Goal: Task Accomplishment & Management: Use online tool/utility

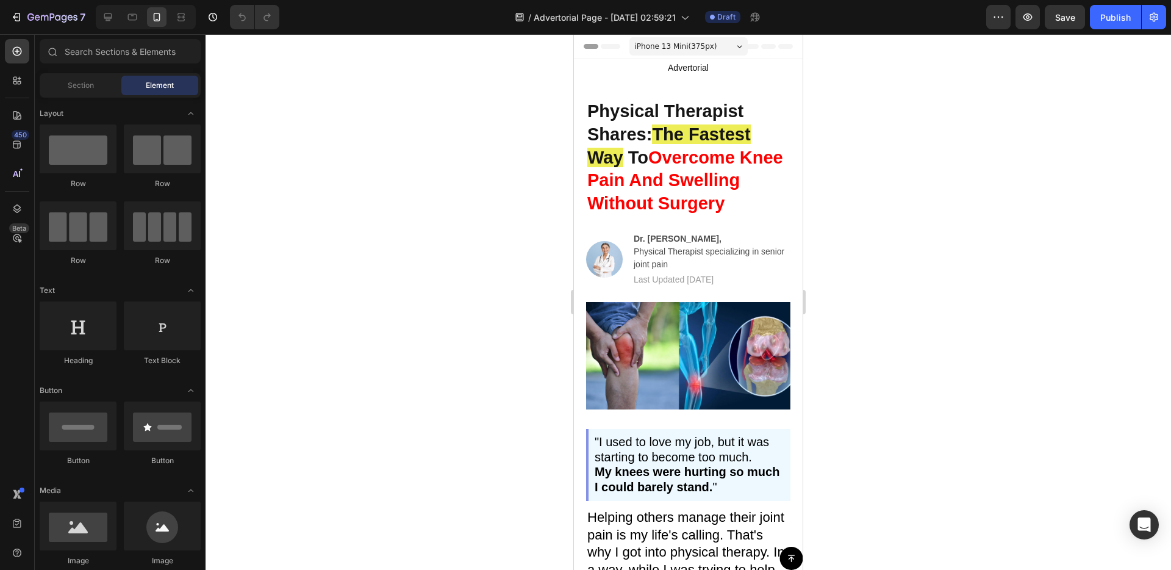
click at [709, 212] on h2 "Physical Therapist Shares: The Fastest Way To Overcome Knee Pain And Swelling W…" at bounding box center [688, 158] width 204 height 118
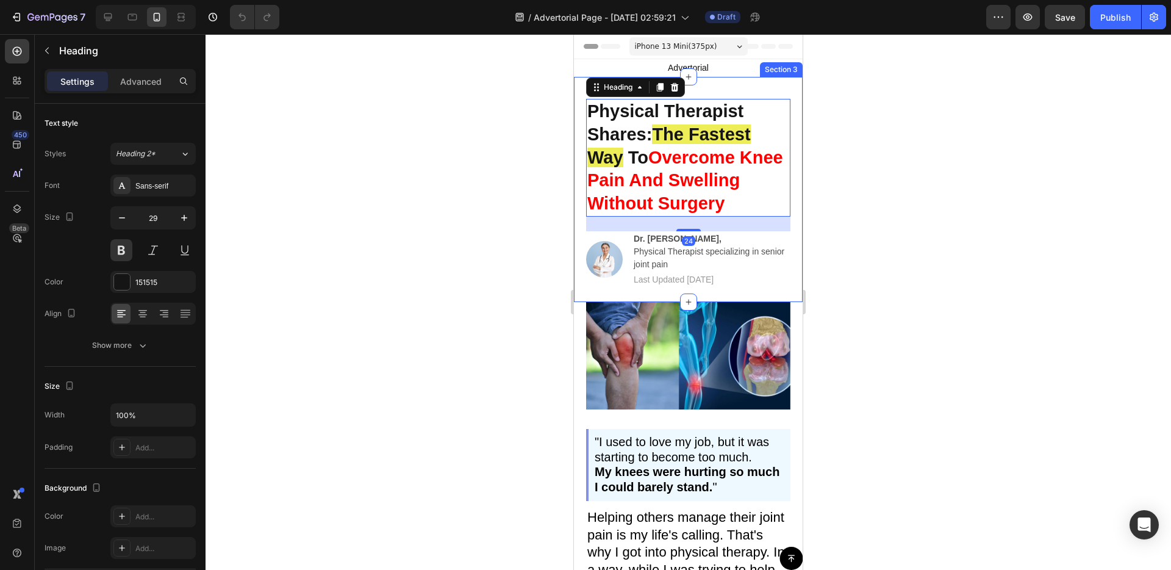
click at [584, 298] on div "Physical Therapist Shares: The Fastest Way To Overcome Knee Pain And Swelling W…" at bounding box center [688, 189] width 229 height 225
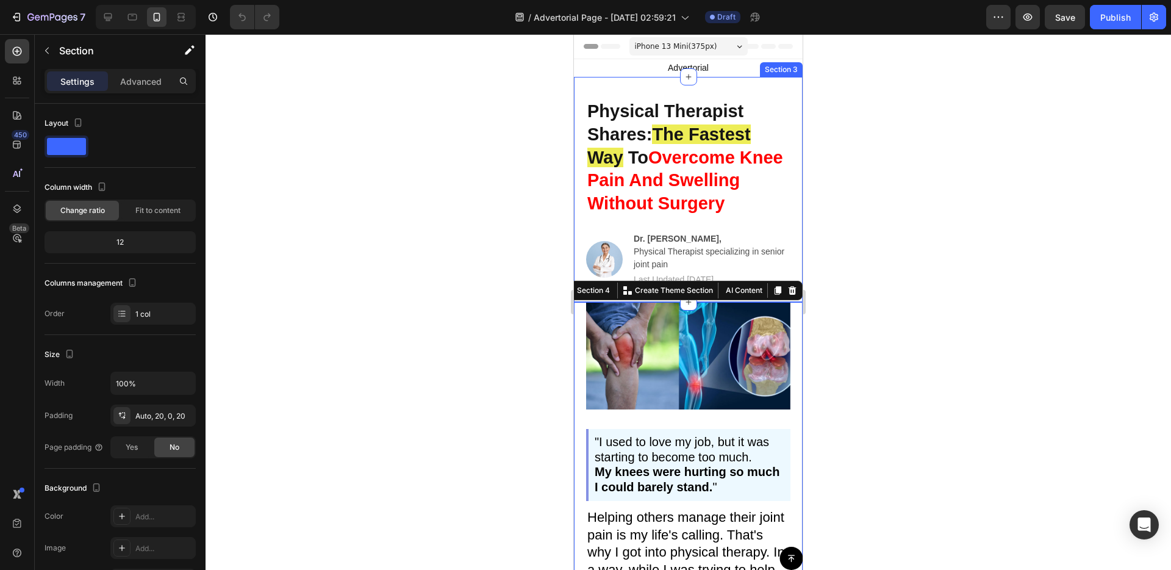
click at [578, 235] on div "Physical Therapist Shares: The Fastest Way To Overcome Knee Pain And Swelling W…" at bounding box center [688, 189] width 229 height 225
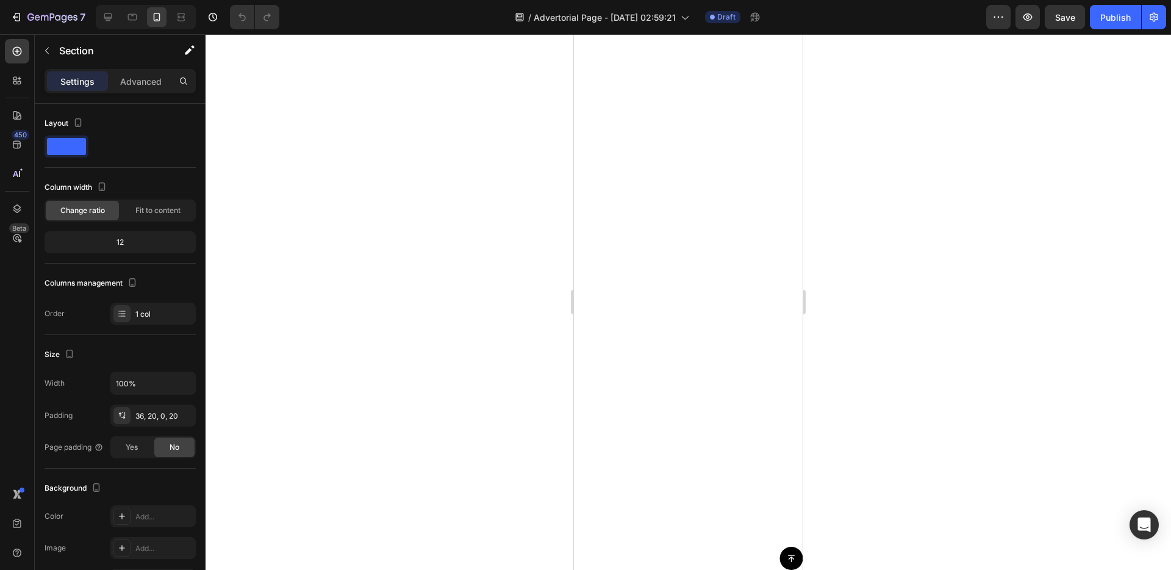
scroll to position [6446, 0]
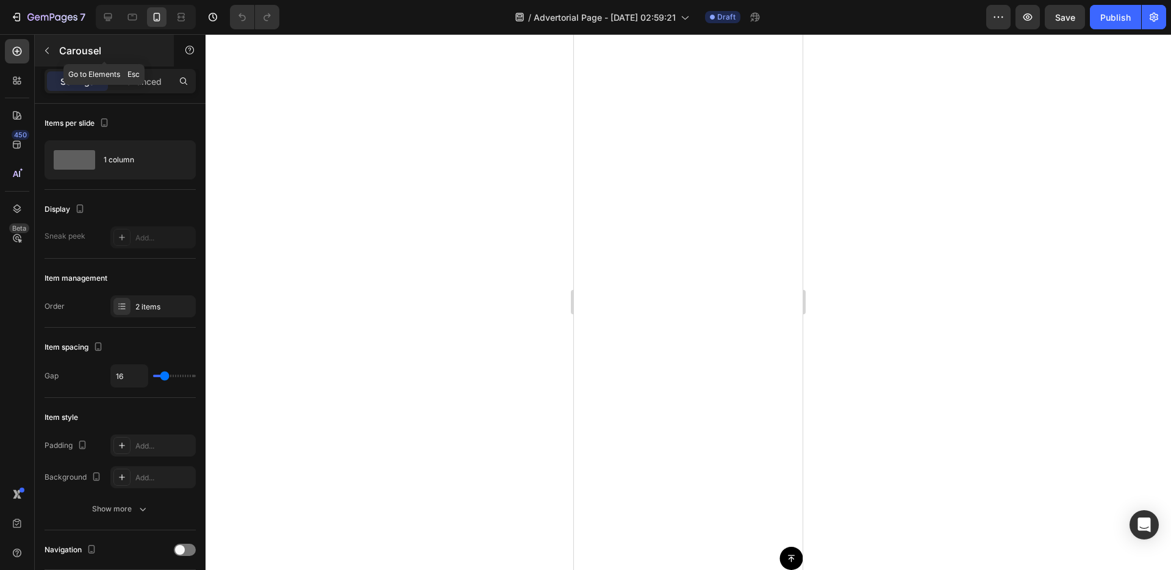
click at [46, 53] on icon "button" at bounding box center [47, 51] width 10 height 10
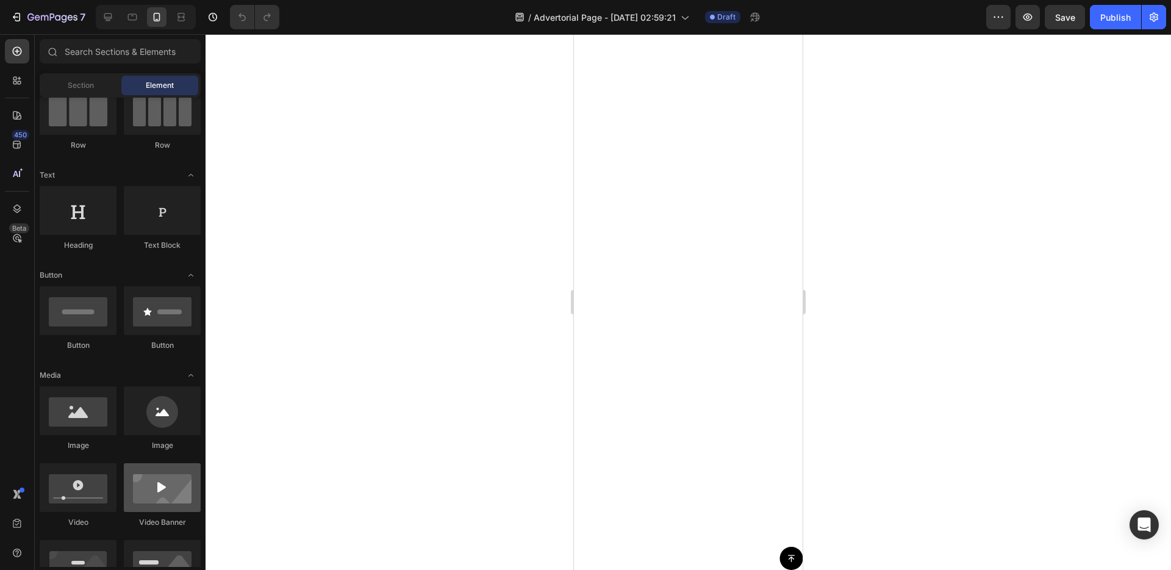
scroll to position [371, 0]
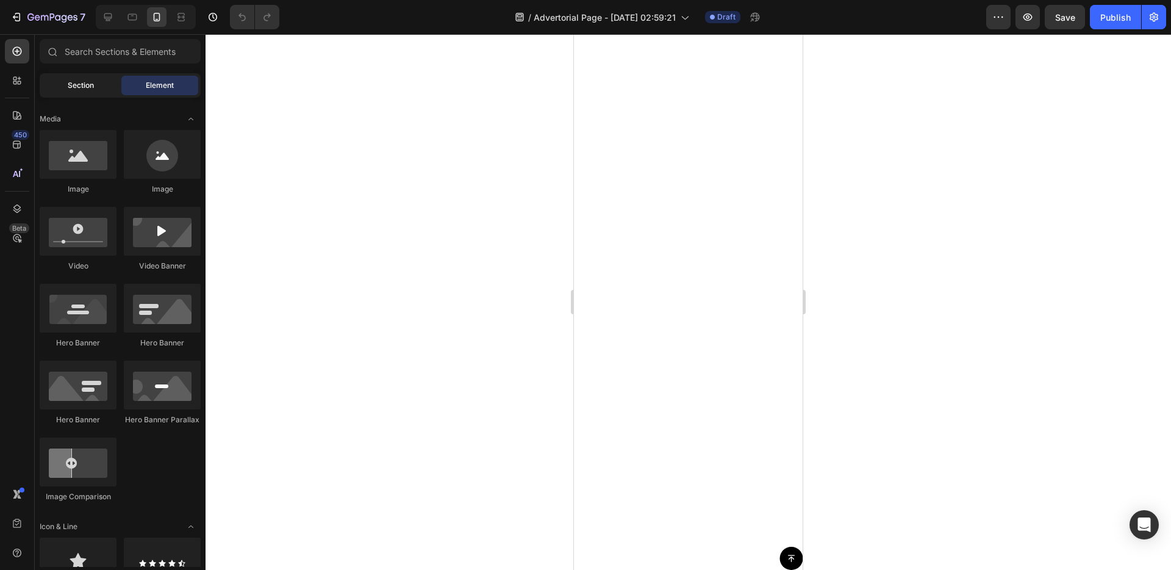
click at [100, 85] on div "Section" at bounding box center [80, 86] width 77 height 20
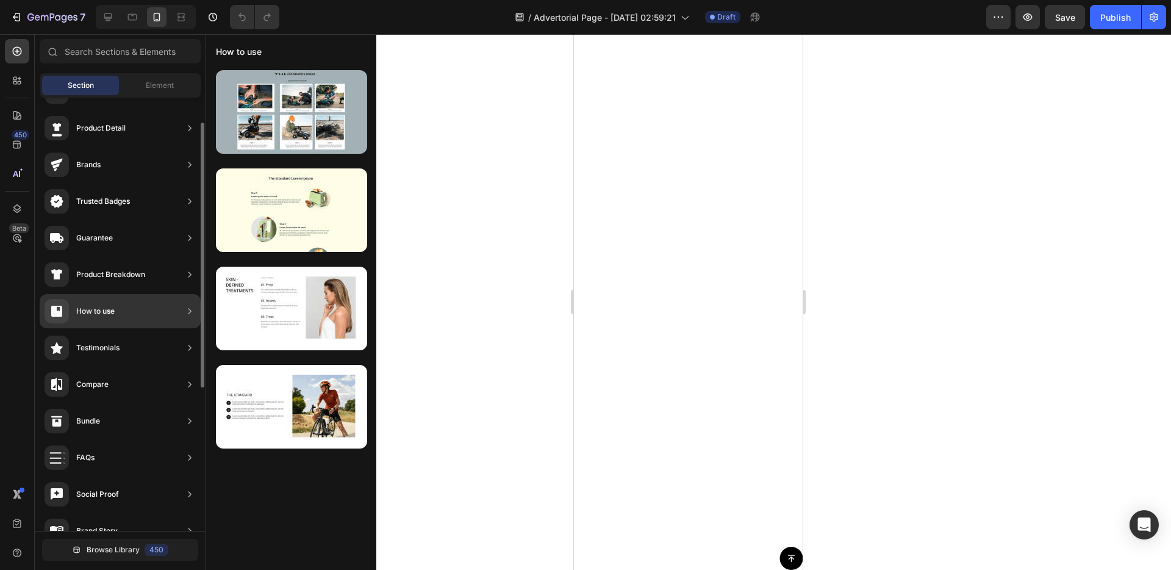
scroll to position [36, 0]
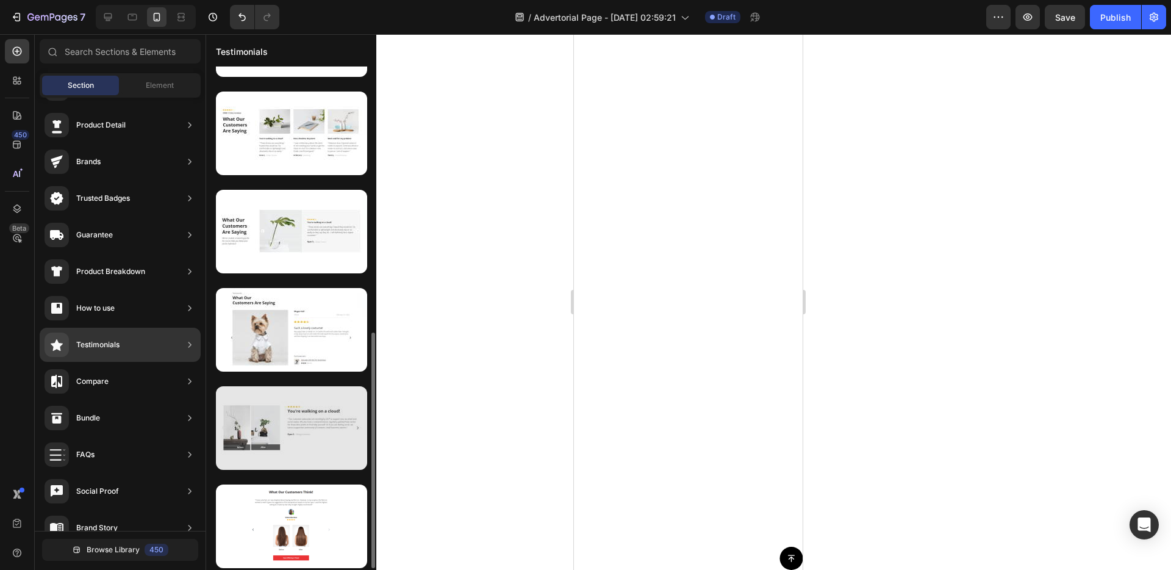
scroll to position [559, 0]
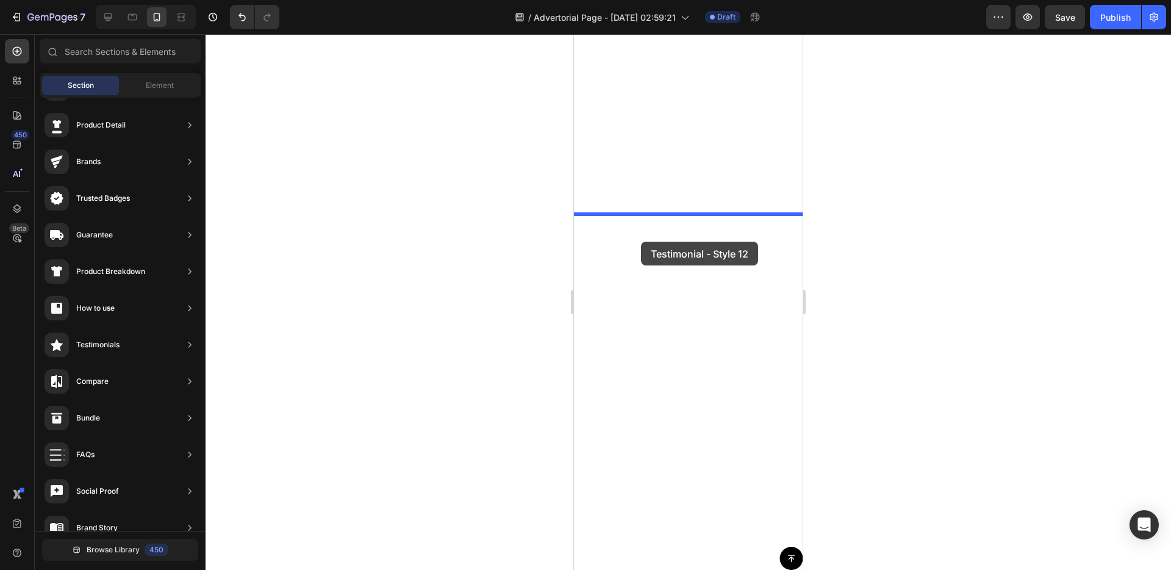
drag, startPoint x: 853, startPoint y: 359, endPoint x: 641, endPoint y: 242, distance: 242.2
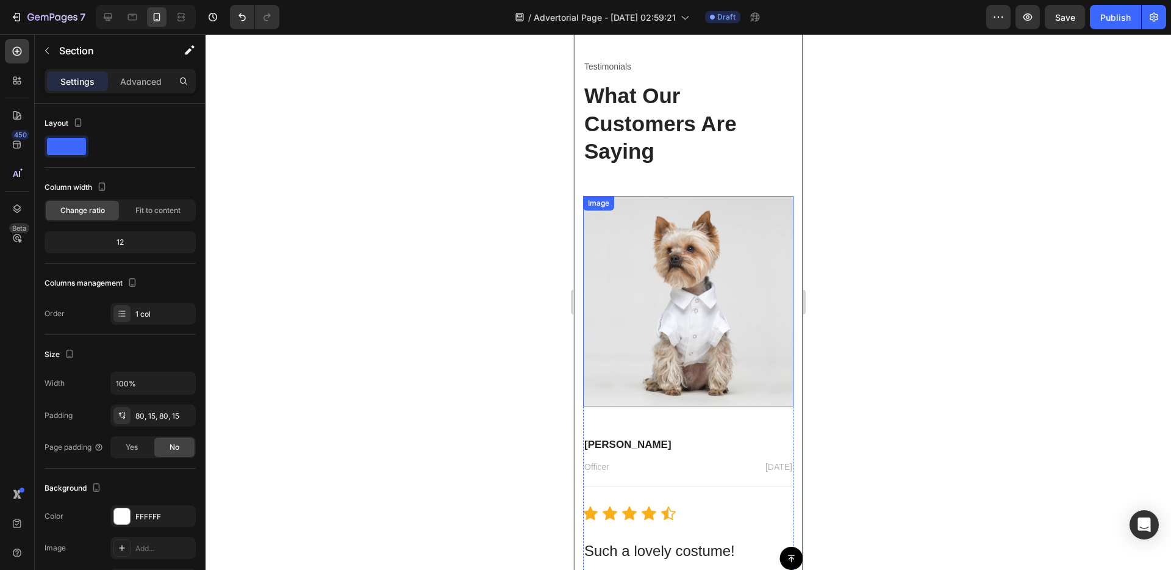
scroll to position [6651, 0]
click at [49, 60] on div "Section" at bounding box center [98, 51] width 127 height 32
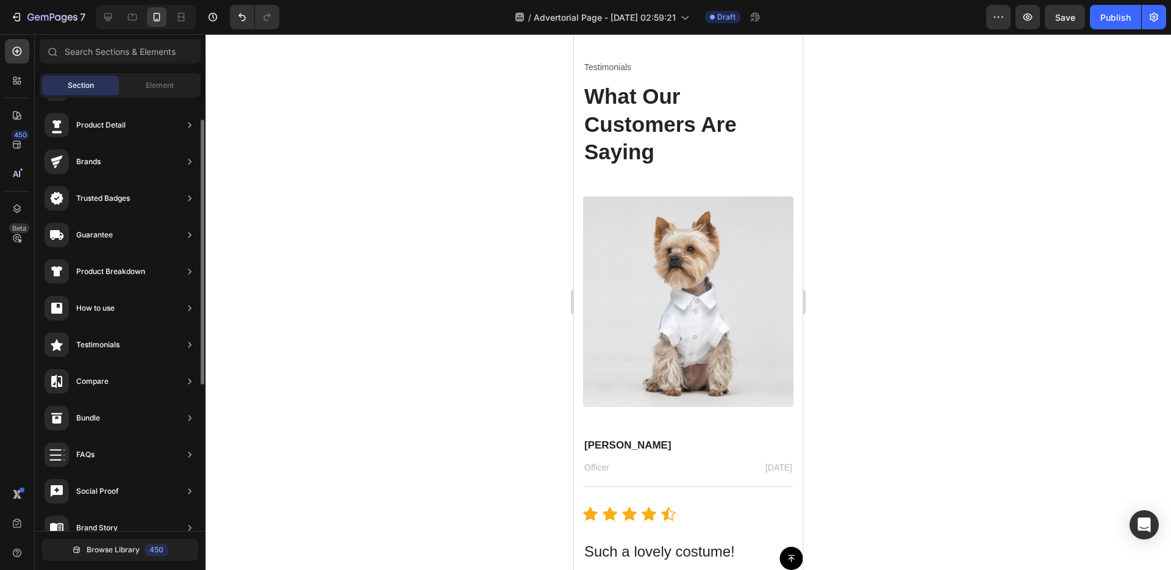
scroll to position [472, 0]
click at [666, 206] on img at bounding box center [688, 301] width 210 height 210
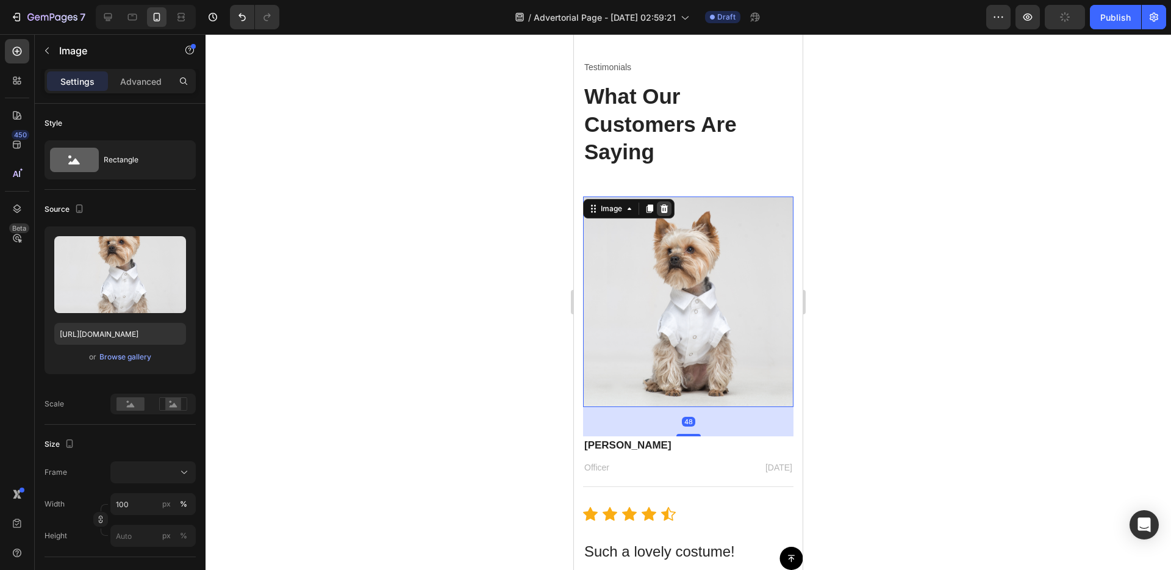
click at [664, 206] on icon at bounding box center [665, 208] width 8 height 9
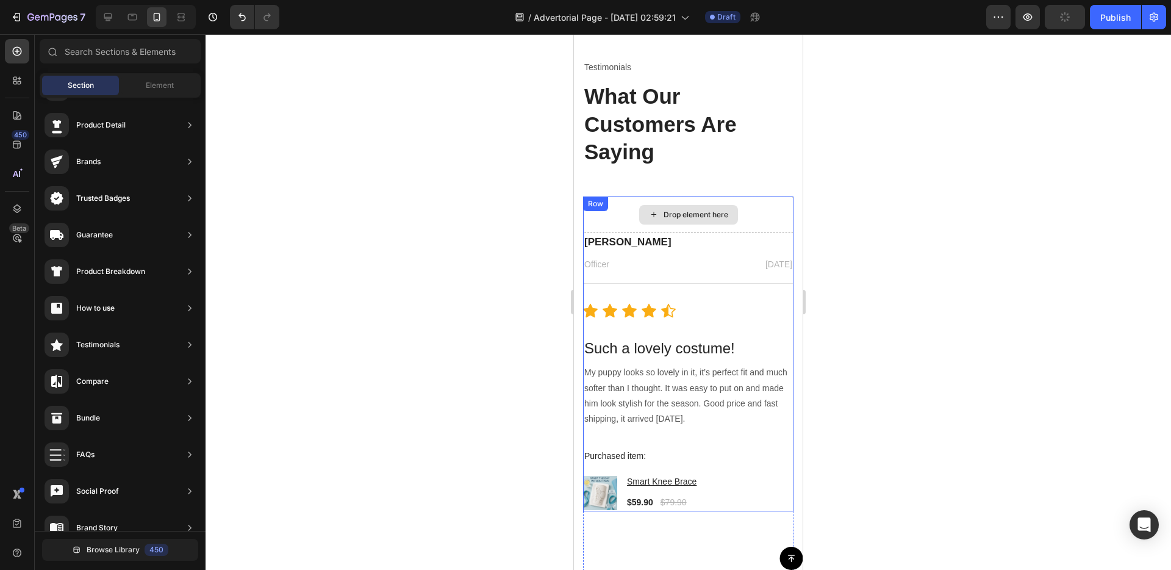
click at [770, 218] on div "Drop element here" at bounding box center [688, 214] width 210 height 37
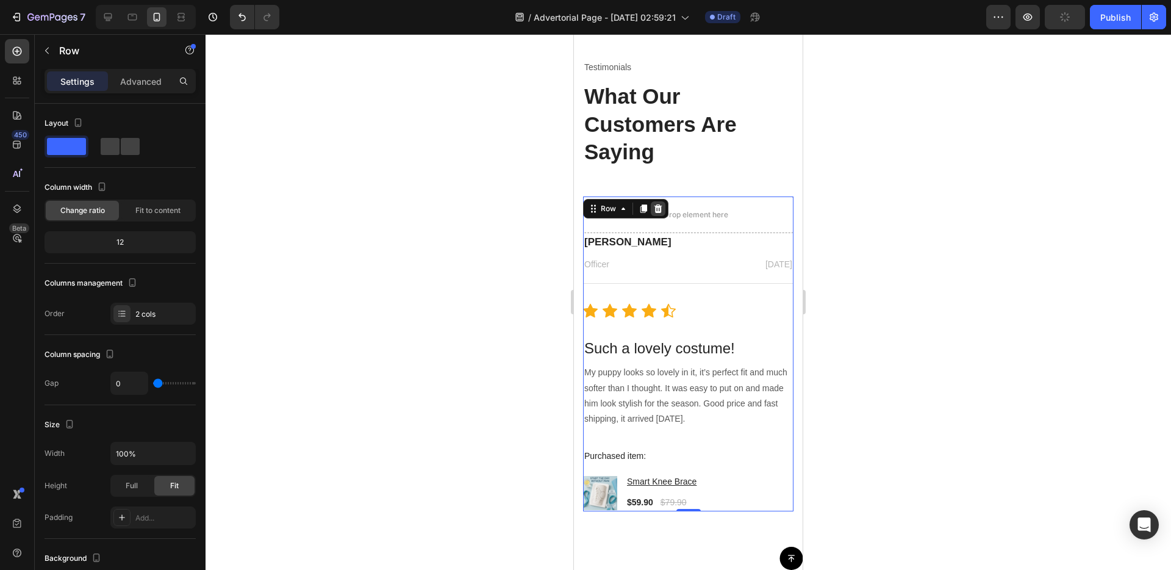
click at [662, 207] on icon at bounding box center [658, 209] width 10 height 10
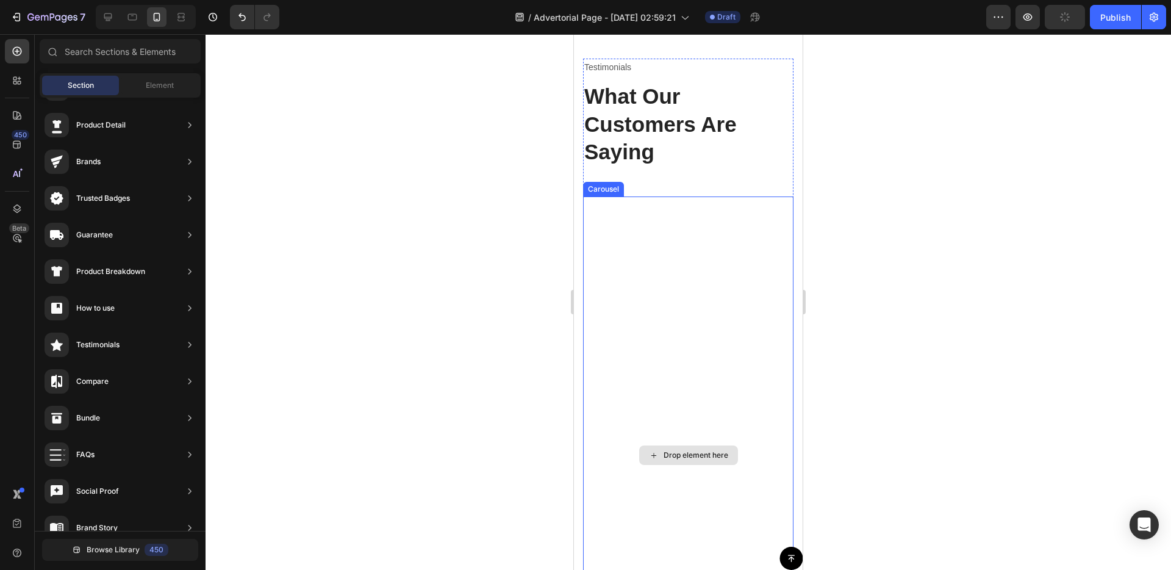
scroll to position [6653, 0]
click at [613, 293] on div "Drop element here" at bounding box center [688, 453] width 210 height 518
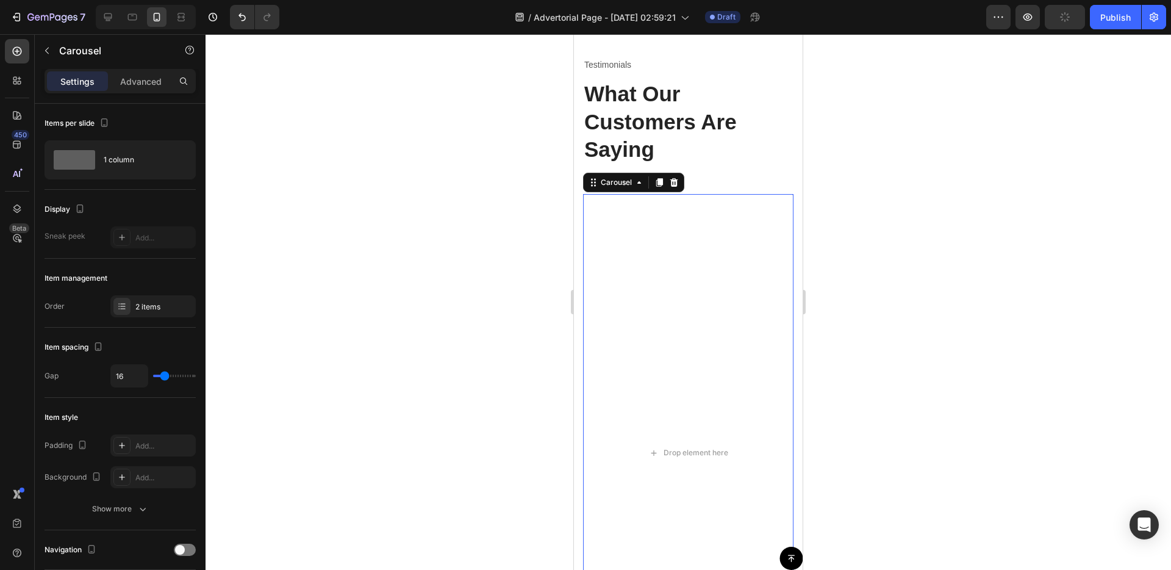
click at [671, 184] on icon at bounding box center [674, 182] width 10 height 10
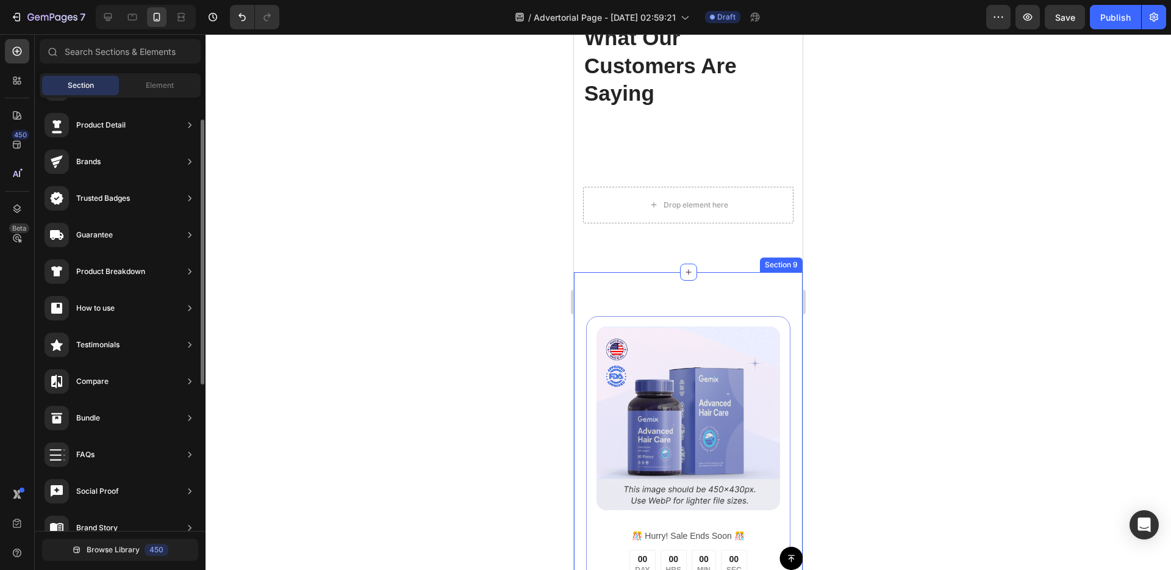
scroll to position [0, 0]
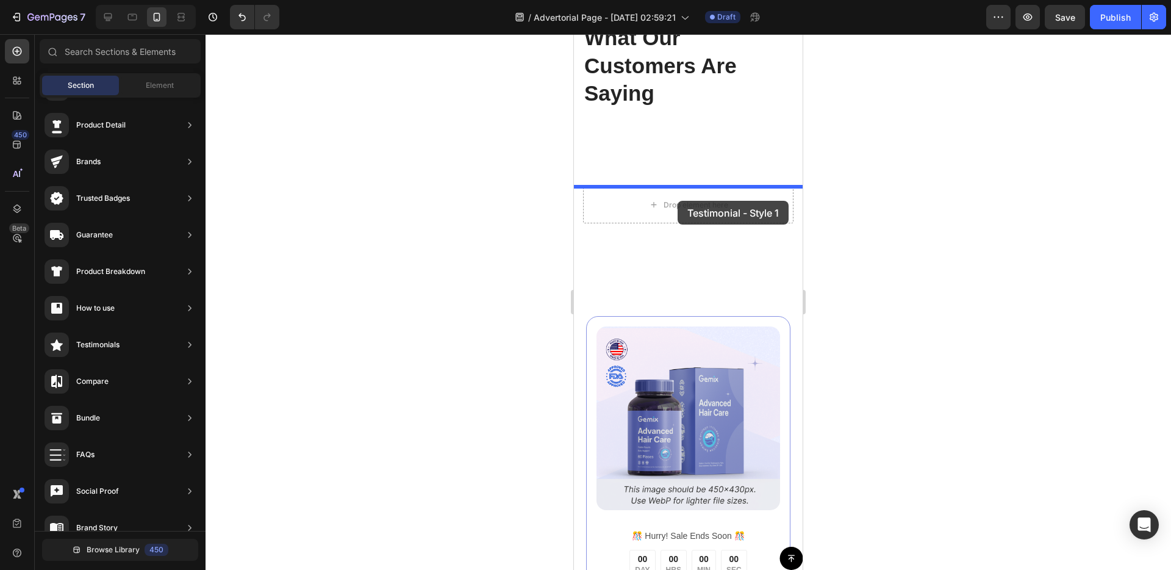
drag, startPoint x: 905, startPoint y: 172, endPoint x: 678, endPoint y: 201, distance: 228.7
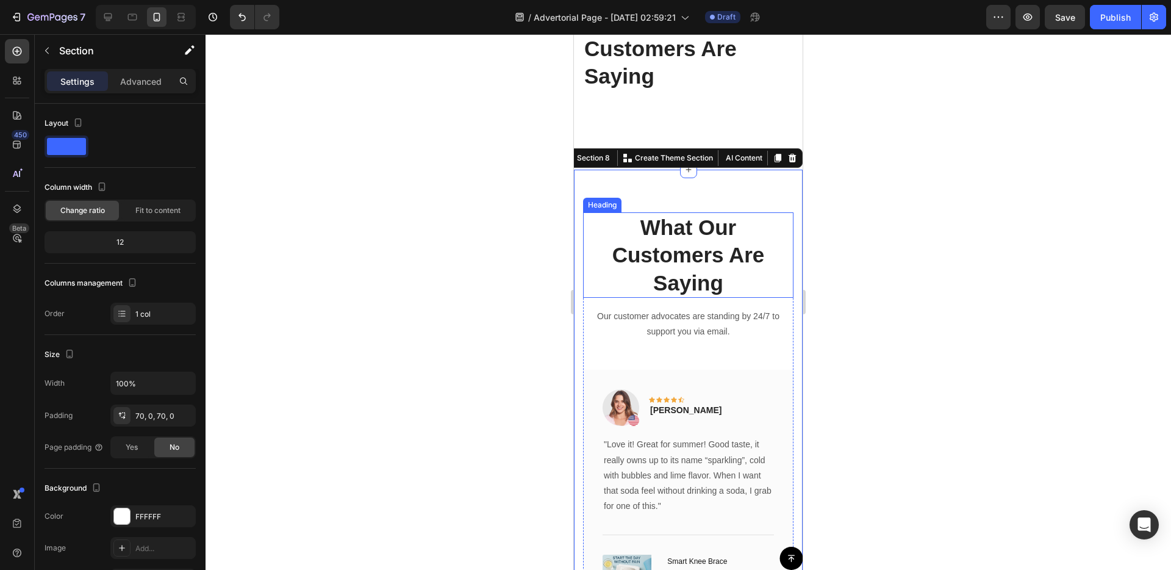
scroll to position [6707, 0]
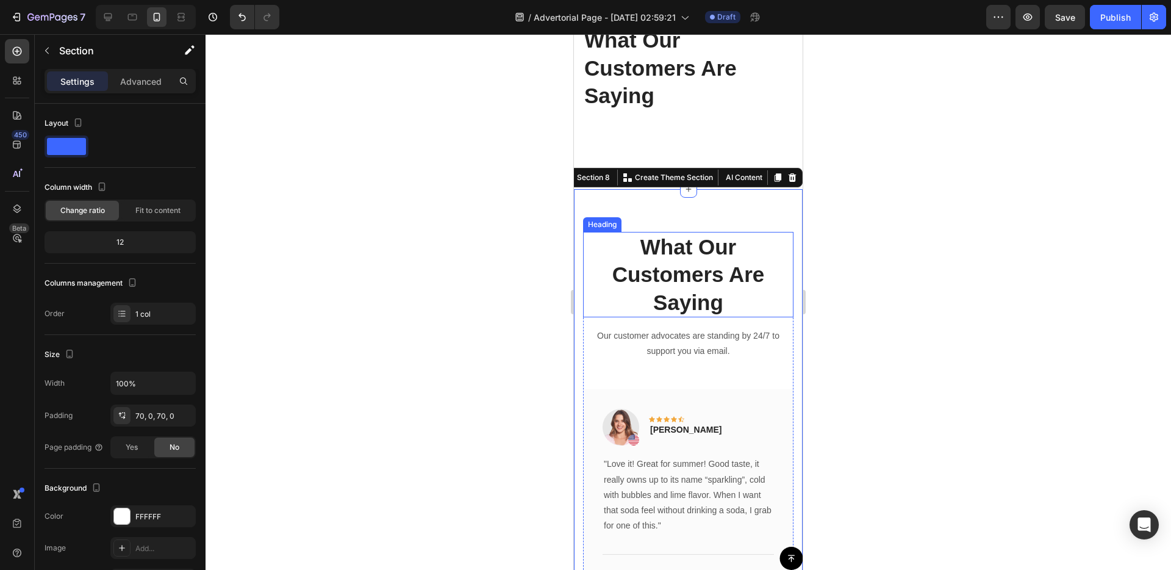
click at [773, 275] on p "What Our Customers Are Saying" at bounding box center [688, 275] width 208 height 84
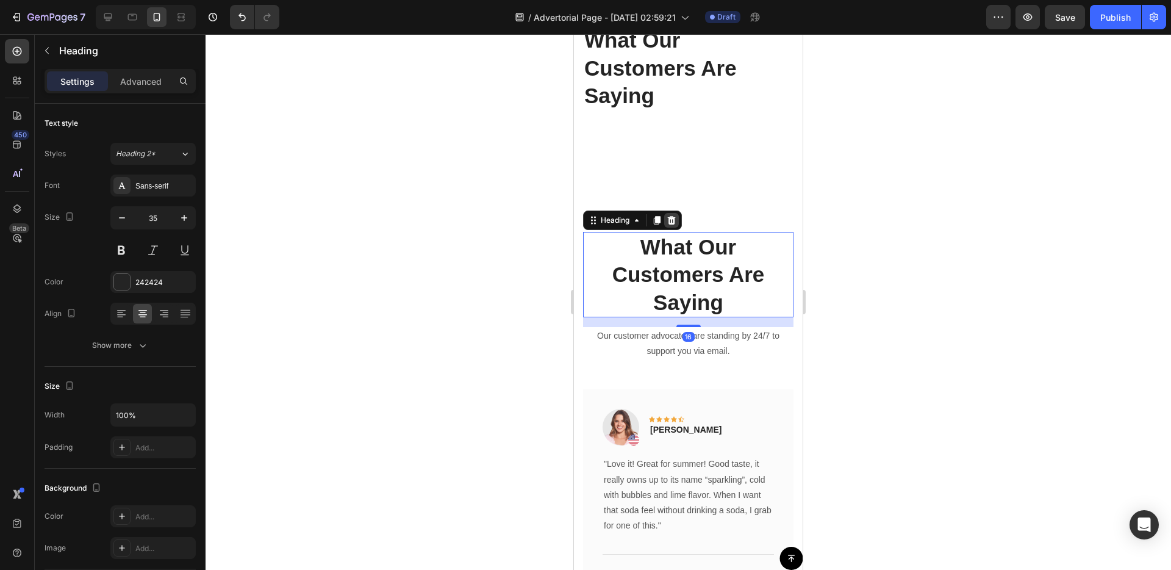
click at [670, 221] on icon at bounding box center [672, 219] width 8 height 9
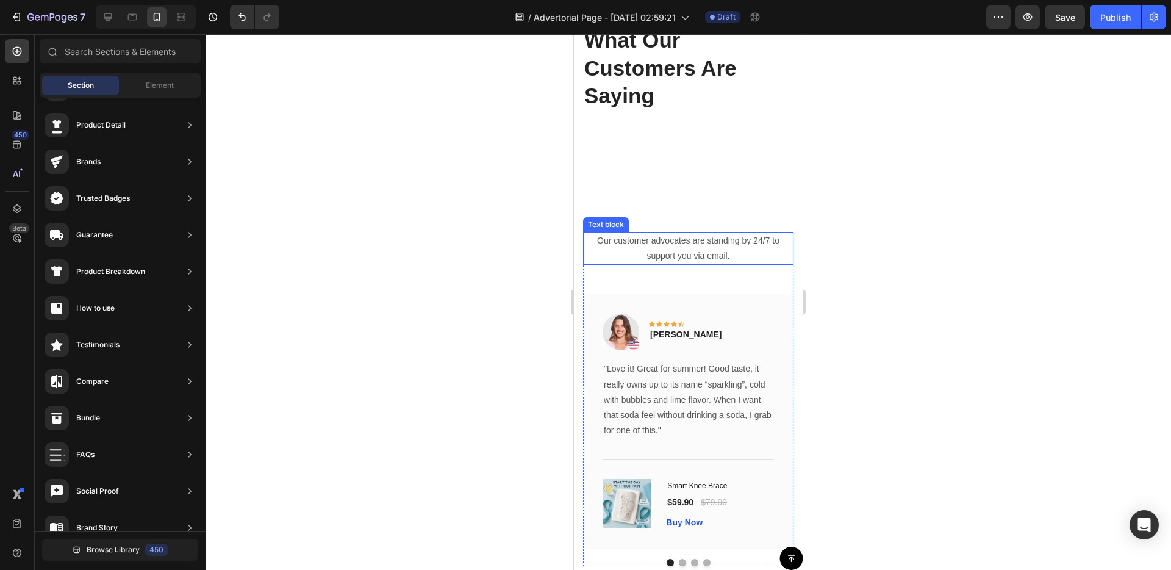
click at [694, 252] on p "Our customer advocates are standing by 24/7 to support you via email." at bounding box center [688, 248] width 208 height 30
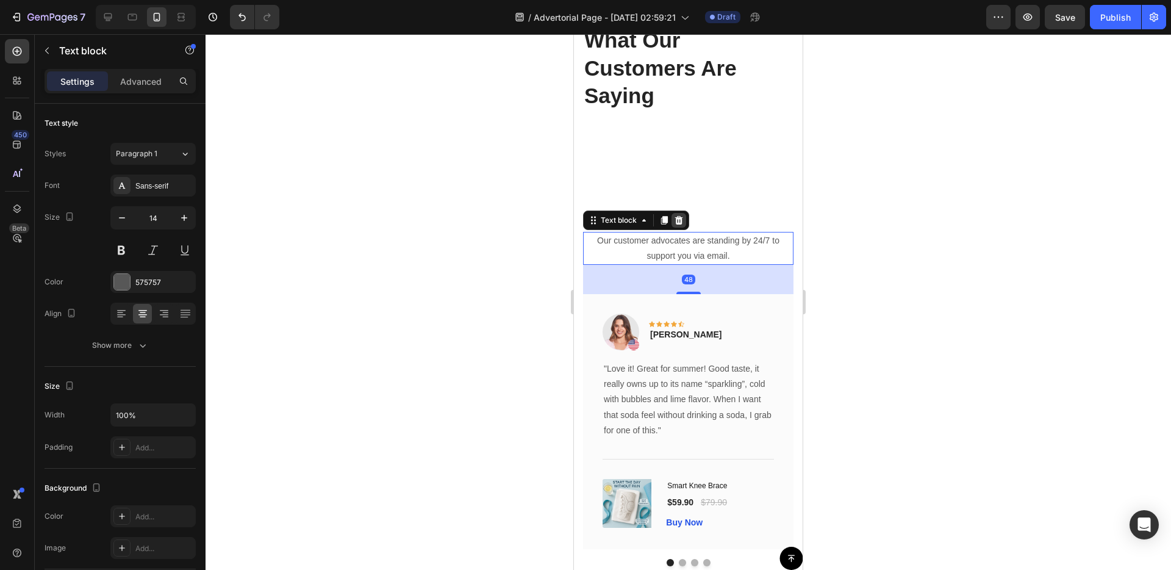
click at [684, 220] on div at bounding box center [679, 220] width 15 height 15
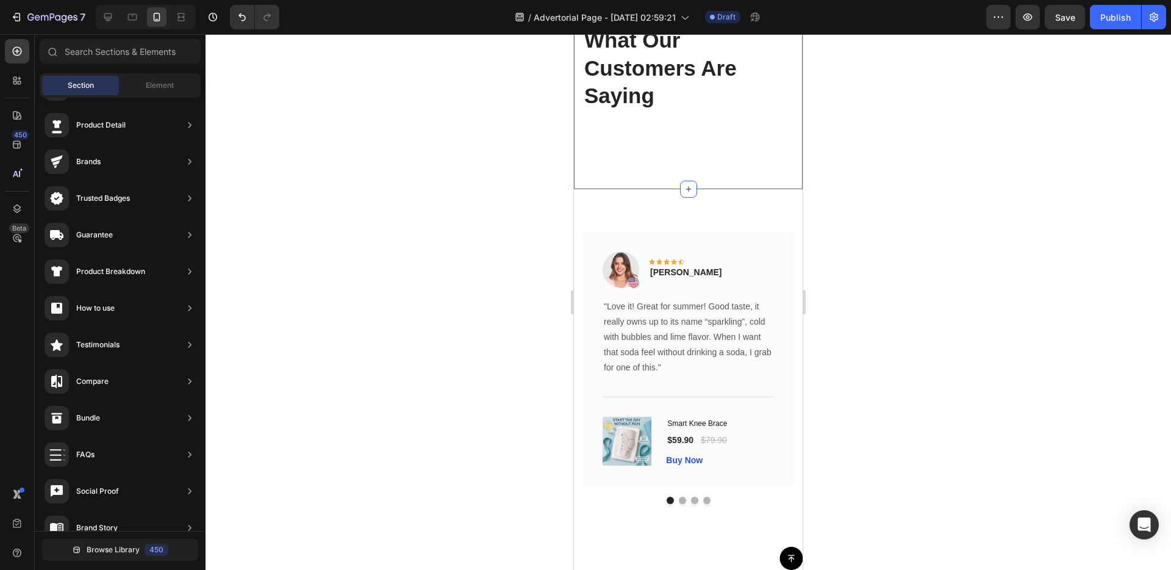
click at [667, 150] on div "Testimonials Text block What Our Customers Are Saying Heading Row Section 7" at bounding box center [688, 71] width 229 height 235
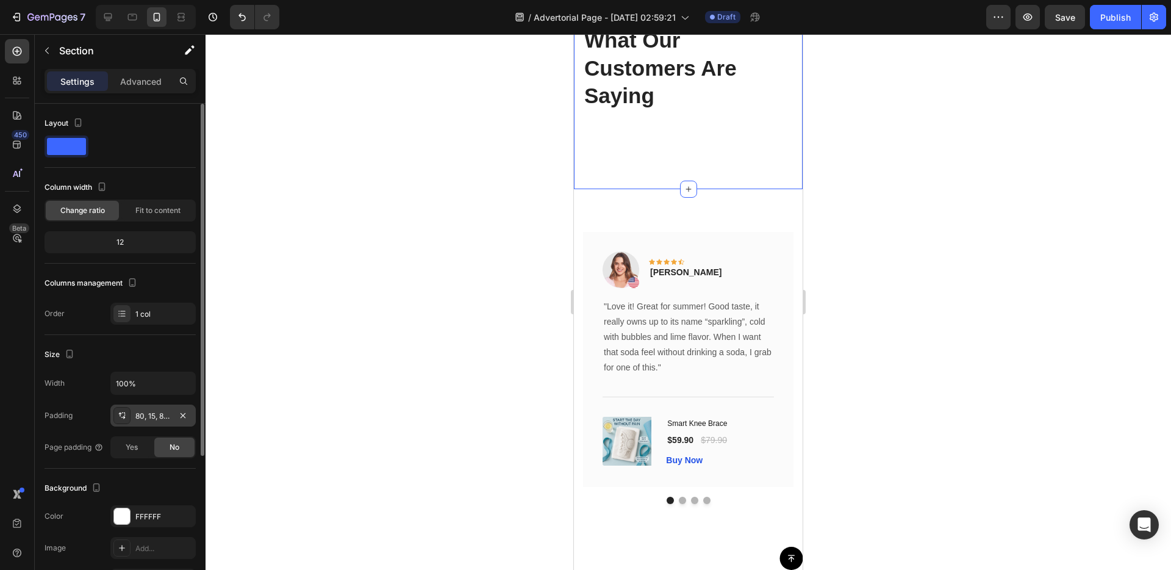
click at [156, 414] on div "80, 15, 80, 15" at bounding box center [152, 415] width 35 height 11
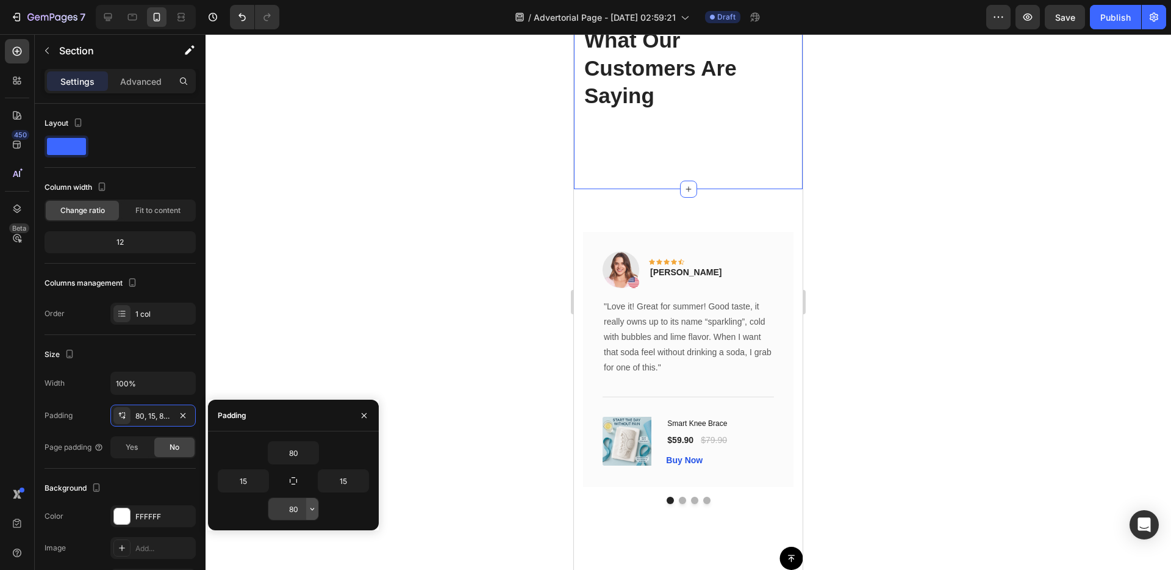
click at [308, 509] on icon "button" at bounding box center [312, 509] width 10 height 10
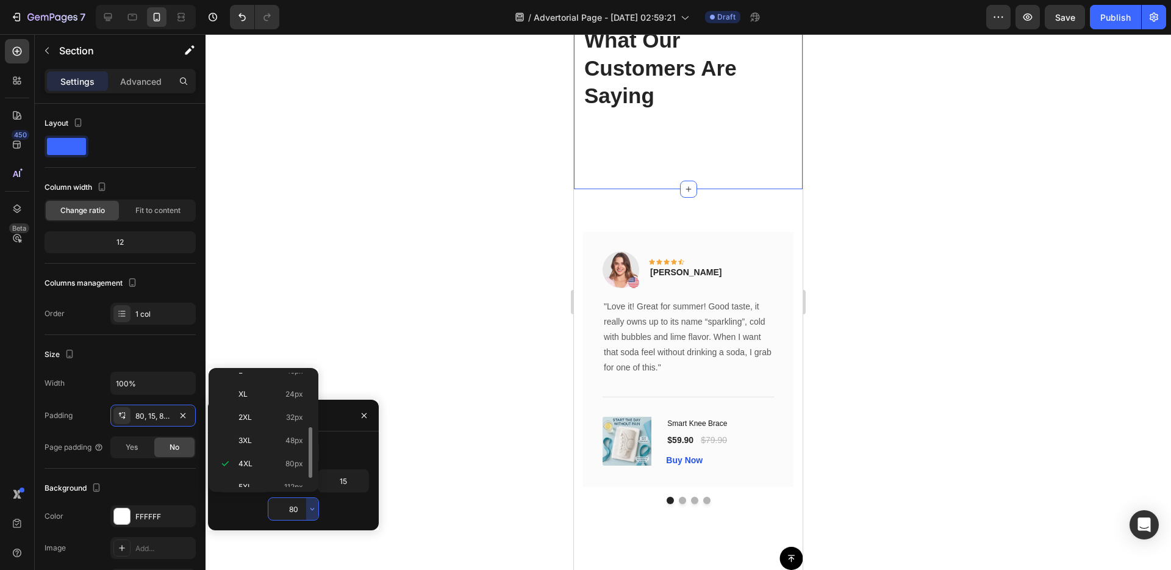
scroll to position [0, 0]
click at [271, 388] on p "Auto Auto" at bounding box center [270, 384] width 65 height 11
type input "Auto"
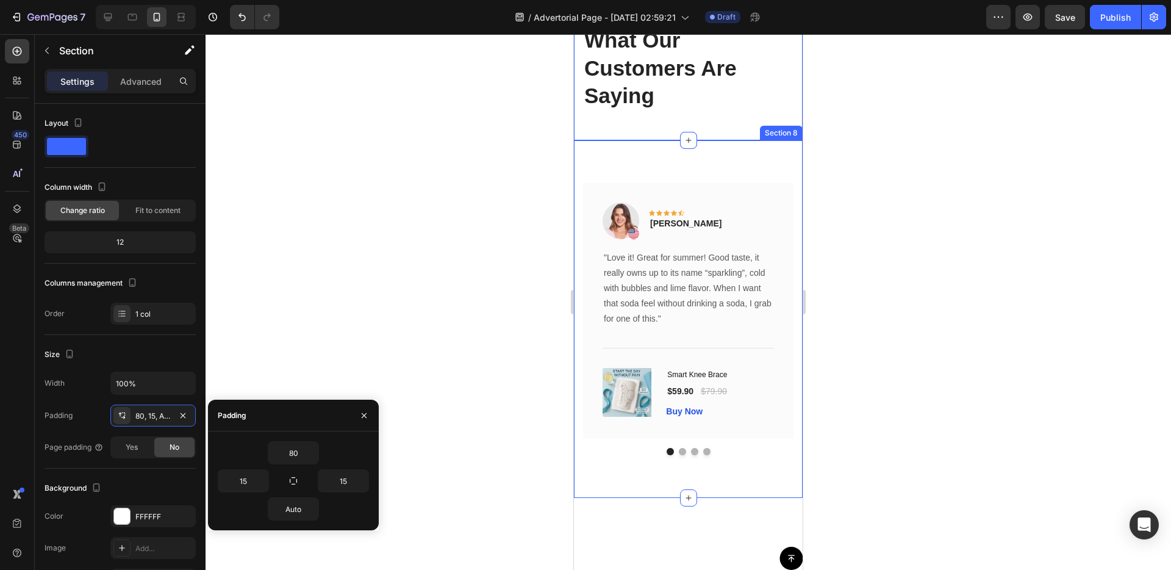
click at [795, 177] on div "Image Icon Icon Icon Icon Icon Row Rita Carroll Text block Row "Love it! Great …" at bounding box center [688, 318] width 229 height 357
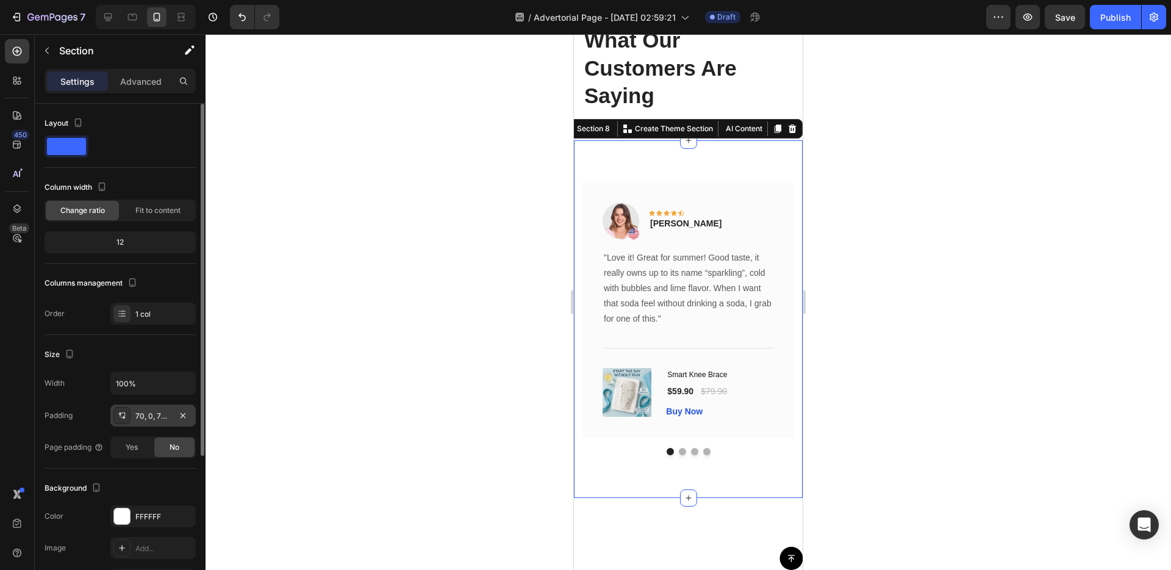
click at [149, 422] on div "70, 0, 70, 0" at bounding box center [152, 415] width 85 height 22
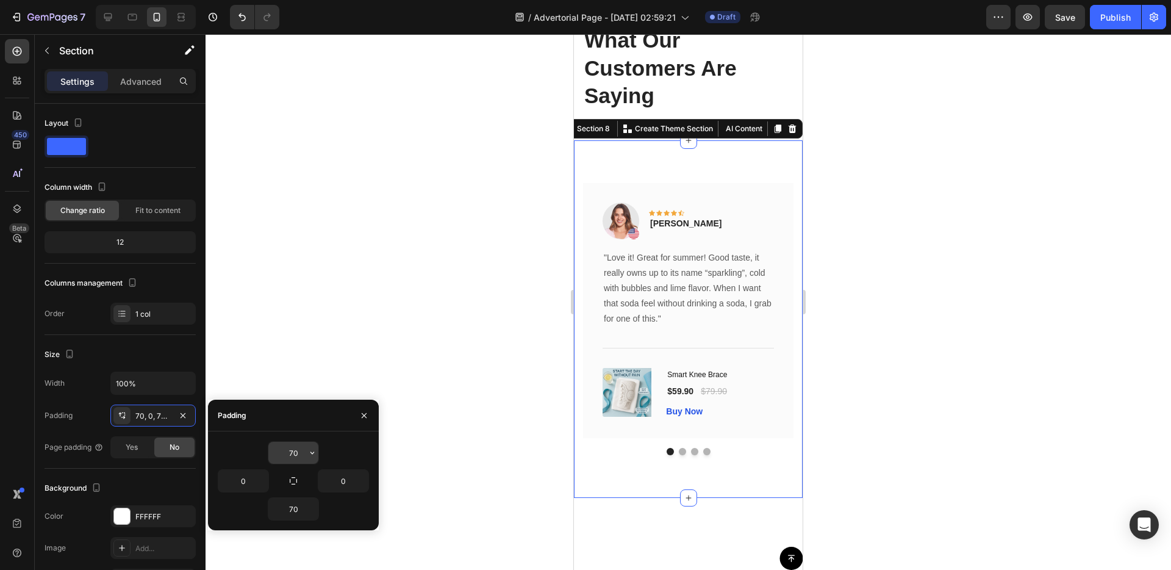
click at [312, 456] on icon "button" at bounding box center [312, 453] width 10 height 10
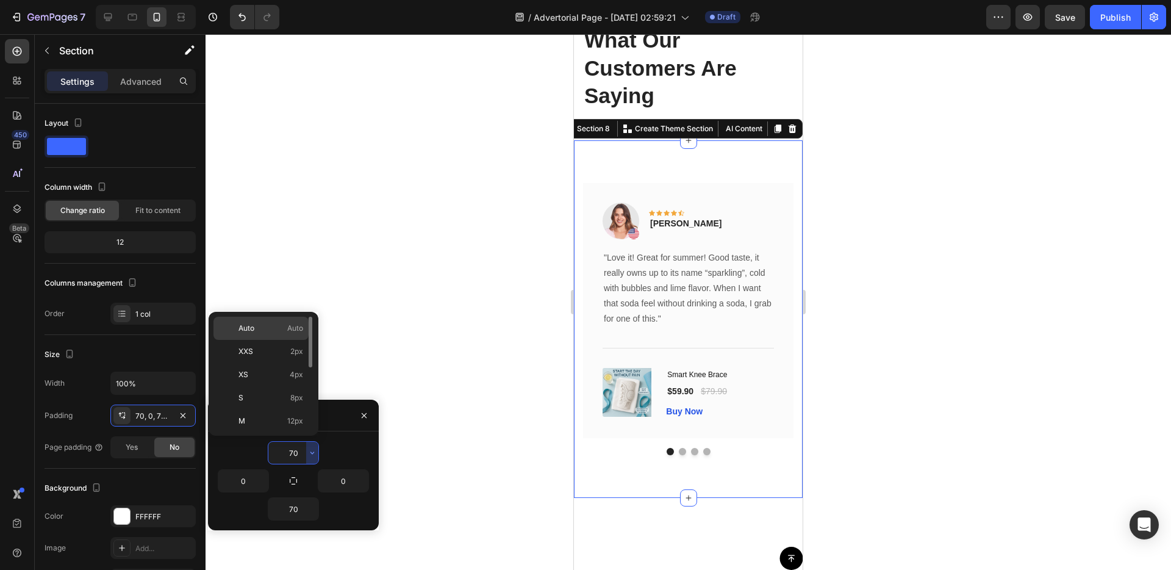
click at [255, 331] on p "Auto Auto" at bounding box center [270, 328] width 65 height 11
type input "Auto"
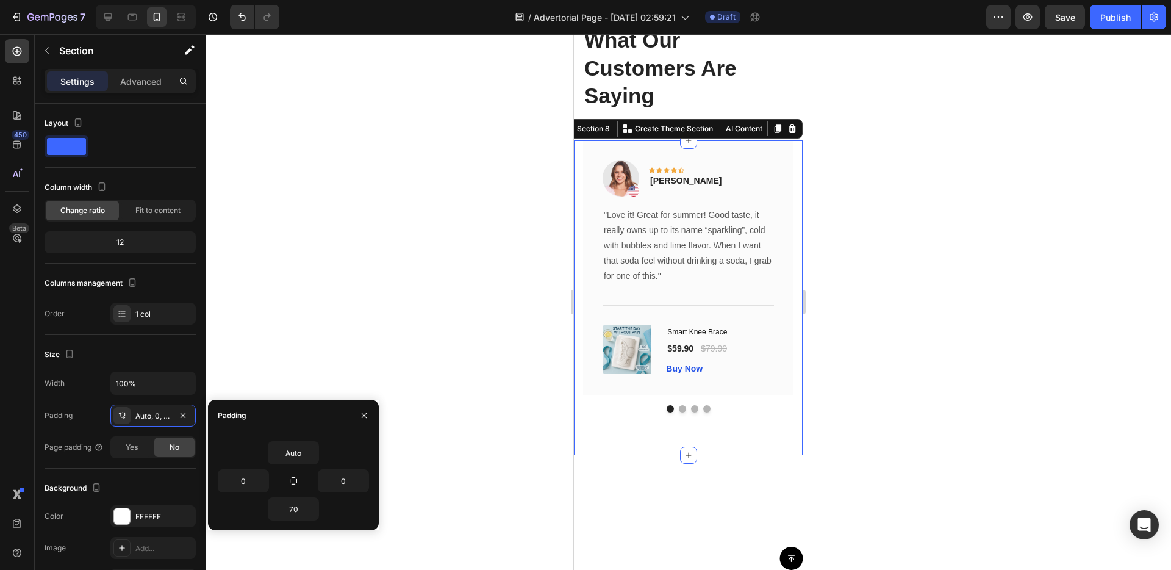
click at [736, 526] on div at bounding box center [688, 497] width 229 height 85
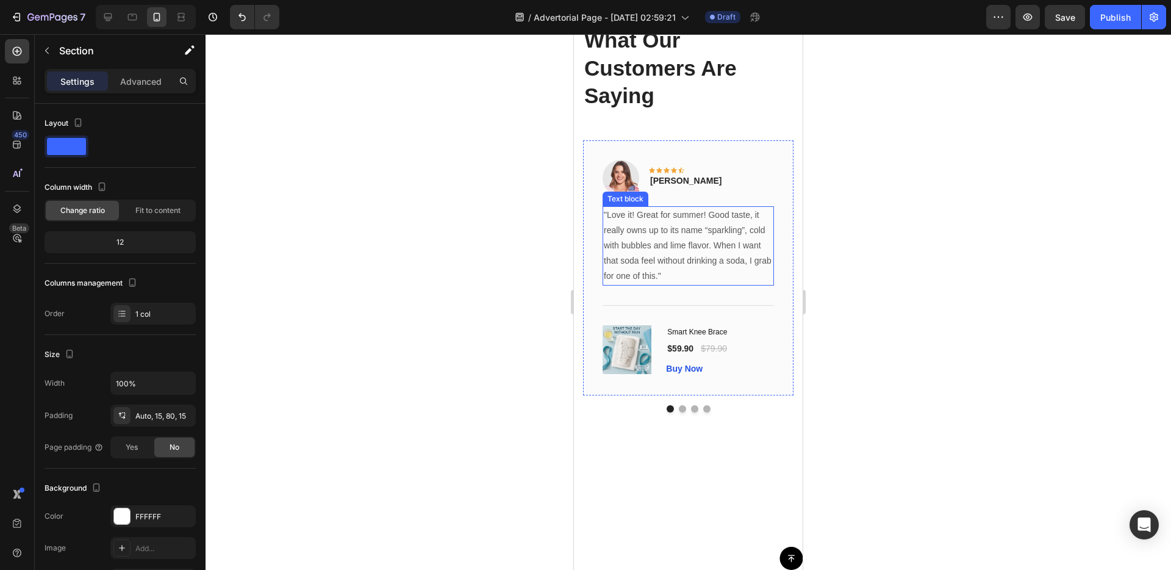
click at [642, 249] on p ""Love it! Great for summer! Good taste, it really owns up to its name “sparklin…" at bounding box center [688, 245] width 169 height 77
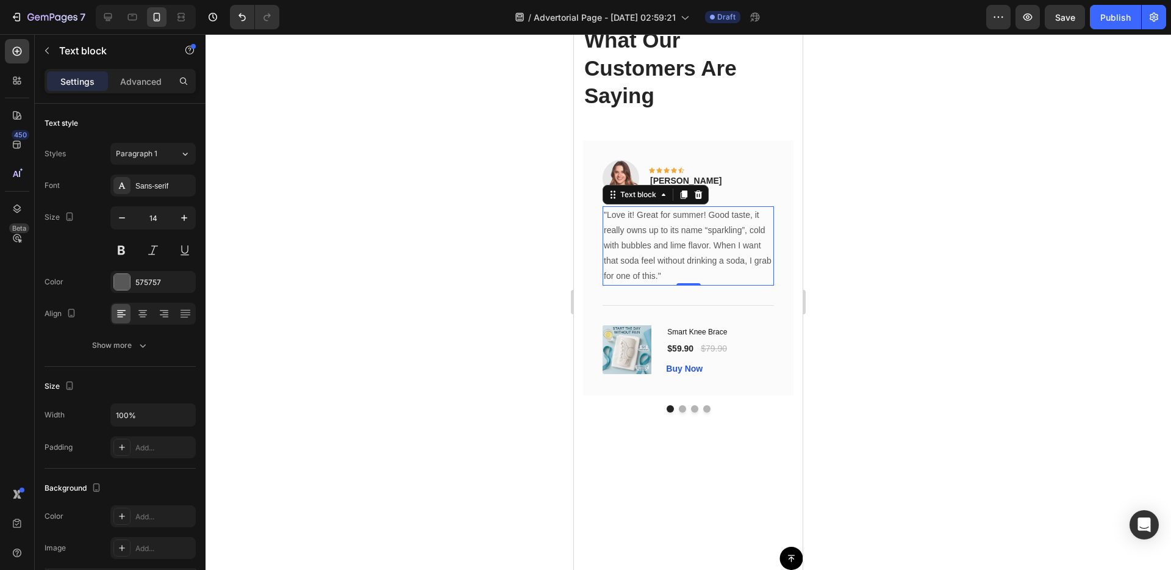
click at [614, 246] on p ""Love it! Great for summer! Good taste, it really owns up to its name “sparklin…" at bounding box center [688, 245] width 169 height 77
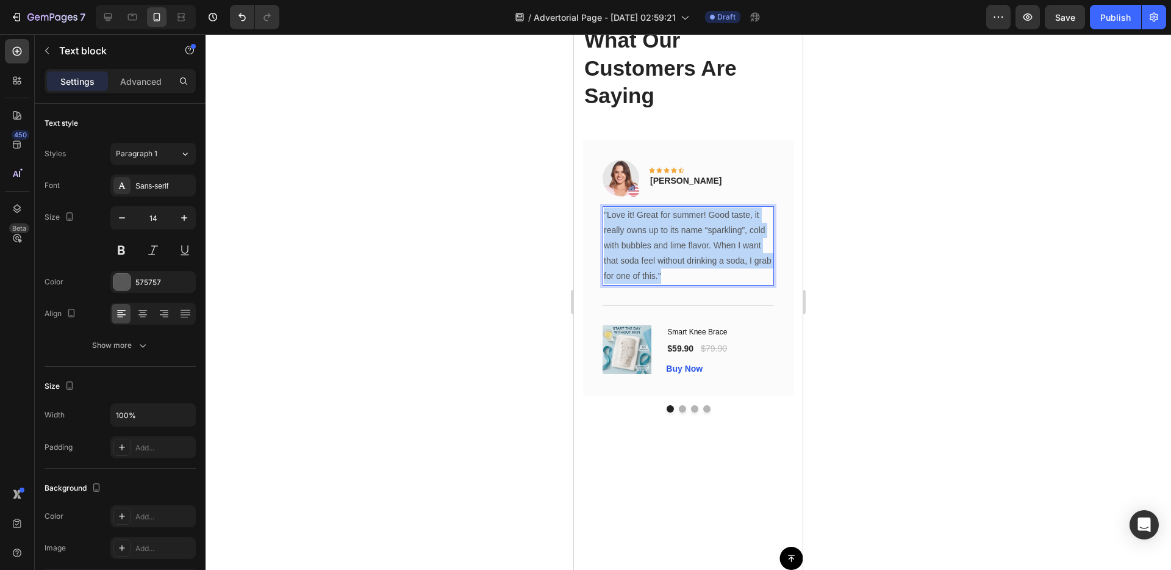
click at [614, 247] on p ""Love it! Great for summer! Good taste, it really owns up to its name “sparklin…" at bounding box center [688, 245] width 169 height 77
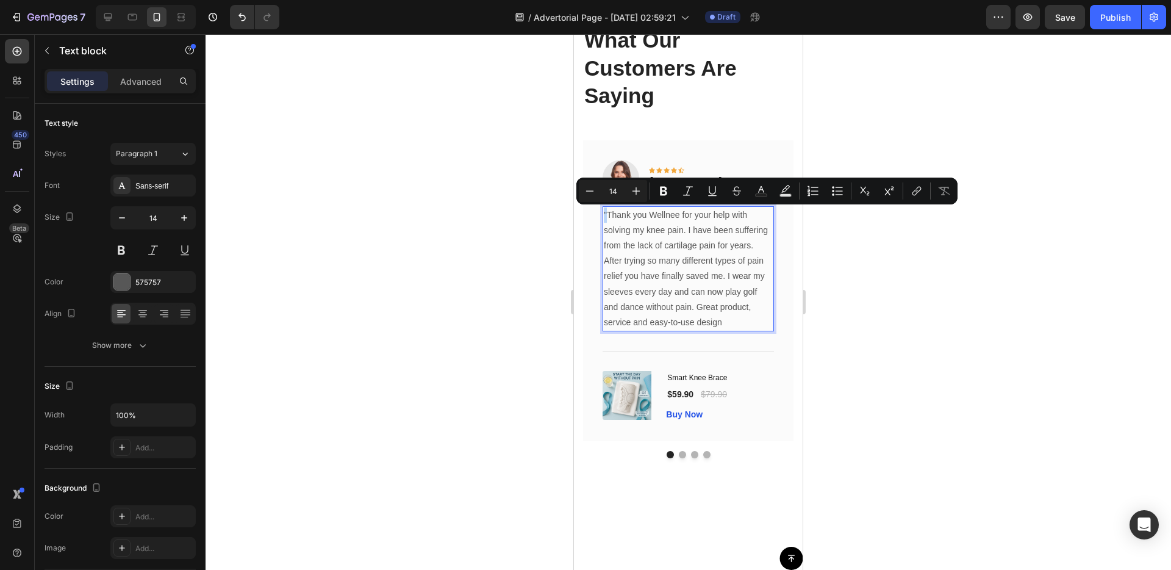
click at [604, 215] on p ""Thank you Wellnee for your help with solving my knee pain. I have been sufferi…" at bounding box center [688, 268] width 169 height 123
copy p """
click at [729, 326] on p ""Thank you Wellnee for your help with solving my knee pain. I have been sufferi…" at bounding box center [688, 268] width 169 height 123
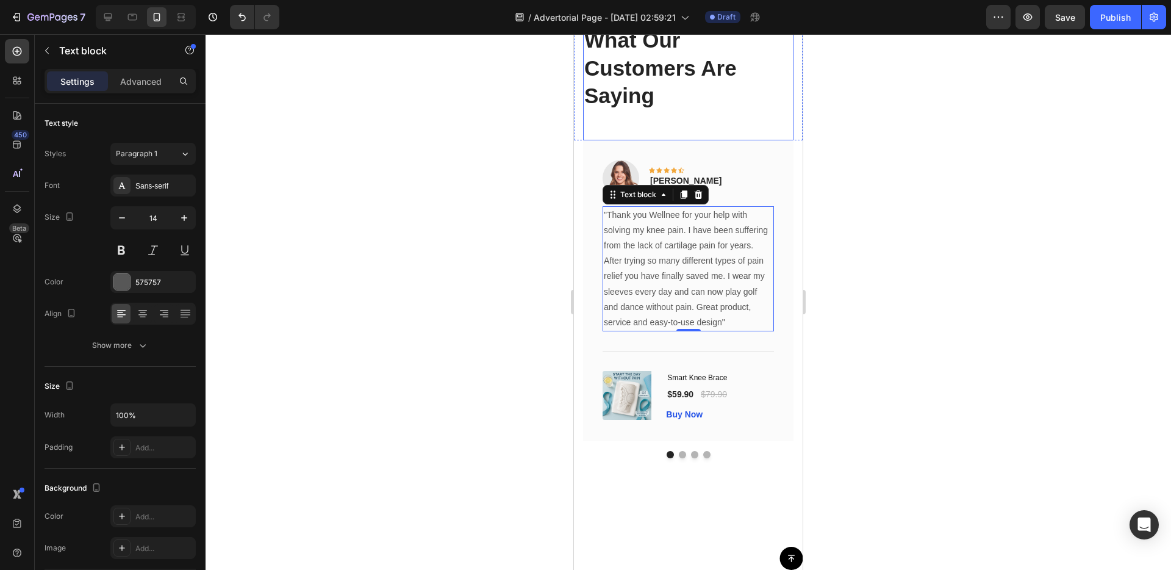
click at [706, 111] on div "Testimonials Text block What Our Customers Are Saying Heading" at bounding box center [688, 71] width 210 height 138
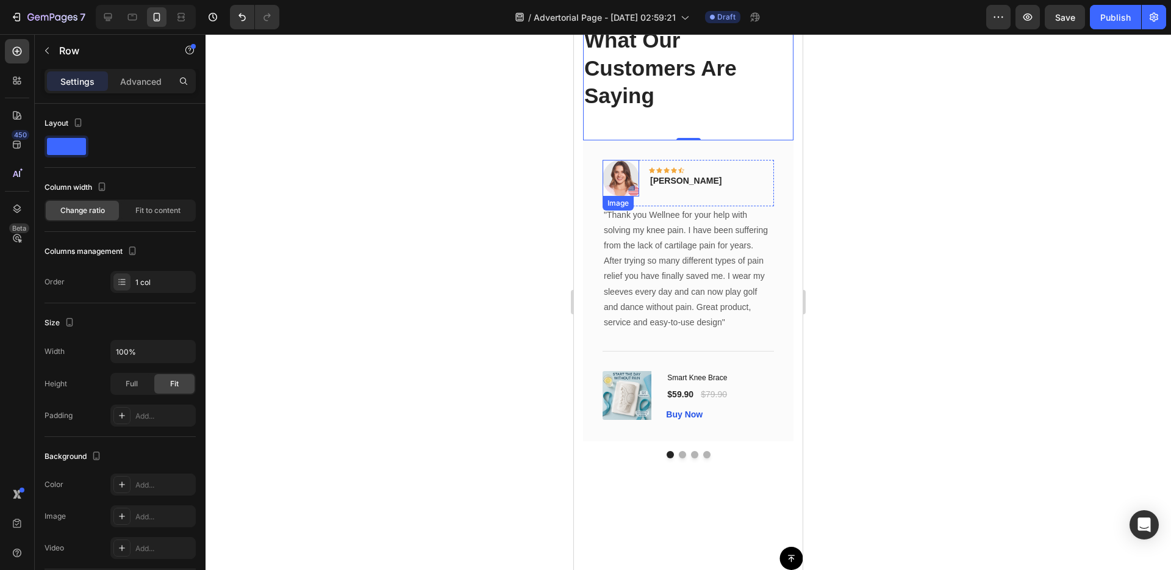
click at [627, 180] on img at bounding box center [621, 178] width 37 height 37
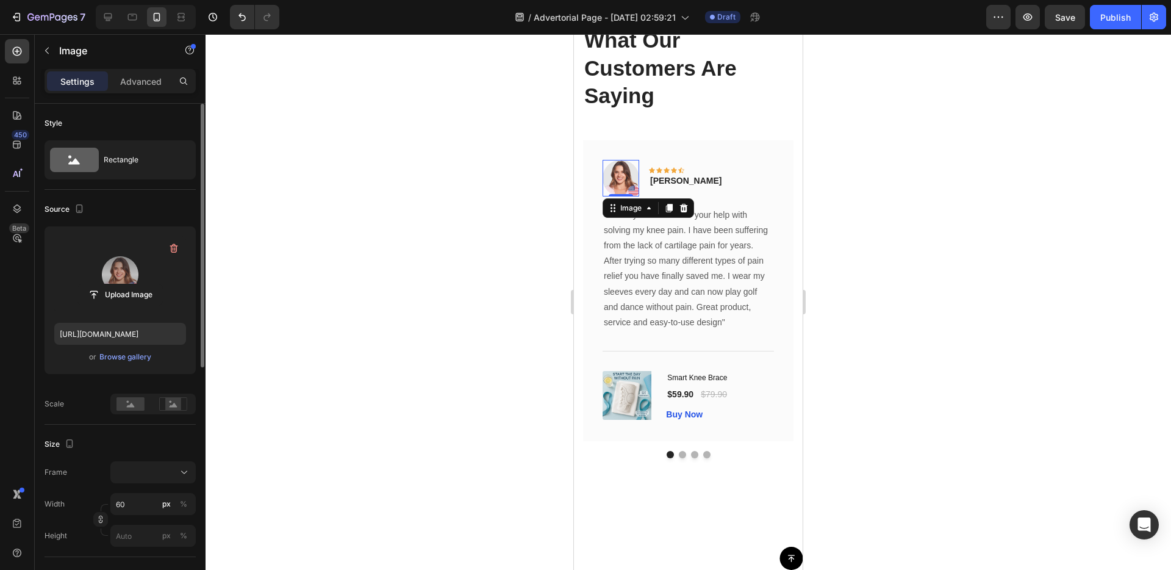
click at [146, 279] on label at bounding box center [120, 274] width 132 height 77
click at [146, 284] on input "file" at bounding box center [120, 294] width 84 height 21
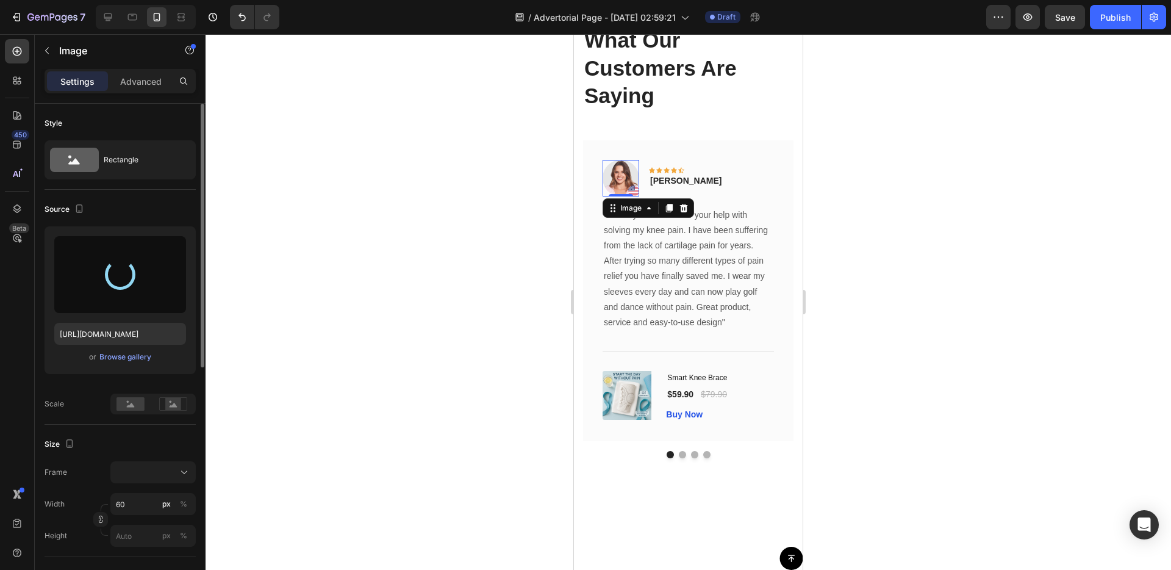
type input "https://cdn.shopify.com/s/files/1/0687/1970/6266/files/gempages_581754196080984…"
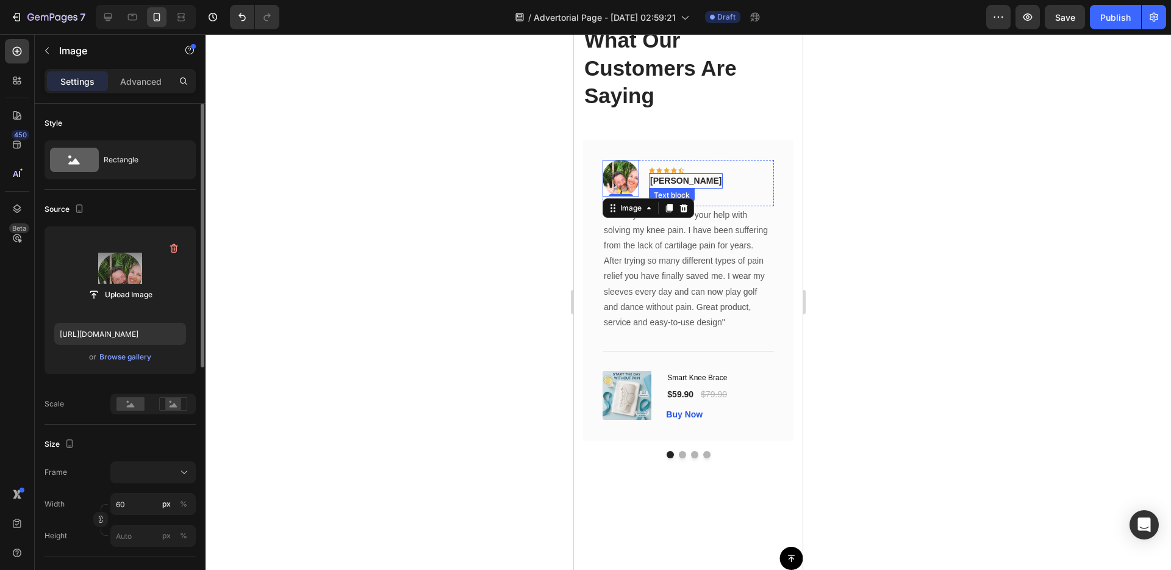
click at [664, 183] on p "[PERSON_NAME]" at bounding box center [685, 180] width 71 height 13
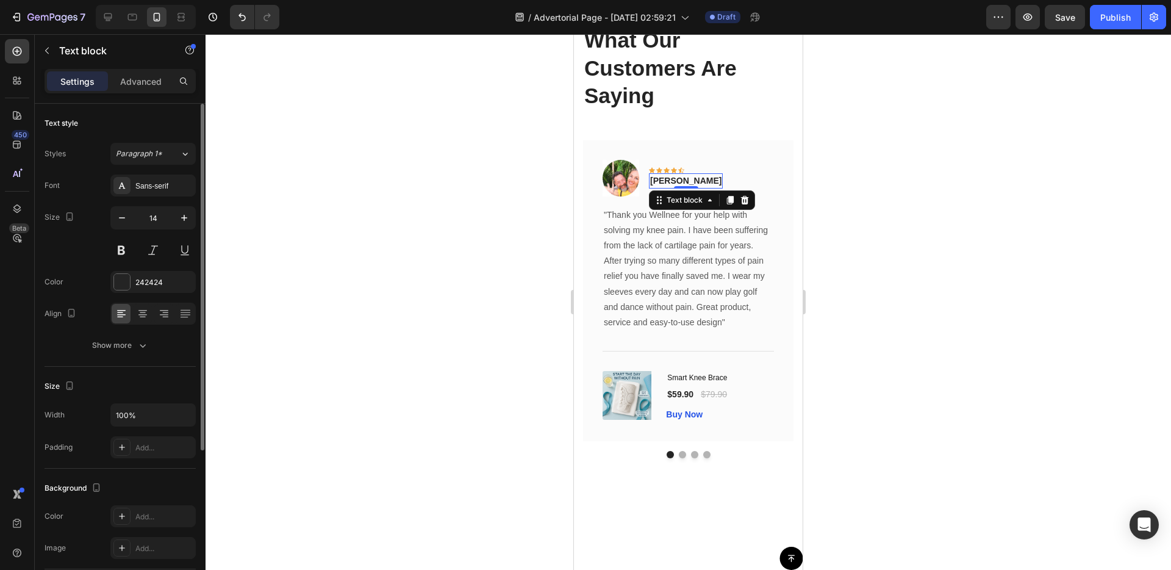
click at [677, 180] on p "[PERSON_NAME]" at bounding box center [685, 180] width 71 height 13
click at [661, 181] on span "VERIFIED BUYER" at bounding box center [691, 181] width 82 height 10
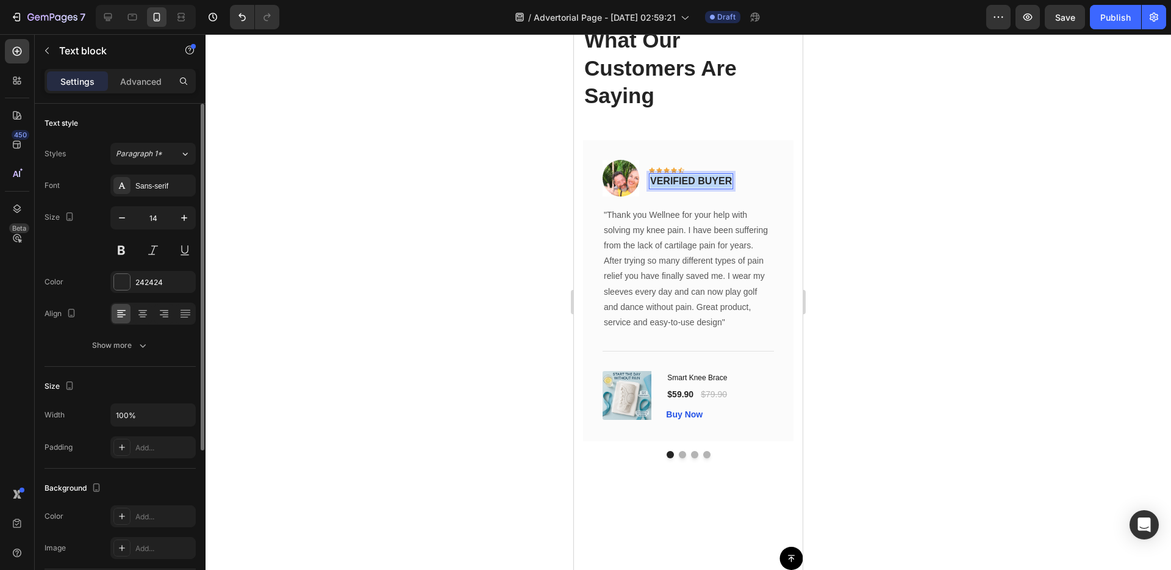
click at [661, 181] on span "VERIFIED BUYER" at bounding box center [691, 181] width 82 height 10
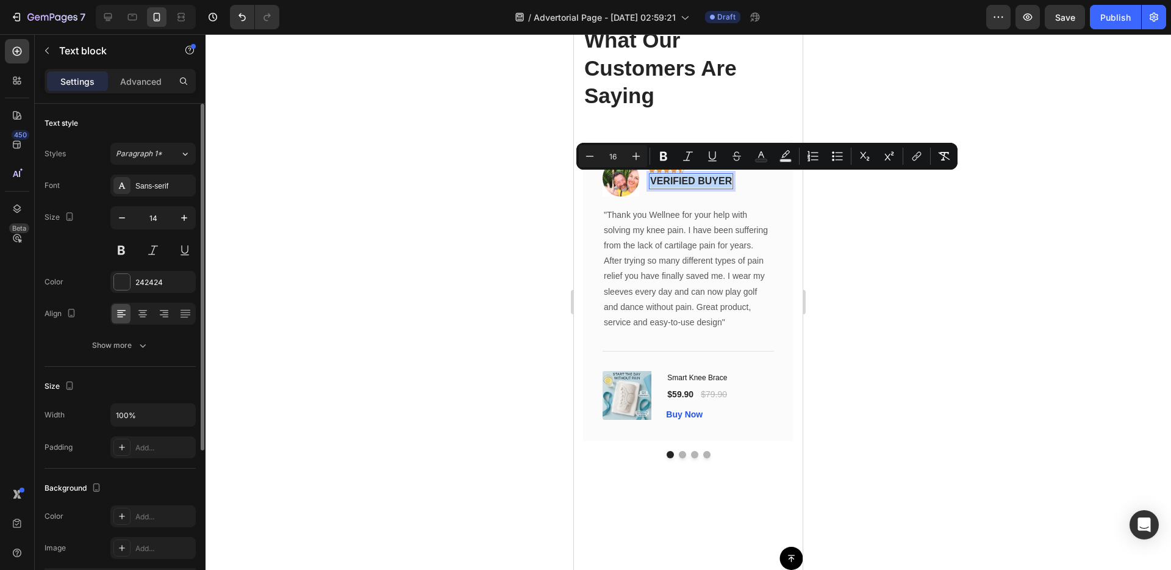
copy span "VERIFIED BUYER"
click at [137, 345] on icon "button" at bounding box center [143, 345] width 12 height 12
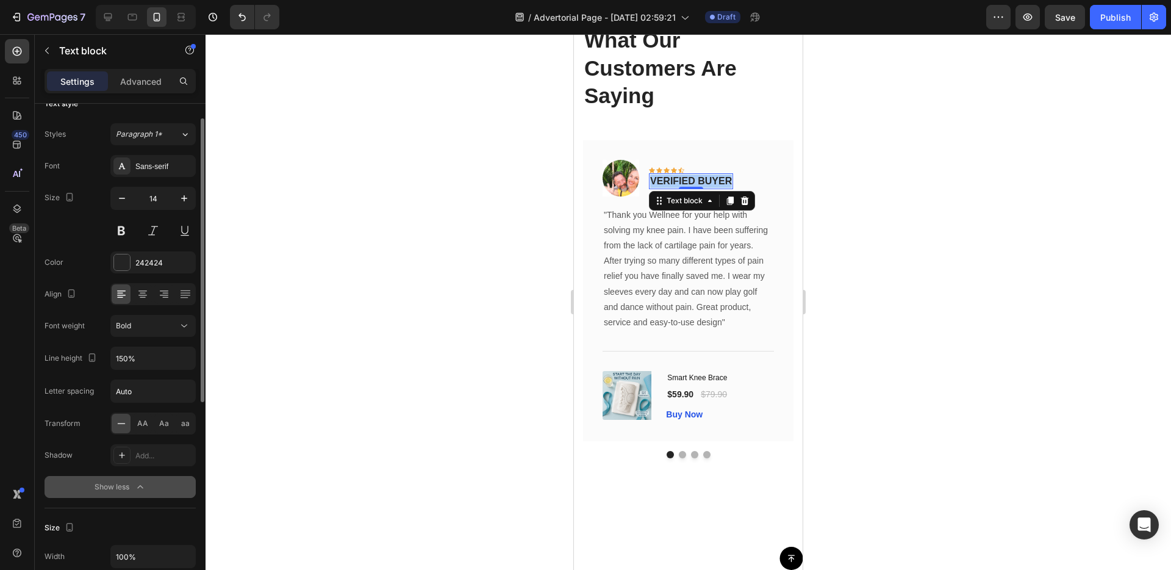
scroll to position [22, 0]
click at [160, 423] on span "Aa" at bounding box center [164, 420] width 10 height 11
click at [695, 176] on span "VERIFIED BUYER" at bounding box center [691, 181] width 82 height 10
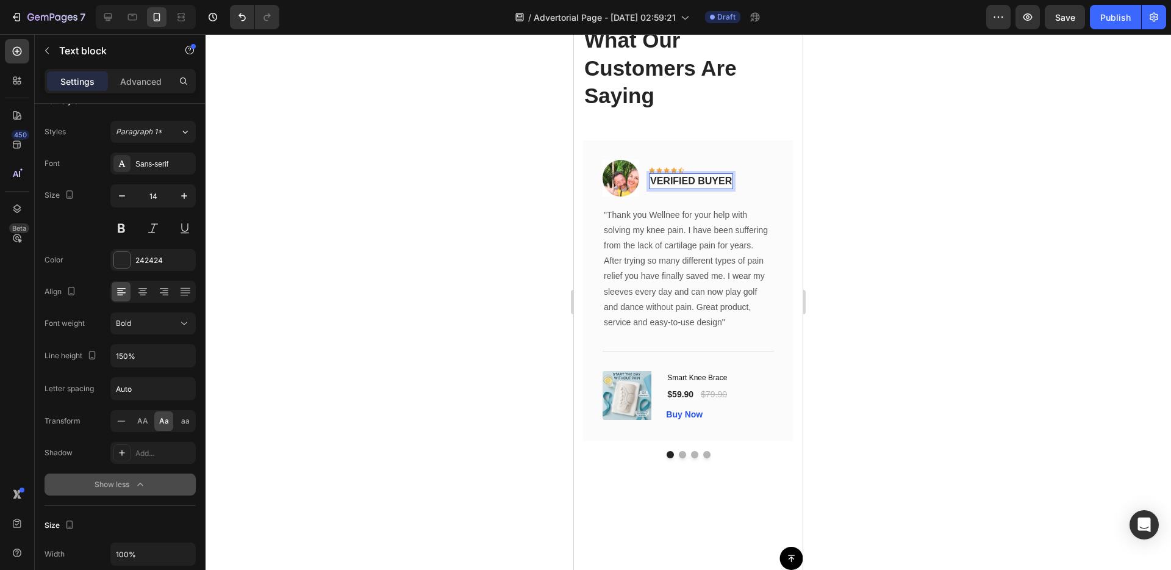
click at [695, 178] on span "VERIFIED BUYER" at bounding box center [691, 181] width 82 height 10
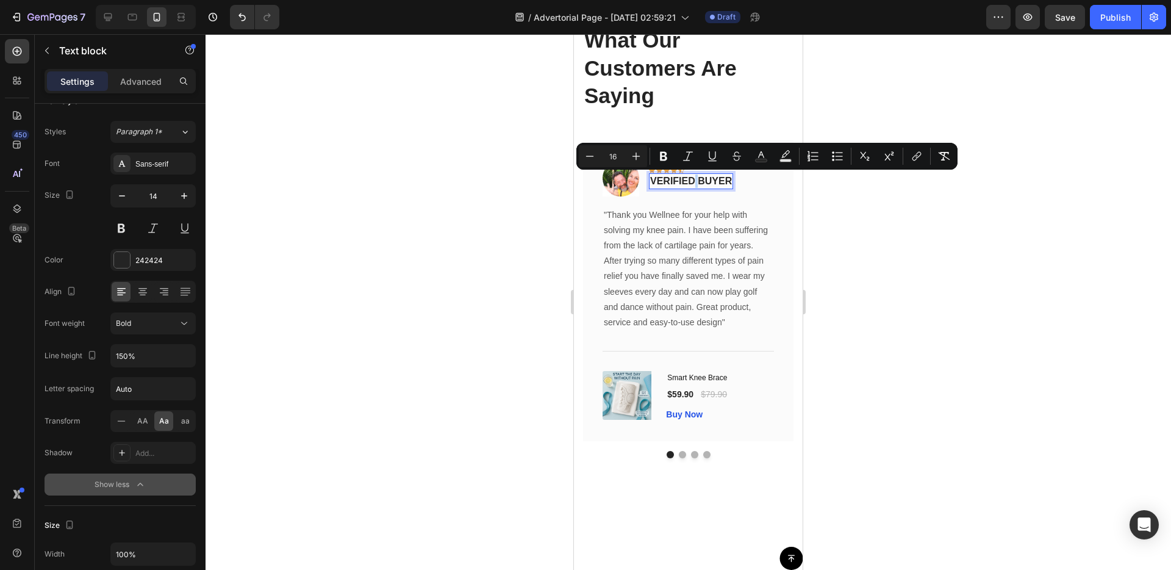
click at [693, 182] on span "VERIFIED BUYER" at bounding box center [691, 181] width 82 height 10
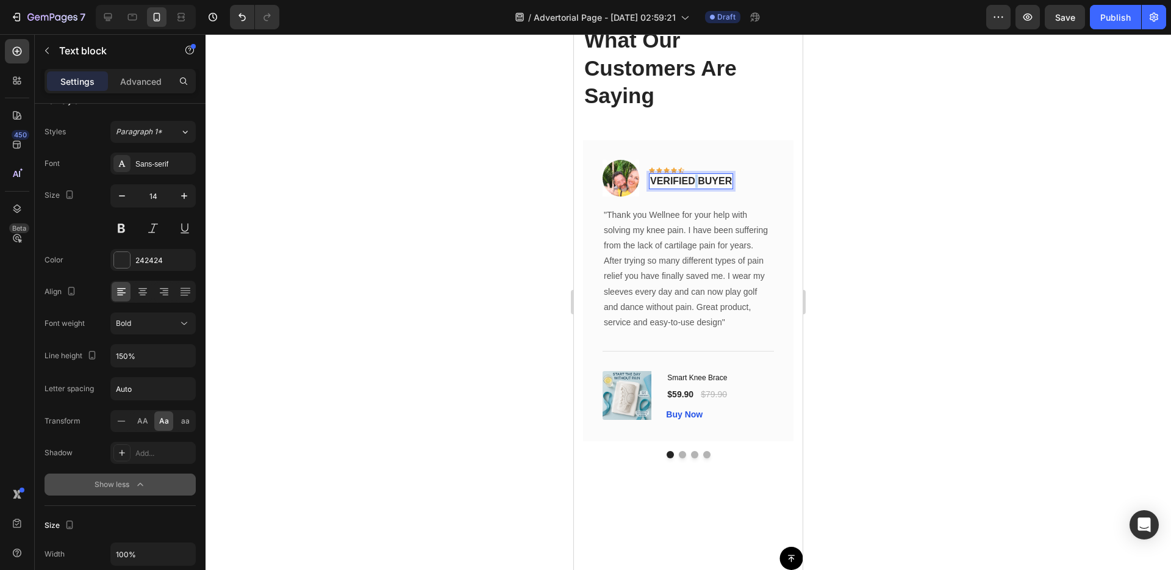
click at [693, 182] on span "VERIFIED BUYER" at bounding box center [691, 181] width 82 height 10
click at [693, 181] on span "VERIFIED BUYER" at bounding box center [691, 181] width 82 height 10
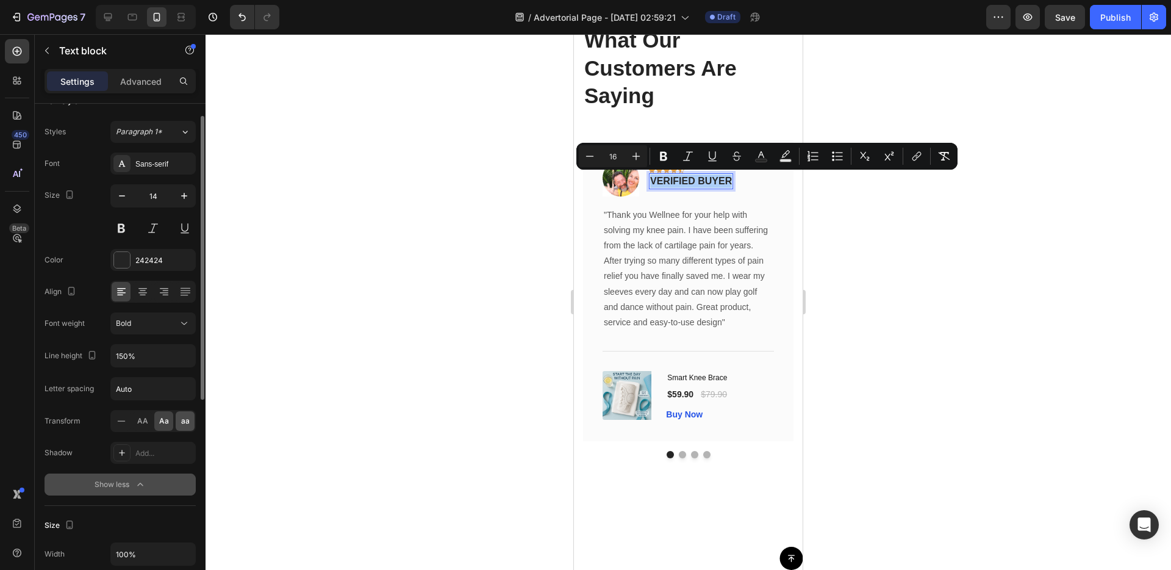
click at [182, 419] on span "aa" at bounding box center [185, 420] width 9 height 11
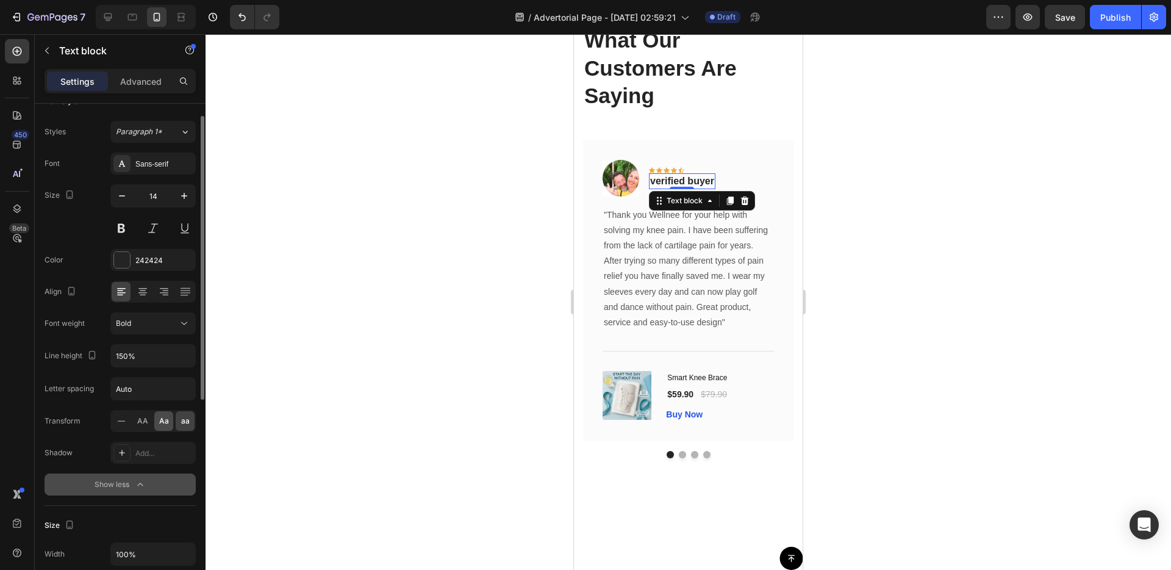
click at [155, 423] on div "Aa" at bounding box center [163, 421] width 19 height 20
click at [177, 421] on div "aa" at bounding box center [185, 421] width 19 height 20
click at [686, 178] on span "VERIFIED BUYER" at bounding box center [682, 181] width 64 height 10
click at [650, 183] on span "VERIFIED BUYER" at bounding box center [682, 181] width 64 height 10
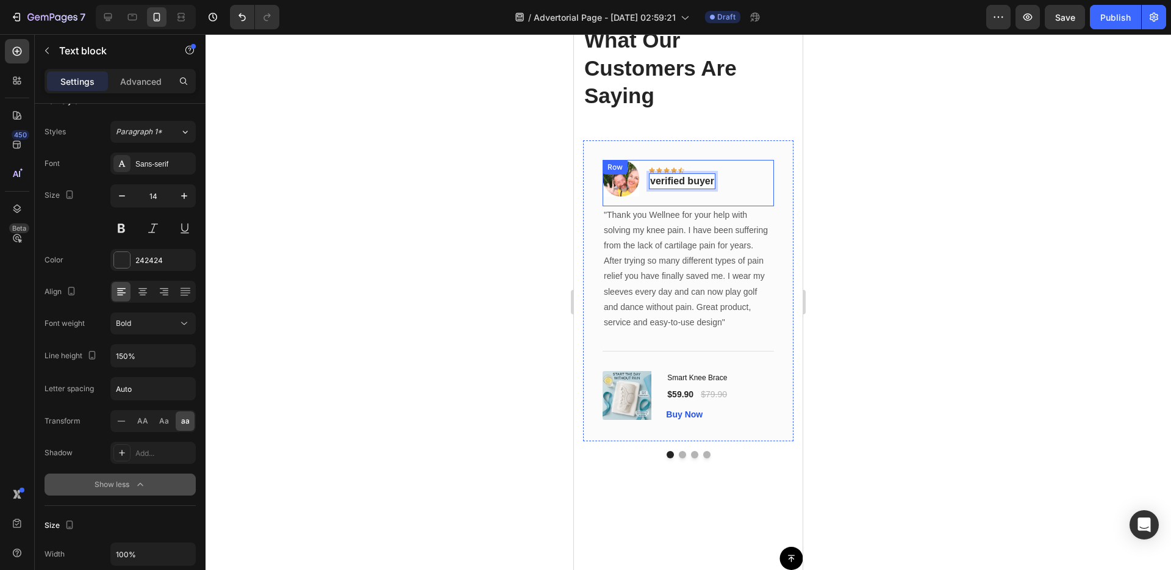
click at [695, 203] on div "Image Icon Icon Icon Icon Icon Row VERIFIED BUYER Text block 0 Row" at bounding box center [688, 183] width 171 height 46
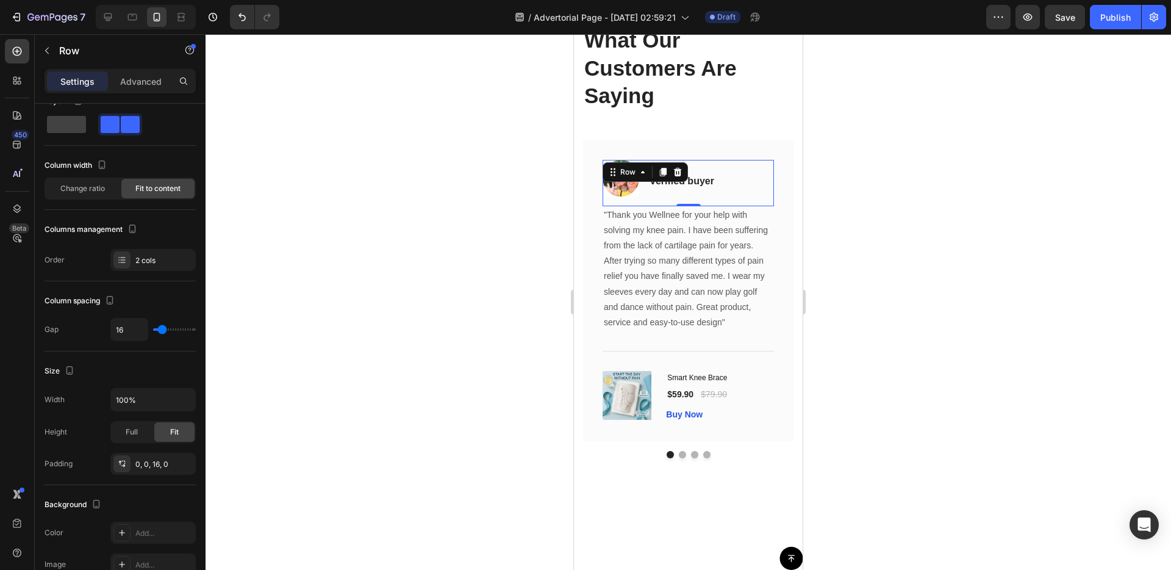
scroll to position [0, 0]
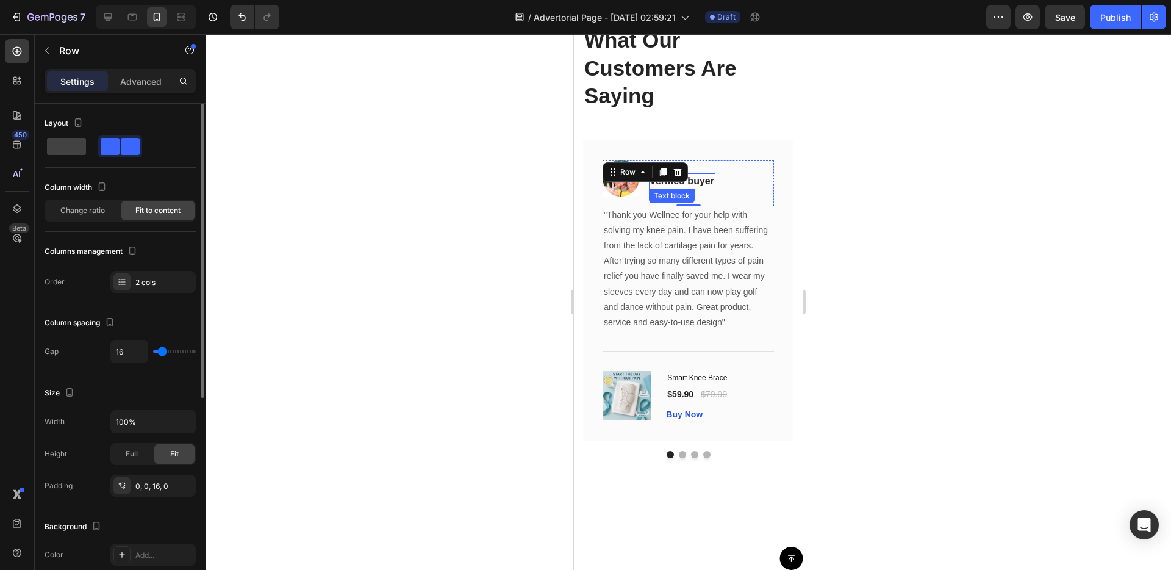
click at [679, 182] on span "VERIFIED BUYER" at bounding box center [682, 181] width 64 height 10
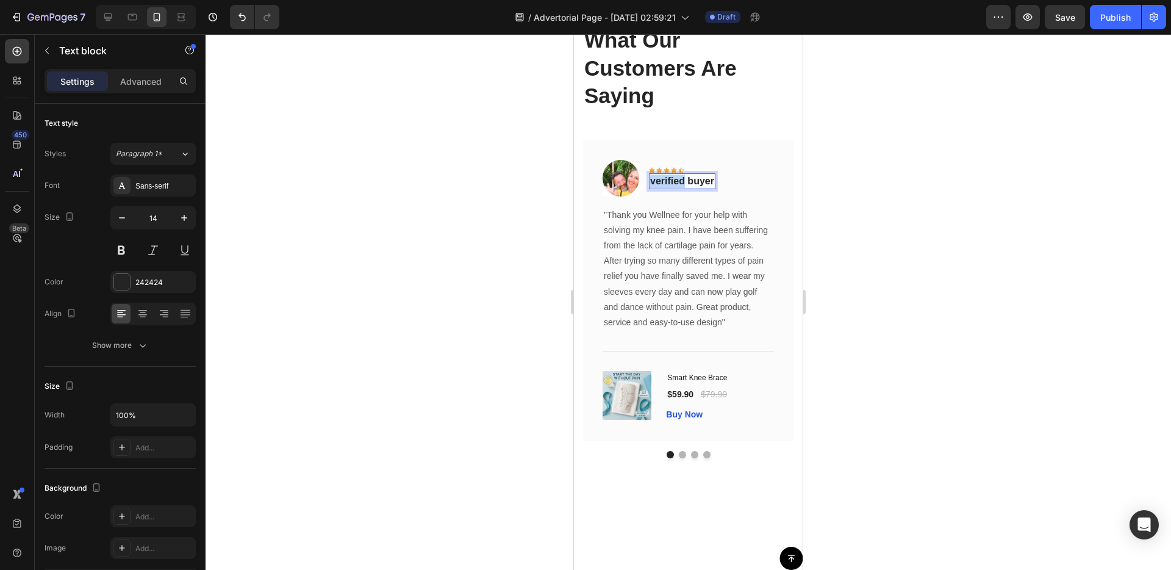
click at [679, 182] on span "VERIFIED BUYER" at bounding box center [682, 181] width 64 height 10
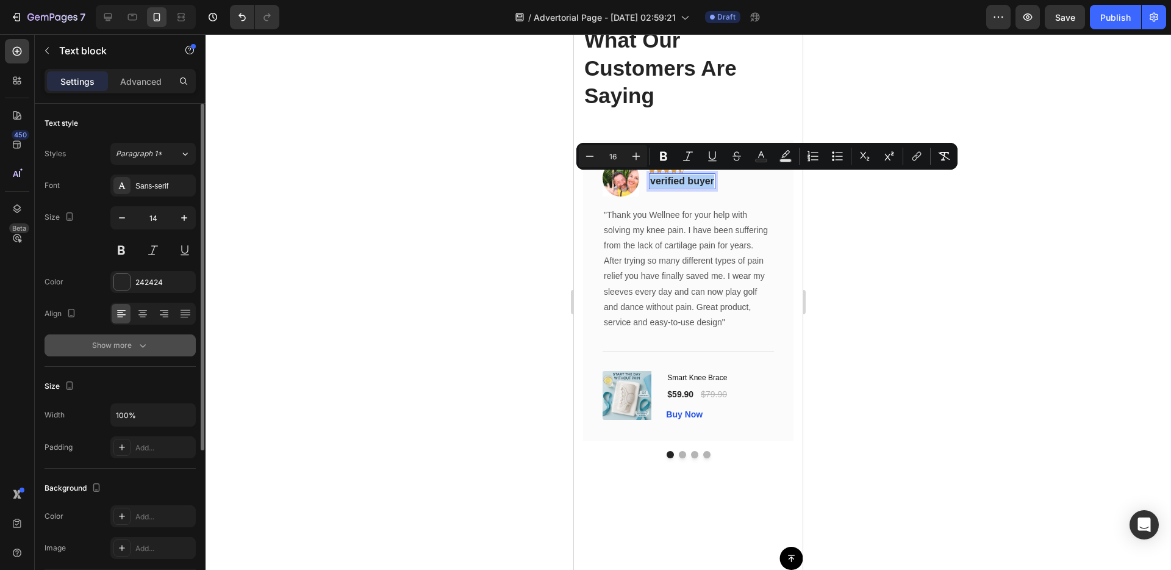
click at [126, 345] on div "Show more" at bounding box center [120, 345] width 57 height 12
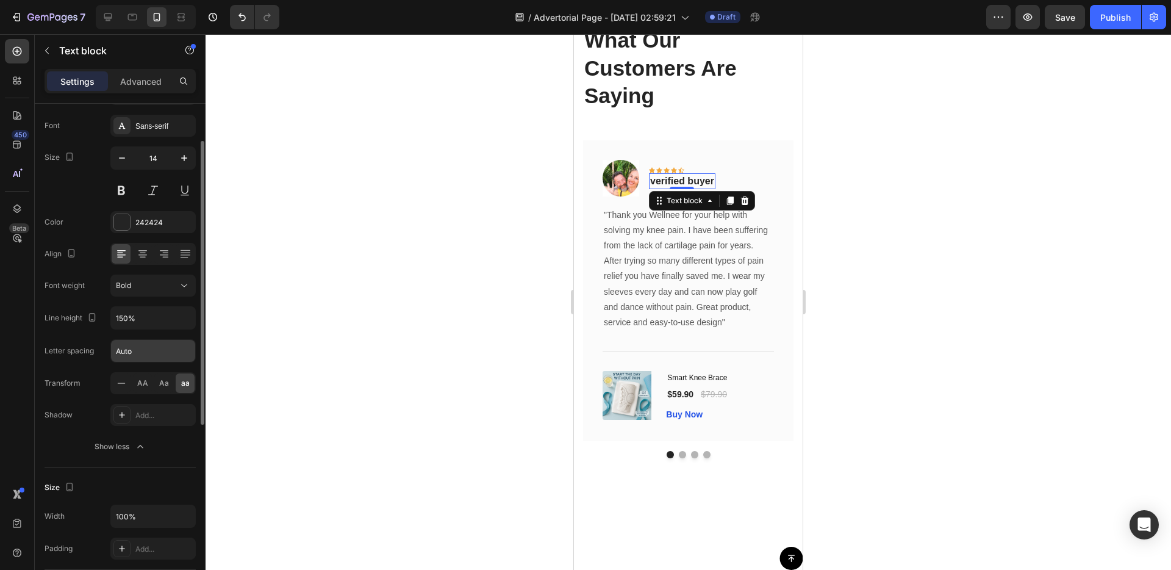
scroll to position [62, 0]
click at [162, 387] on div "Aa" at bounding box center [163, 381] width 19 height 20
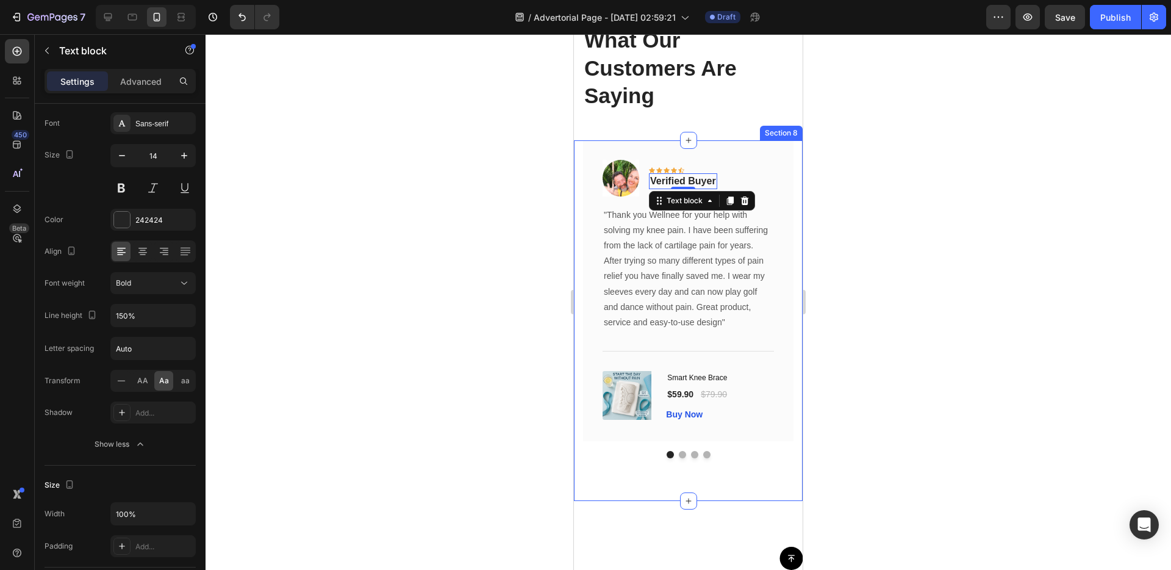
click at [581, 246] on div "Image Icon Icon Icon Icon Icon Row verified buyer Text block 0 Row "Thank you W…" at bounding box center [688, 320] width 229 height 361
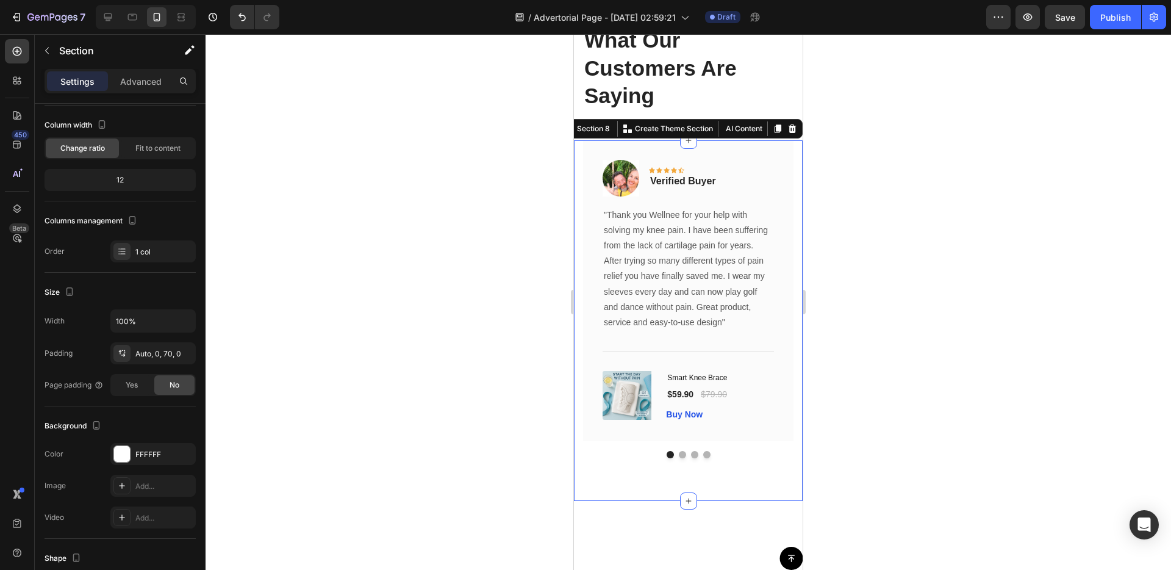
scroll to position [0, 0]
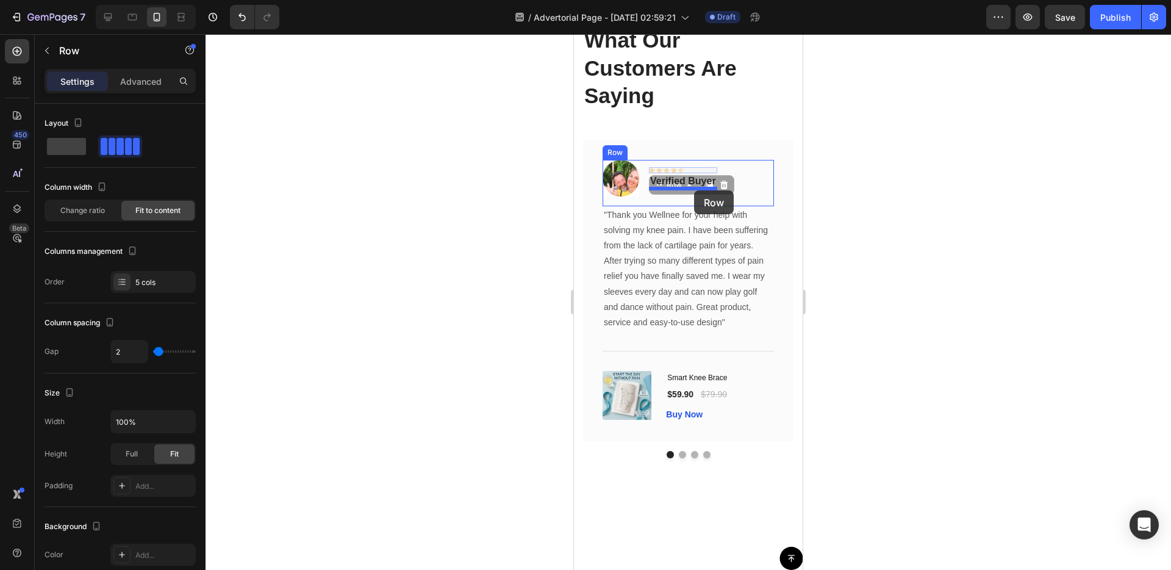
drag, startPoint x: 693, startPoint y: 170, endPoint x: 694, endPoint y: 190, distance: 20.7
click at [754, 217] on p ""Thank you Wellnee for your help with solving my knee pain. I have been sufferi…" at bounding box center [688, 268] width 169 height 123
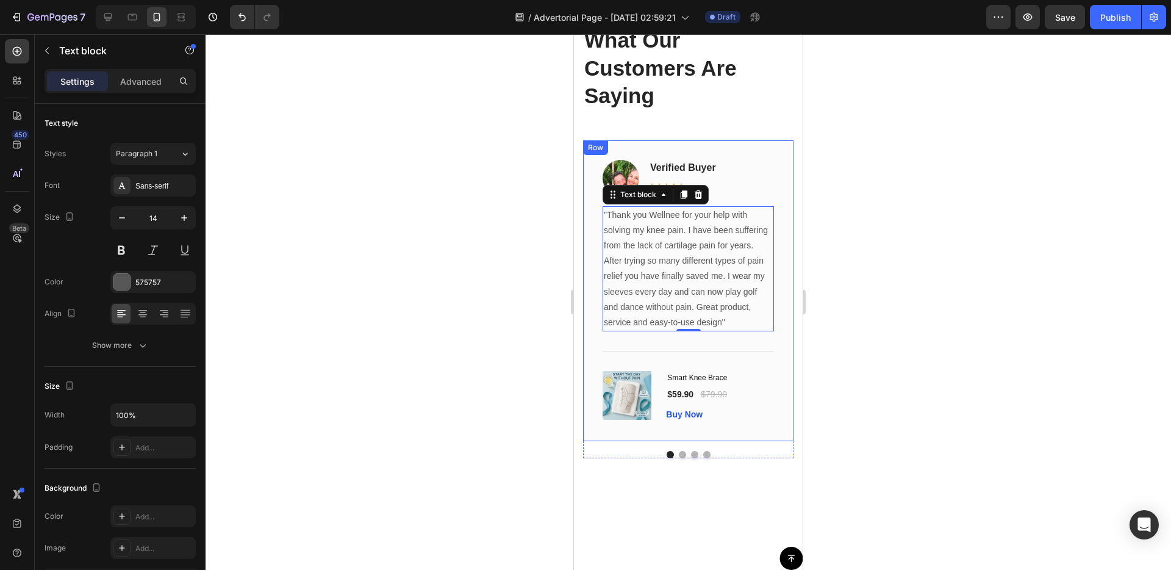
click at [784, 209] on div "Image verified buyer Text block Icon Icon Icon Icon Icon Row Row "Thank you Wel…" at bounding box center [688, 290] width 210 height 301
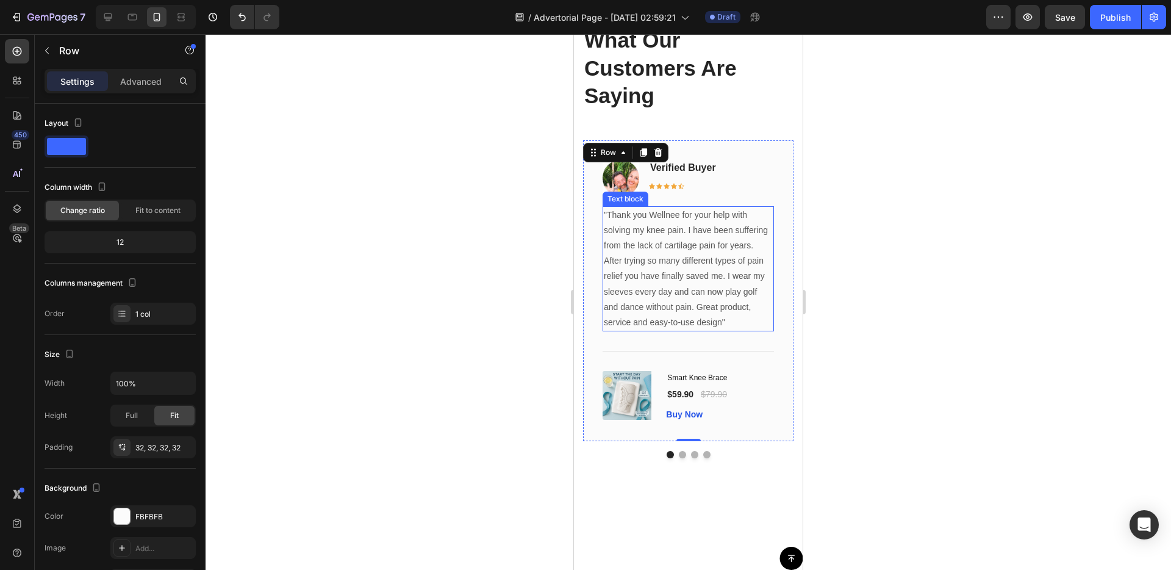
click at [727, 215] on p ""Thank you Wellnee for your help with solving my knee pain. I have been sufferi…" at bounding box center [688, 268] width 169 height 123
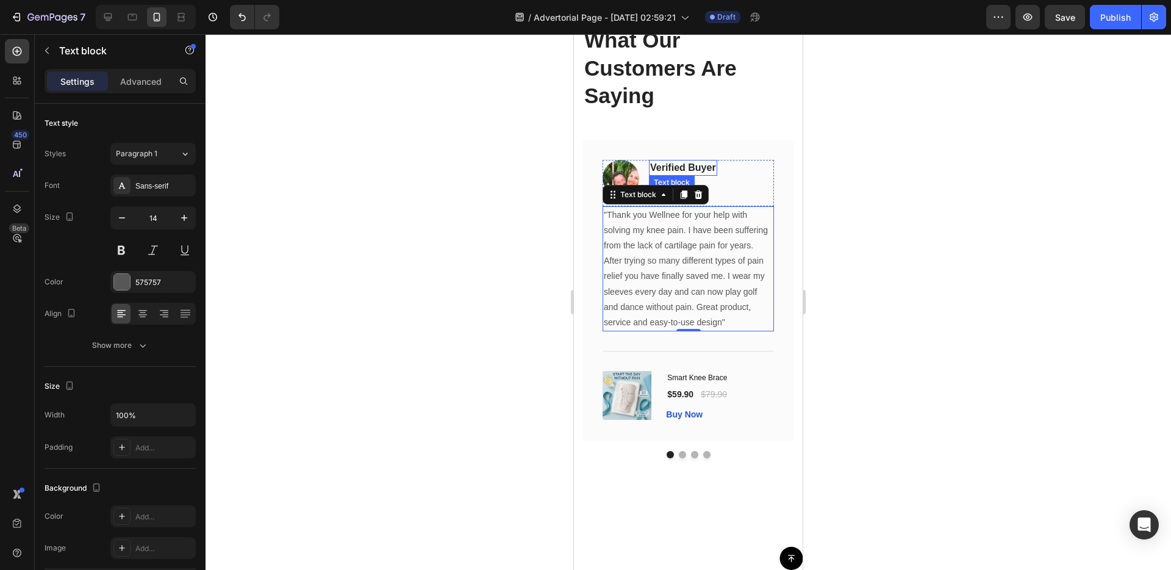
click at [653, 164] on span "verified buyer" at bounding box center [683, 167] width 66 height 10
click at [654, 167] on span "verified buyer" at bounding box center [683, 167] width 66 height 10
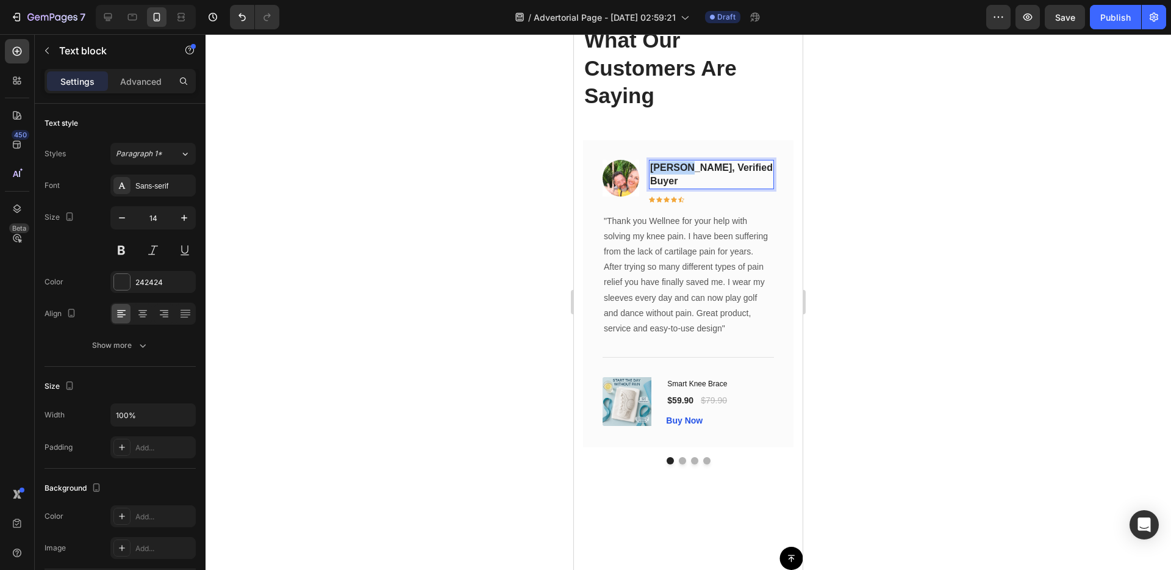
drag, startPoint x: 685, startPoint y: 167, endPoint x: 653, endPoint y: 170, distance: 31.9
click at [653, 170] on span "[PERSON_NAME], verified buyer" at bounding box center [711, 174] width 123 height 24
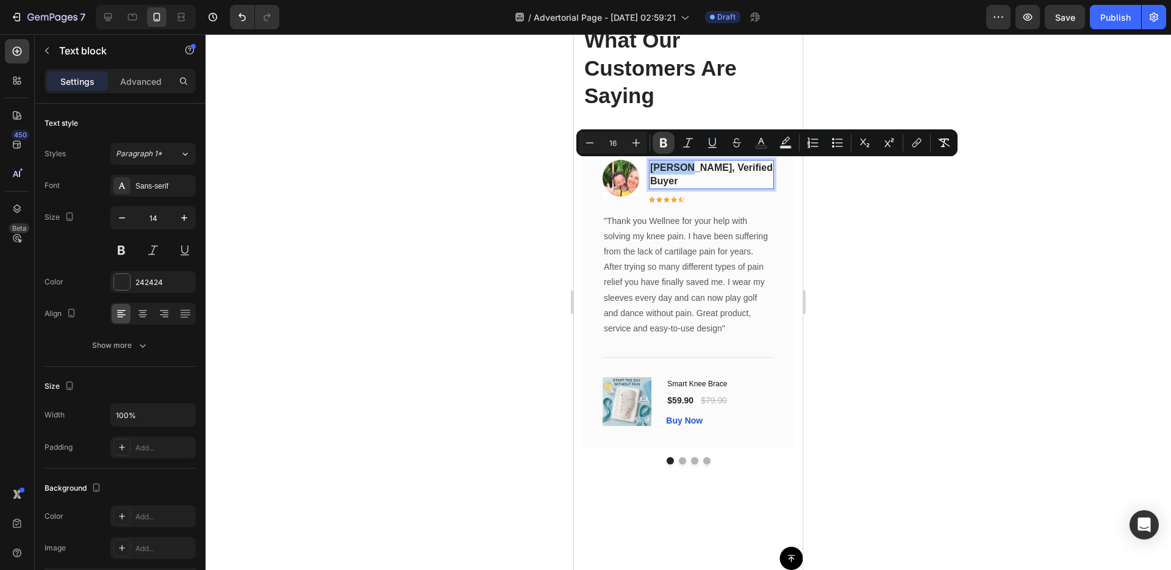
click at [663, 149] on button "Bold" at bounding box center [664, 143] width 22 height 22
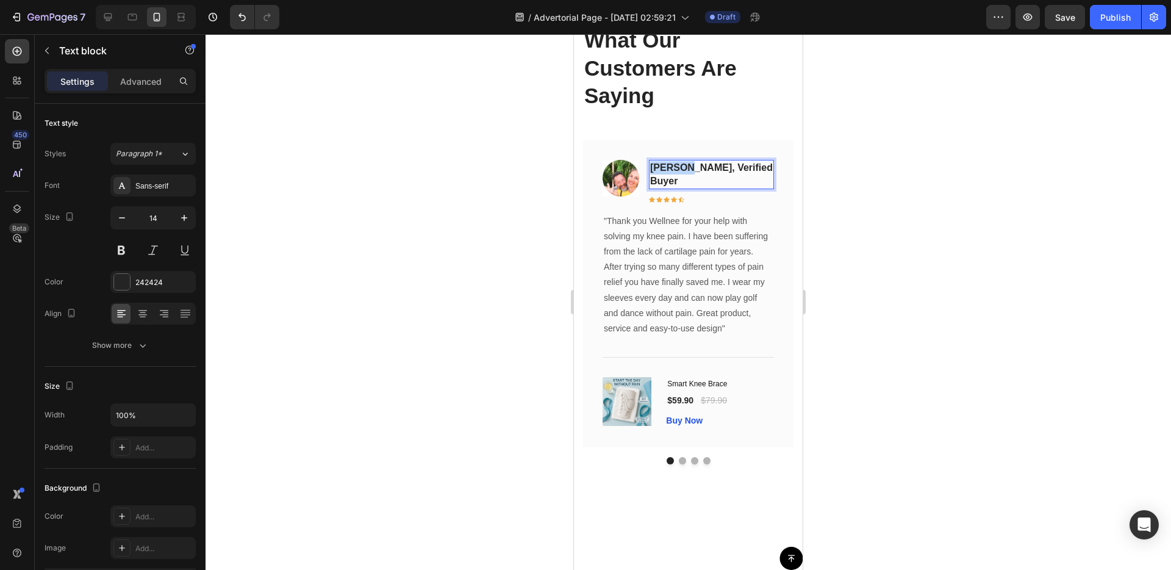
drag, startPoint x: 687, startPoint y: 163, endPoint x: 652, endPoint y: 167, distance: 35.0
click at [652, 167] on span "Chris M , verified buyer" at bounding box center [711, 174] width 123 height 24
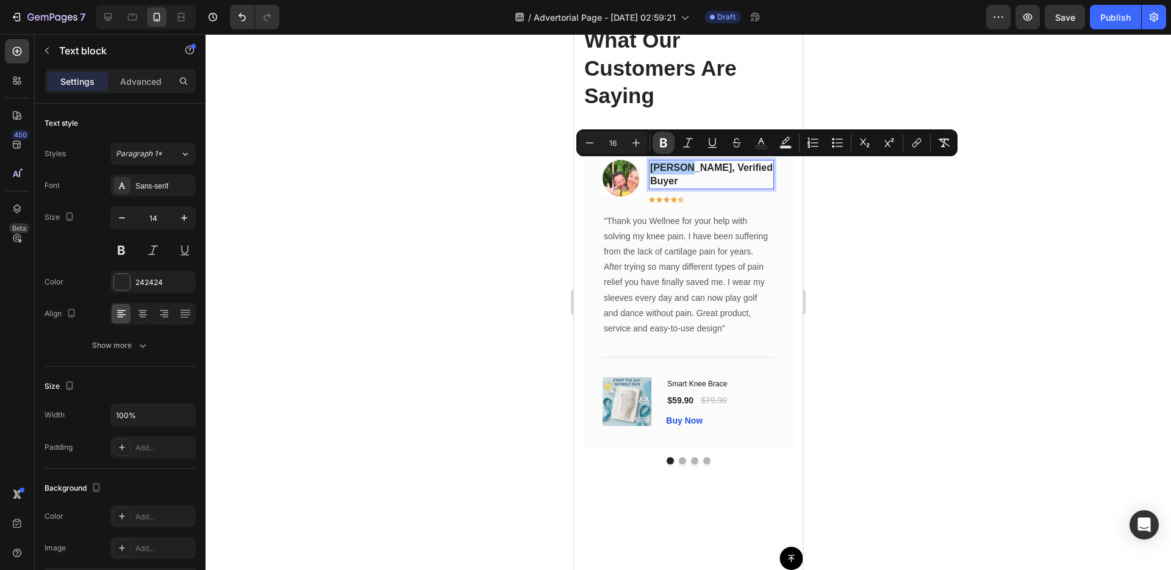
click at [661, 148] on icon "Editor contextual toolbar" at bounding box center [663, 143] width 12 height 12
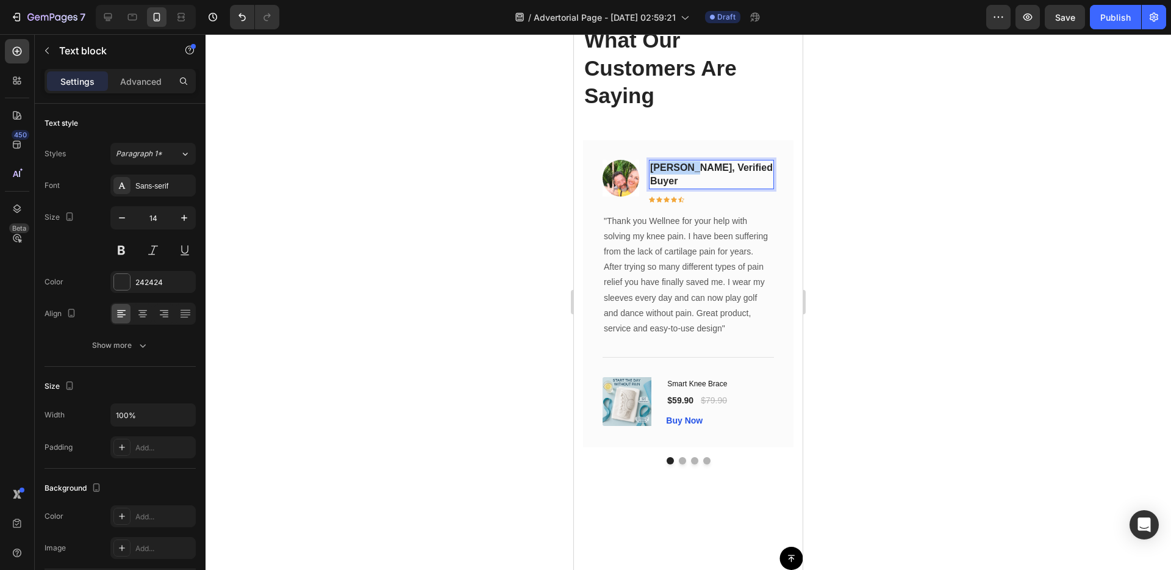
drag, startPoint x: 688, startPoint y: 170, endPoint x: 650, endPoint y: 168, distance: 37.9
click at [650, 168] on span "[PERSON_NAME], verified buyer" at bounding box center [711, 174] width 123 height 24
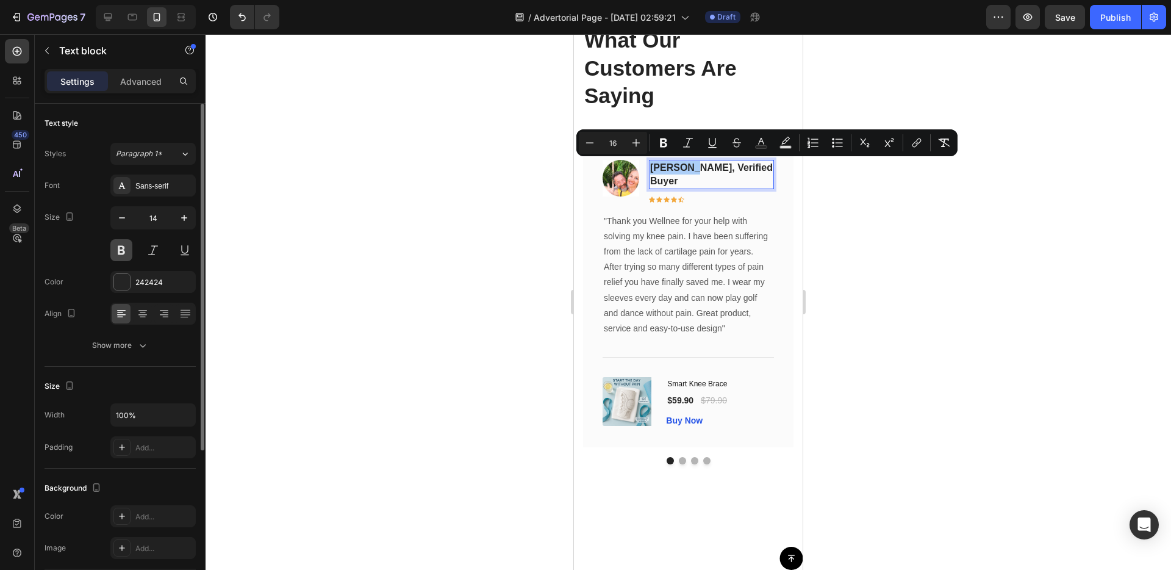
click at [124, 247] on button at bounding box center [121, 250] width 22 height 22
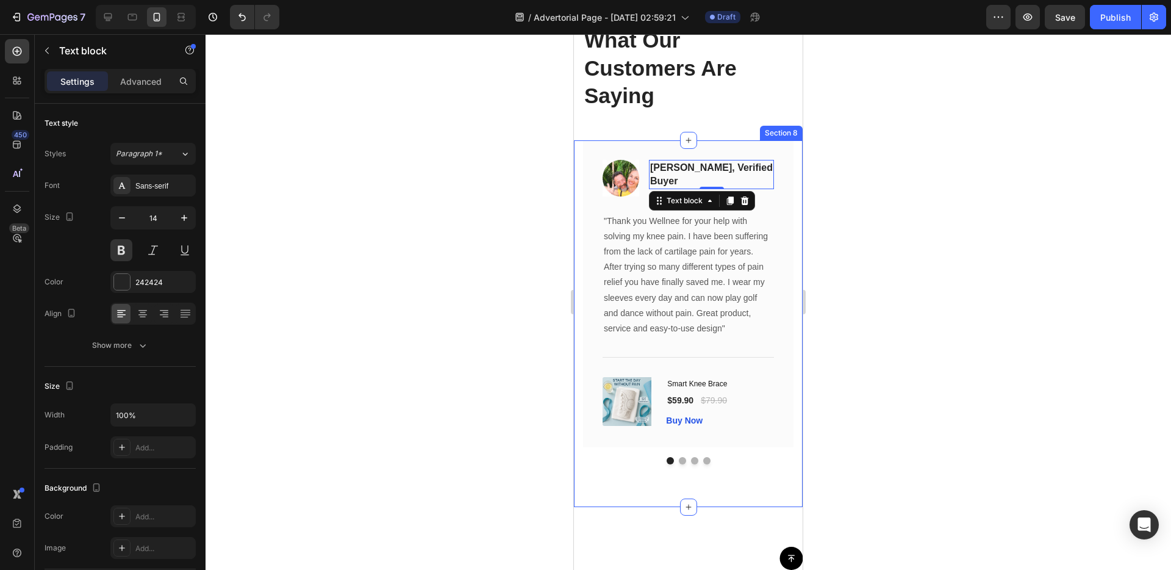
click at [582, 254] on div "Image Chris M, verified buyer Text block 0 Icon Icon Icon Icon Icon Row Row "Th…" at bounding box center [688, 323] width 229 height 367
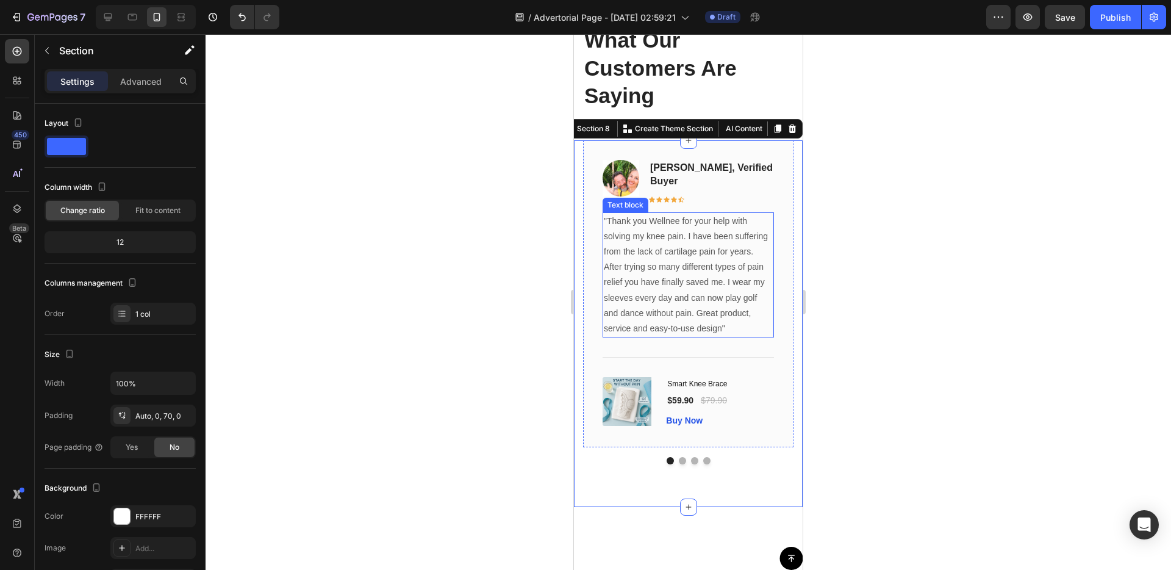
click at [709, 321] on p ""Thank you Wellnee for your help with solving my knee pain. I have been sufferi…" at bounding box center [688, 274] width 169 height 123
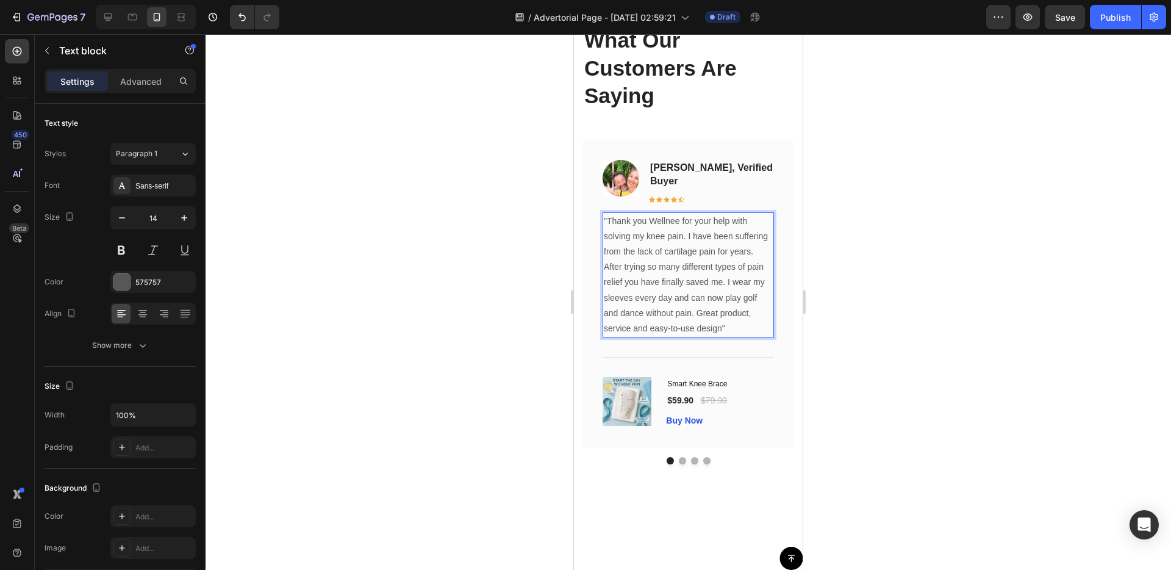
click at [726, 323] on p ""Thank you Wellnee for your help with solving my knee pain. I have been sufferi…" at bounding box center [688, 274] width 169 height 123
click at [727, 323] on span "👌"" at bounding box center [735, 327] width 20 height 13
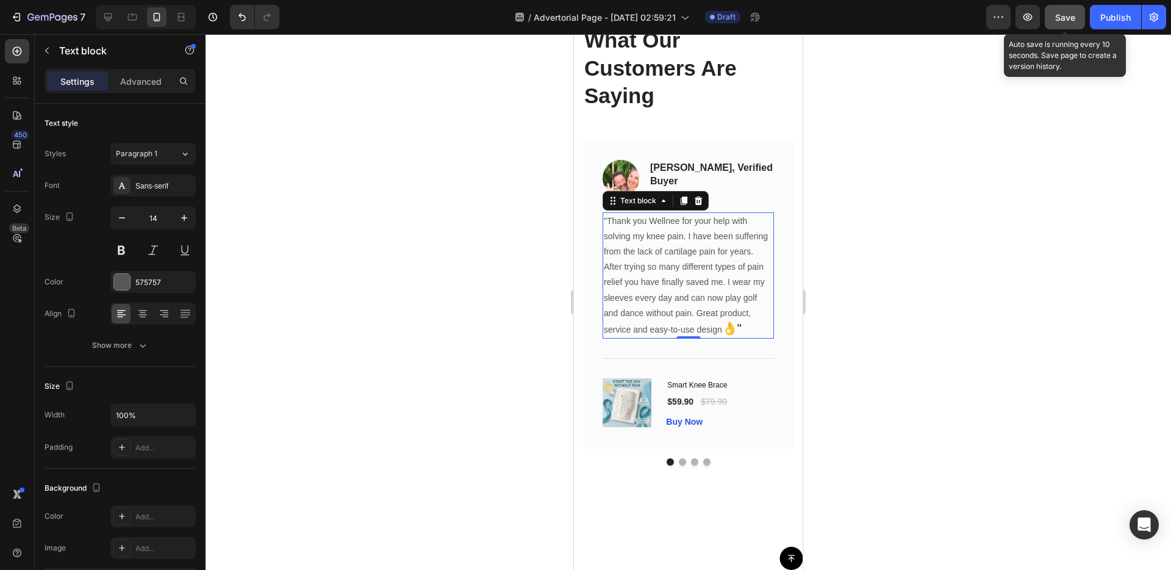
click at [1053, 17] on button "Save" at bounding box center [1065, 17] width 40 height 24
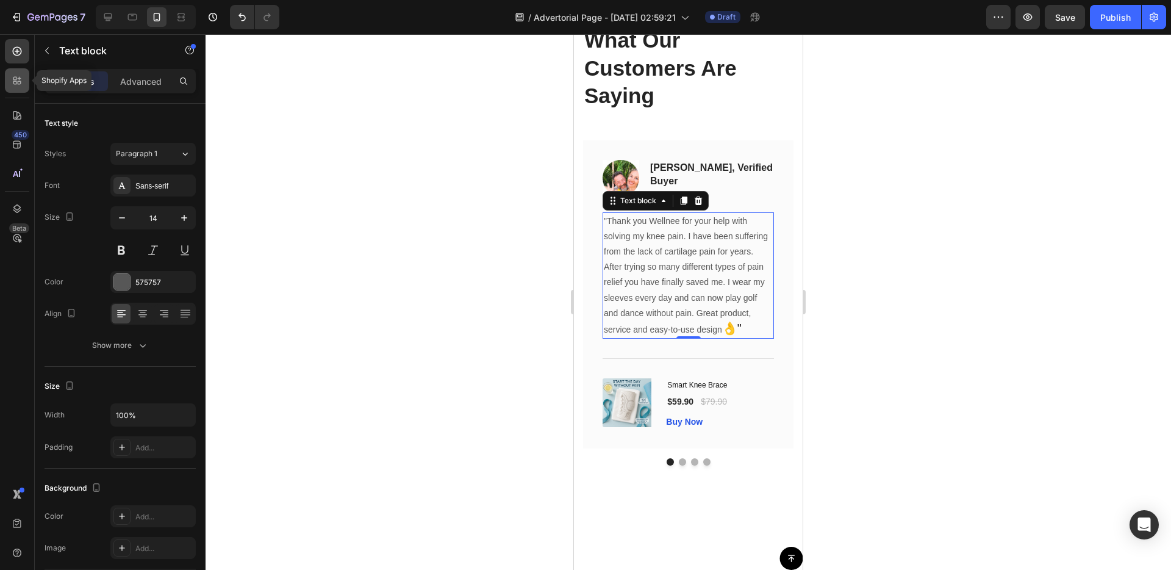
click at [11, 89] on div at bounding box center [17, 80] width 24 height 24
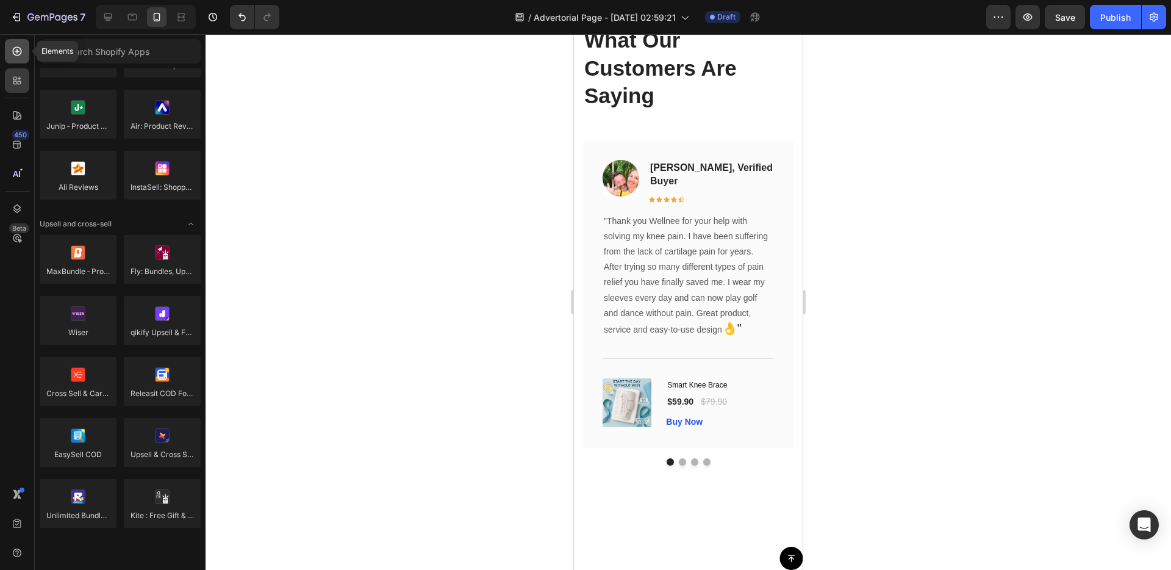
click at [11, 49] on icon at bounding box center [17, 51] width 12 height 12
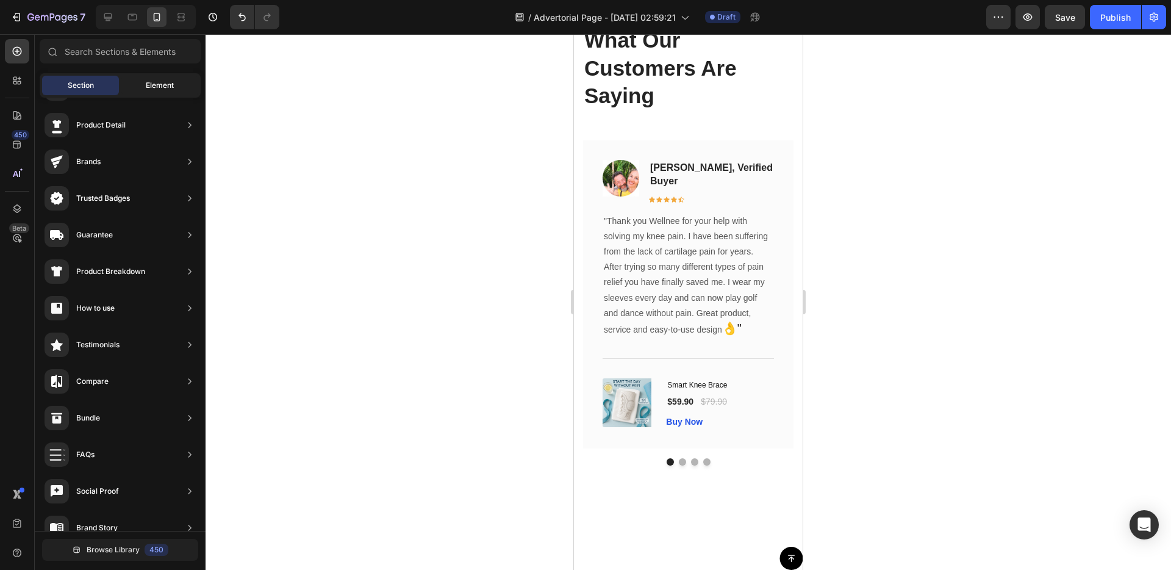
click at [138, 79] on div "Element" at bounding box center [159, 86] width 77 height 20
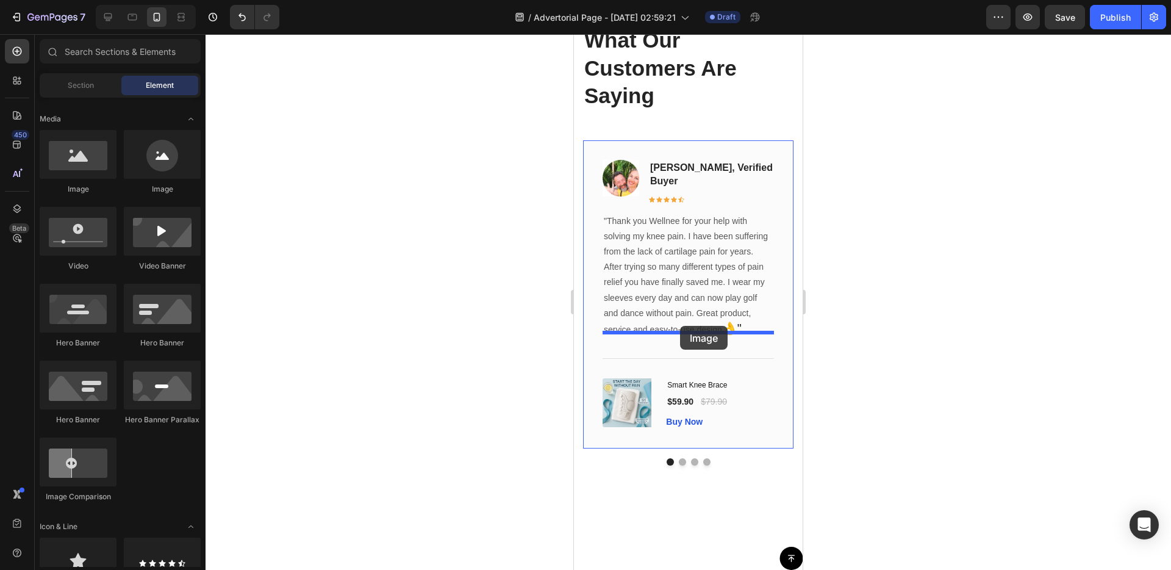
drag, startPoint x: 693, startPoint y: 194, endPoint x: 680, endPoint y: 326, distance: 132.4
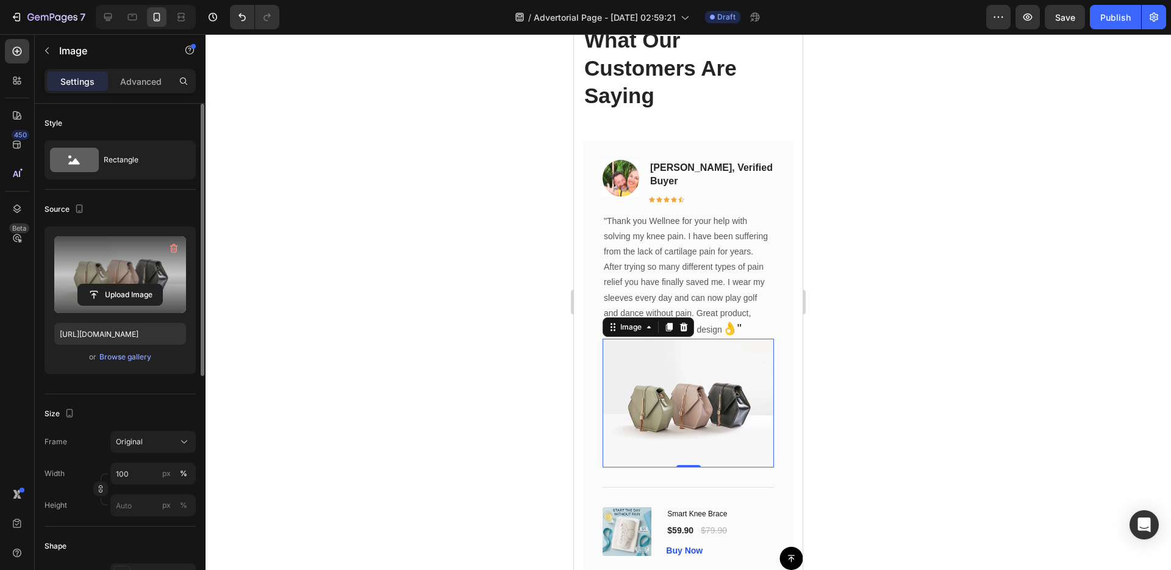
click at [113, 307] on label at bounding box center [120, 274] width 132 height 77
click at [113, 305] on input "file" at bounding box center [120, 294] width 84 height 21
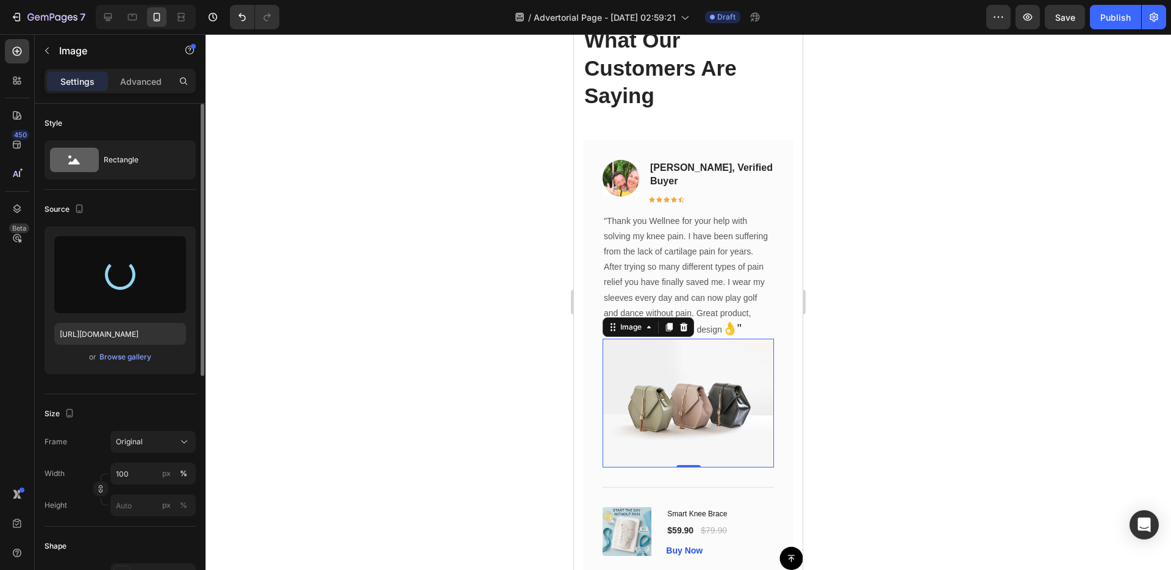
type input "https://cdn.shopify.com/s/files/1/0687/1970/6266/files/gempages_581754196080984…"
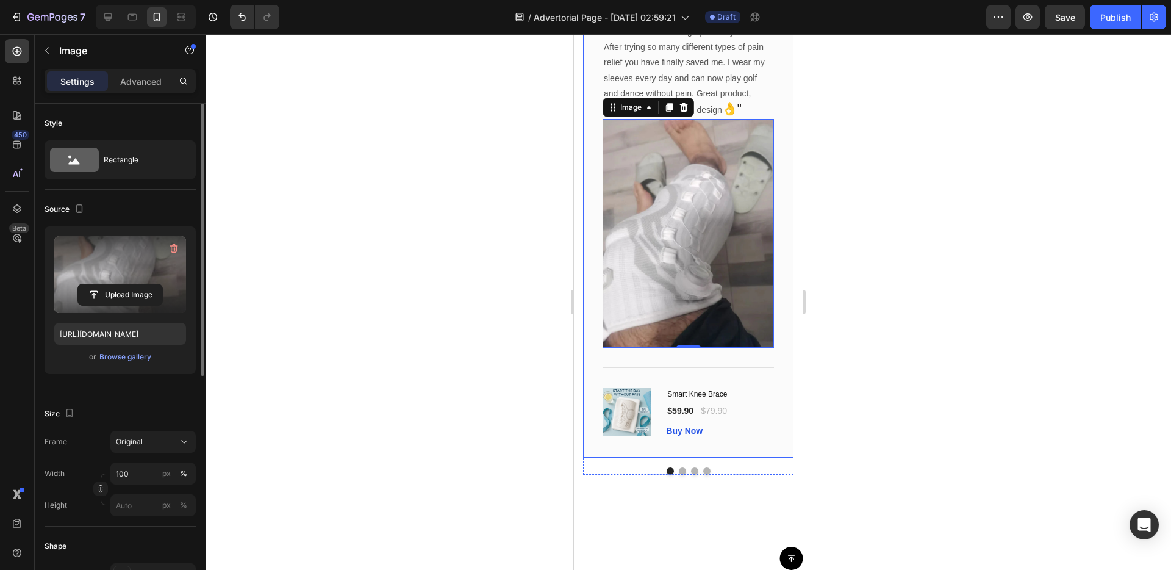
scroll to position [6934, 0]
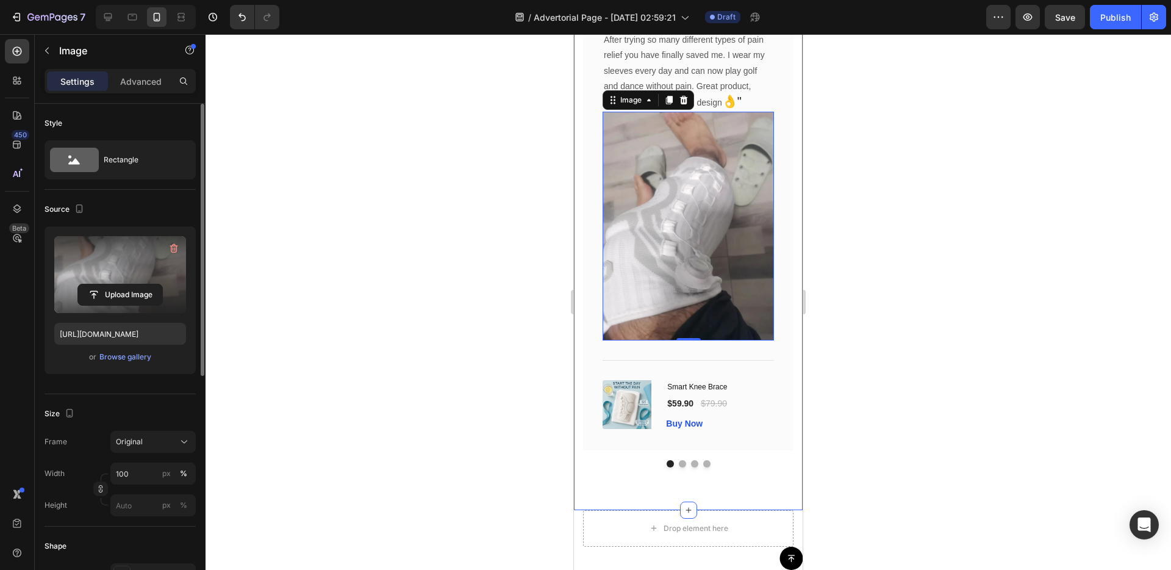
click at [662, 492] on div "Image Chris M, verified buyer Text block Icon Icon Icon Icon Icon Row Row "Than…" at bounding box center [688, 211] width 229 height 597
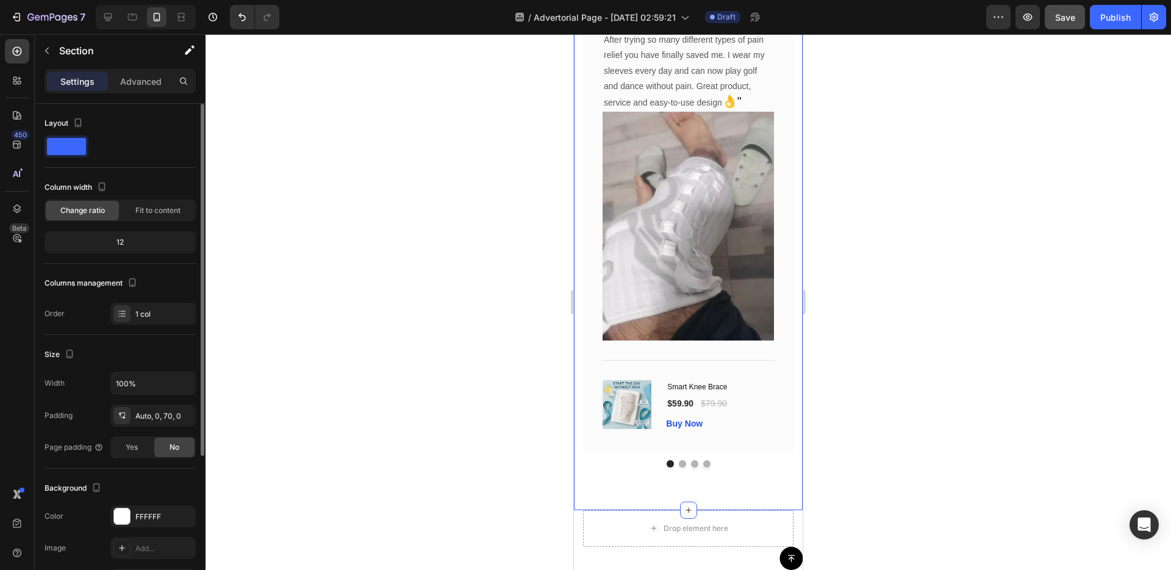
click at [1062, 27] on button "Save" at bounding box center [1065, 17] width 40 height 24
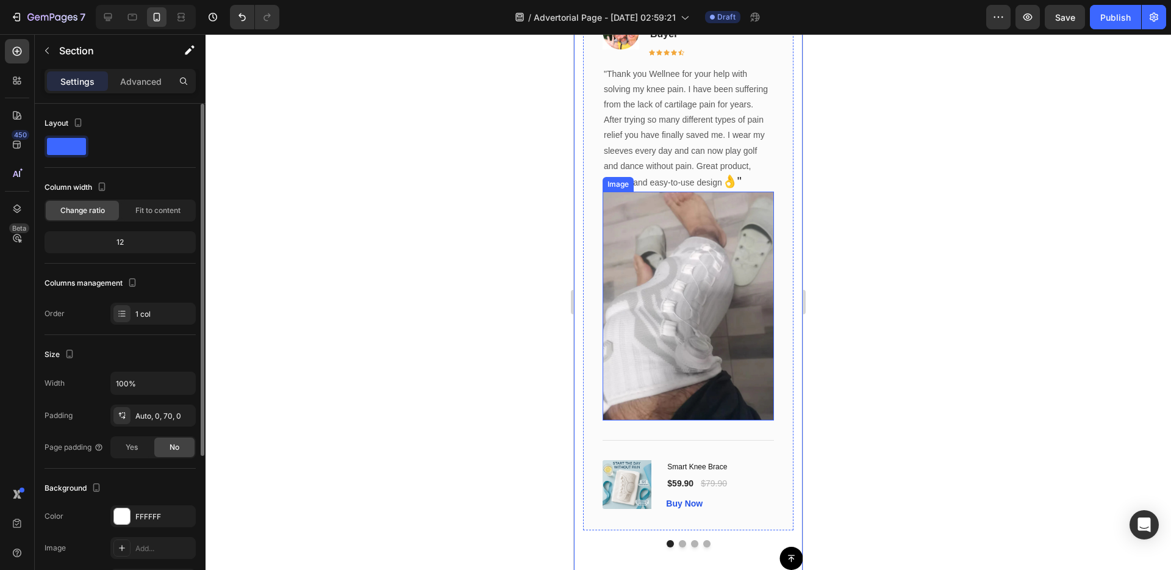
scroll to position [6859, 0]
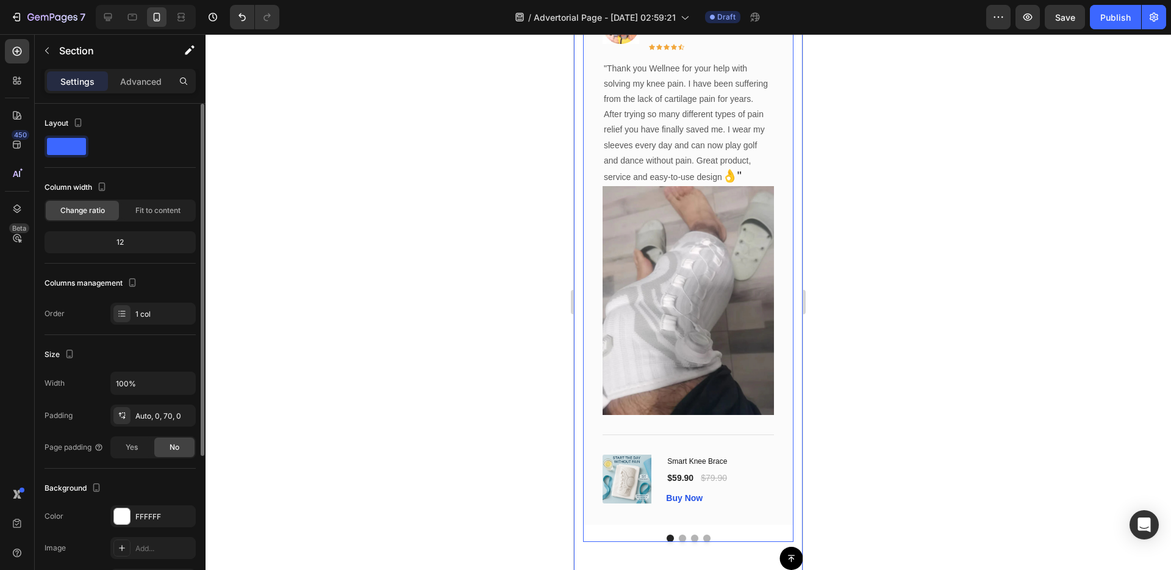
click at [681, 534] on button "Dot" at bounding box center [682, 537] width 7 height 7
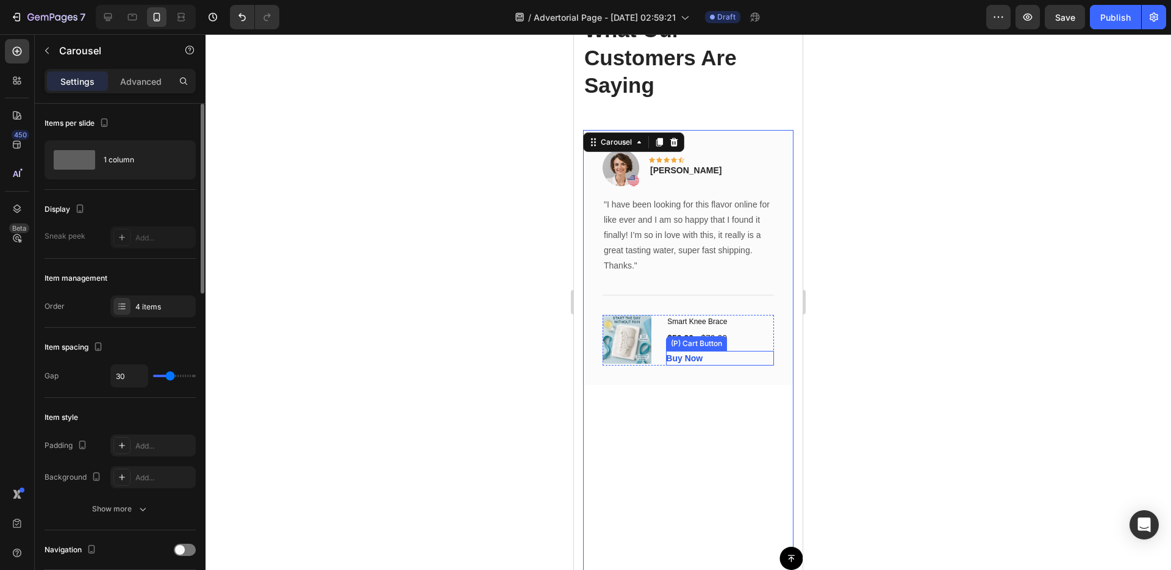
scroll to position [6680, 0]
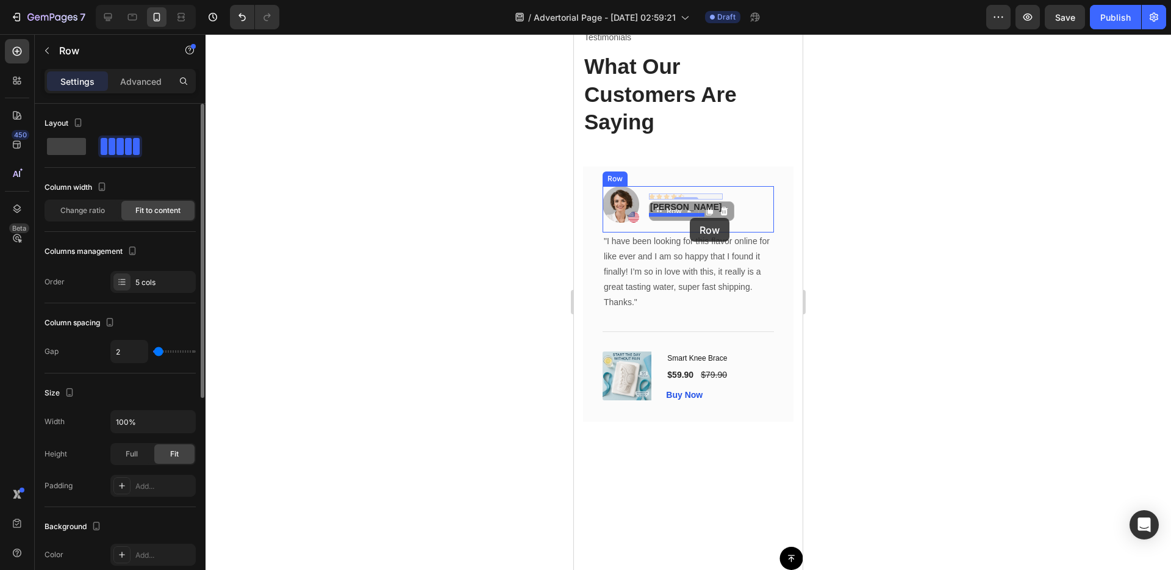
drag, startPoint x: 690, startPoint y: 196, endPoint x: 690, endPoint y: 218, distance: 22.0
click at [580, 293] on div "Image Chris M, verified buyer Text block Icon Icon Icon Icon Icon Row Row "Than…" at bounding box center [688, 465] width 229 height 597
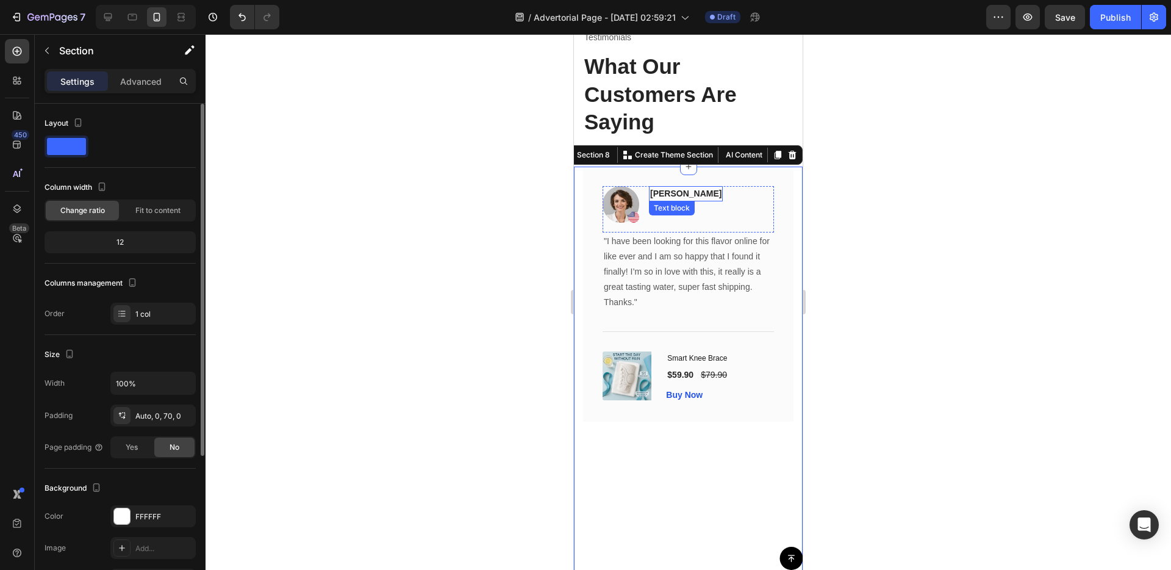
click at [670, 194] on p "Olivia Rowse" at bounding box center [685, 193] width 71 height 13
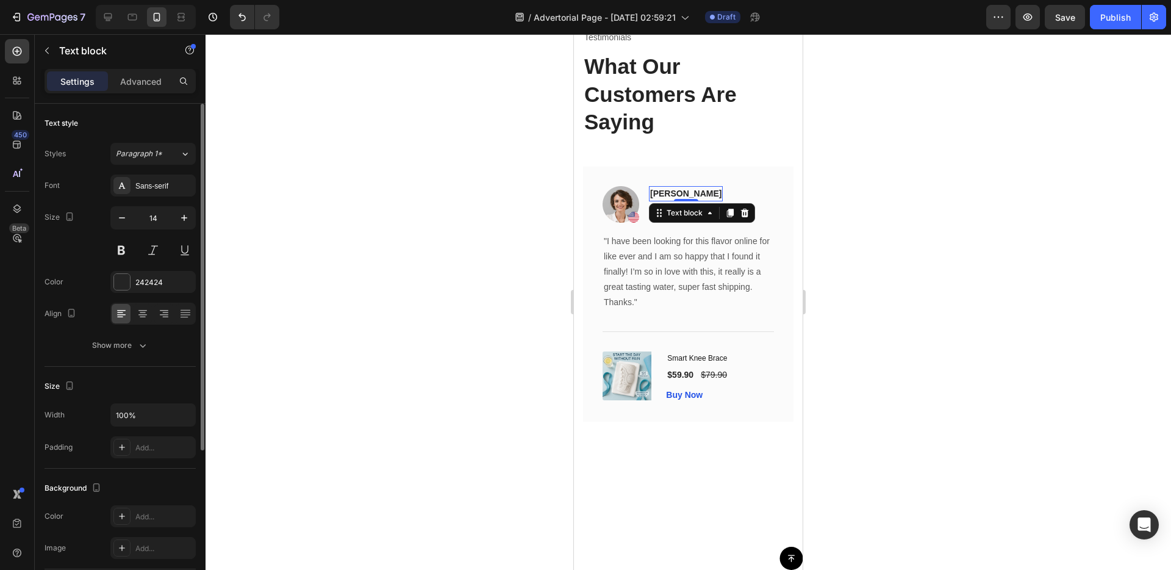
click at [670, 194] on p "Olivia Rowse" at bounding box center [685, 193] width 71 height 13
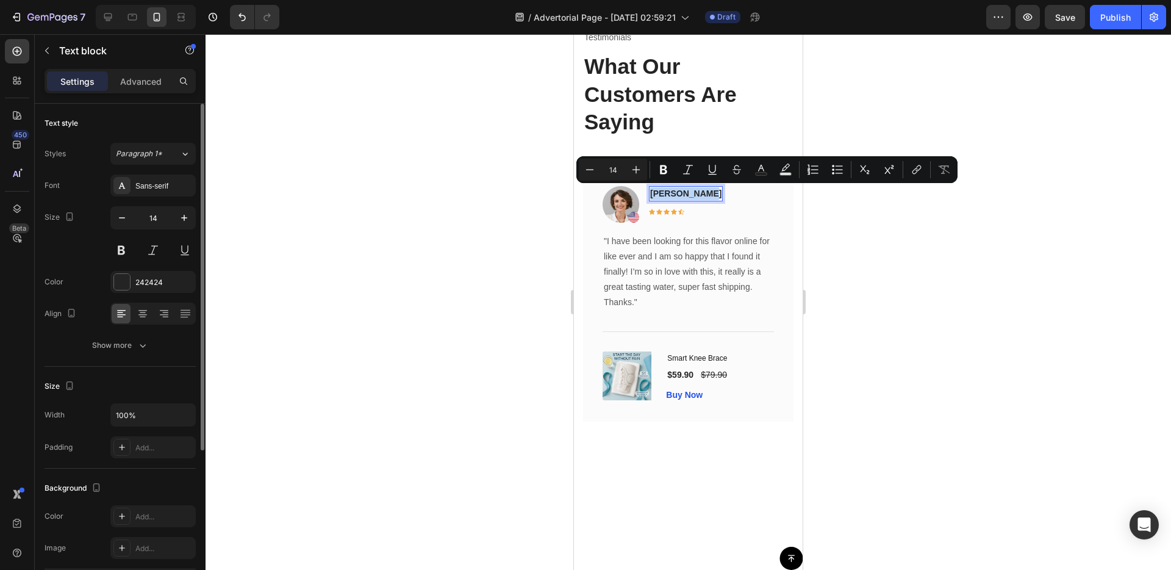
click at [670, 194] on p "Olivia Rowse" at bounding box center [685, 193] width 71 height 13
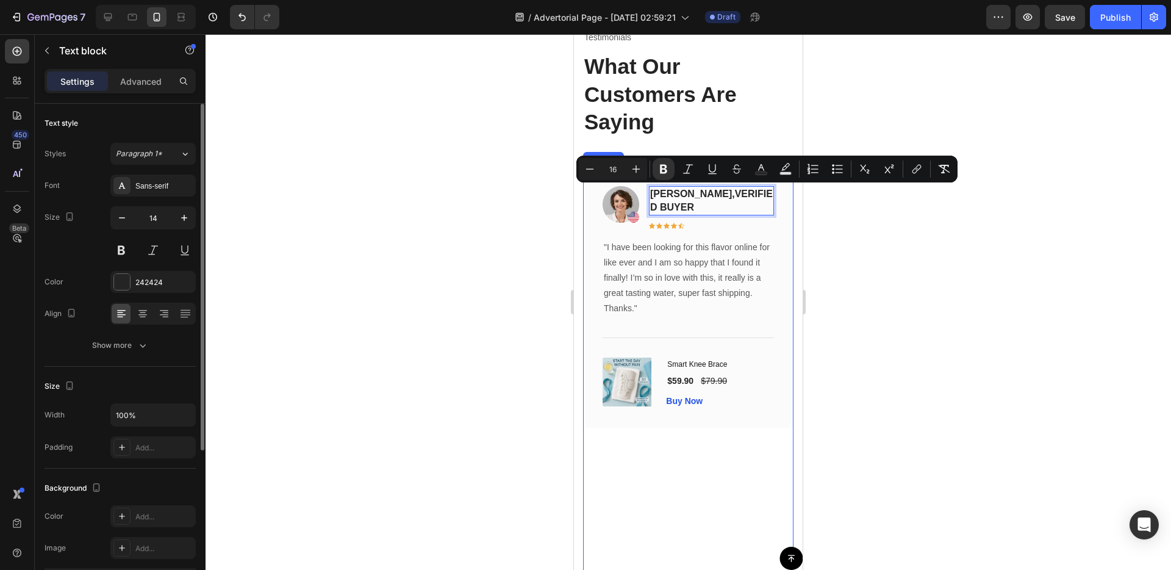
click at [687, 420] on div "Image Jessica Clark, VERIFIED BUYER Text block 0 Icon Icon Icon Icon Icon Row R…" at bounding box center [688, 297] width 210 height 261
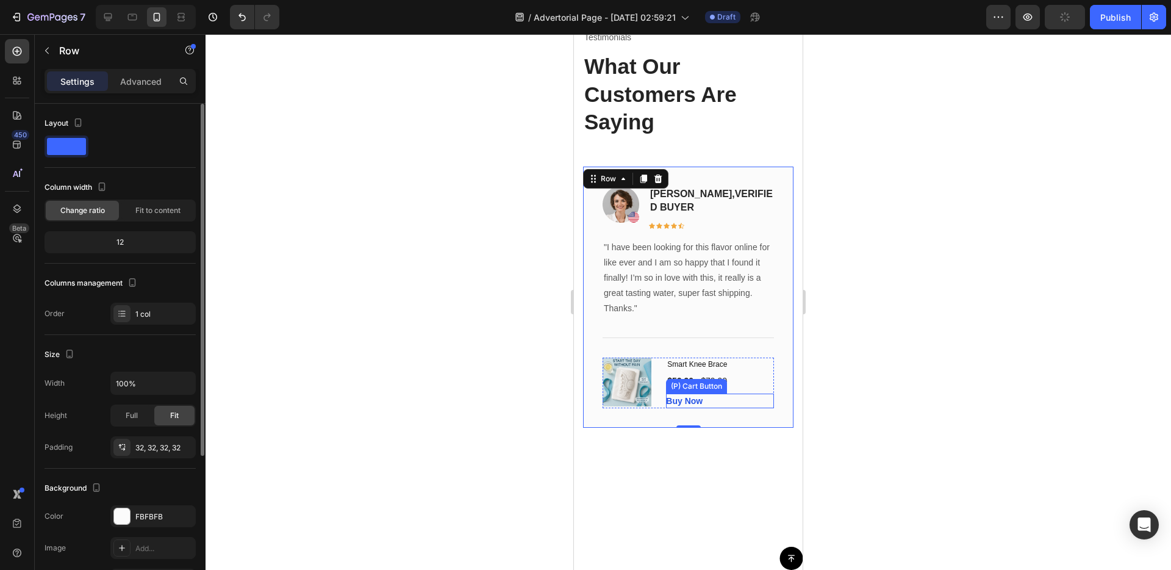
click at [715, 403] on div "Buy Now (P) Cart Button" at bounding box center [720, 400] width 108 height 15
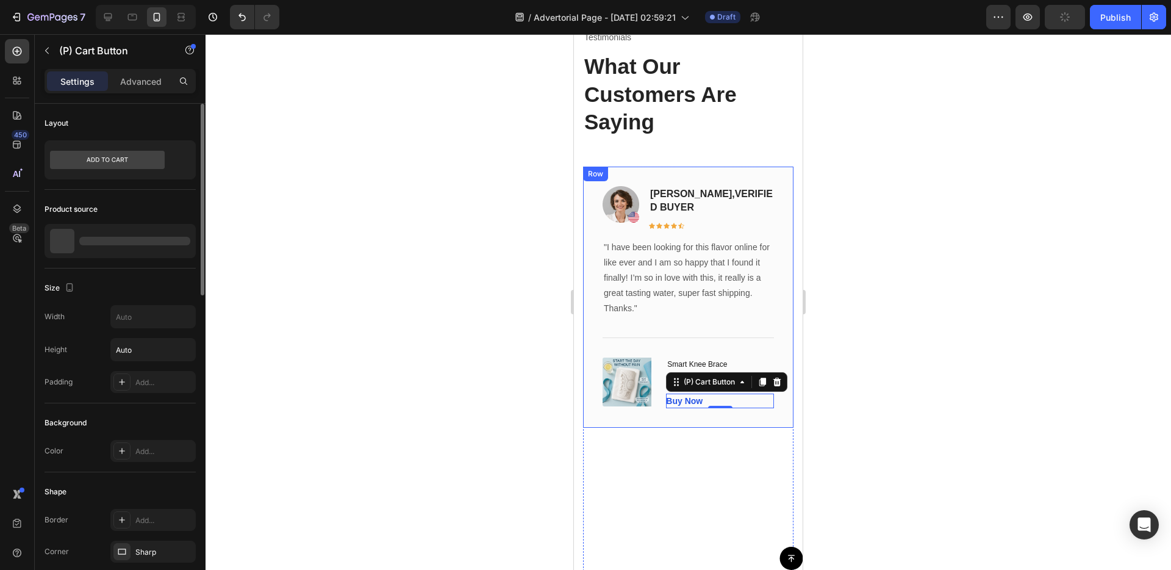
click at [786, 359] on div "Image Jessica Clark, VERIFIED BUYER Text block Icon Icon Icon Icon Icon Row Row…" at bounding box center [688, 297] width 210 height 261
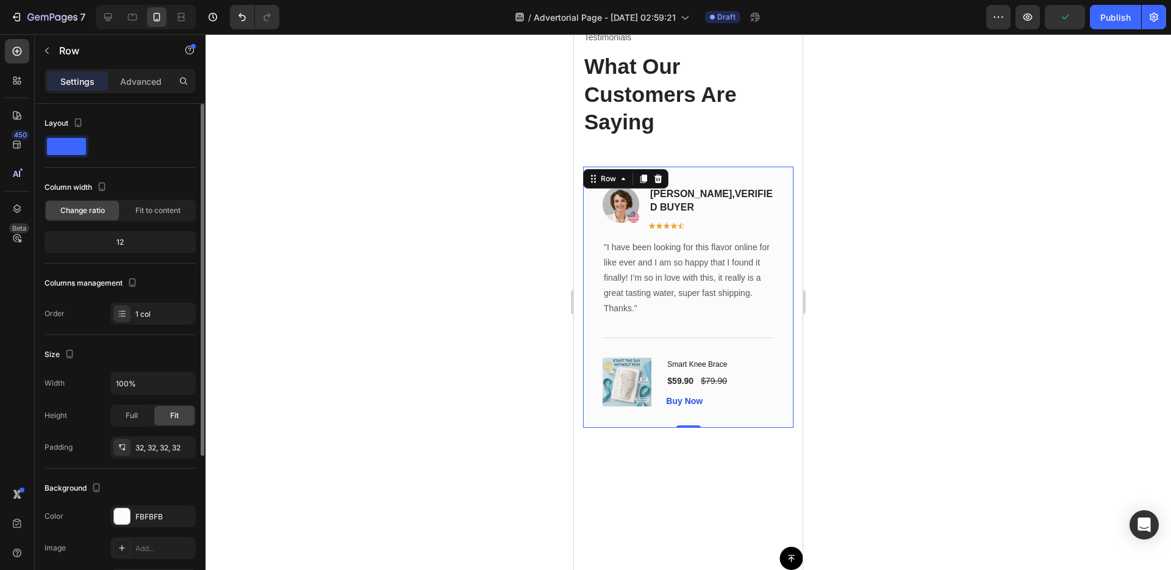
click at [594, 227] on div "Image Jessica Clark, VERIFIED BUYER Text block Icon Icon Icon Icon Icon Row Row…" at bounding box center [688, 297] width 210 height 261
click at [669, 198] on strong "[PERSON_NAME]," at bounding box center [692, 193] width 85 height 10
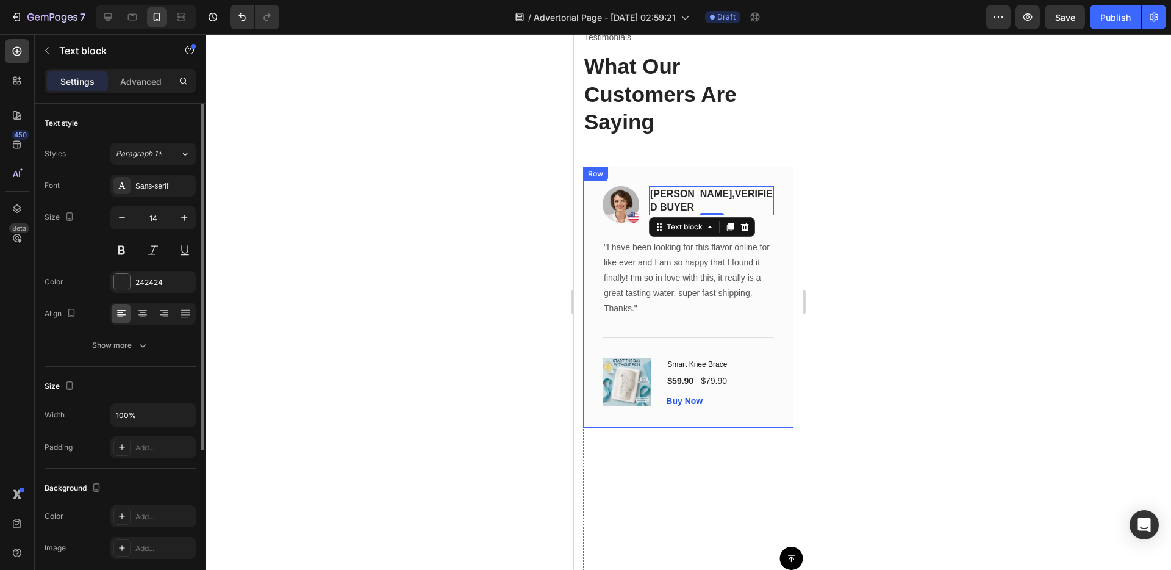
click at [617, 422] on div "Image Jessica Clark, VERIFIED BUYER Text block 0 Icon Icon Icon Icon Icon Row R…" at bounding box center [688, 297] width 210 height 261
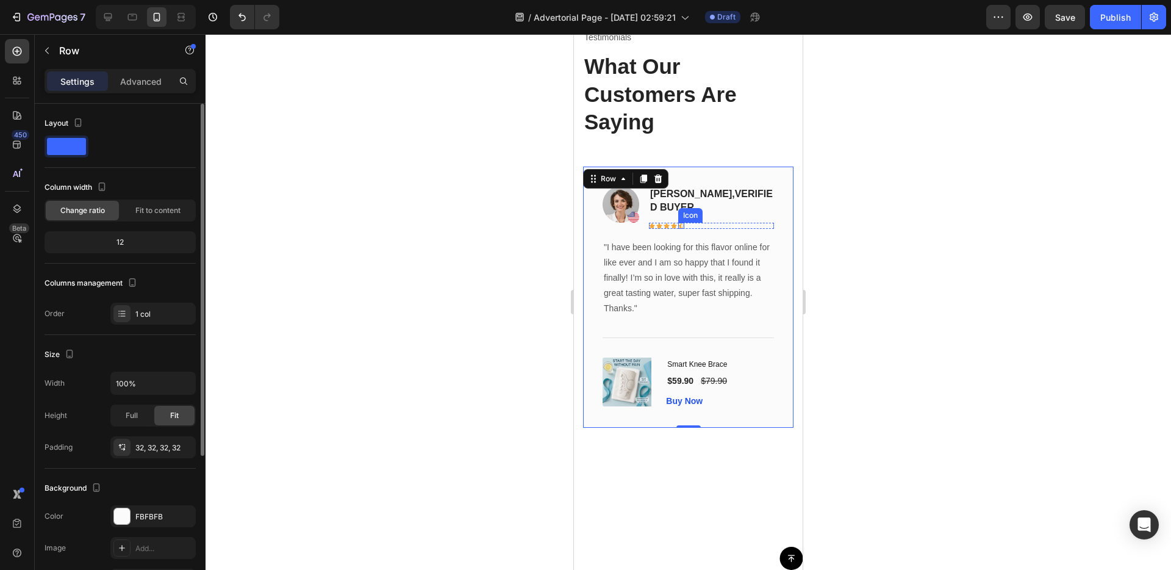
click at [681, 201] on span "Jessica Clark, VERIFIED BUYER" at bounding box center [711, 200] width 123 height 24
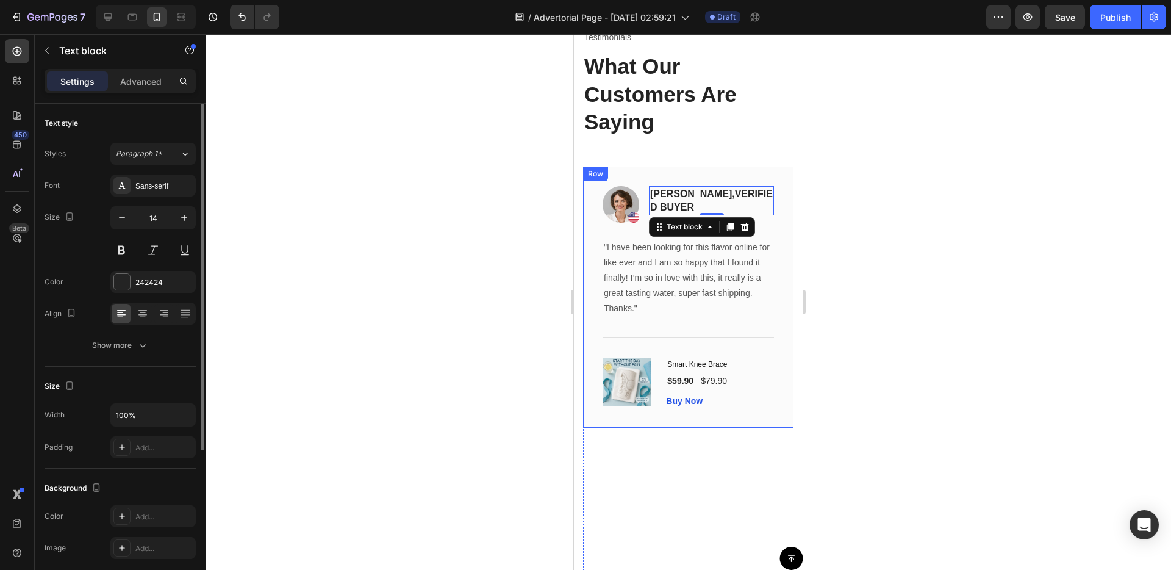
click at [754, 410] on div "Image Jessica Clark, VERIFIED BUYER Text block 0 Icon Icon Icon Icon Icon Row R…" at bounding box center [688, 297] width 210 height 261
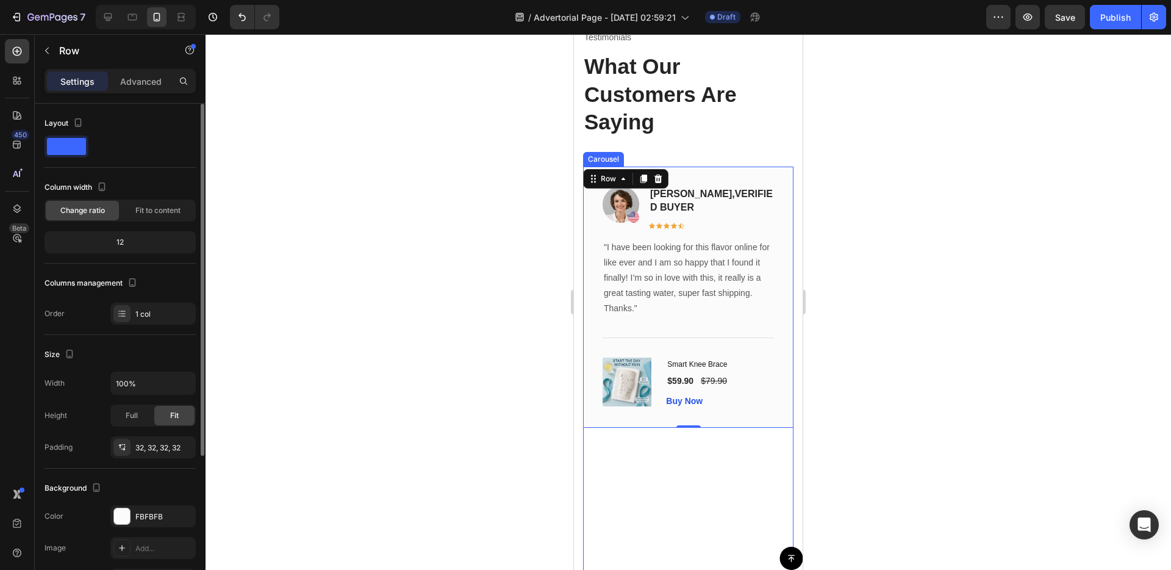
click at [724, 468] on div "Image Jessica Clark, VERIFIED BUYER Text block Icon Icon Icon Icon Icon Row Row…" at bounding box center [688, 435] width 210 height 537
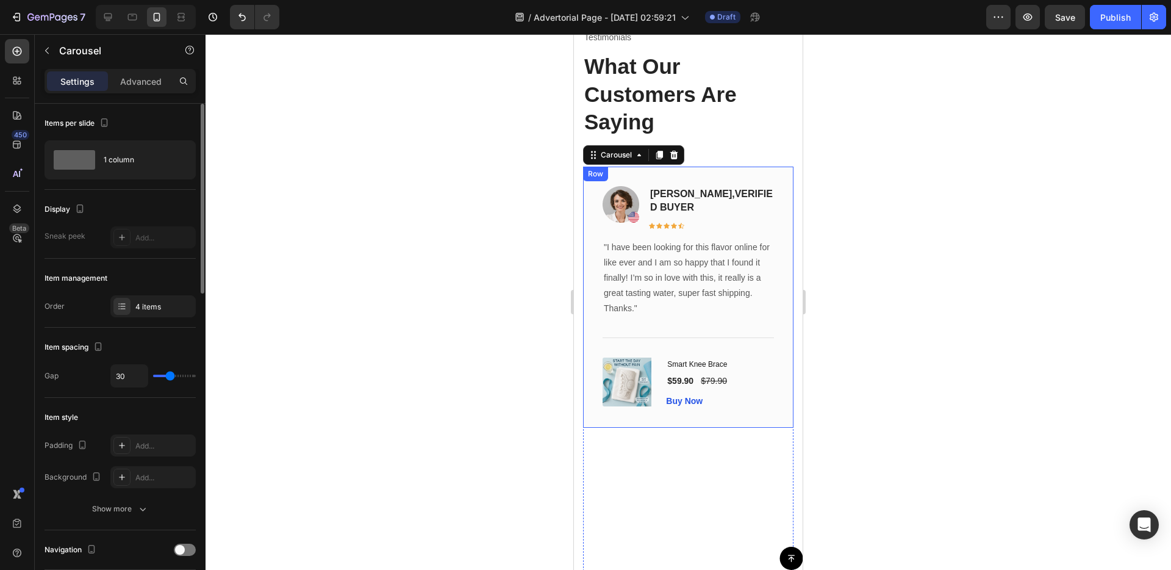
click at [730, 414] on div "Image Jessica Clark, VERIFIED BUYER Text block Icon Icon Icon Icon Icon Row Row…" at bounding box center [688, 297] width 210 height 261
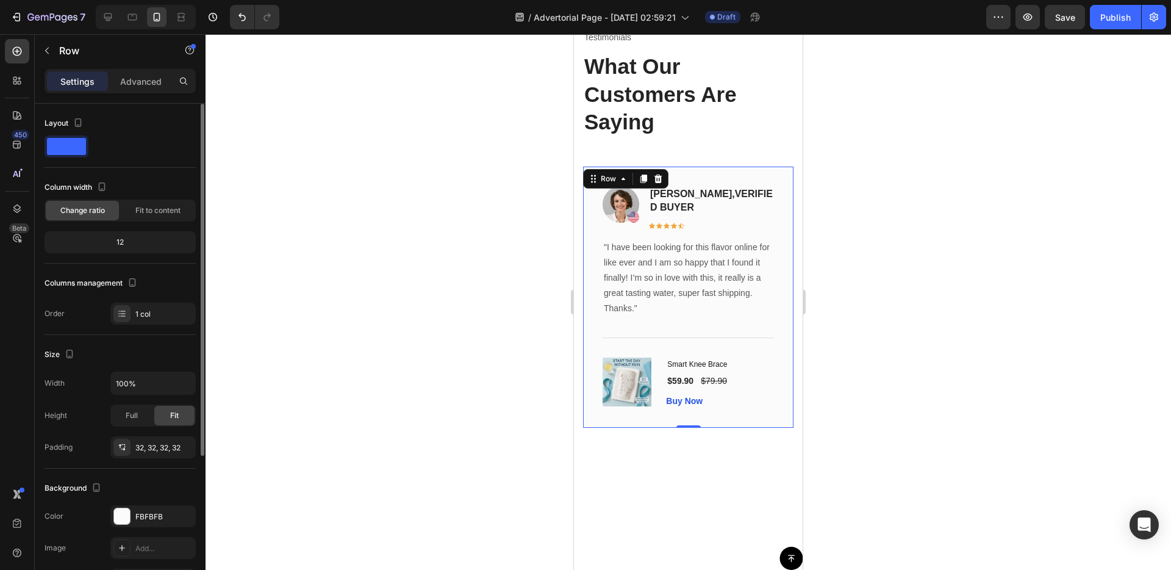
click at [703, 446] on div "Image Jessica Clark, VERIFIED BUYER Text block Icon Icon Icon Icon Icon Row Row…" at bounding box center [688, 435] width 210 height 537
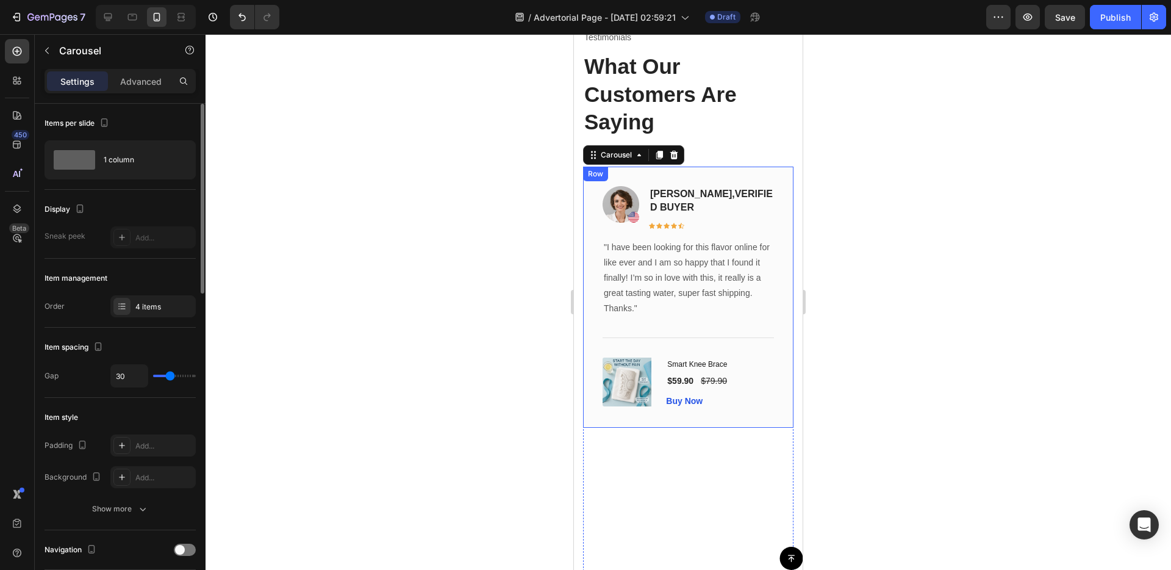
click at [734, 412] on div "Image Jessica Clark, VERIFIED BUYER Text block Icon Icon Icon Icon Icon Row Row…" at bounding box center [688, 297] width 210 height 261
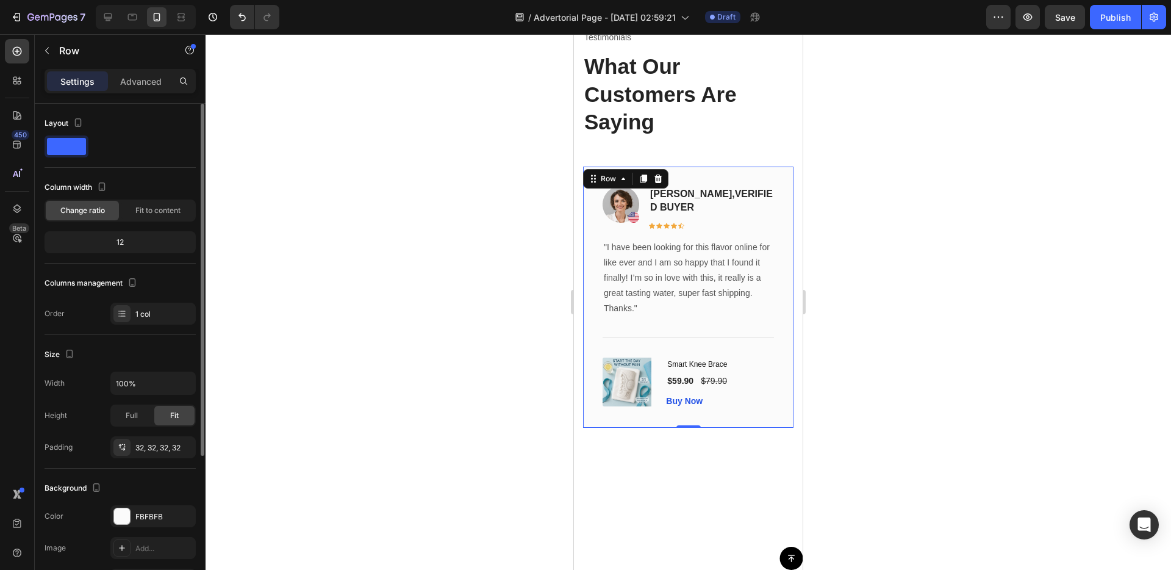
click at [592, 293] on div "Image Jessica Clark, VERIFIED BUYER Text block Icon Icon Icon Icon Icon Row Row…" at bounding box center [688, 297] width 210 height 261
click at [799, 309] on div "Image Chris M, verified buyer Text block Icon Icon Icon Icon Icon Row Row "Than…" at bounding box center [688, 465] width 229 height 597
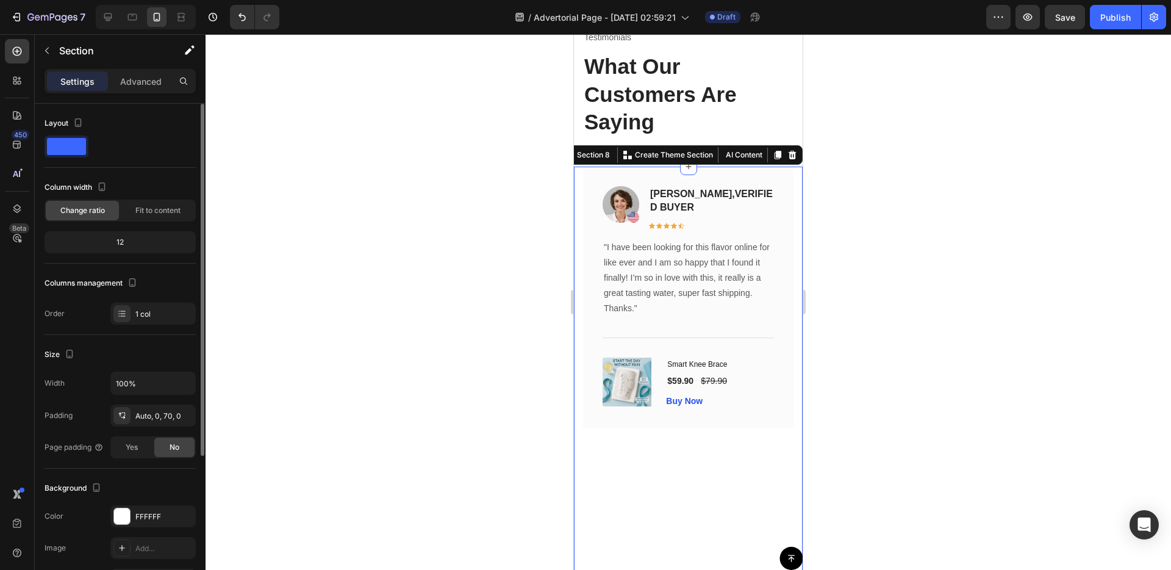
click at [775, 317] on div "Image Jessica Clark, VERIFIED BUYER Text block Icon Icon Icon Icon Icon Row Row…" at bounding box center [688, 297] width 210 height 261
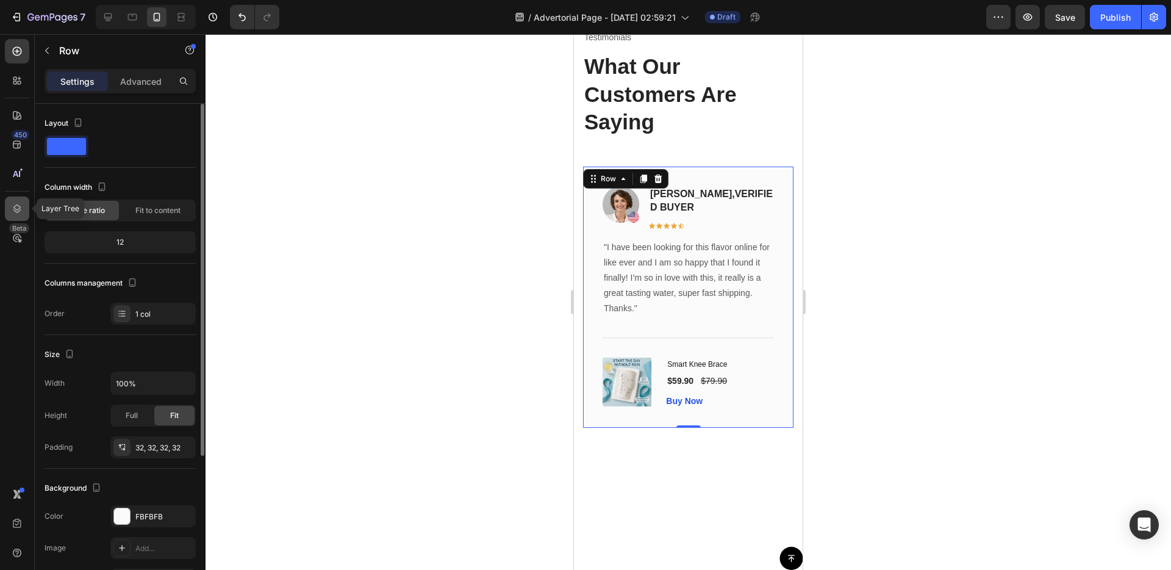
click at [12, 212] on icon at bounding box center [17, 208] width 12 height 12
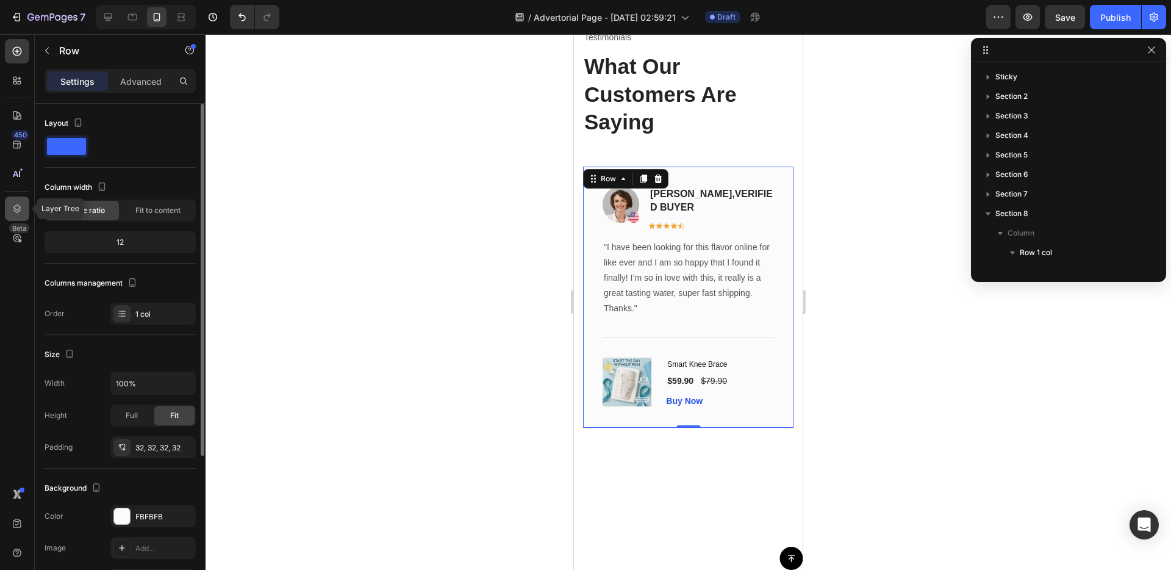
scroll to position [212, 0]
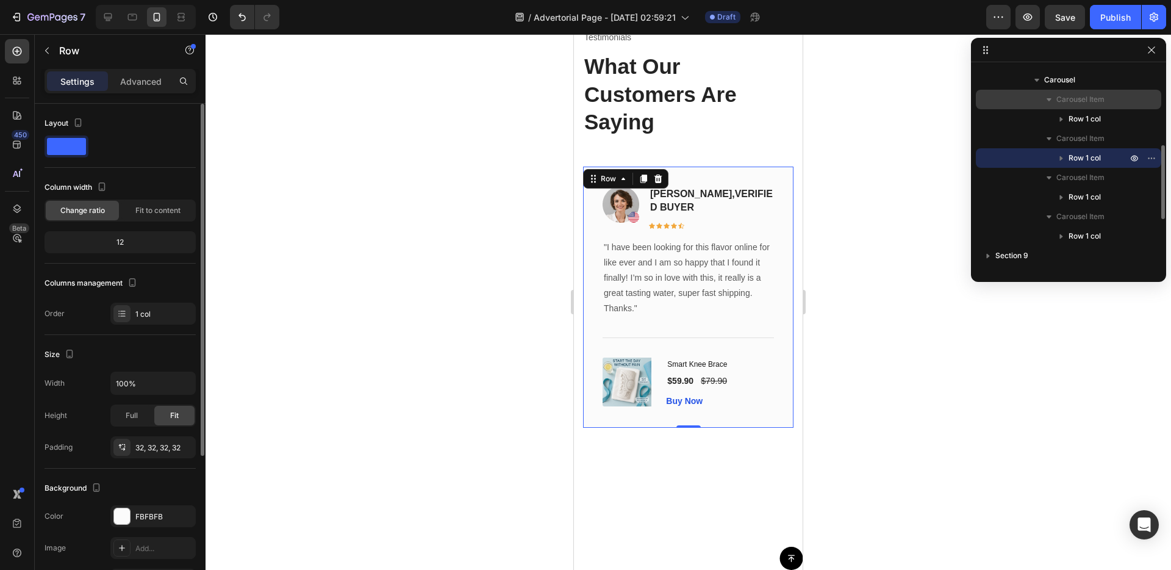
click at [1070, 96] on span "Carousel Item" at bounding box center [1080, 99] width 48 height 12
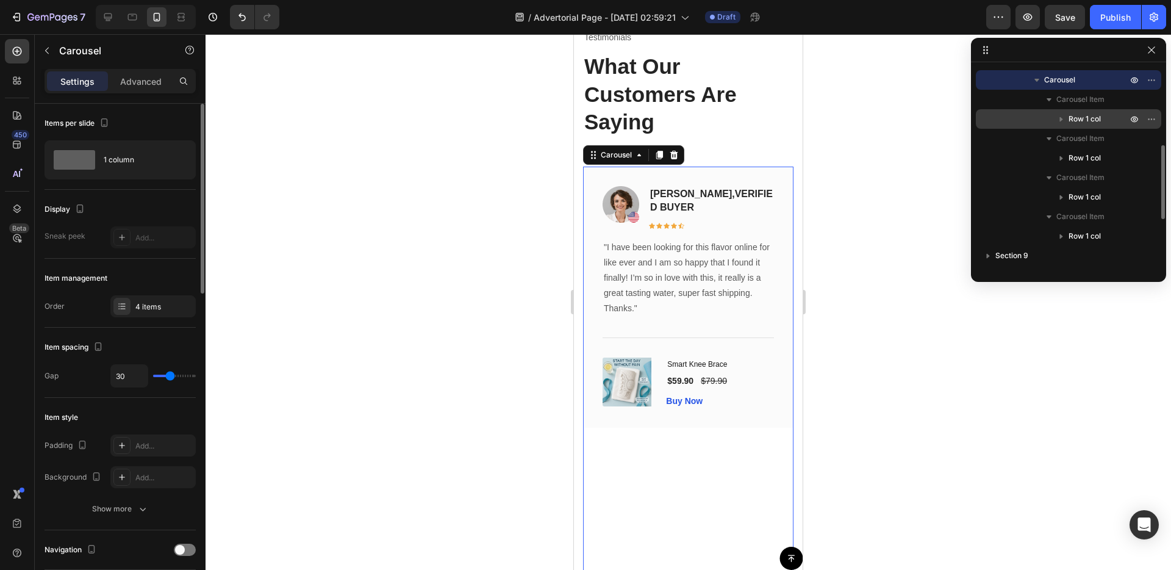
click at [1080, 114] on span "Row 1 col" at bounding box center [1085, 119] width 32 height 12
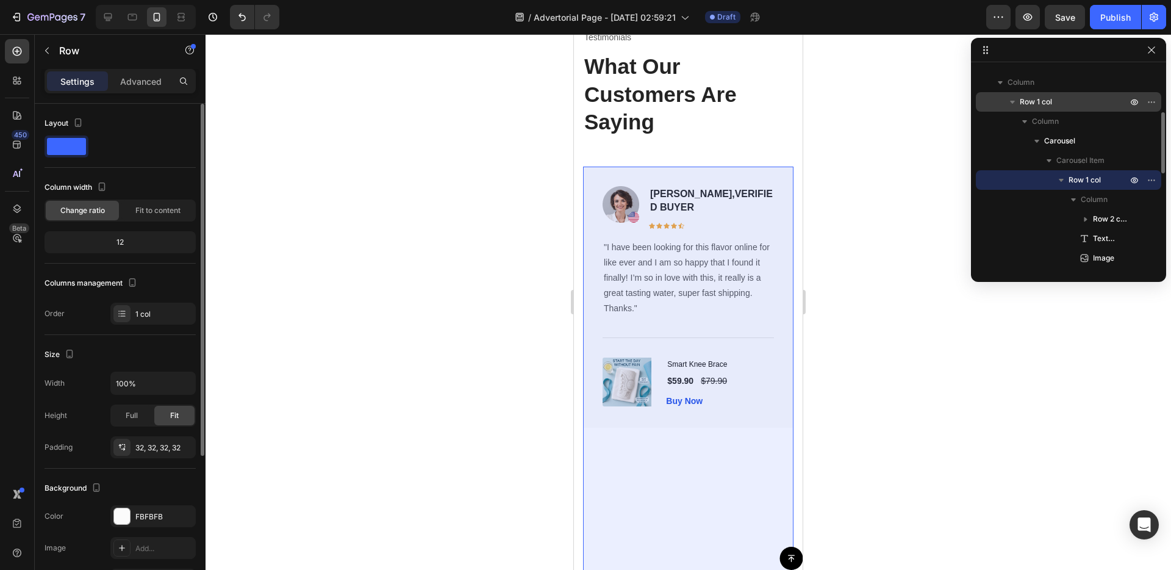
scroll to position [115, 0]
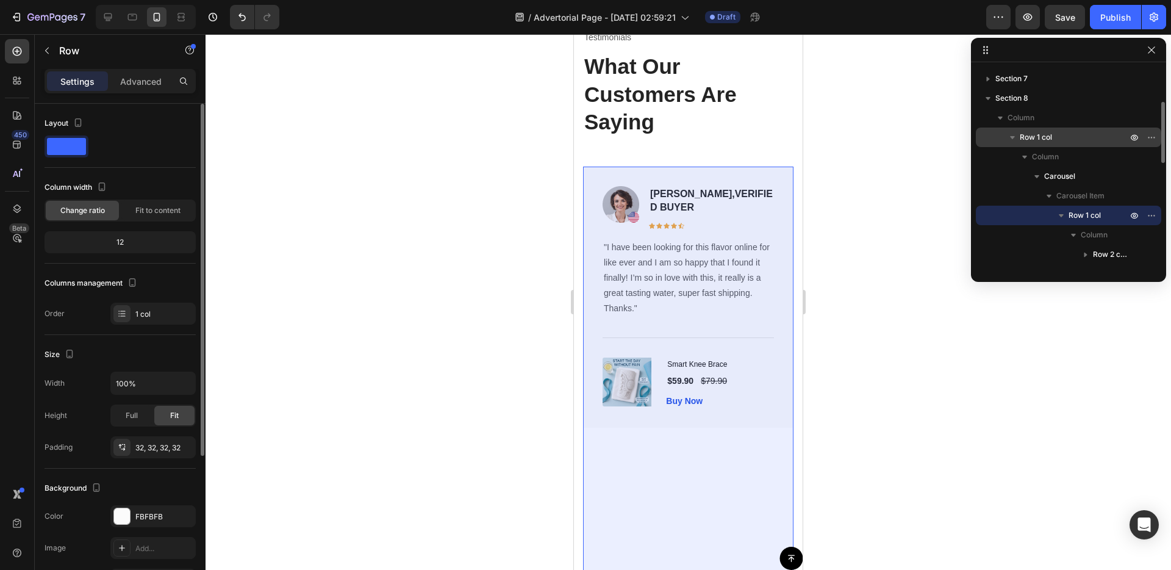
click at [1057, 132] on p "Row 1 col" at bounding box center [1075, 137] width 110 height 12
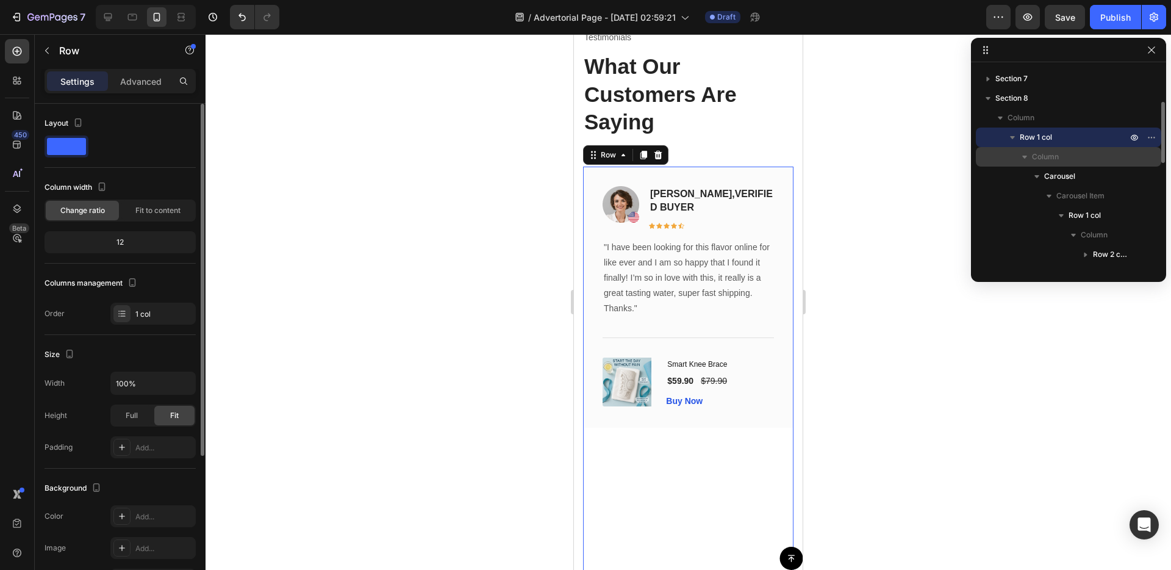
click at [1058, 147] on div "Column" at bounding box center [1069, 157] width 176 height 20
click at [1057, 147] on div "Column" at bounding box center [1069, 157] width 176 height 20
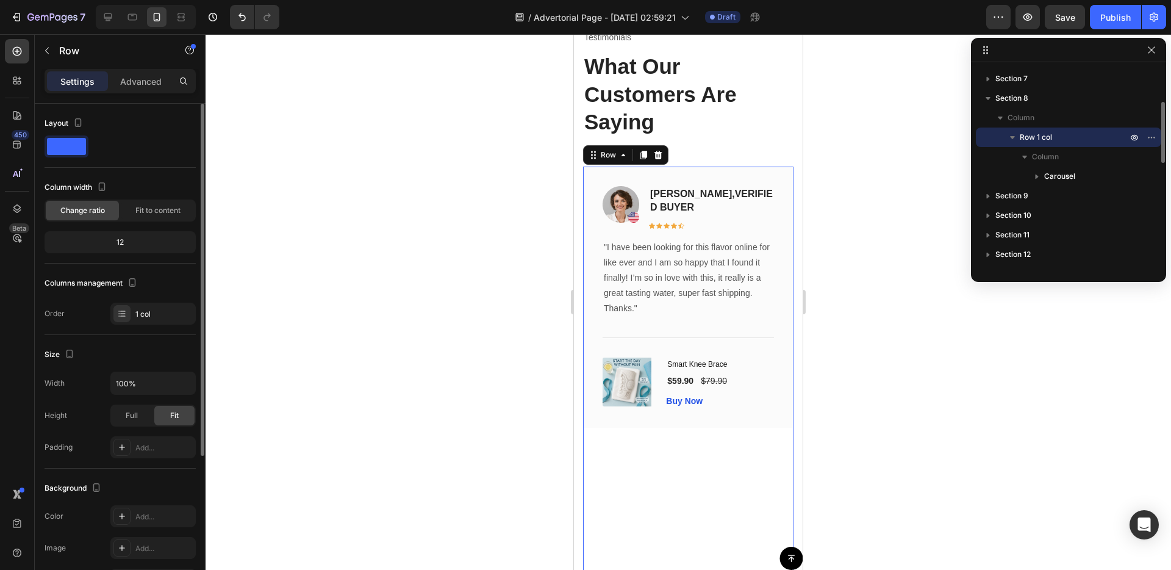
click at [1009, 136] on icon "button" at bounding box center [1012, 137] width 12 height 12
click at [1011, 135] on icon "button" at bounding box center [1012, 137] width 12 height 12
click at [1026, 159] on icon "button" at bounding box center [1025, 157] width 12 height 12
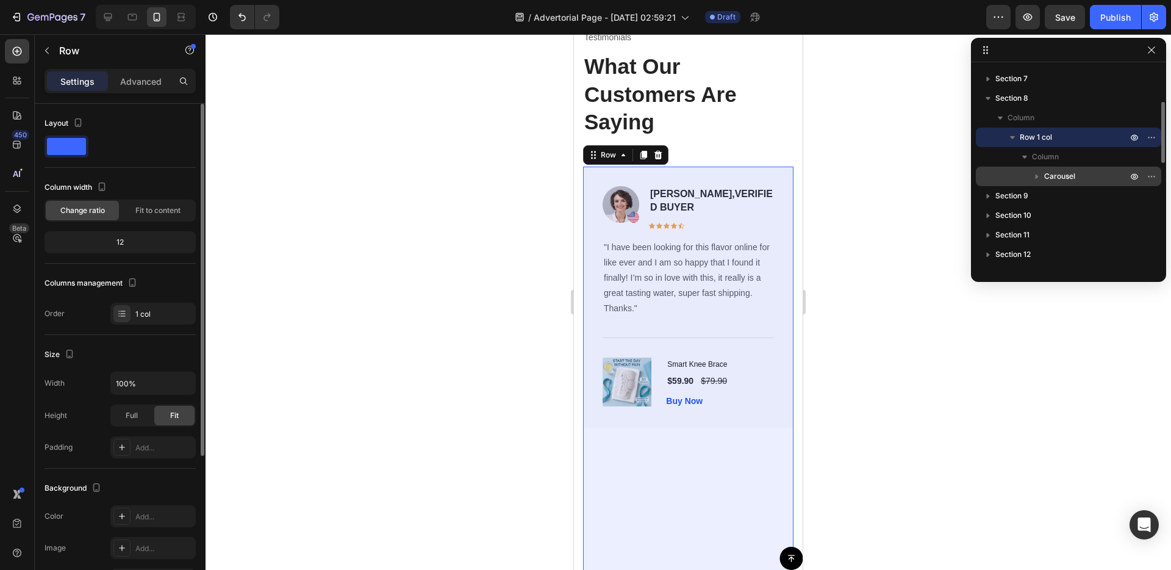
click at [1037, 173] on icon "button" at bounding box center [1037, 176] width 12 height 12
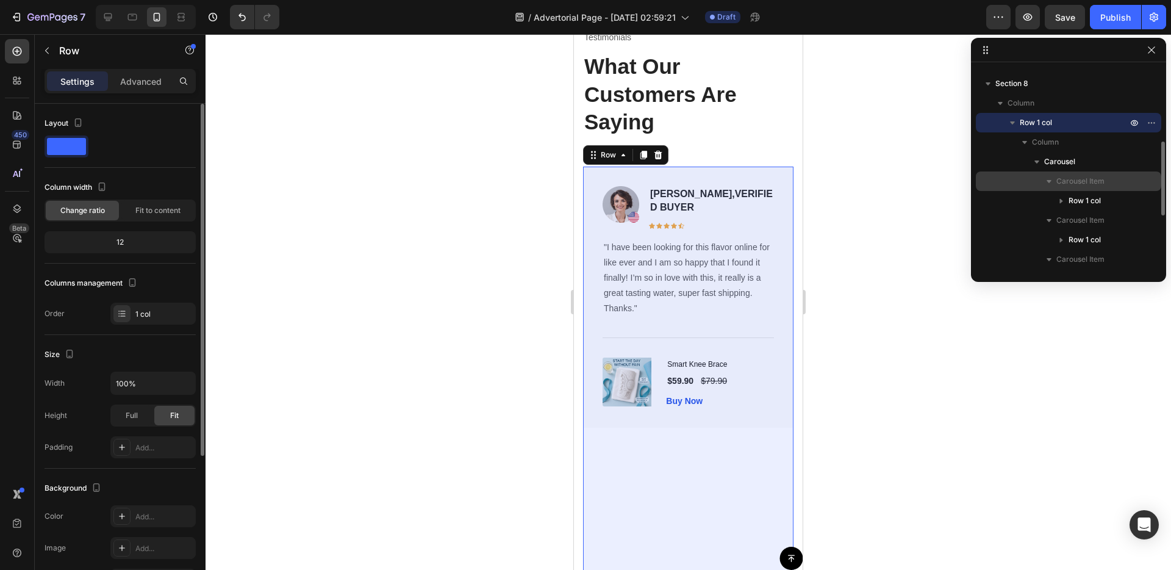
scroll to position [149, 0]
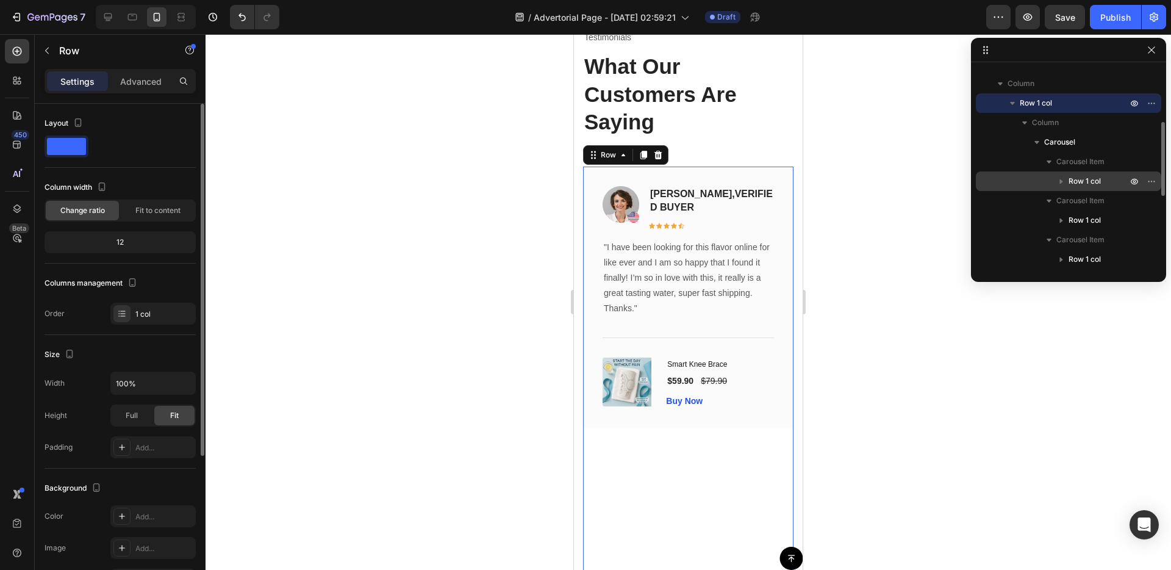
click at [1081, 184] on span "Row 1 col" at bounding box center [1085, 181] width 32 height 12
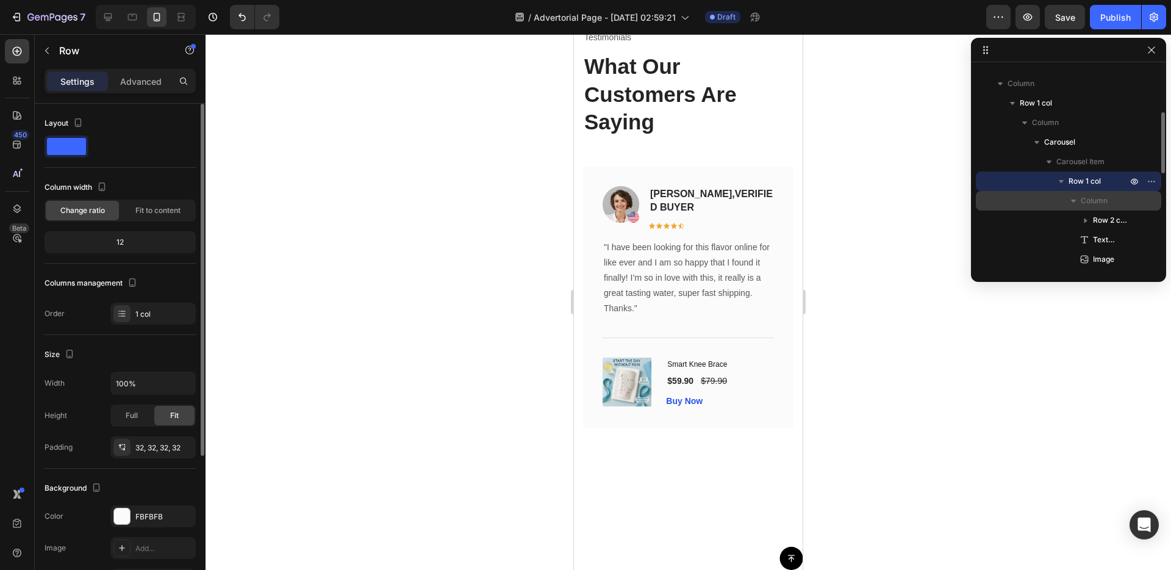
click at [1098, 204] on span "Column" at bounding box center [1094, 201] width 27 height 12
click at [1098, 215] on span "Row 2 cols" at bounding box center [1111, 220] width 37 height 12
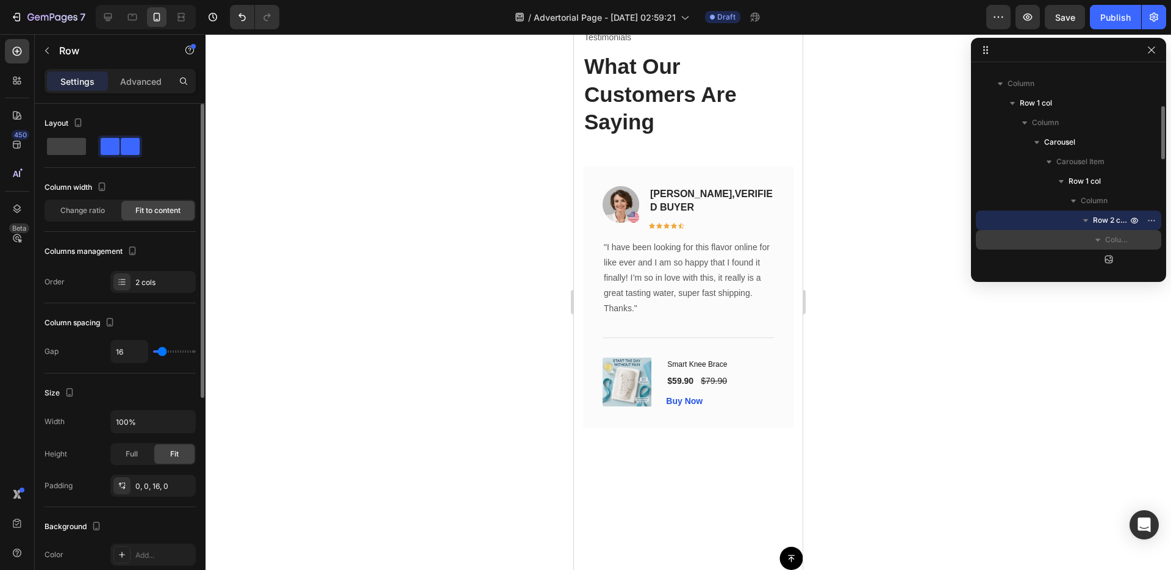
click at [1102, 237] on icon "button" at bounding box center [1098, 240] width 12 height 12
click at [1100, 238] on icon "button" at bounding box center [1098, 240] width 12 height 12
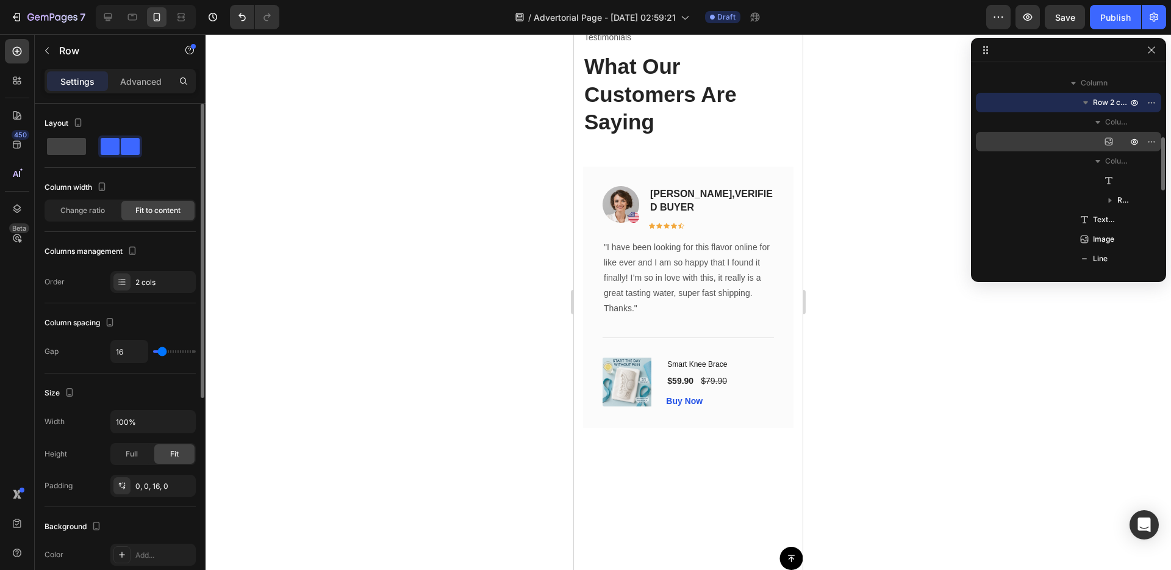
click at [1111, 142] on icon at bounding box center [1109, 142] width 8 height 8
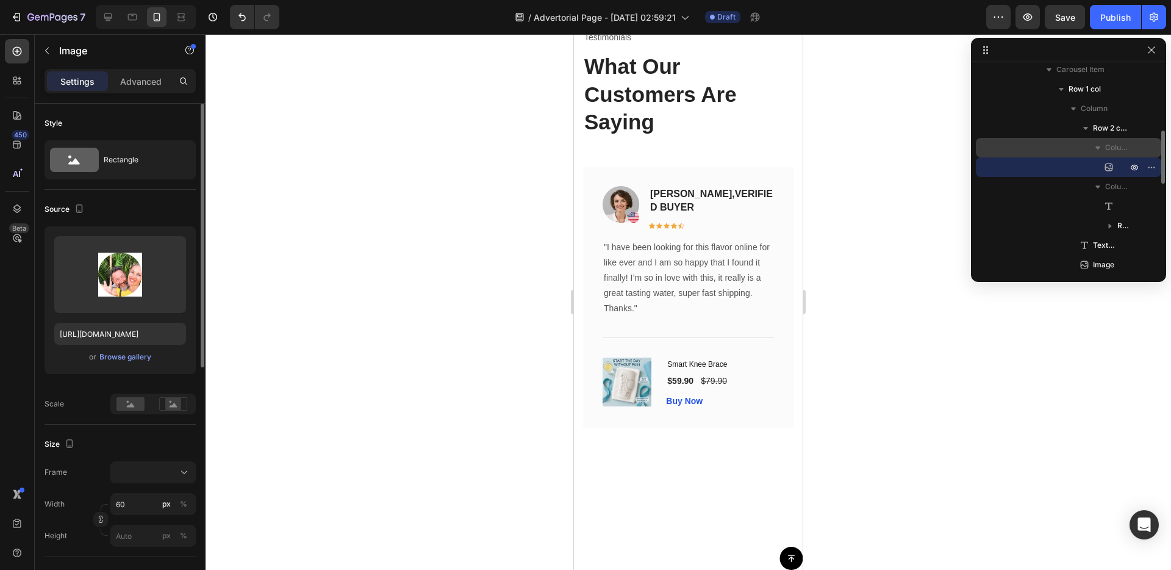
scroll to position [239, 0]
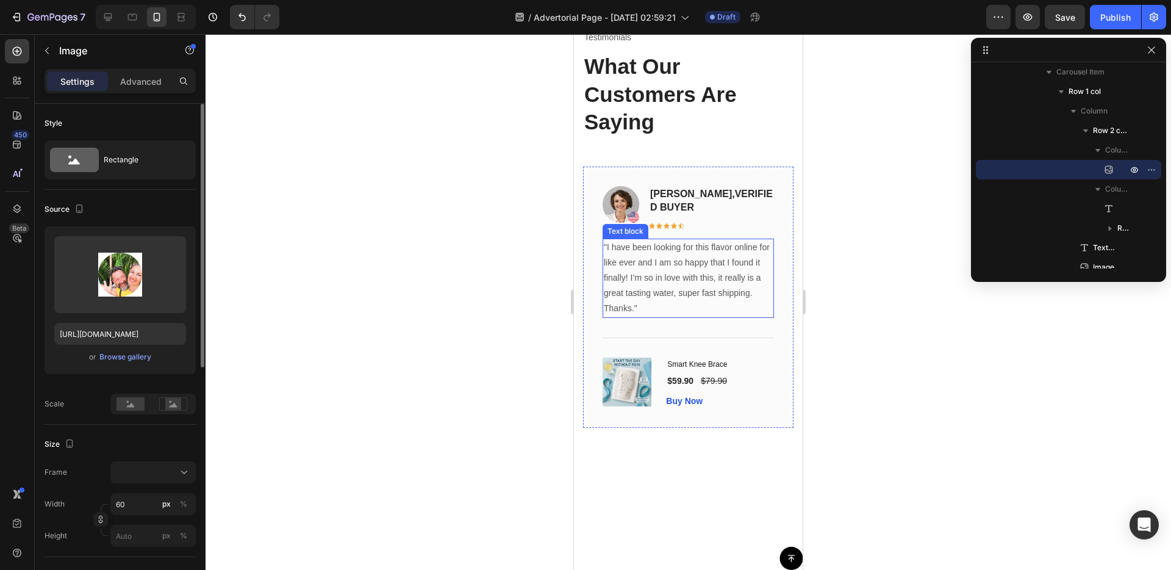
click at [684, 270] on p ""I have been looking for this flavor online for like ever and I am so happy tha…" at bounding box center [688, 271] width 169 height 62
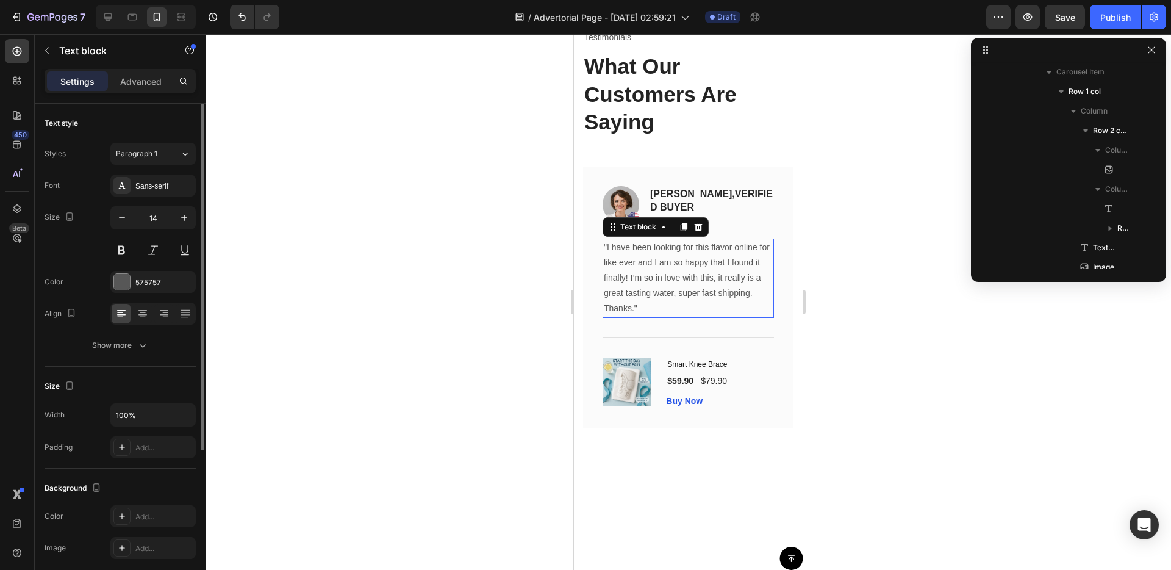
scroll to position [485, 0]
click at [688, 285] on p ""I have been looking for this flavor online for like ever and I am so happy tha…" at bounding box center [688, 271] width 169 height 62
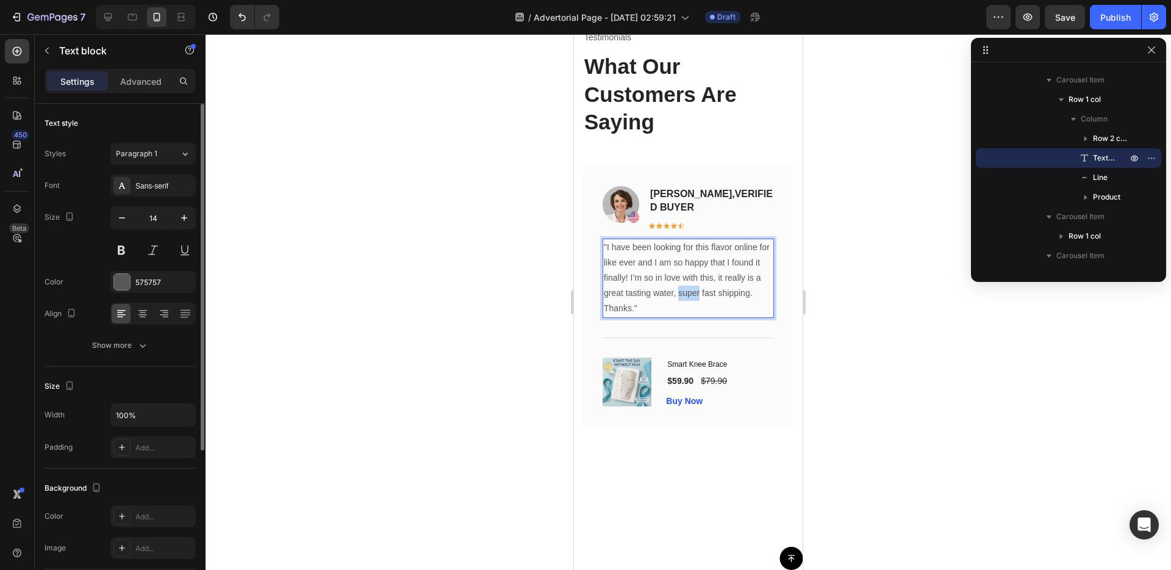
click at [688, 285] on p ""I have been looking for this flavor online for like ever and I am so happy tha…" at bounding box center [688, 271] width 169 height 62
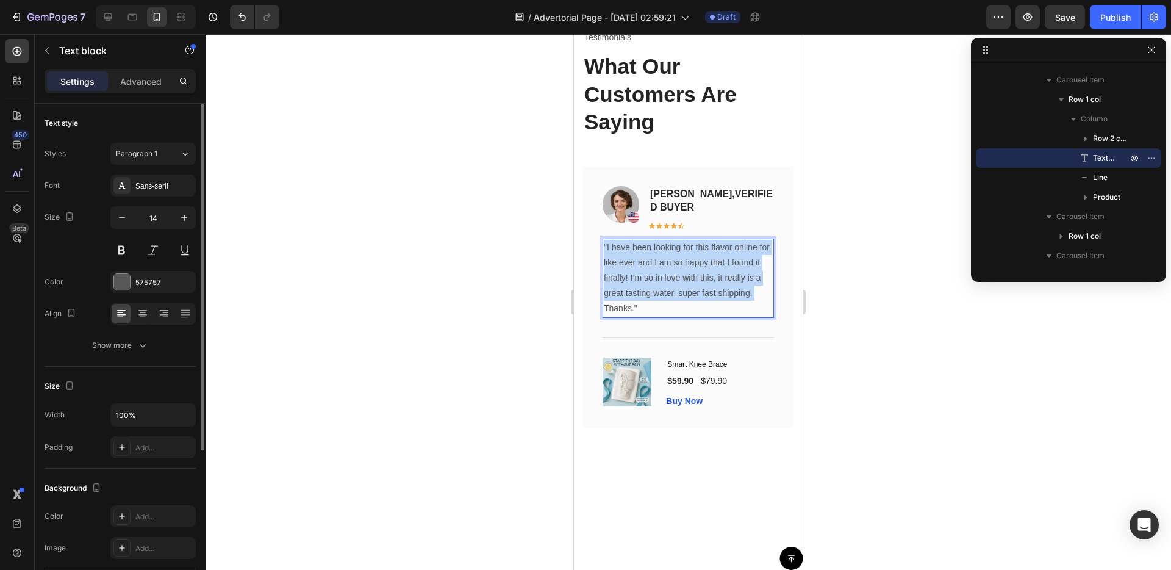
click at [688, 285] on p ""I have been looking for this flavor online for like ever and I am so happy tha…" at bounding box center [688, 271] width 169 height 62
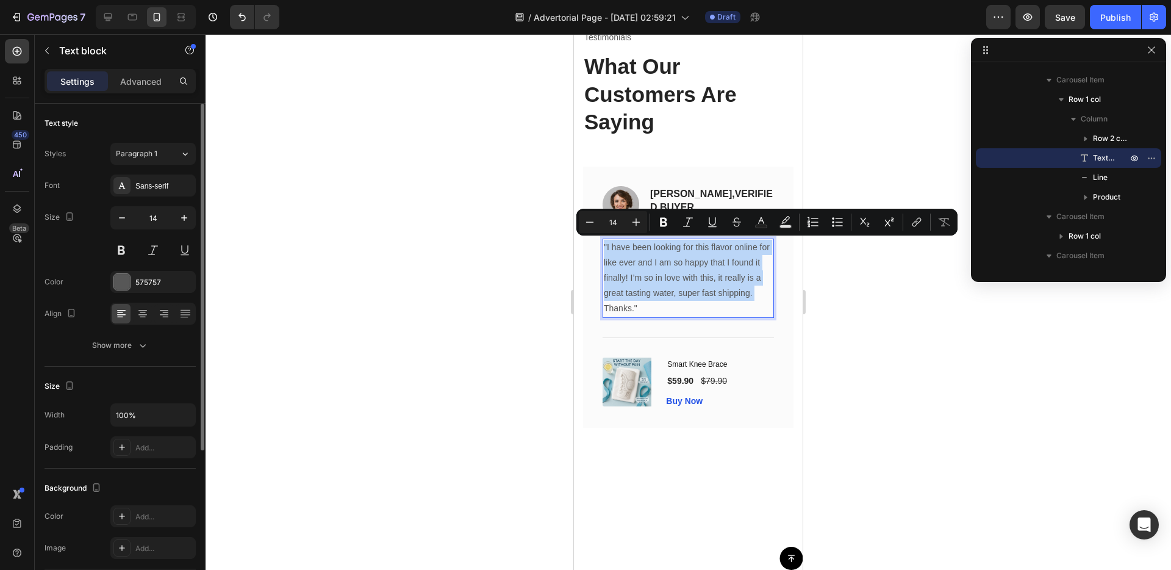
click at [689, 285] on p ""I have been looking for this flavor online for like ever and I am so happy tha…" at bounding box center [688, 271] width 169 height 62
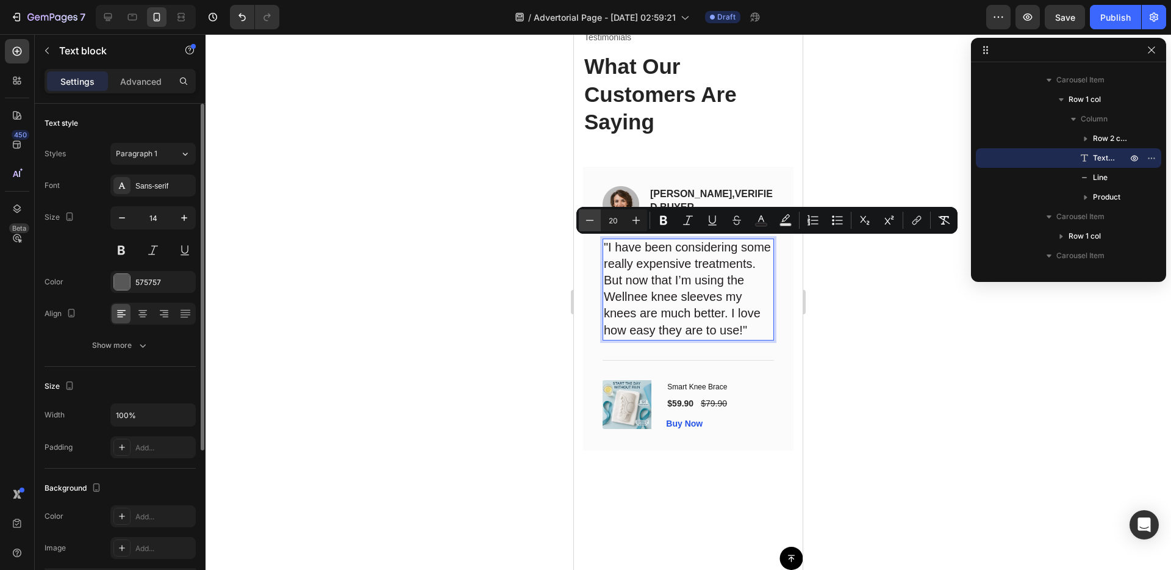
click at [591, 223] on icon "Editor contextual toolbar" at bounding box center [590, 220] width 12 height 12
type input "18"
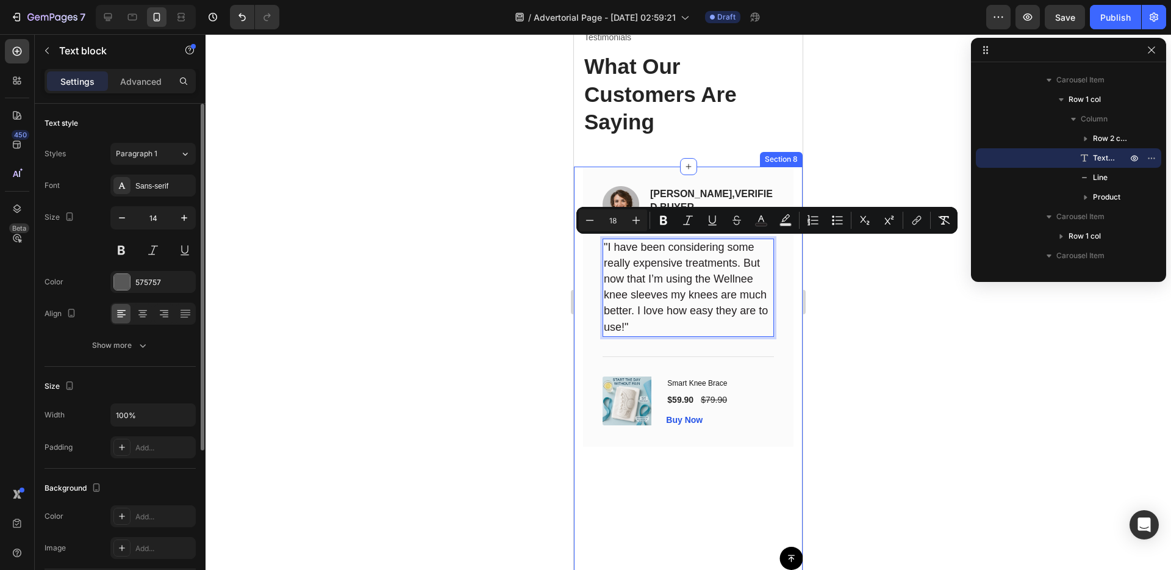
click at [583, 299] on div "Image Jessica Clark, VERIFIED BUYER Text block Icon Icon Icon Icon Icon Row Row…" at bounding box center [688, 307] width 210 height 280
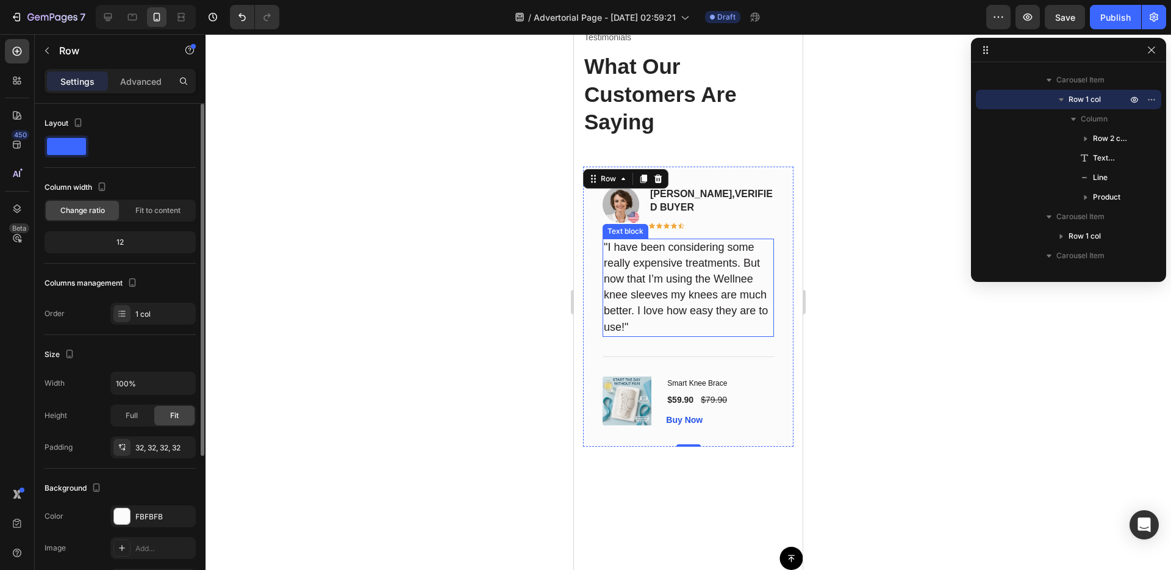
click at [672, 274] on span ""I have been considering some really expensive treatments. But now that I’m usi…" at bounding box center [686, 287] width 164 height 92
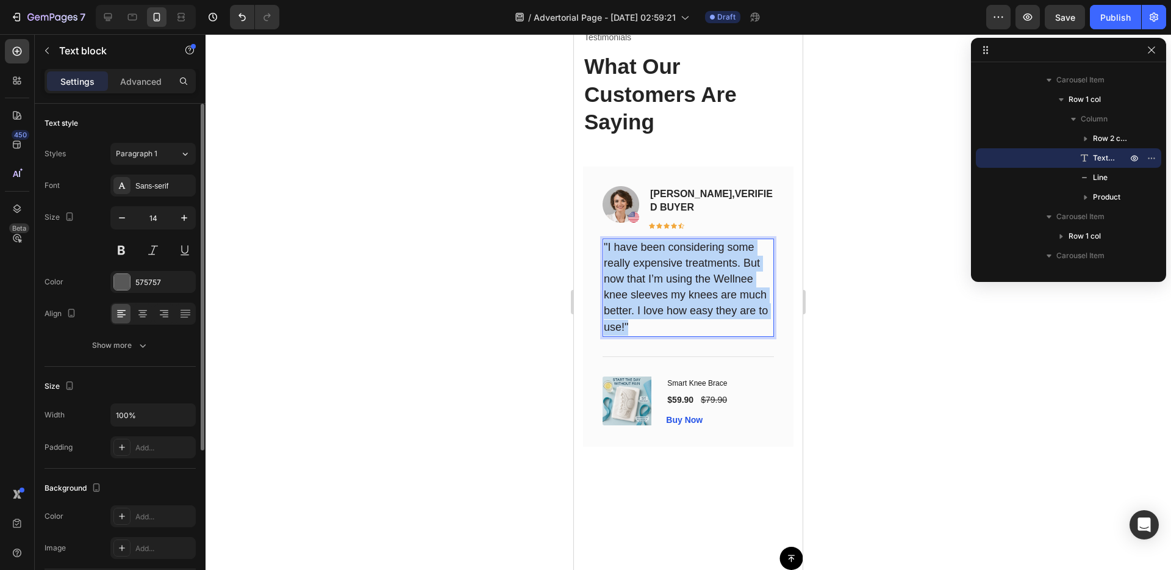
click at [671, 274] on span ""I have been considering some really expensive treatments. But now that I’m usi…" at bounding box center [686, 287] width 164 height 92
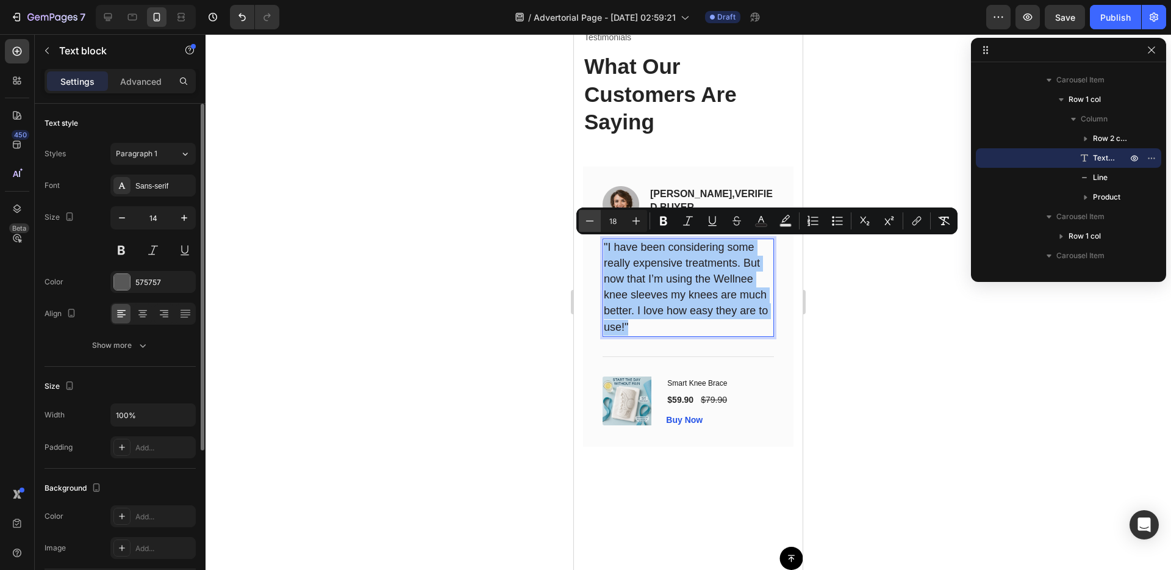
click at [596, 223] on button "Minus" at bounding box center [590, 221] width 22 height 22
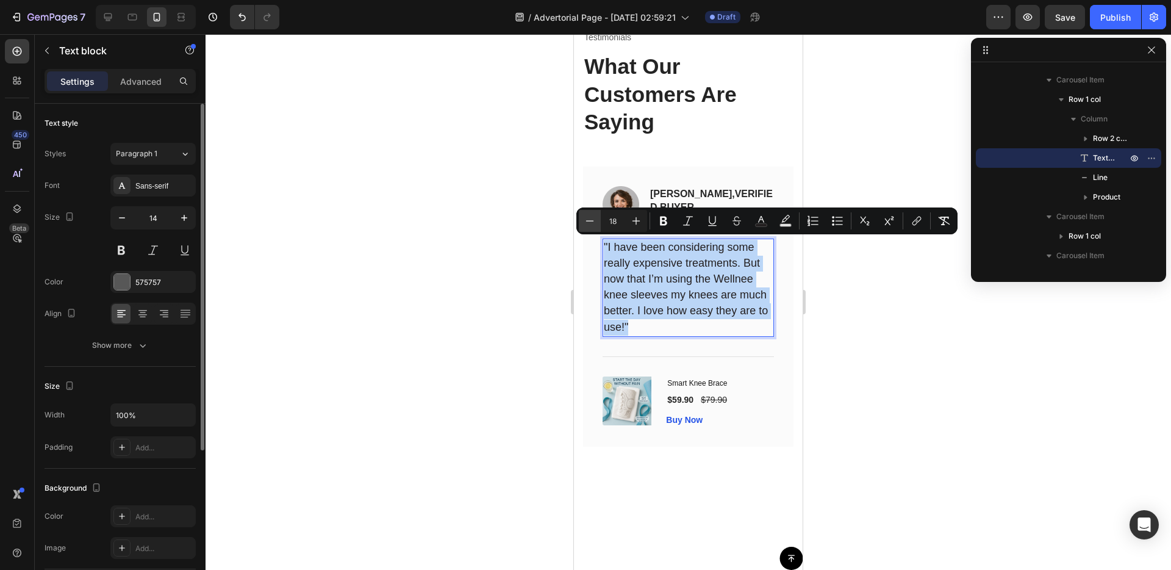
type input "17"
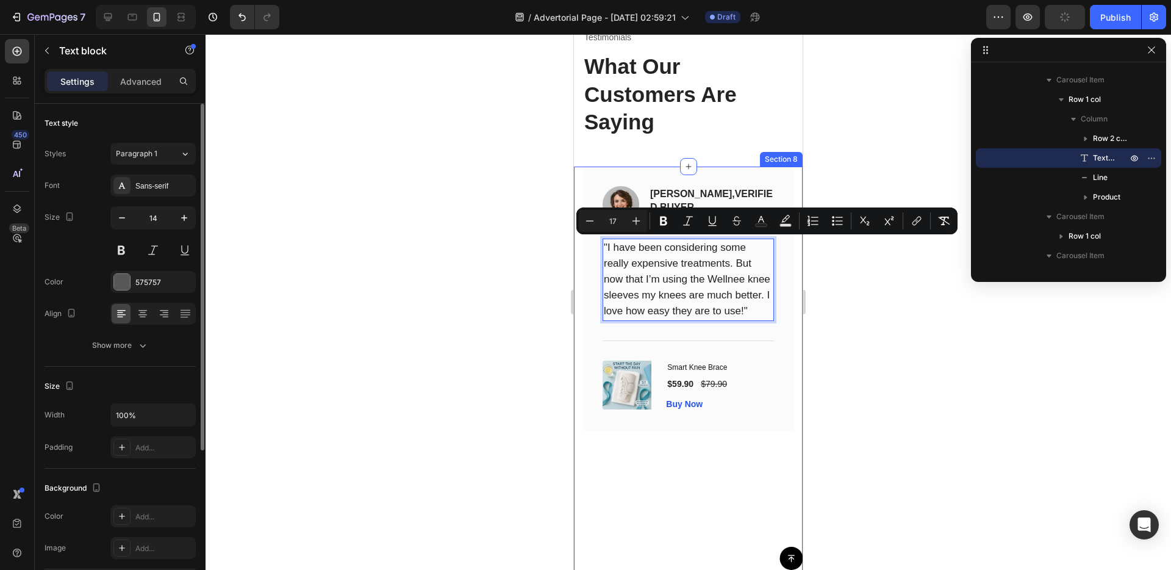
click at [579, 337] on div "Image Chris M, verified buyer Text block Icon Icon Icon Icon Icon Row Row "Than…" at bounding box center [688, 465] width 229 height 597
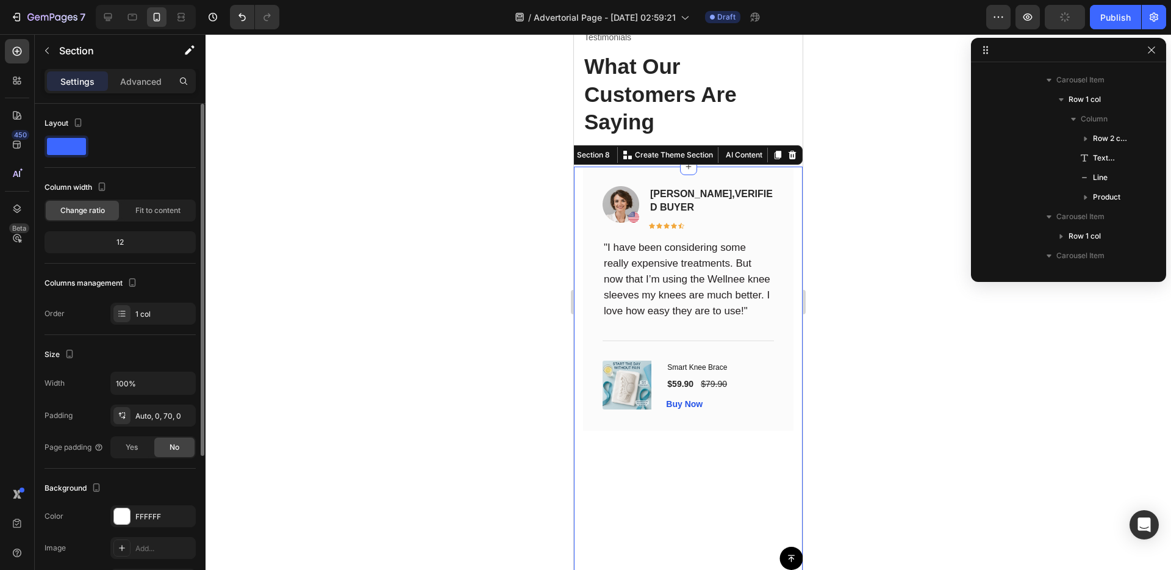
scroll to position [56, 0]
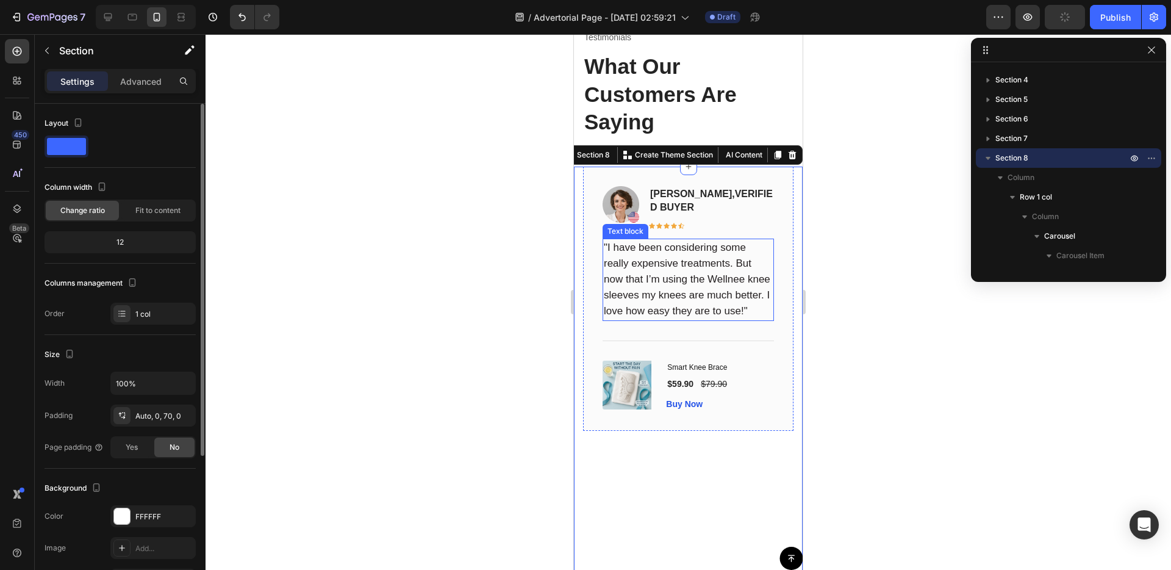
click at [697, 299] on p ""I have been considering some really expensive treatments. But now that I’m usi…" at bounding box center [688, 280] width 169 height 80
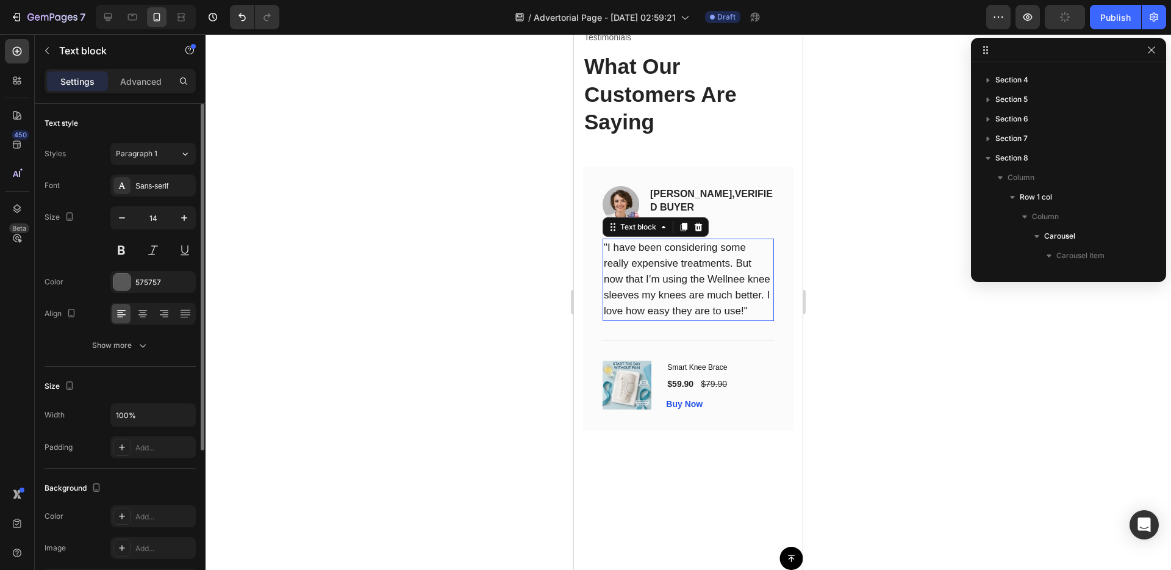
scroll to position [485, 0]
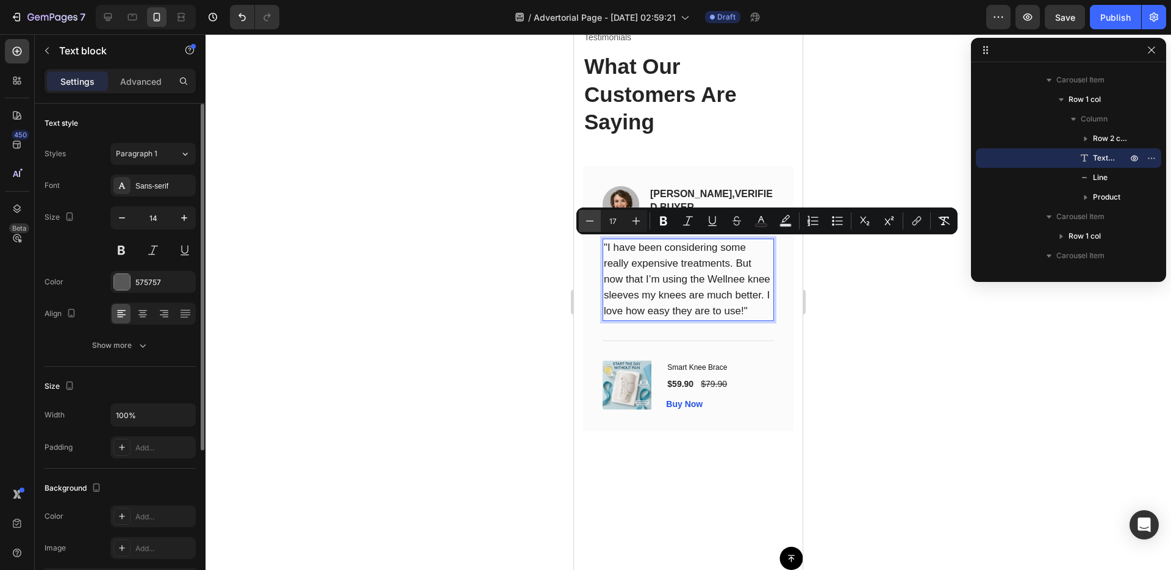
click at [592, 220] on icon "Editor contextual toolbar" at bounding box center [590, 221] width 12 height 12
type input "16"
click at [597, 300] on div "Image Jessica Clark, VERIFIED BUYER Text block Icon Icon Icon Icon Icon Row Row…" at bounding box center [688, 299] width 210 height 264
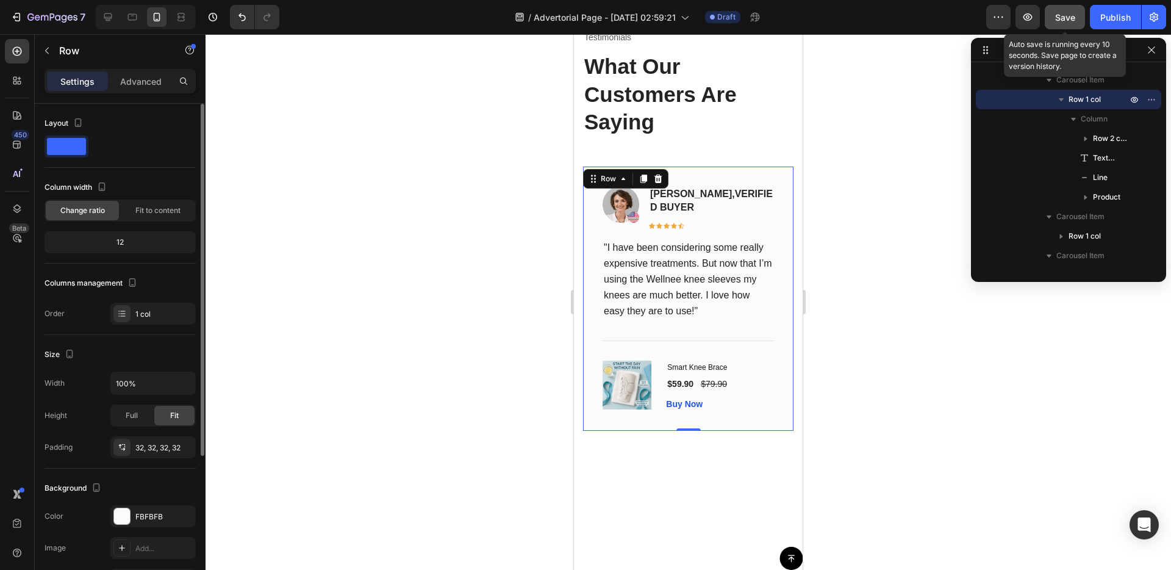
click at [1077, 15] on button "Save" at bounding box center [1065, 17] width 40 height 24
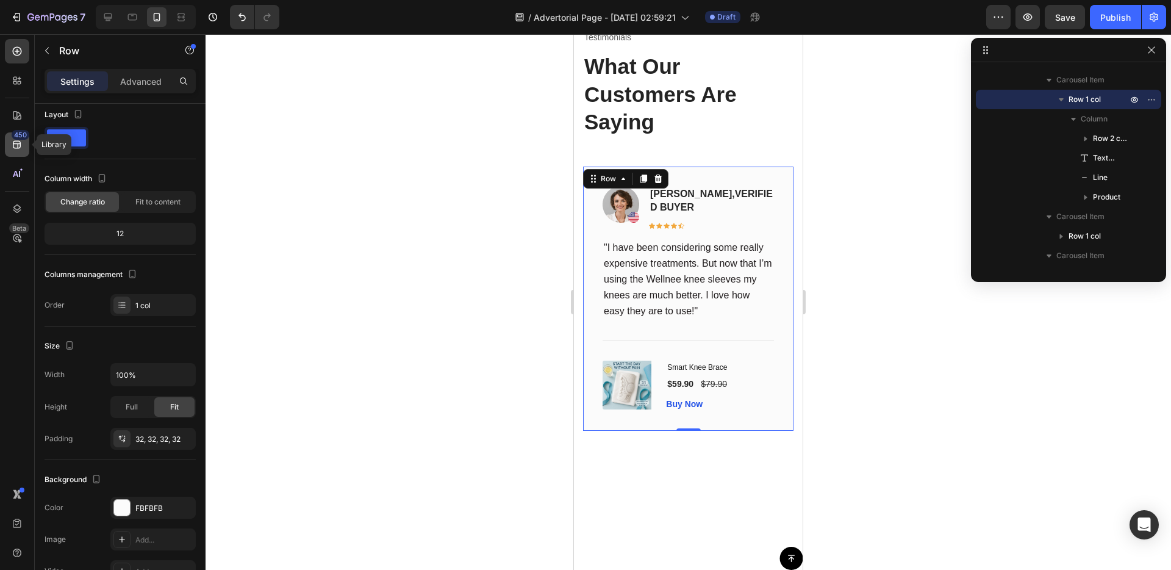
click at [18, 140] on icon at bounding box center [17, 144] width 12 height 12
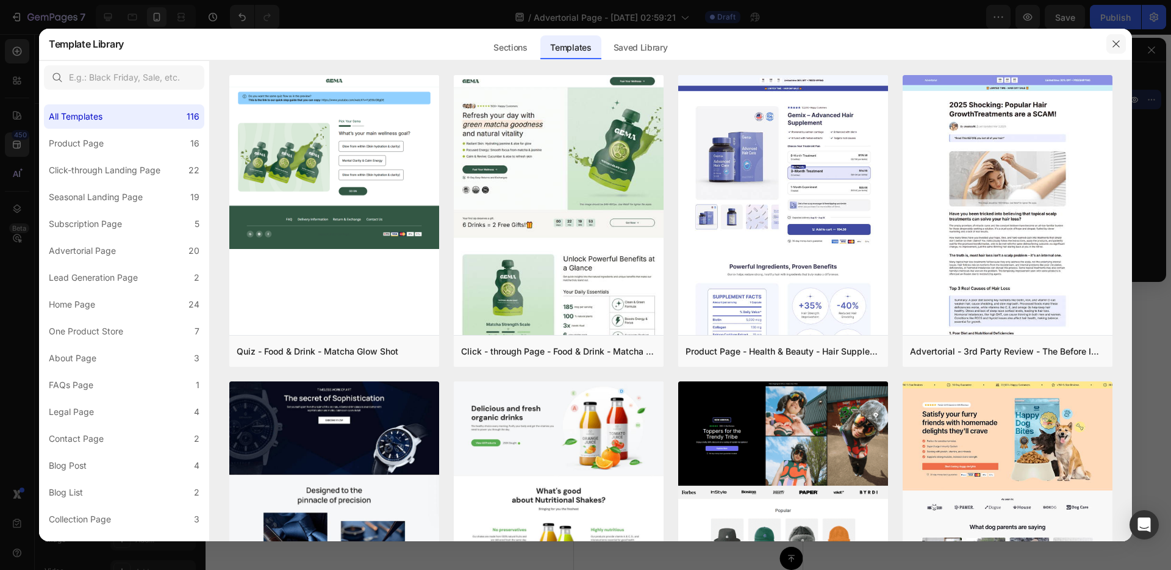
click at [1111, 45] on icon "button" at bounding box center [1116, 44] width 10 height 10
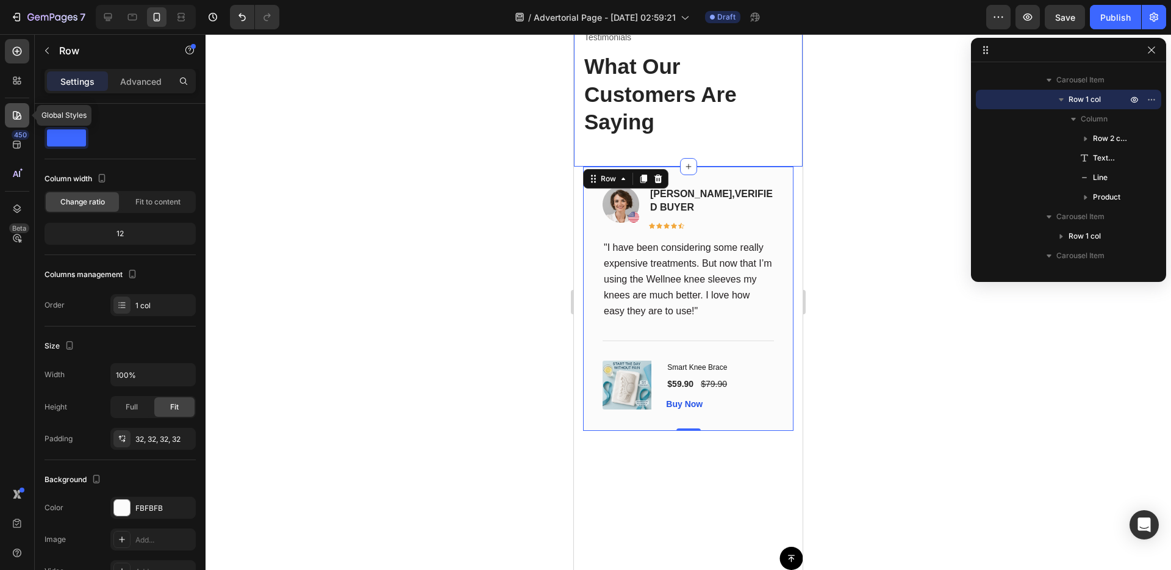
click at [15, 106] on div at bounding box center [17, 115] width 24 height 24
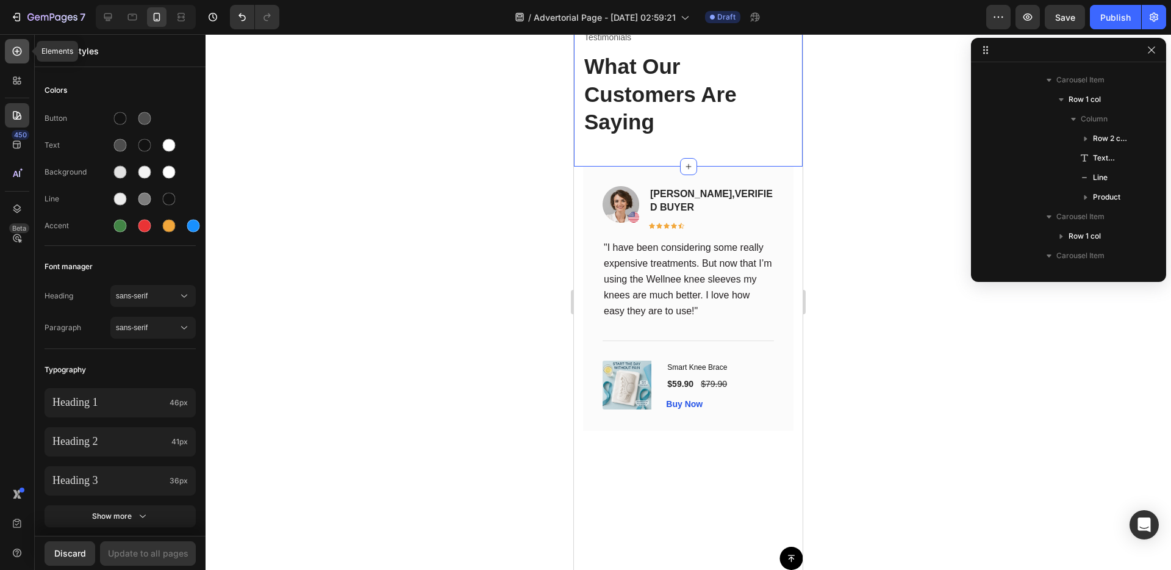
click at [15, 56] on icon at bounding box center [17, 51] width 12 height 12
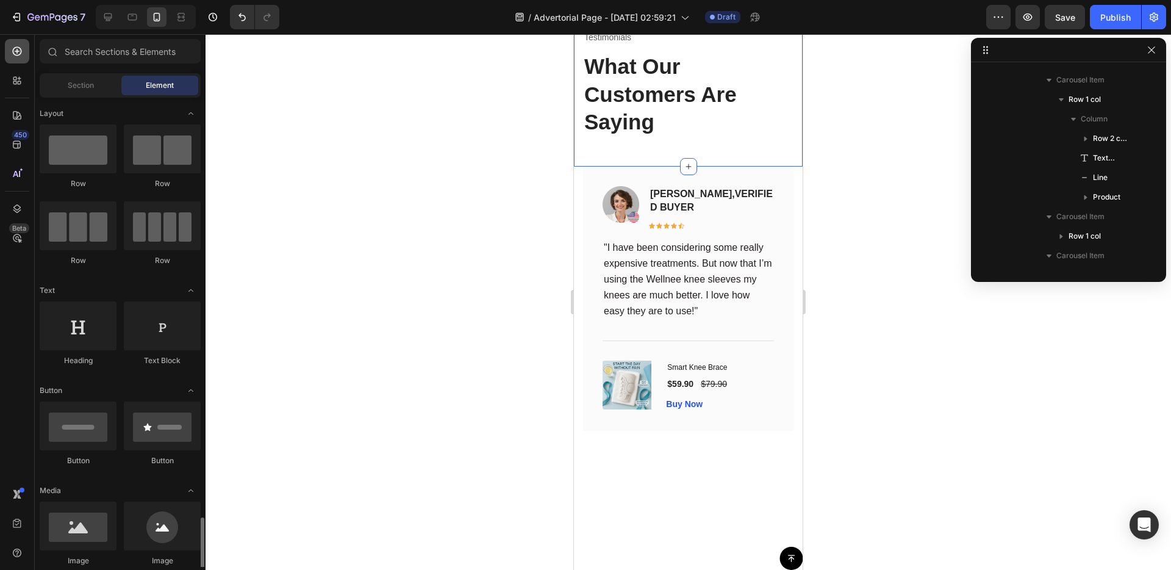
scroll to position [371, 0]
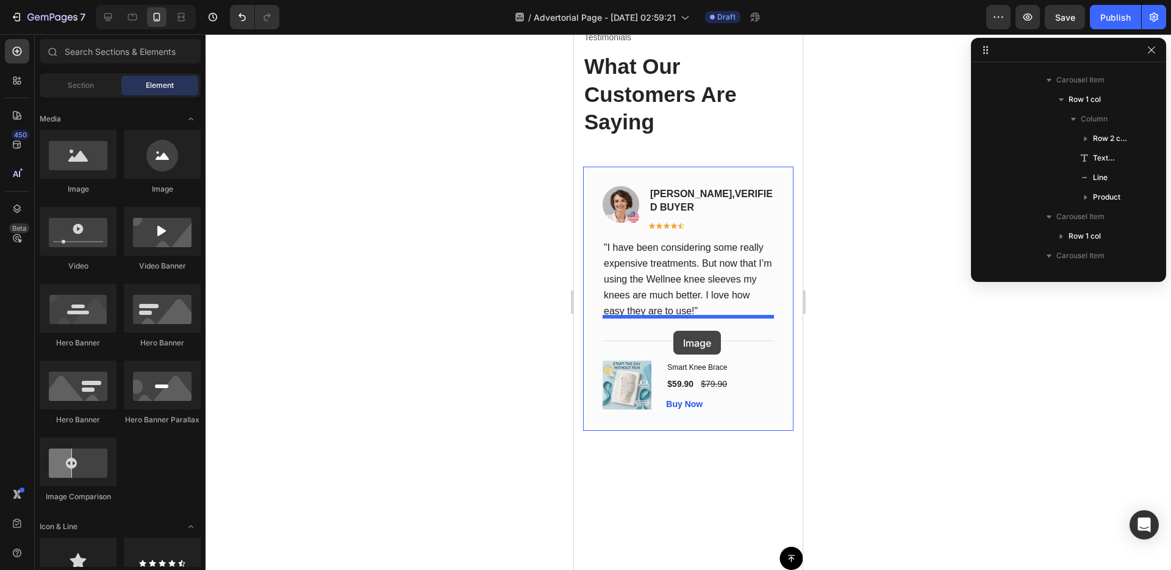
drag, startPoint x: 684, startPoint y: 199, endPoint x: 673, endPoint y: 331, distance: 132.1
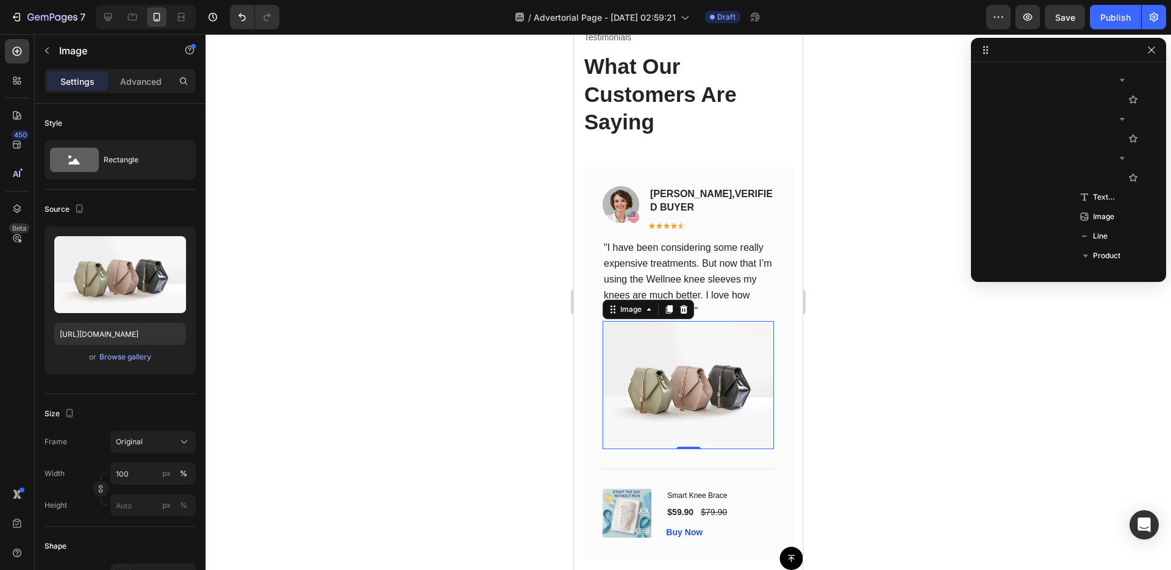
scroll to position [914, 0]
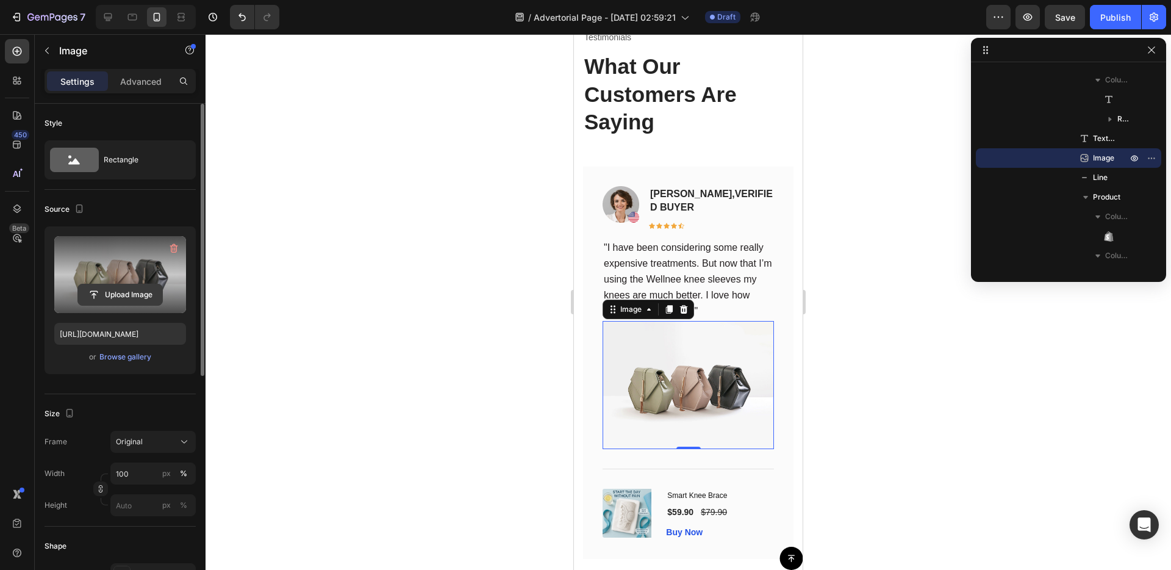
click at [140, 292] on input "file" at bounding box center [120, 294] width 84 height 21
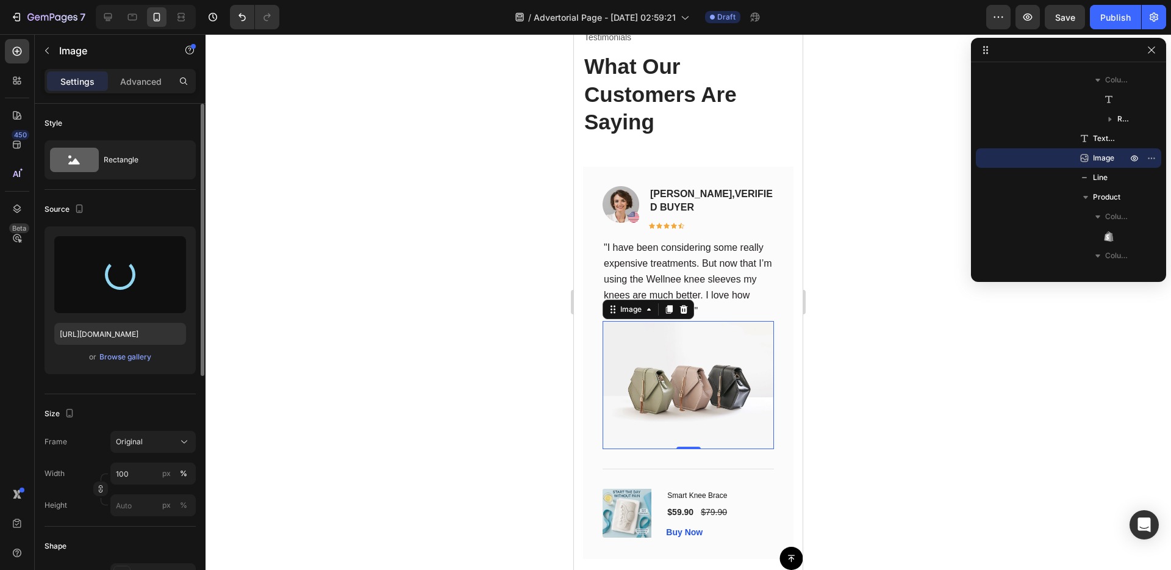
type input "https://cdn.shopify.com/s/files/1/0687/1970/6266/files/gempages_581754196080984…"
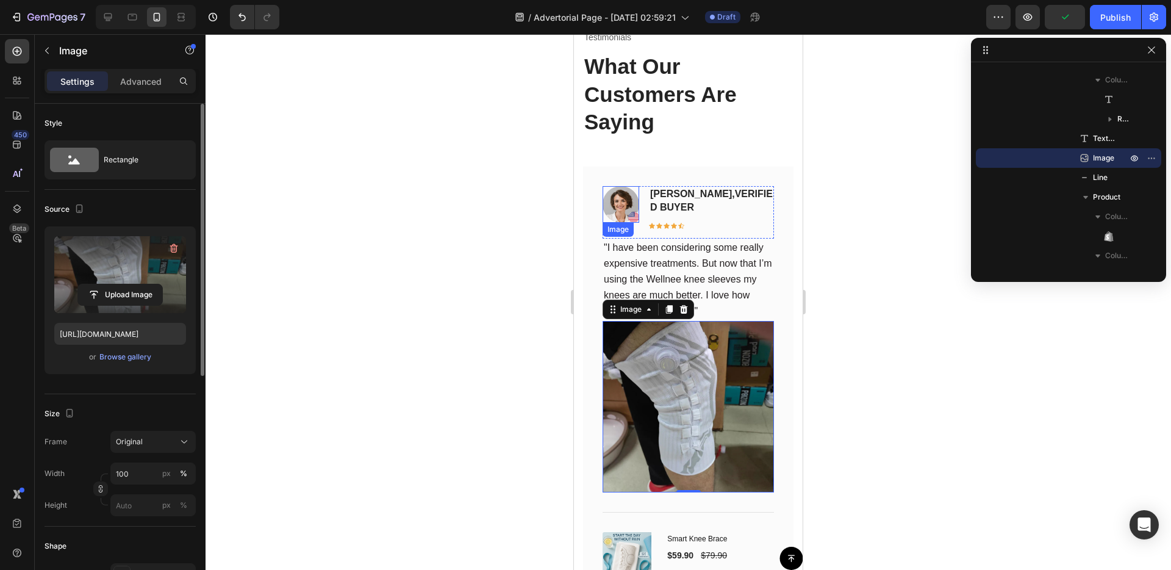
click at [617, 199] on img at bounding box center [621, 204] width 37 height 37
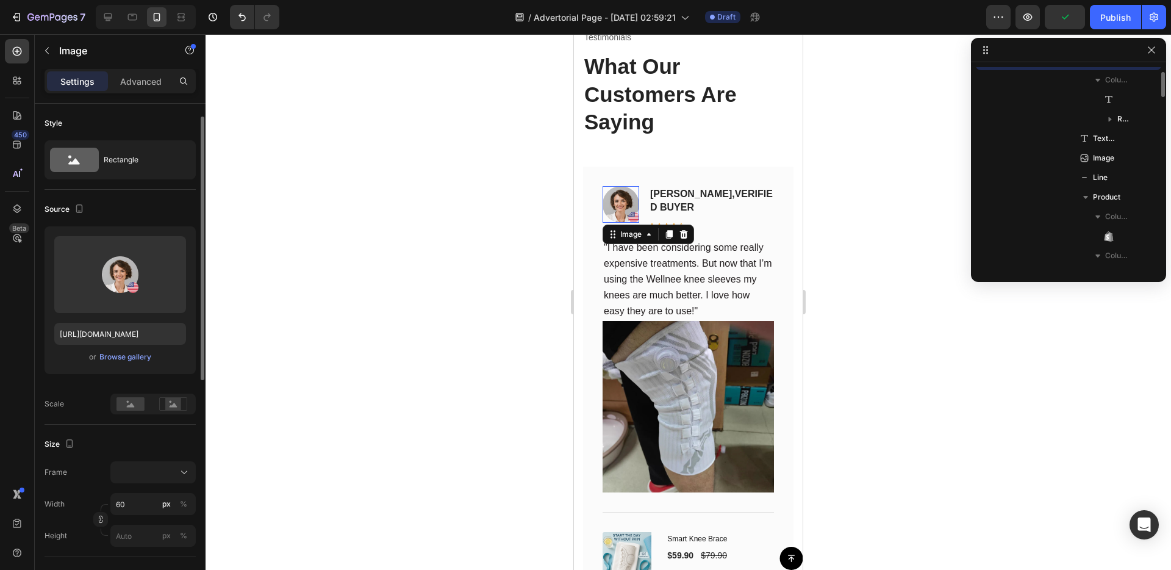
scroll to position [817, 0]
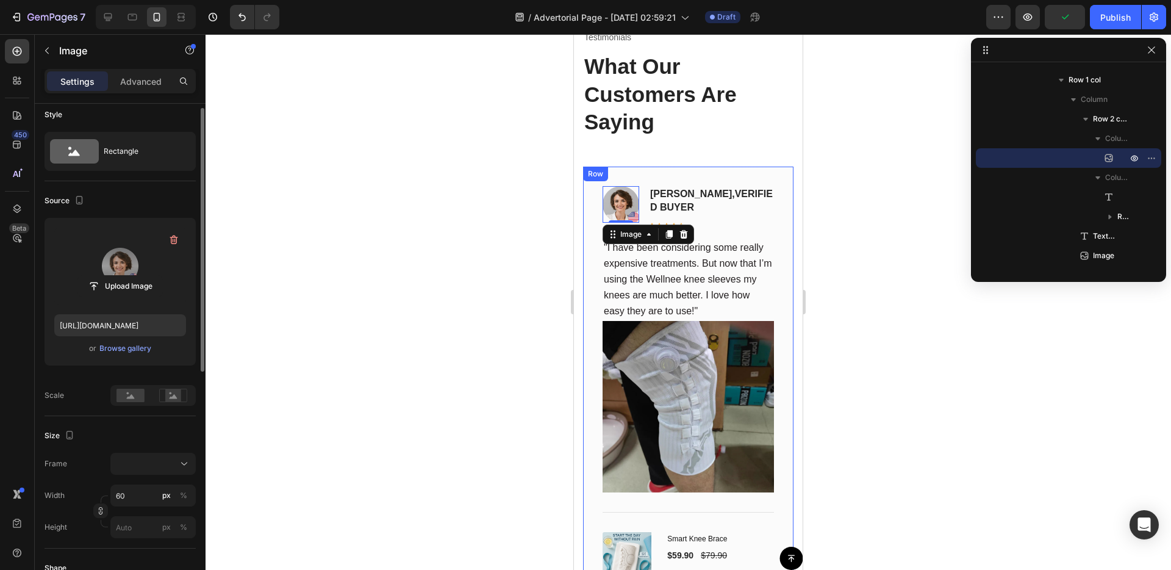
click at [154, 271] on label at bounding box center [120, 265] width 132 height 77
click at [154, 276] on input "file" at bounding box center [120, 286] width 84 height 21
type input "https://cdn.shopify.com/s/files/1/0687/1970/6266/files/gempages_581754196080984…"
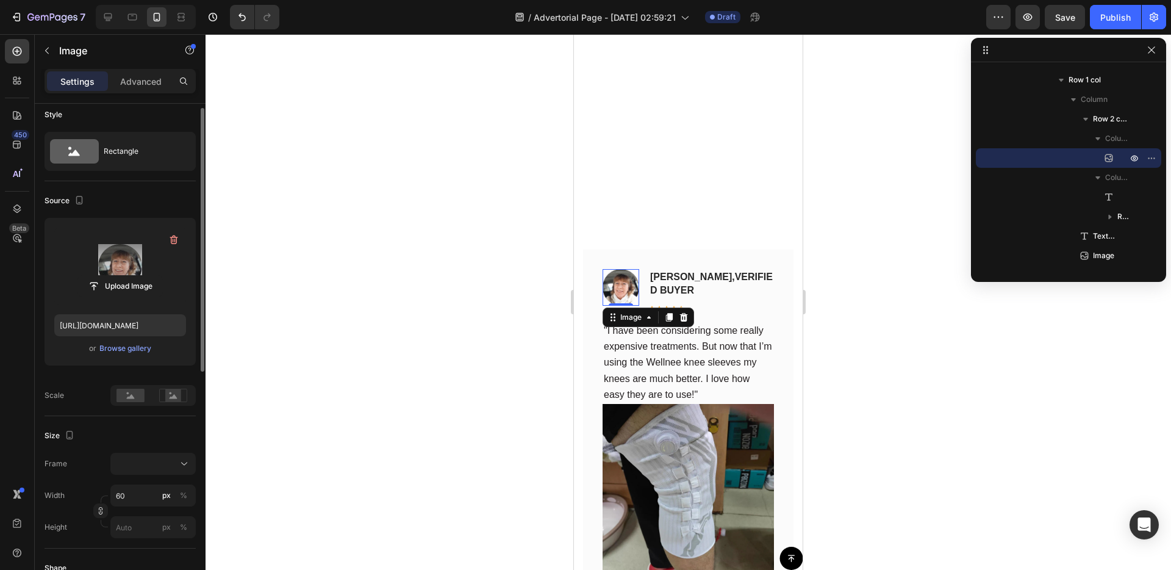
scroll to position [6479, 0]
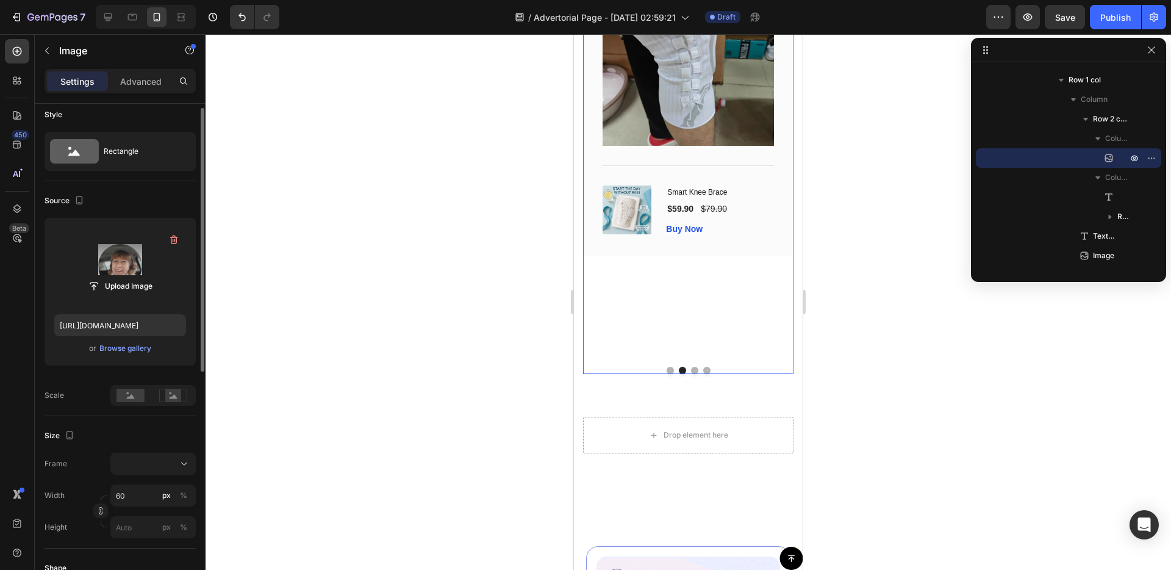
click at [670, 367] on button "Dot" at bounding box center [670, 370] width 7 height 7
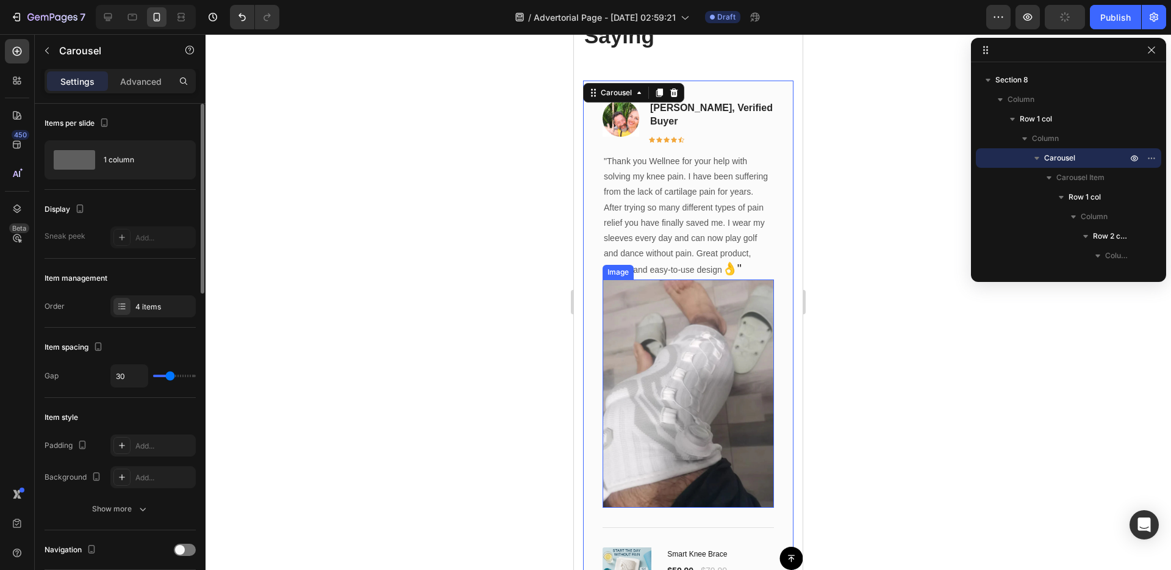
scroll to position [6227, 0]
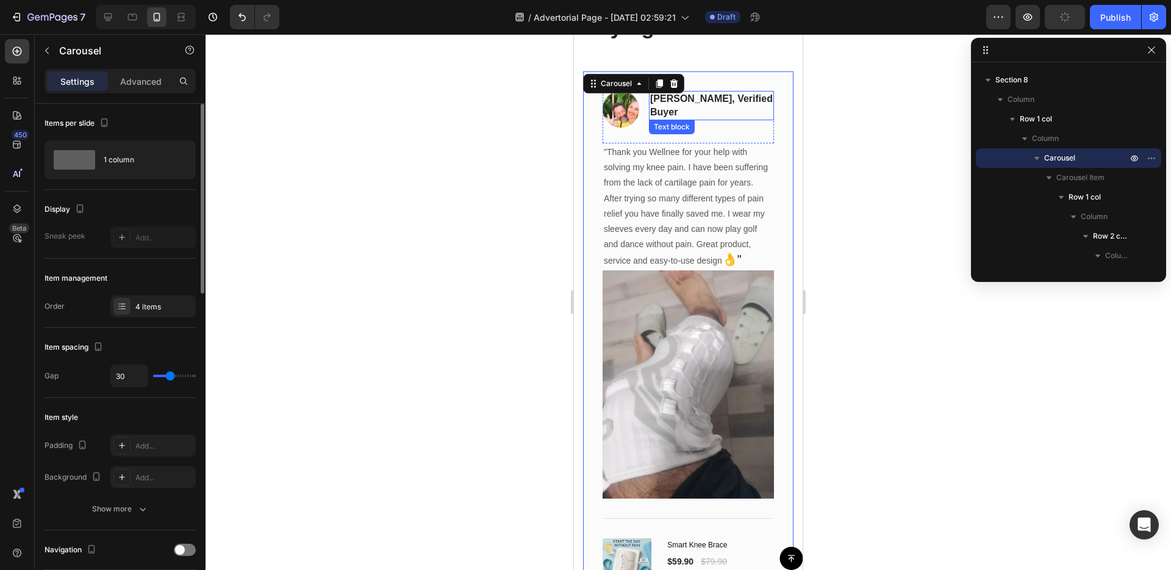
click at [718, 99] on span "[PERSON_NAME], verified buyer" at bounding box center [711, 105] width 123 height 24
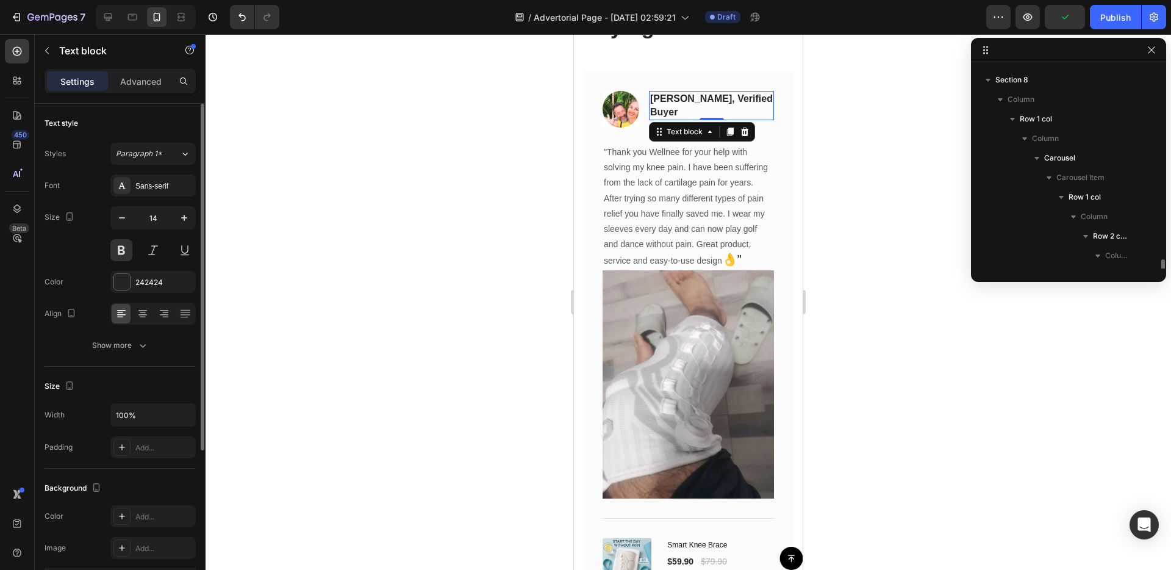
scroll to position [290, 0]
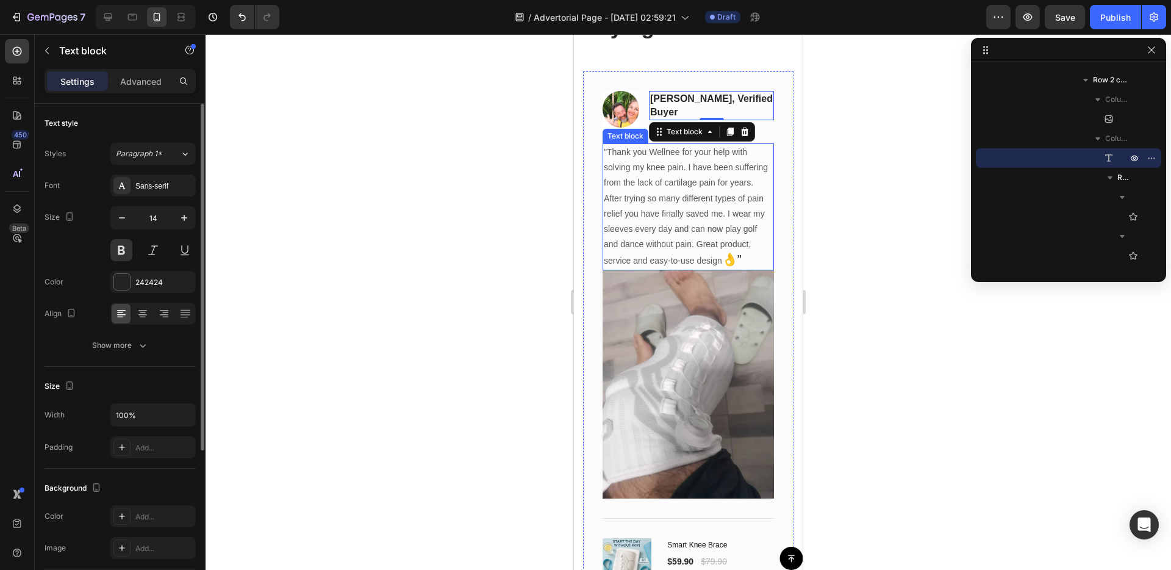
click at [698, 216] on p ""Thank you Wellnee for your help with solving my knee pain. I have been sufferi…" at bounding box center [688, 207] width 169 height 124
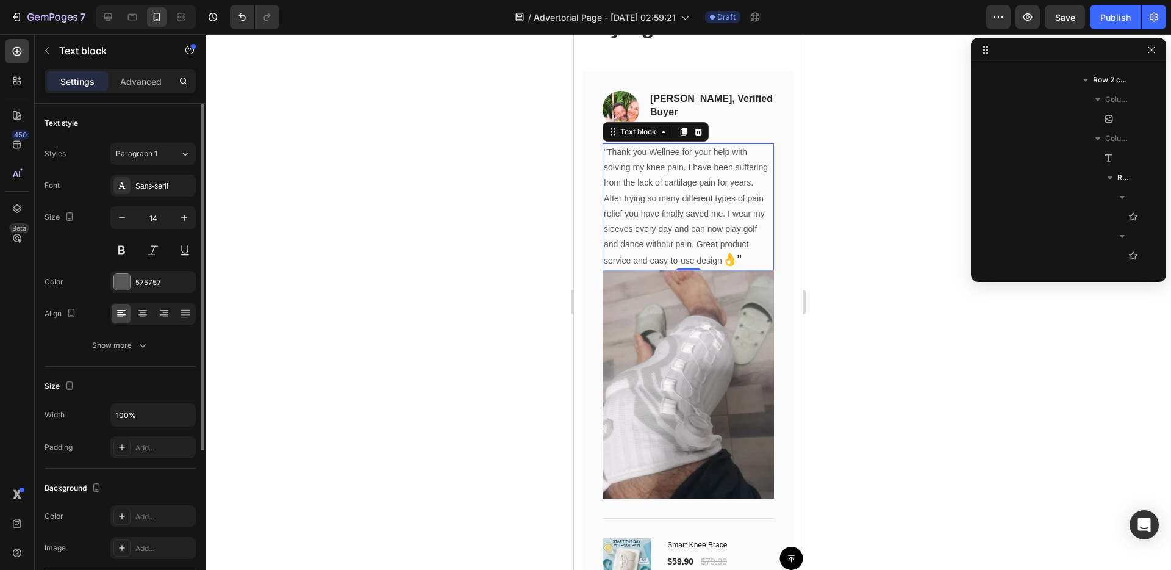
scroll to position [524, 0]
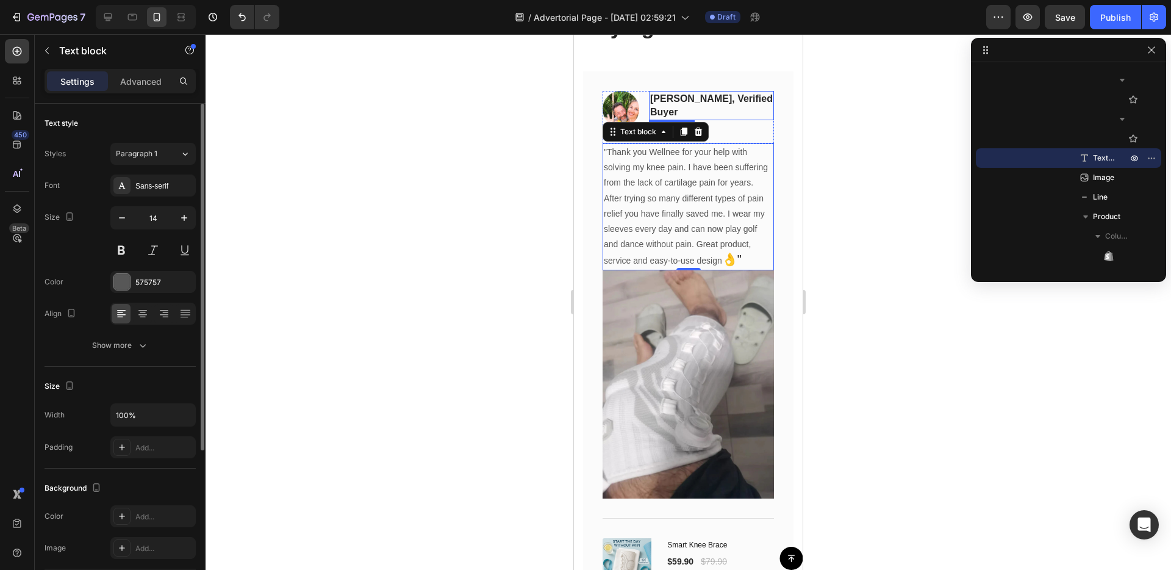
click at [688, 93] on span "[PERSON_NAME], verified buyer" at bounding box center [711, 105] width 123 height 24
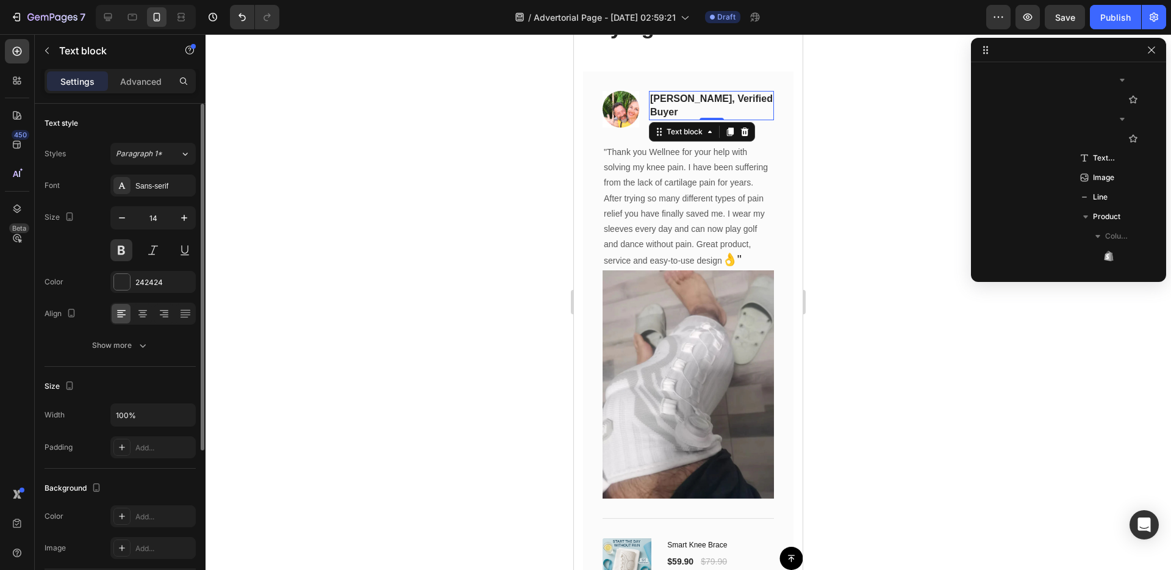
scroll to position [290, 0]
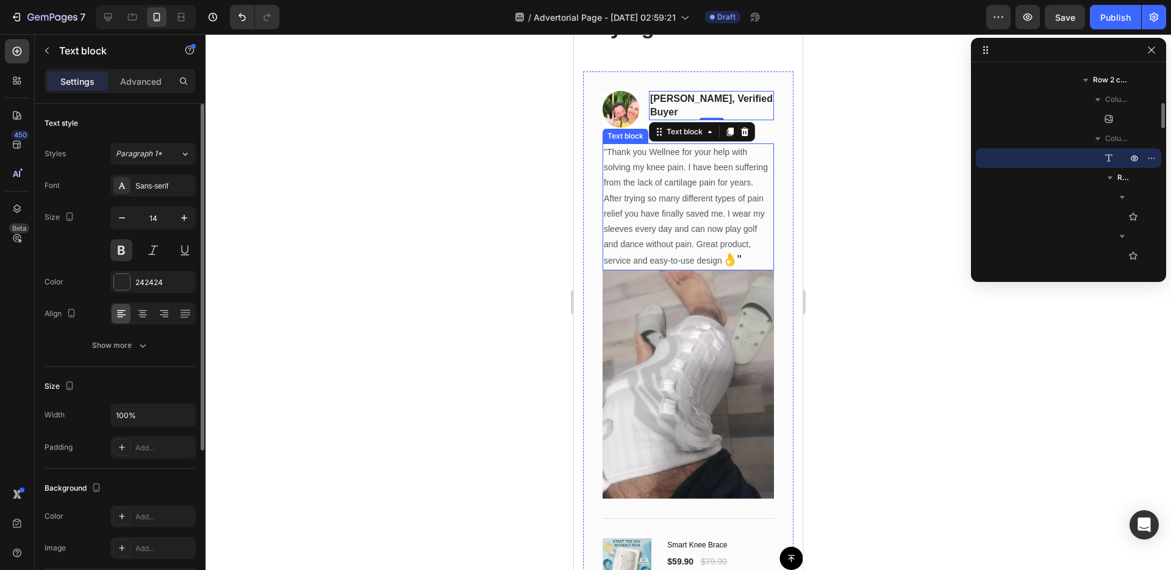
click at [705, 183] on p ""Thank you Wellnee for your help with solving my knee pain. I have been sufferi…" at bounding box center [688, 207] width 169 height 124
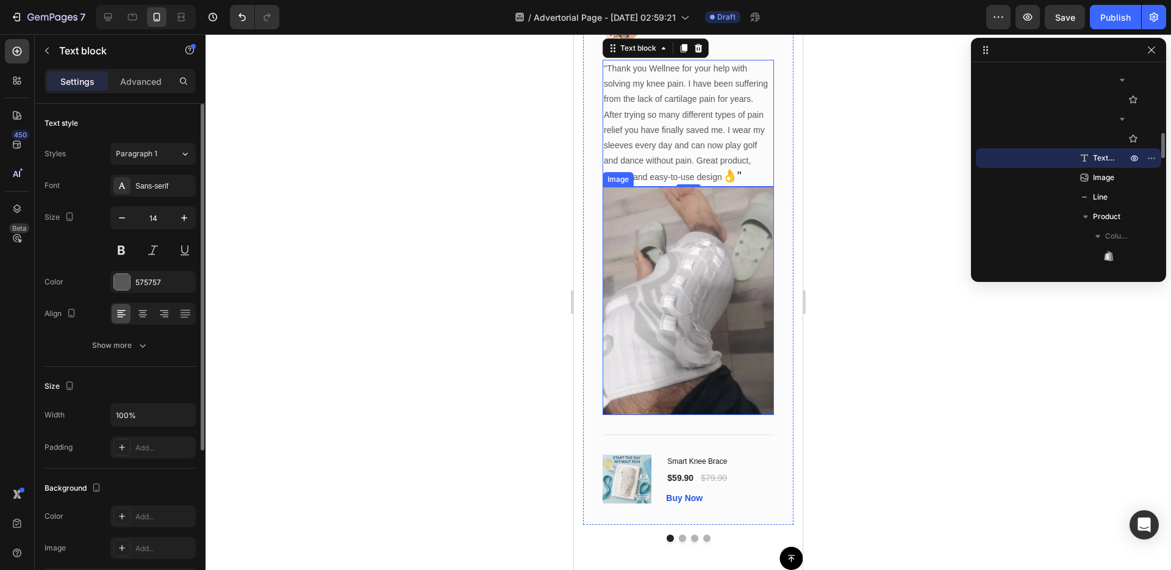
scroll to position [6319, 0]
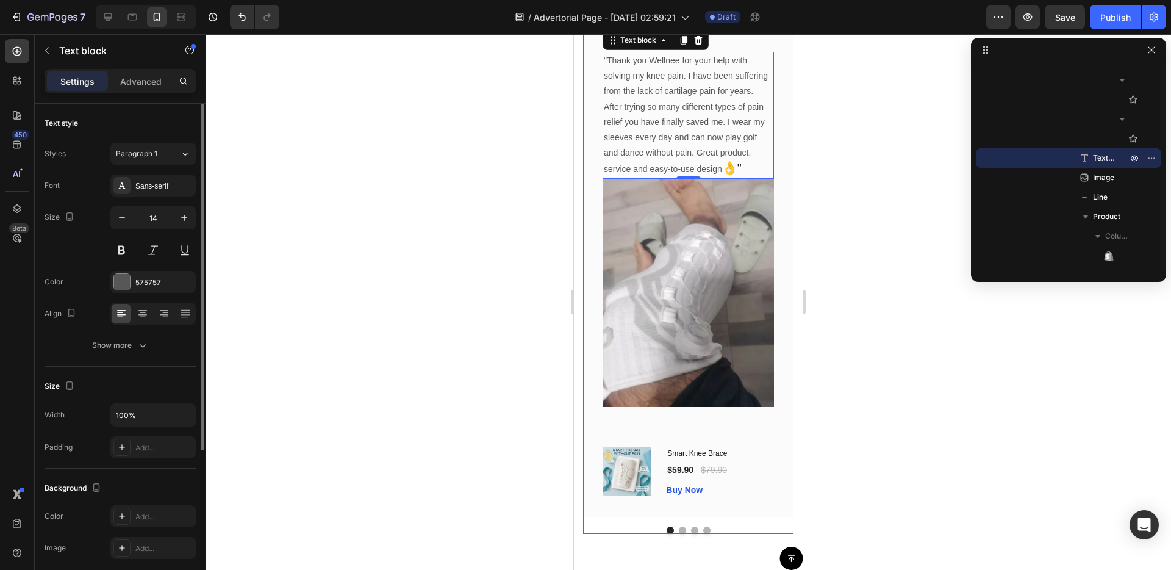
click at [685, 526] on button "Dot" at bounding box center [682, 529] width 7 height 7
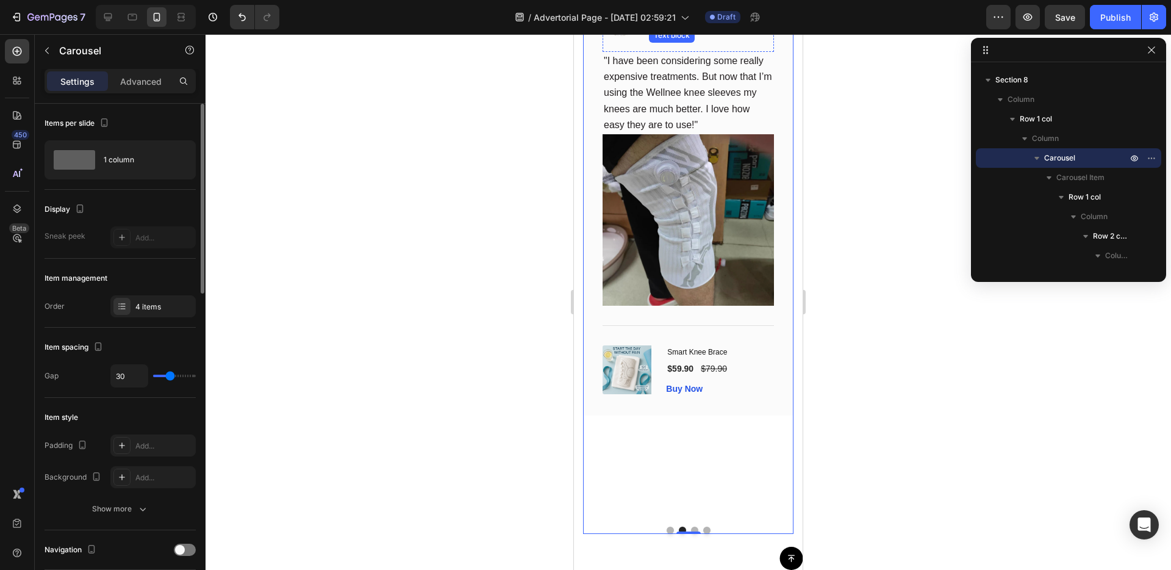
scroll to position [6108, 0]
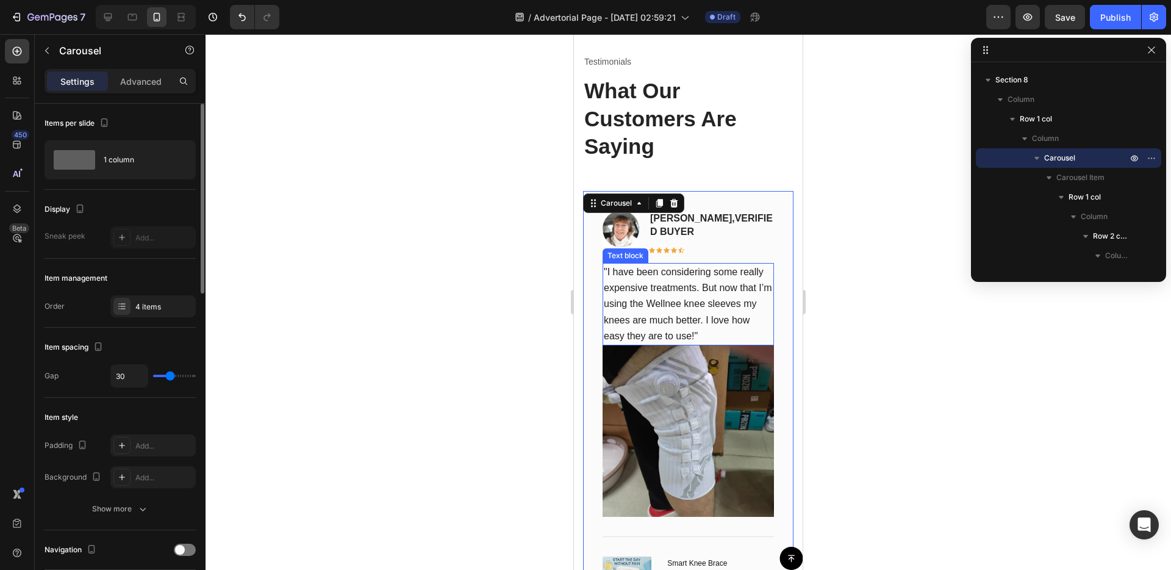
click at [650, 309] on p ""I have been considering some really expensive treatments. But now that I’m usi…" at bounding box center [688, 304] width 169 height 80
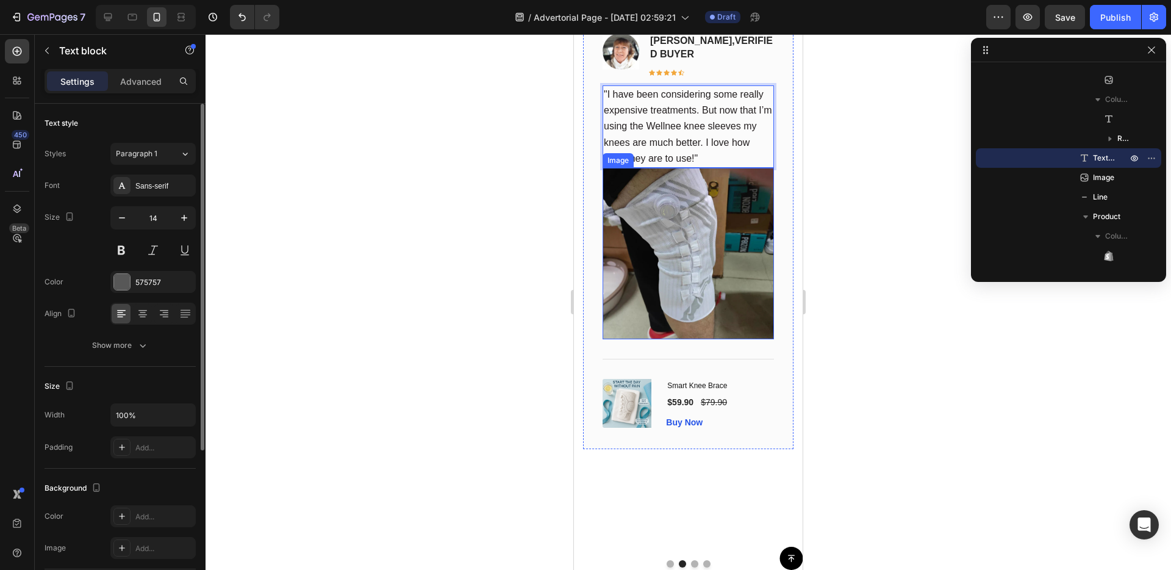
scroll to position [6339, 0]
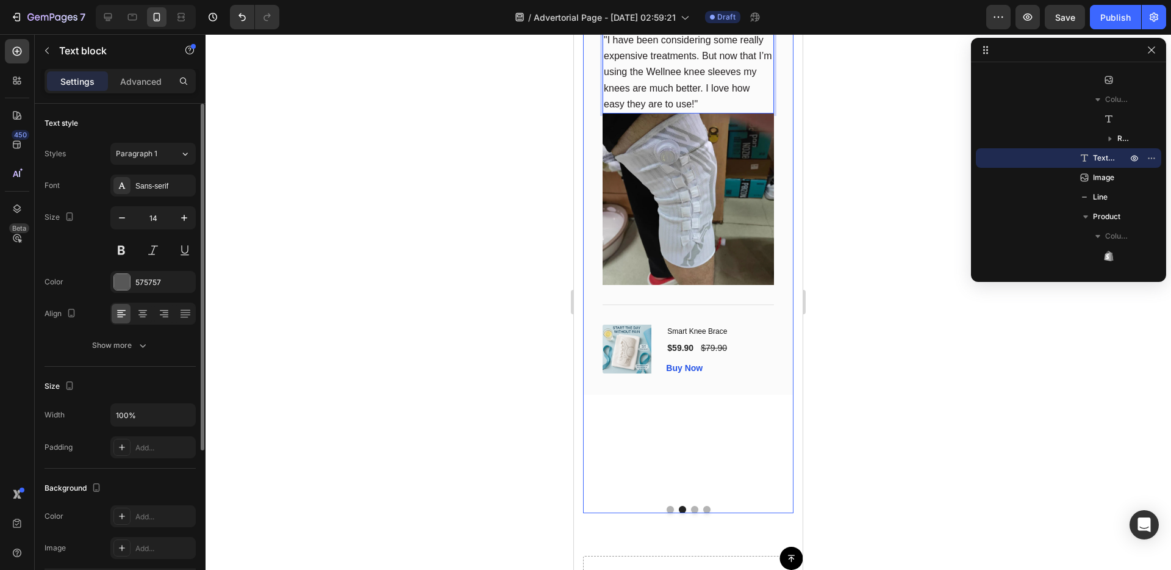
click at [670, 506] on button "Dot" at bounding box center [670, 509] width 7 height 7
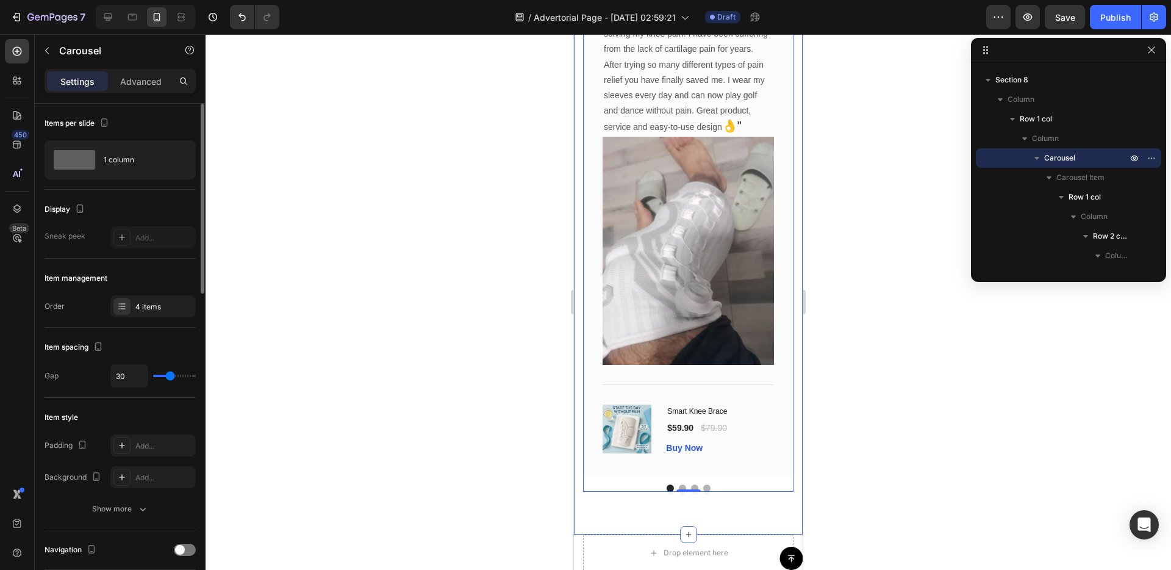
scroll to position [6425, 0]
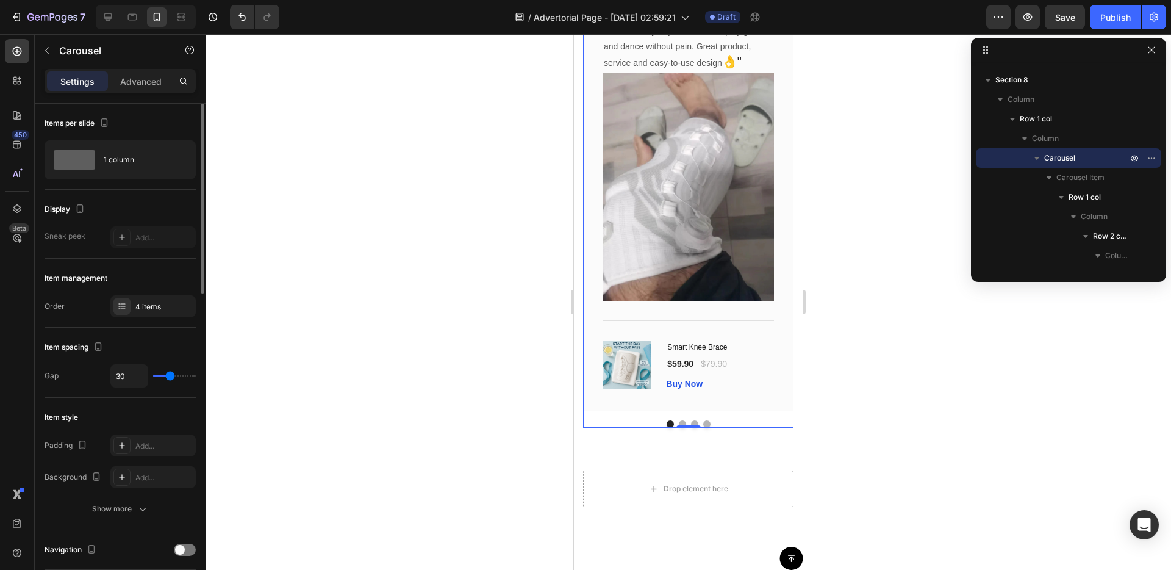
click at [682, 423] on div "0" at bounding box center [688, 428] width 12 height 10
click at [682, 420] on button "Dot" at bounding box center [682, 423] width 7 height 7
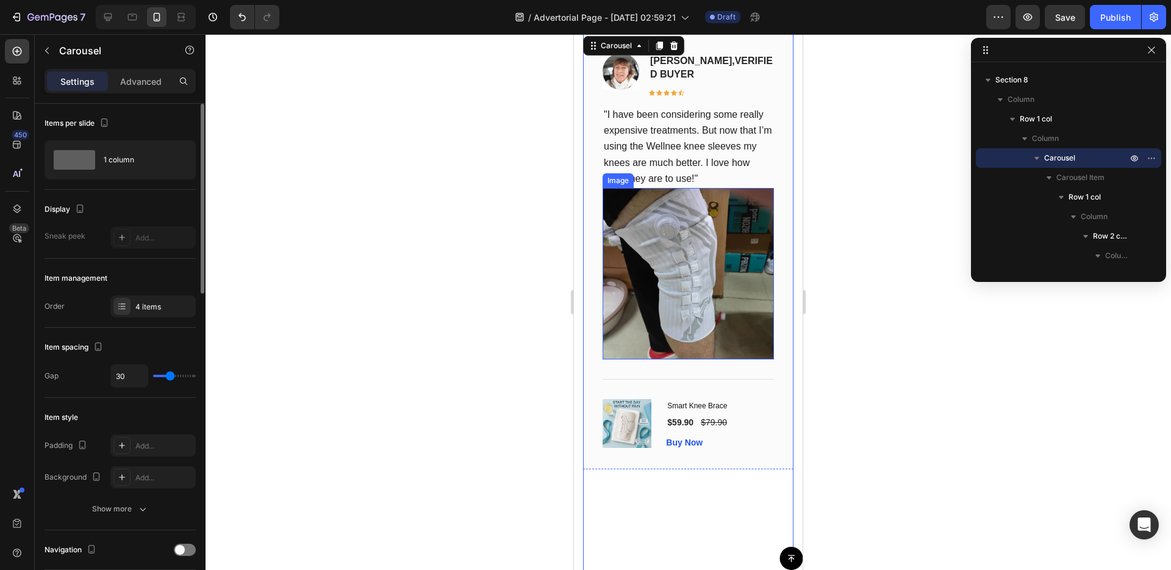
scroll to position [6328, 0]
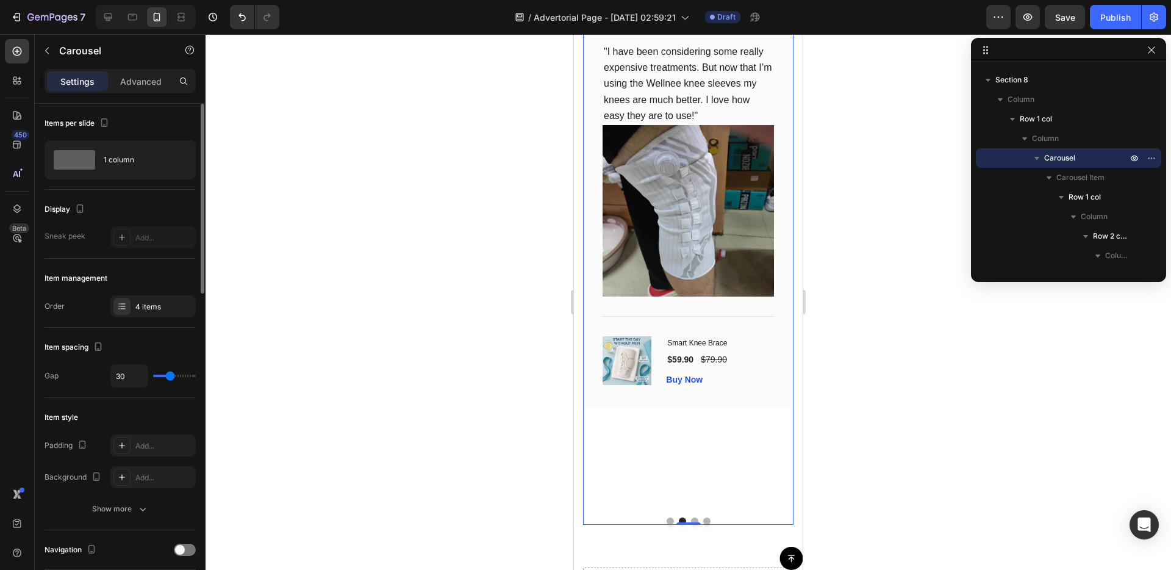
click at [693, 517] on button "Dot" at bounding box center [694, 520] width 7 height 7
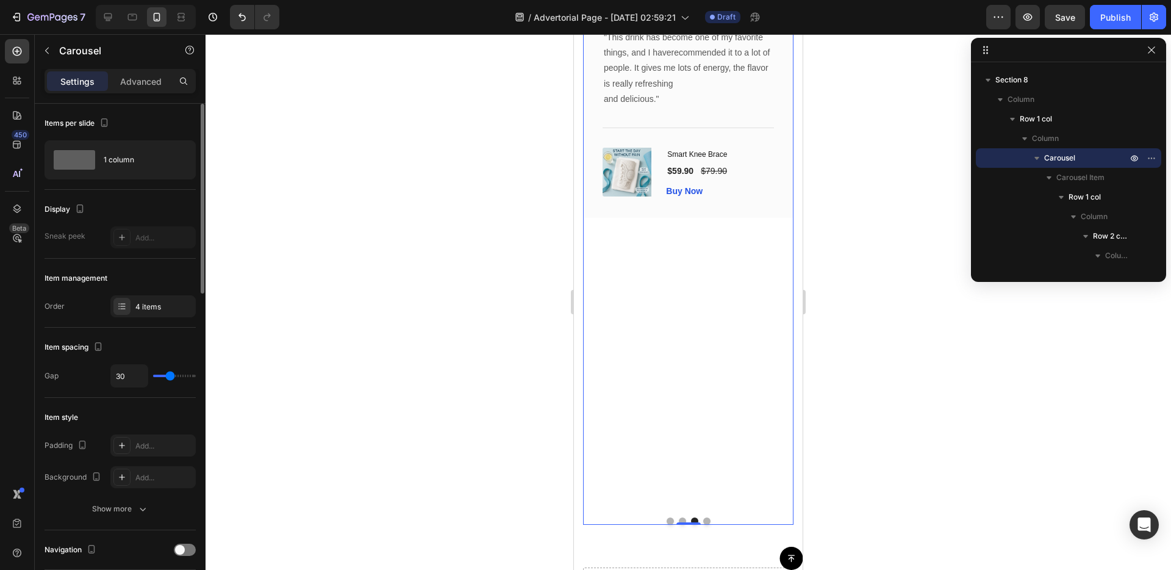
click at [683, 517] on button "Dot" at bounding box center [682, 520] width 7 height 7
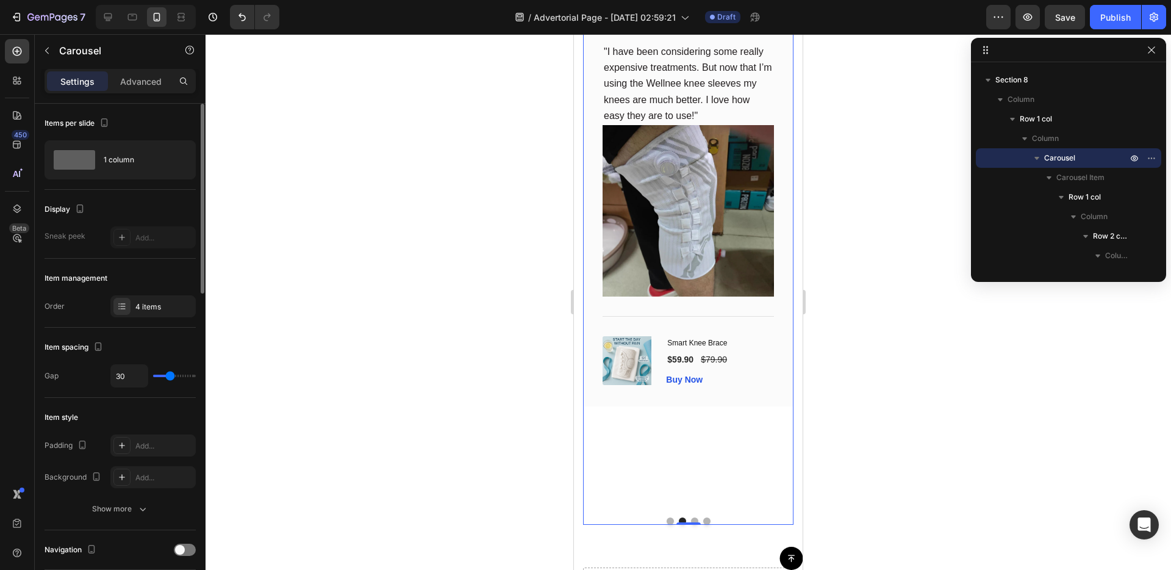
click at [668, 517] on button "Dot" at bounding box center [670, 520] width 7 height 7
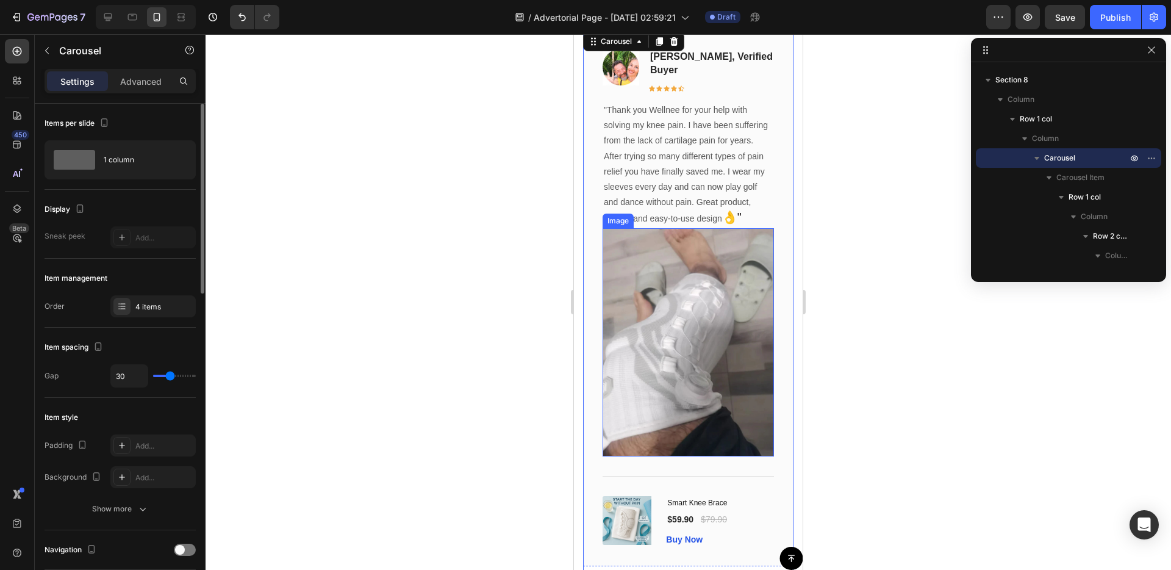
scroll to position [6241, 0]
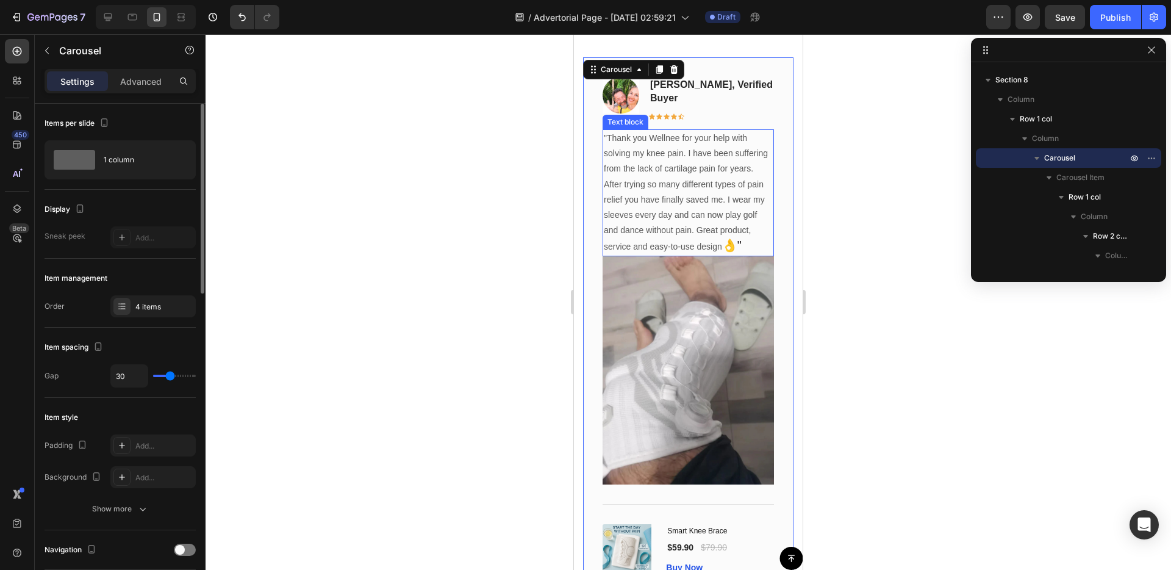
click at [678, 174] on p ""Thank you Wellnee for your help with solving my knee pain. I have been sufferi…" at bounding box center [688, 193] width 169 height 124
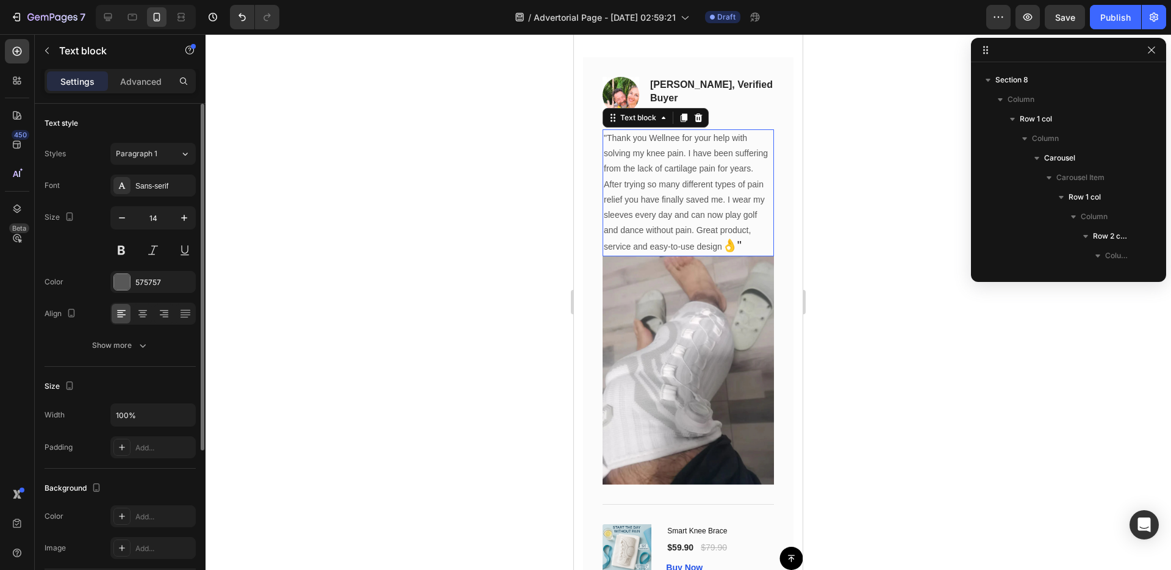
scroll to position [524, 0]
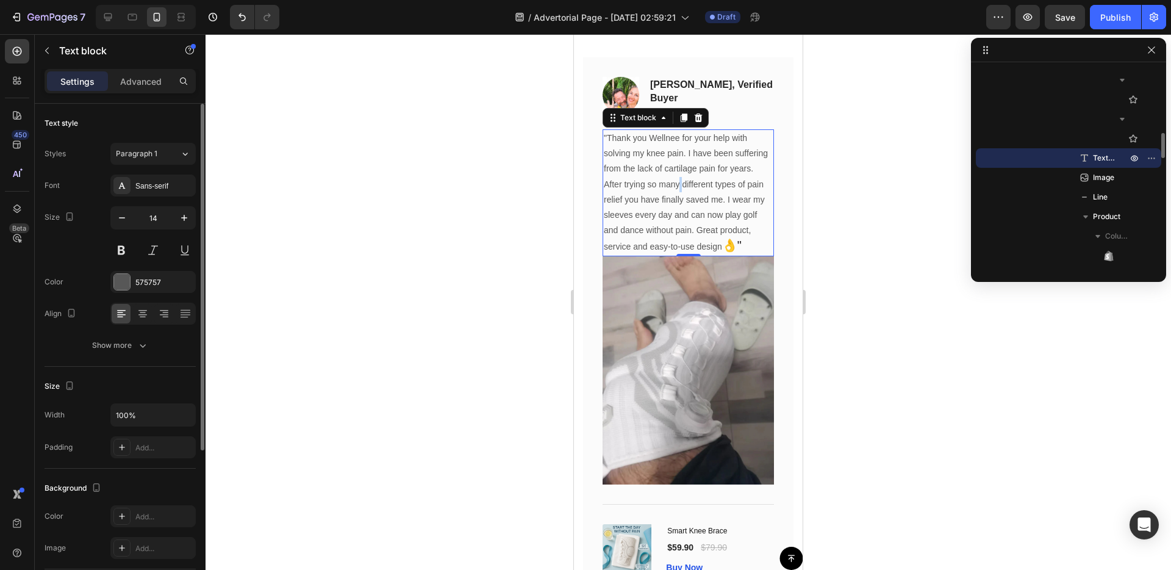
click at [679, 178] on p ""Thank you Wellnee for your help with solving my knee pain. I have been sufferi…" at bounding box center [688, 193] width 169 height 124
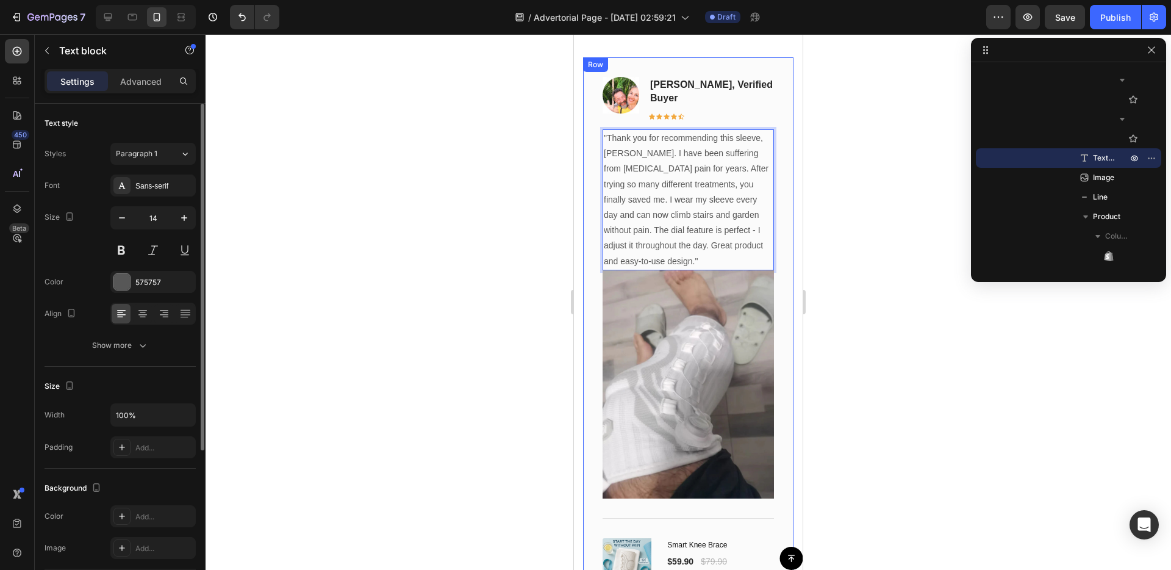
click at [587, 224] on div "Image Chris M, verified buyer Text block Icon Icon Icon Icon Icon Row Row "Than…" at bounding box center [688, 332] width 210 height 551
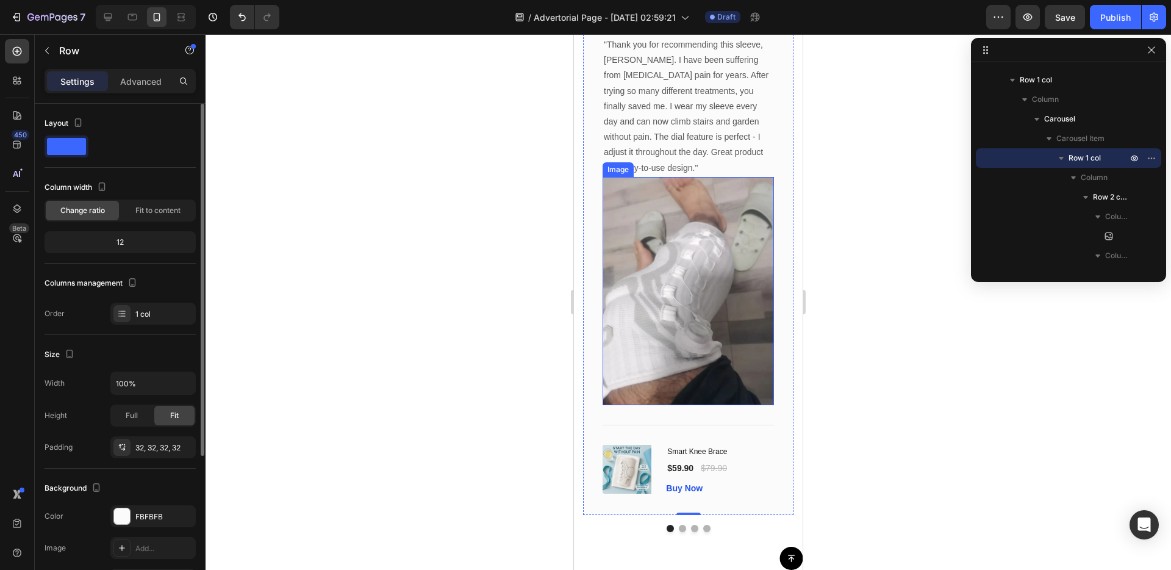
scroll to position [6346, 0]
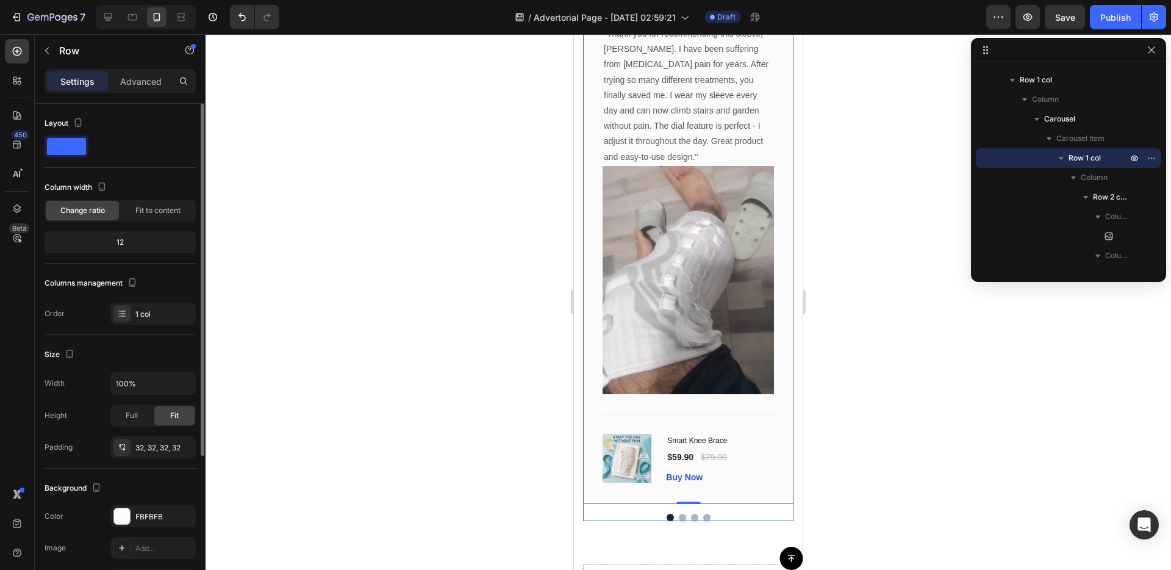
click at [682, 514] on button "Dot" at bounding box center [682, 517] width 7 height 7
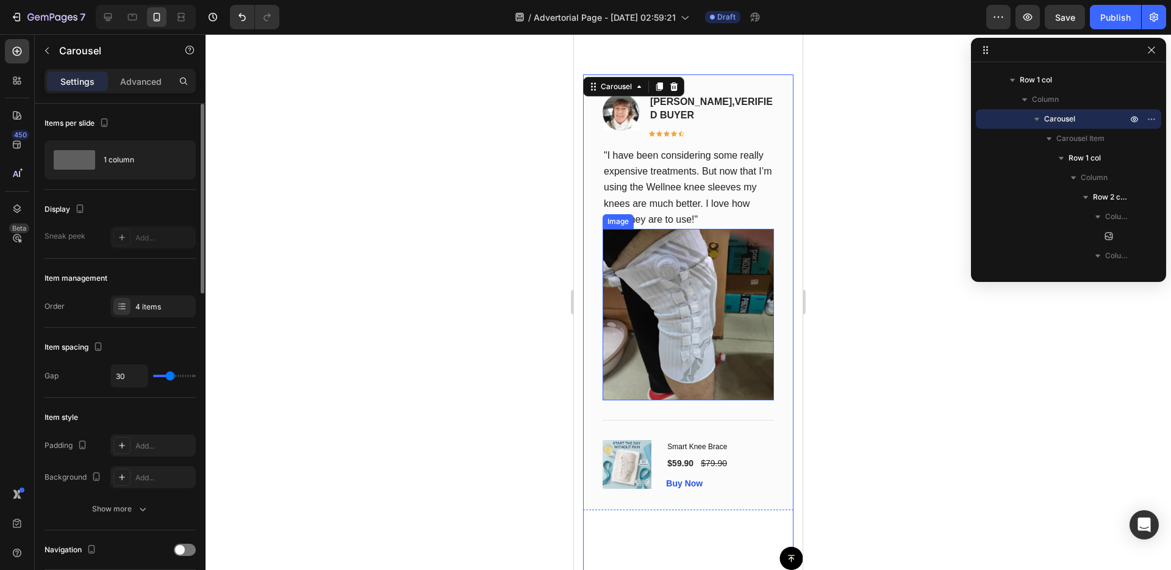
scroll to position [6222, 0]
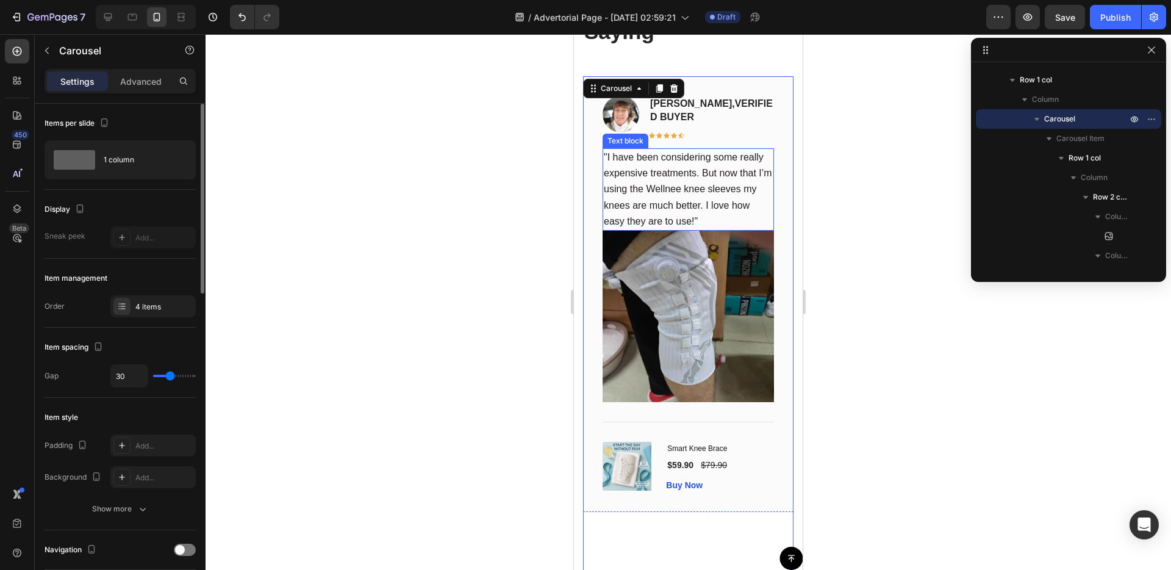
click at [669, 182] on span ""I have been considering some really expensive treatments. But now that I’m usi…" at bounding box center [688, 189] width 168 height 74
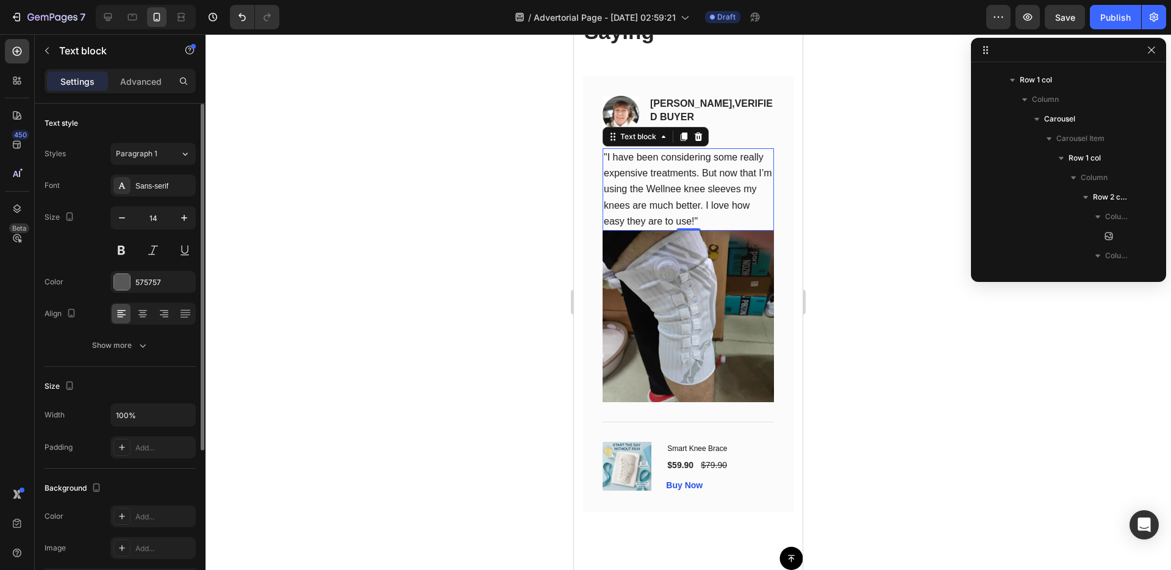
scroll to position [895, 0]
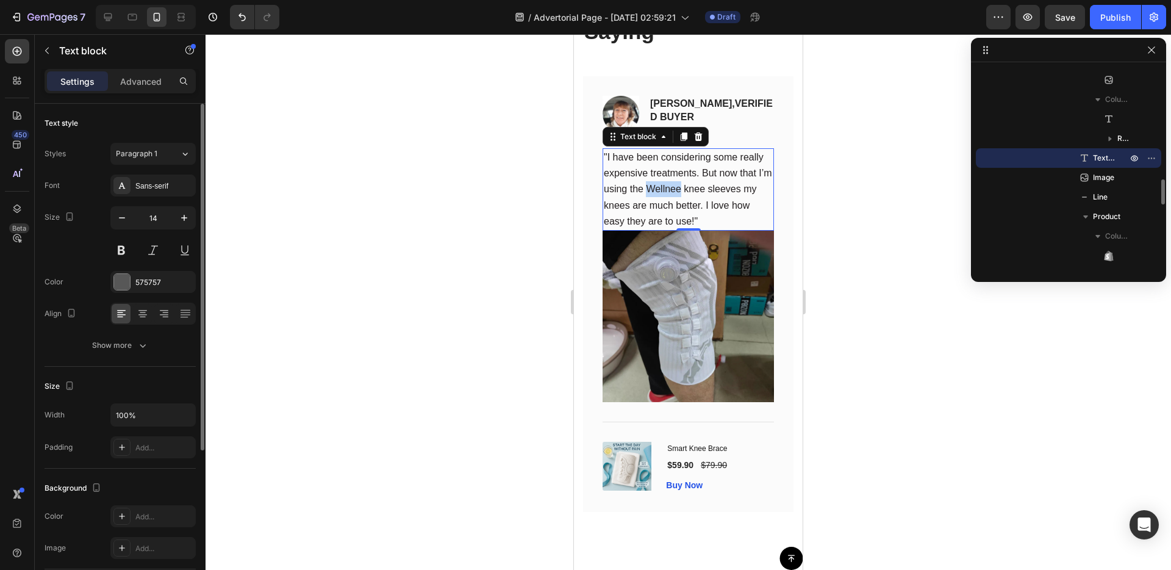
click at [670, 181] on span ""I have been considering some really expensive treatments. But now that I’m usi…" at bounding box center [688, 189] width 168 height 74
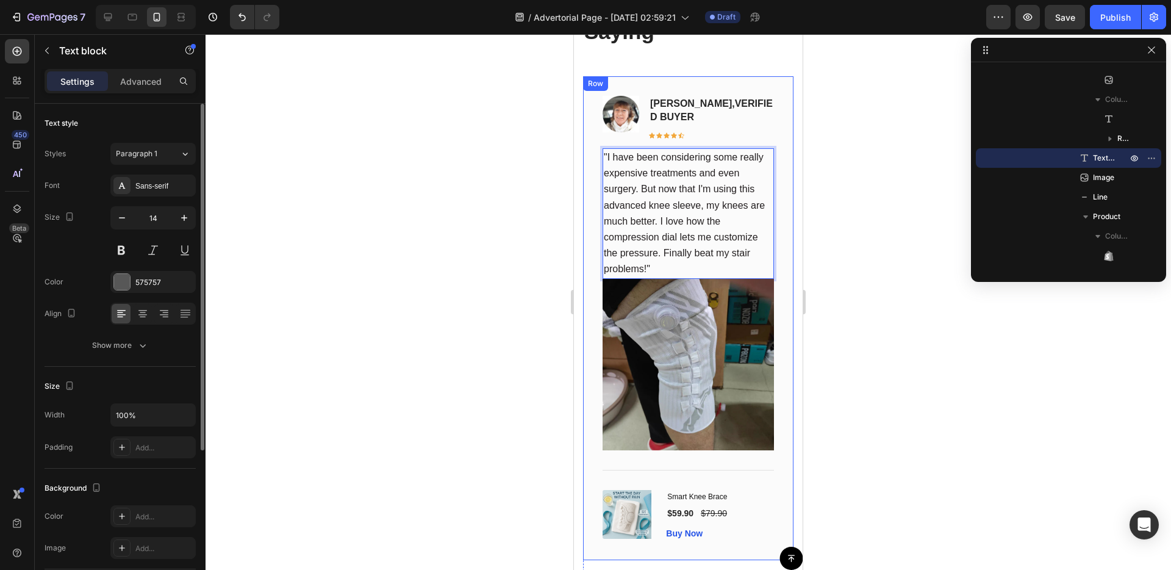
click at [589, 281] on div "Image Jessica Clark, VERIFIED BUYER Text block Icon Icon Icon Icon Icon Row Row…" at bounding box center [688, 318] width 210 height 484
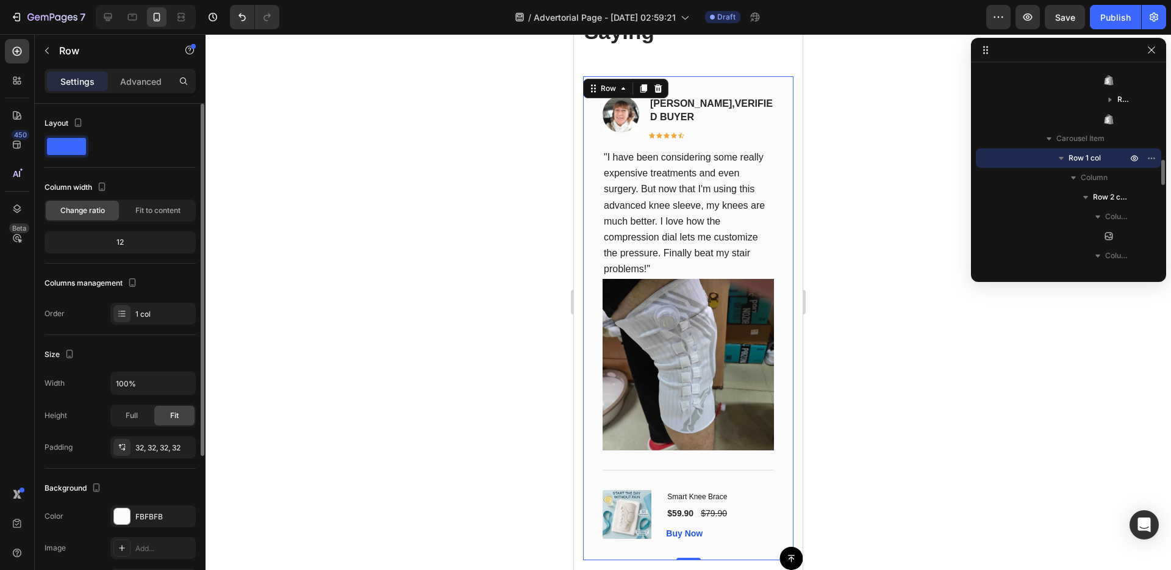
scroll to position [6347, 0]
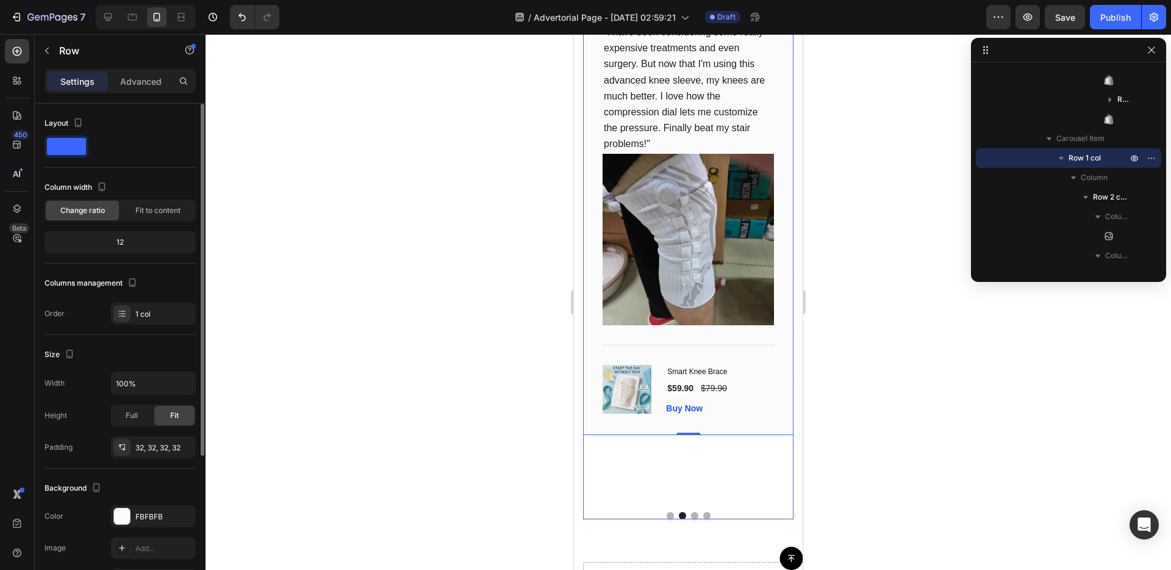
click at [694, 512] on button "Dot" at bounding box center [694, 515] width 7 height 7
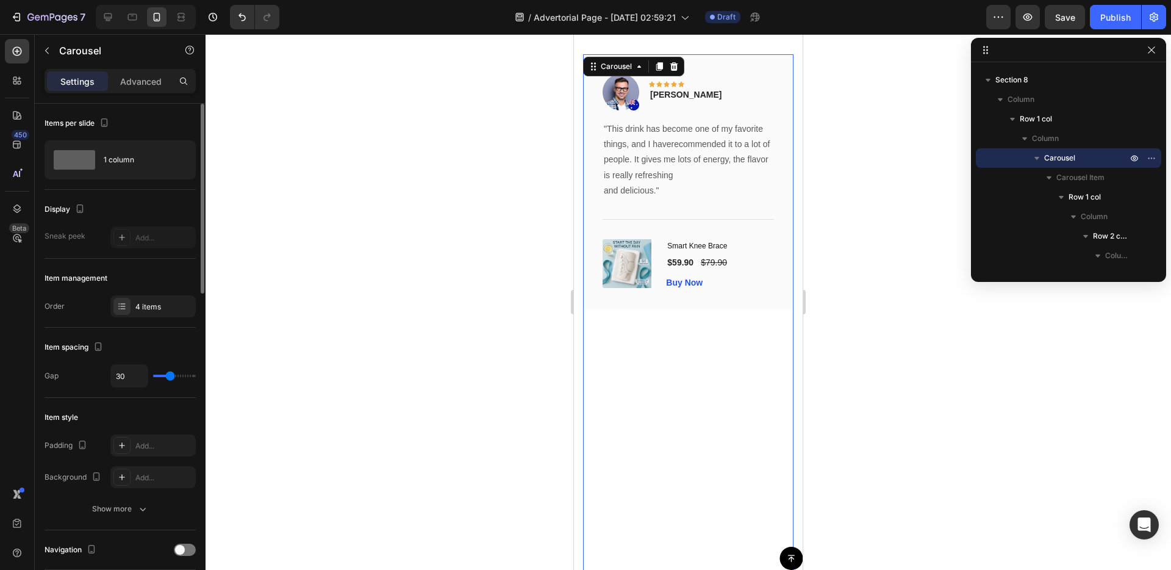
scroll to position [6243, 0]
click at [619, 96] on img at bounding box center [621, 94] width 37 height 37
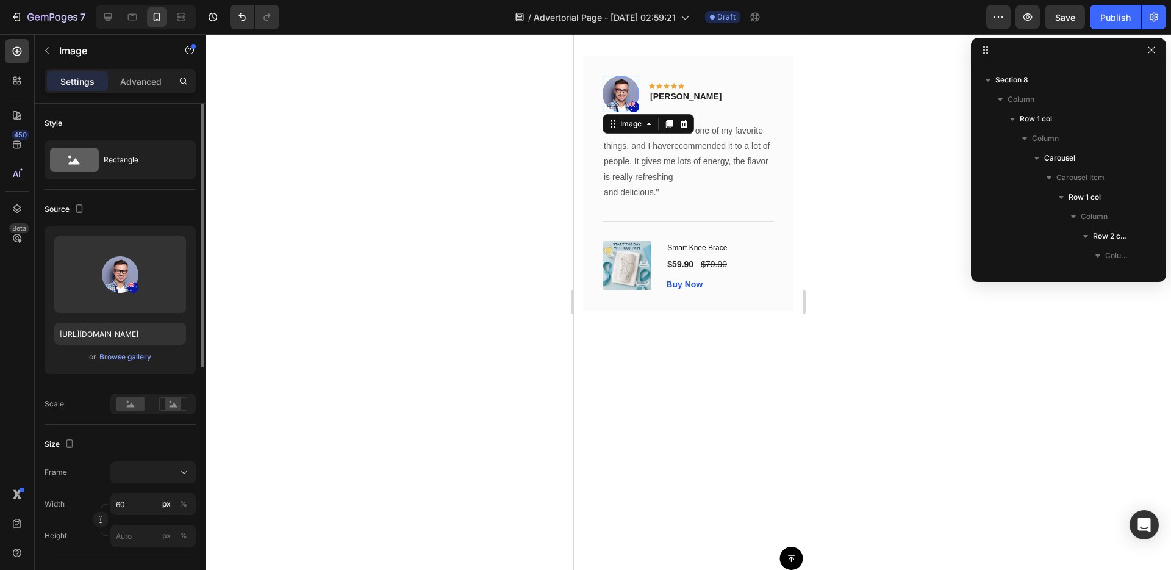
scroll to position [1188, 0]
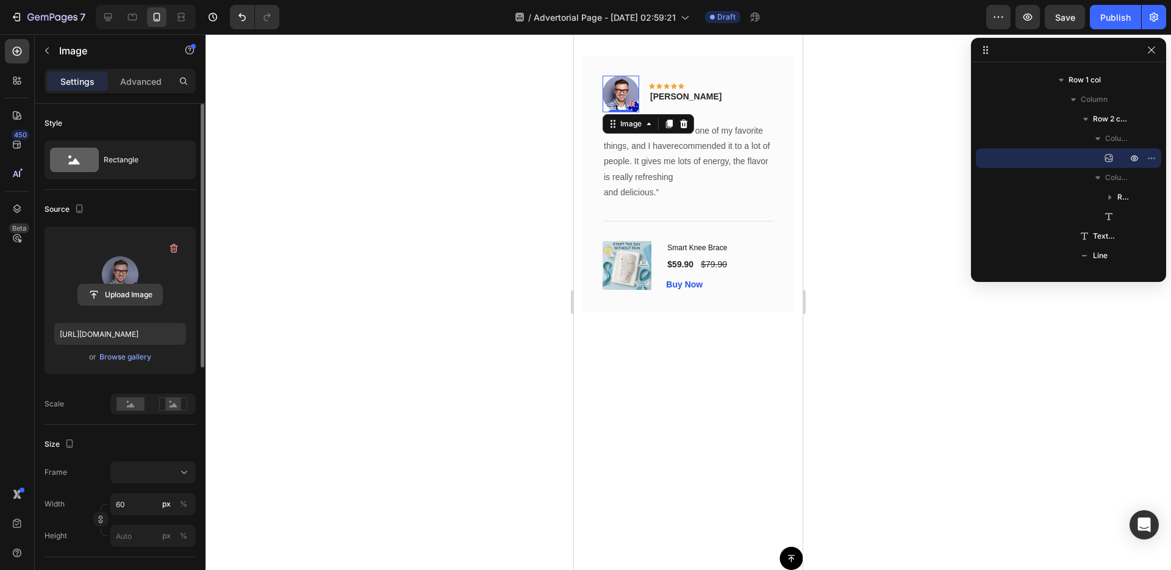
click at [154, 290] on input "file" at bounding box center [120, 294] width 84 height 21
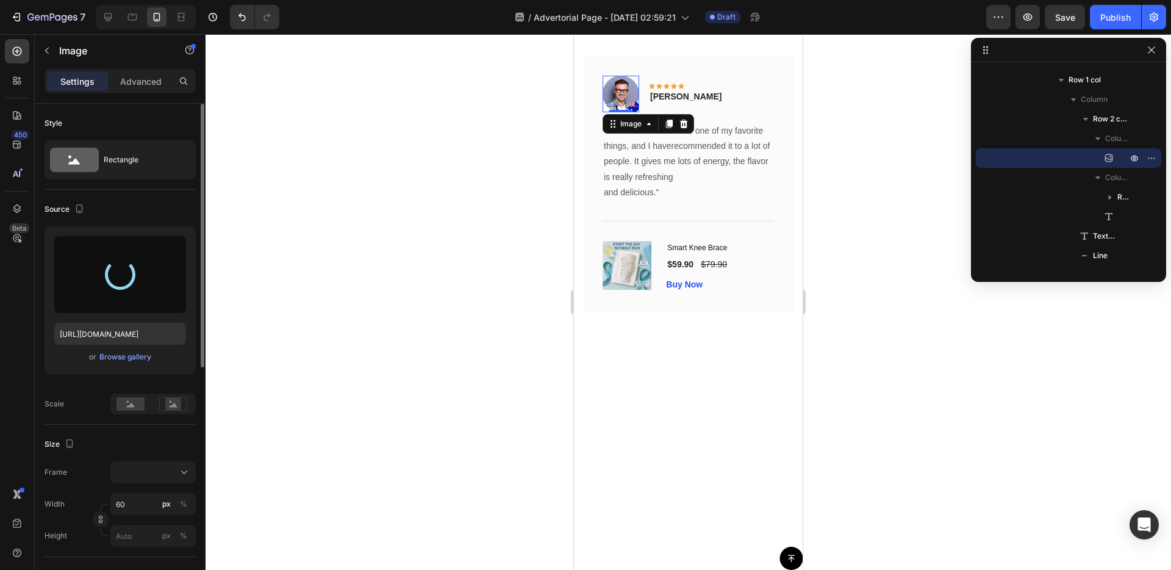
type input "[URL][DOMAIN_NAME]"
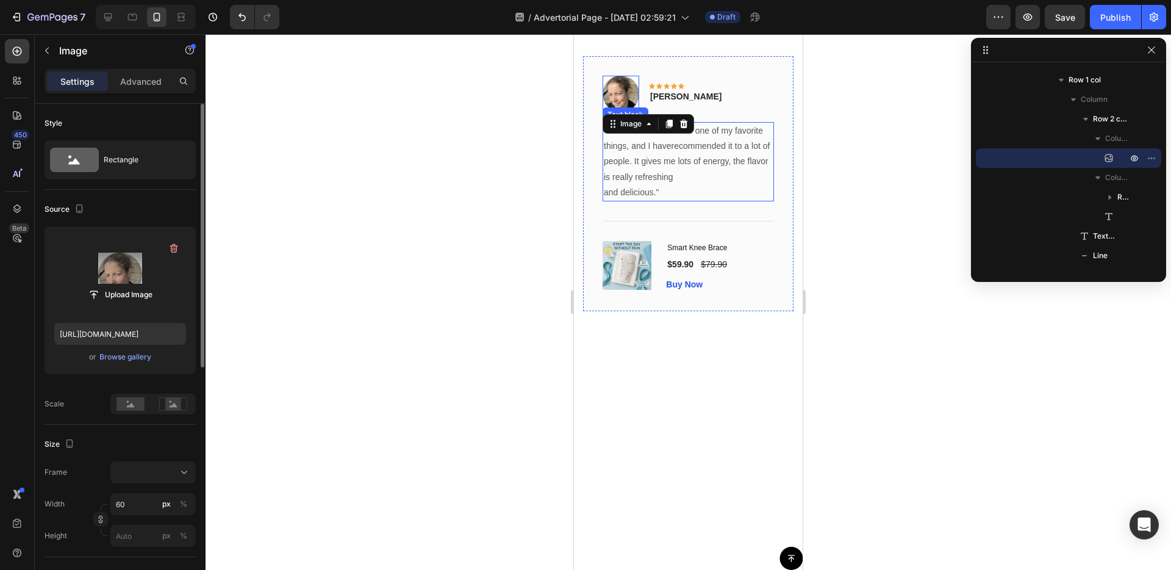
click at [682, 153] on p ""This drink has become one of my favorite things, and I haverecommended it to a…" at bounding box center [688, 161] width 169 height 77
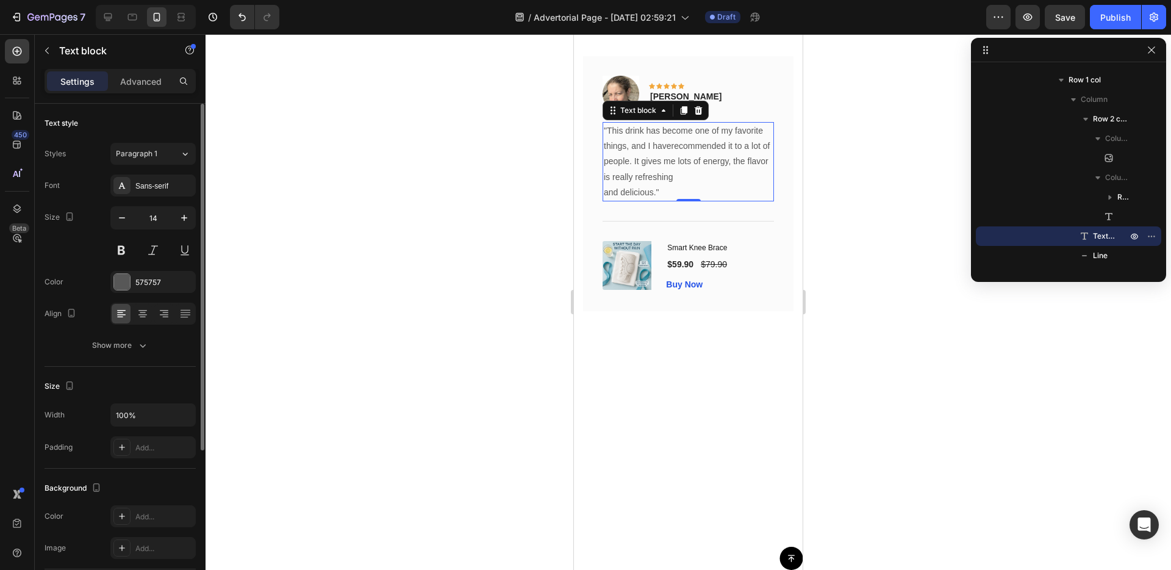
click at [692, 154] on p ""This drink has become one of my favorite things, and I haverecommended it to a…" at bounding box center [688, 161] width 169 height 77
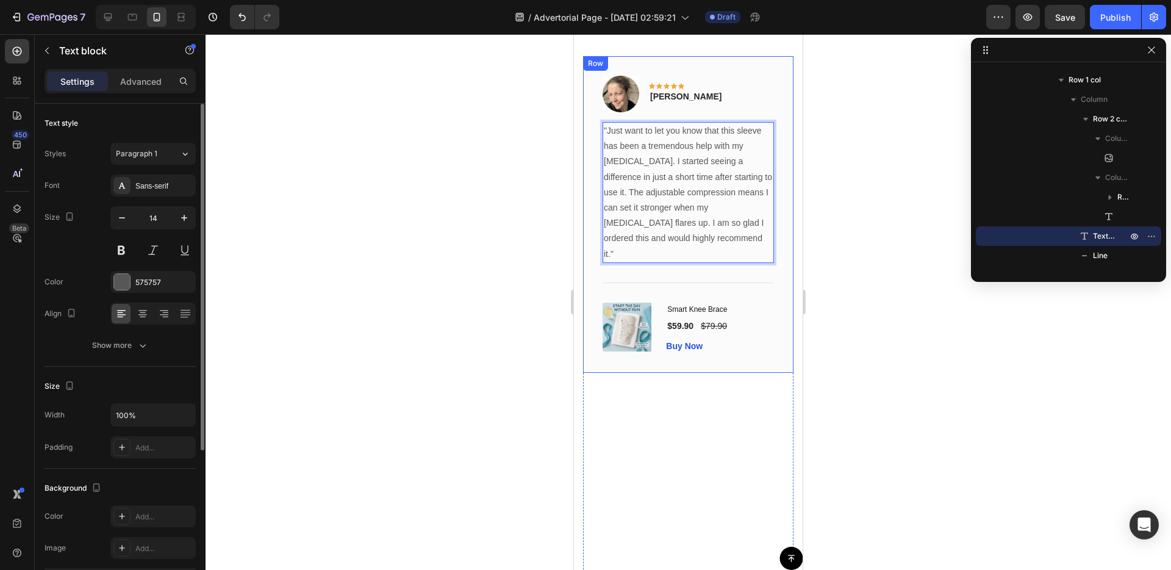
click at [788, 239] on div "Image Icon Icon Icon Icon Icon Row Timothy Joseph Text block Row "Just want to …" at bounding box center [688, 214] width 210 height 317
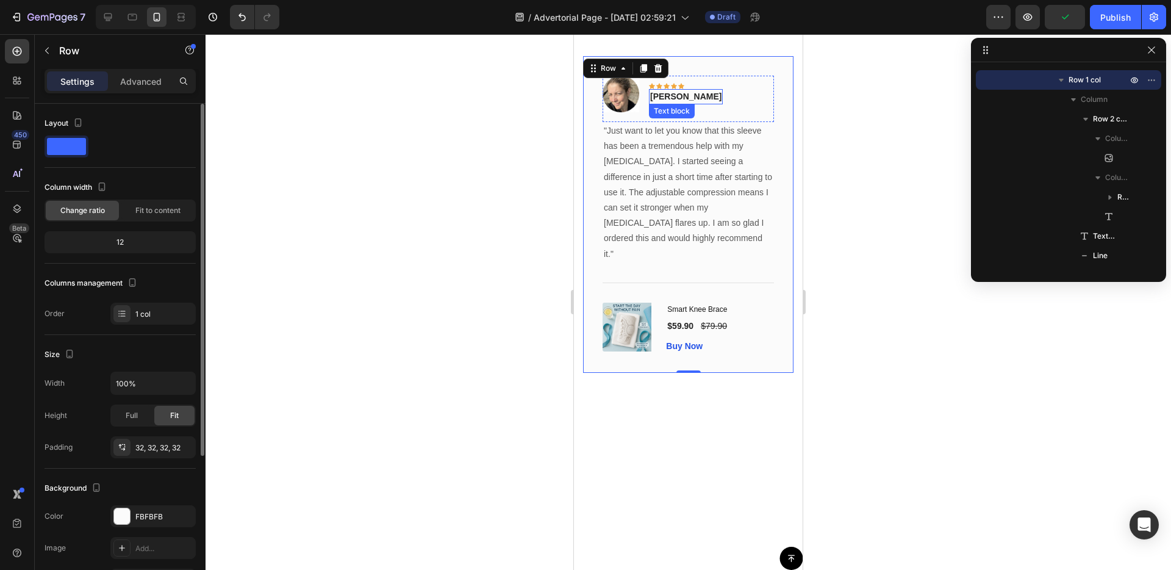
click at [690, 98] on p "Timothy Joseph" at bounding box center [685, 96] width 71 height 13
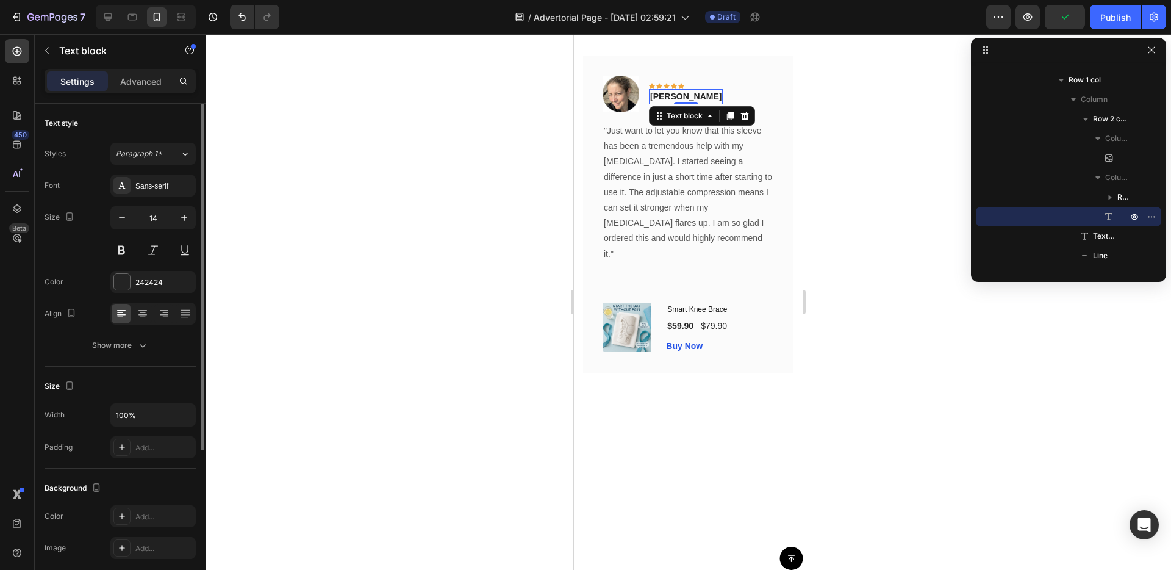
click at [690, 98] on p "Timothy Joseph" at bounding box center [685, 96] width 71 height 13
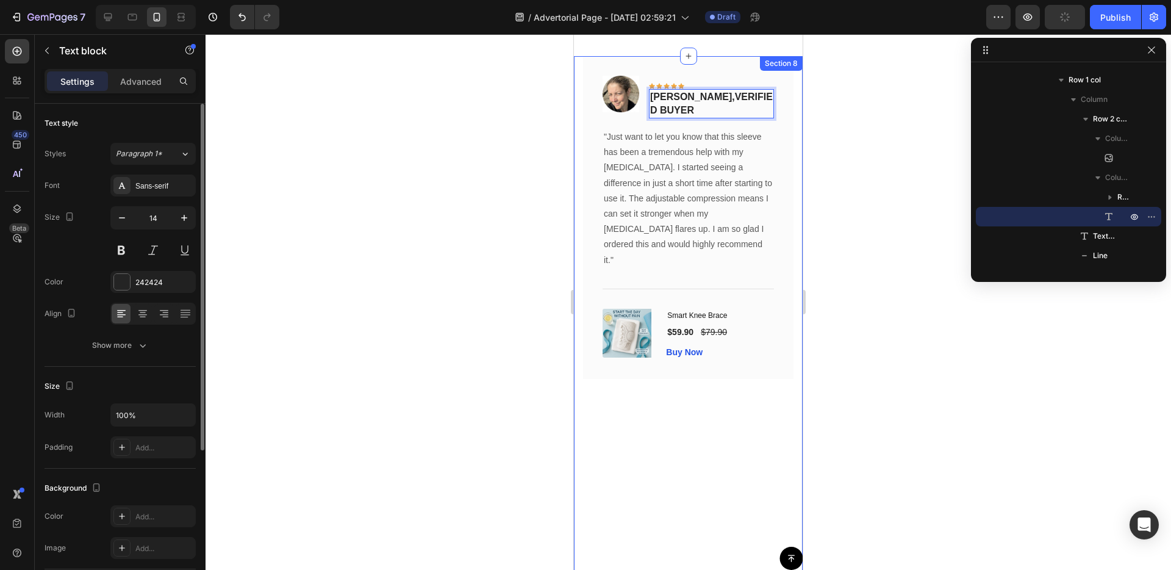
click at [795, 124] on div "Image Chris M, verified buyer Text block Icon Icon Icon Icon Icon Row Row "Than…" at bounding box center [688, 361] width 229 height 611
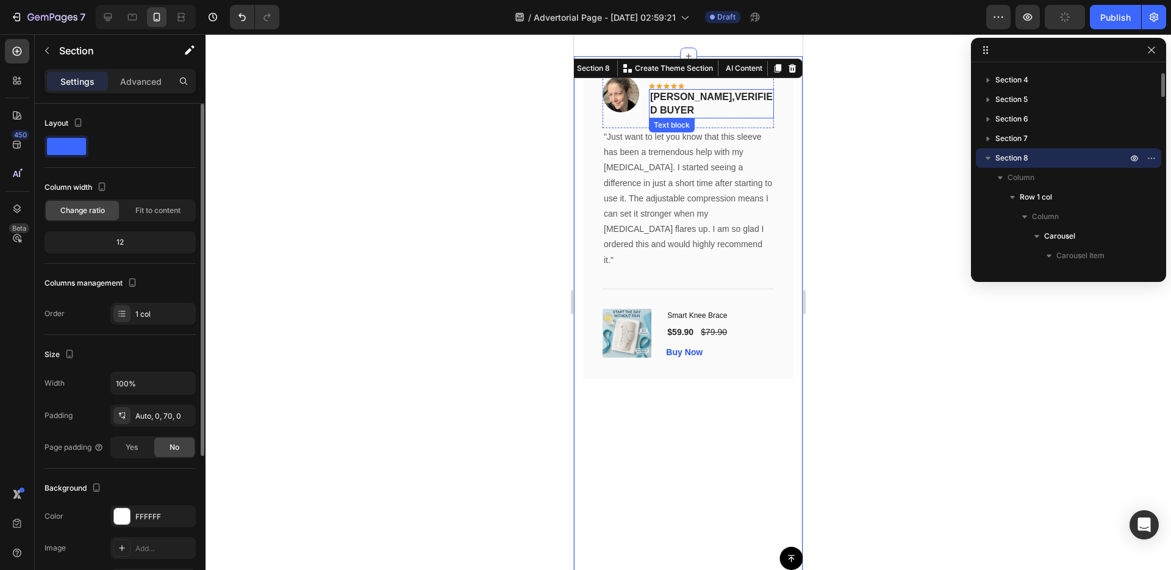
click at [715, 98] on span "Anna J., VERIFIED BUYER" at bounding box center [711, 103] width 123 height 24
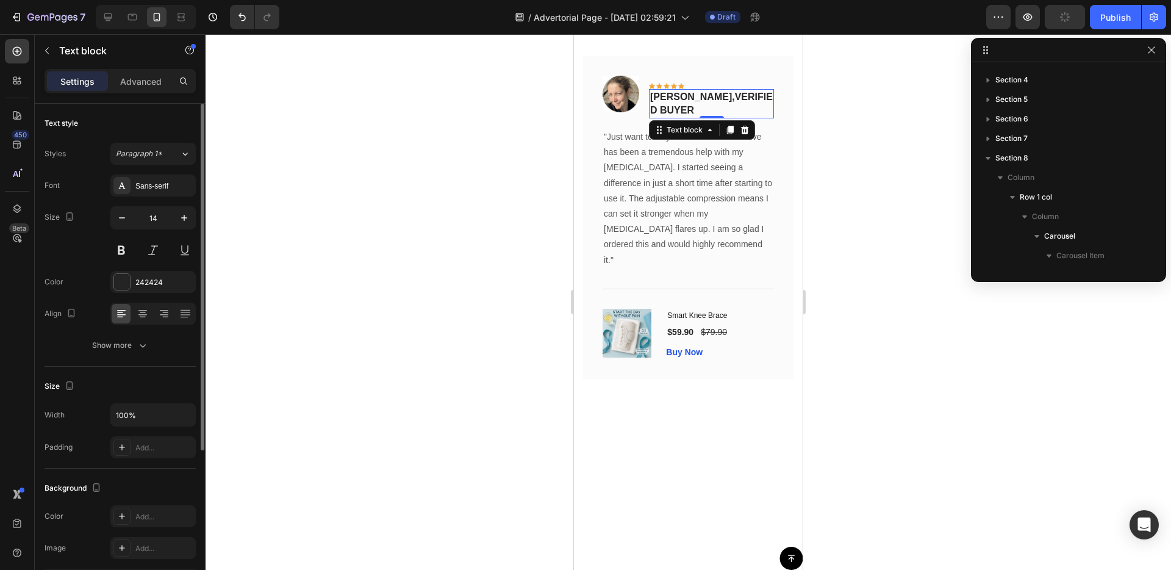
scroll to position [1246, 0]
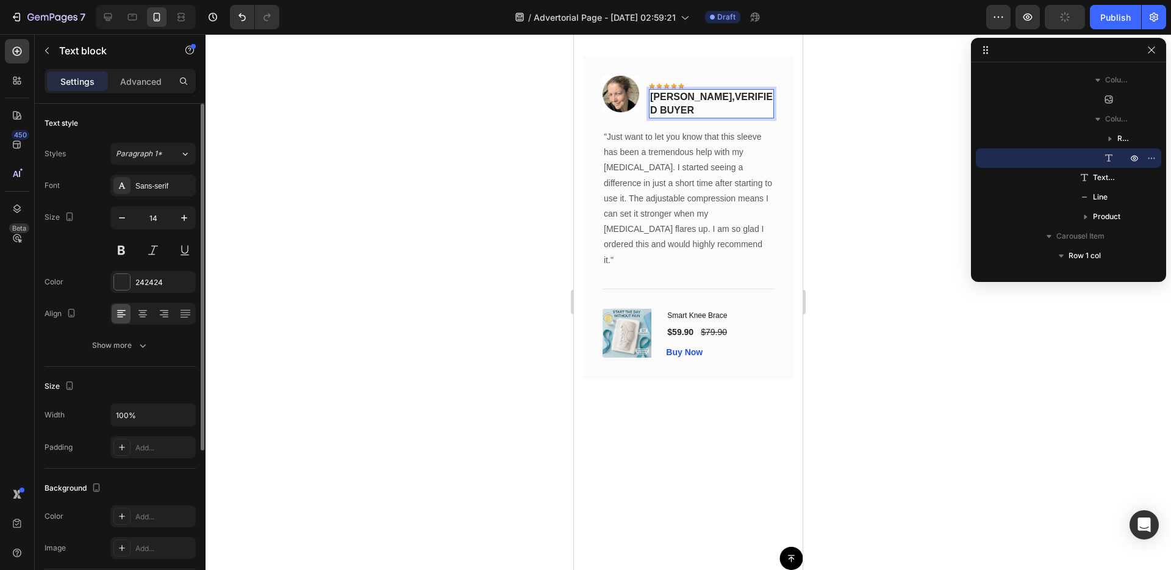
click at [690, 95] on span "Anna J., VERIFIED BUYER" at bounding box center [711, 103] width 123 height 24
click at [709, 141] on p ""Just want to let you know that this sleeve has been a tremendous help with my …" at bounding box center [688, 198] width 169 height 138
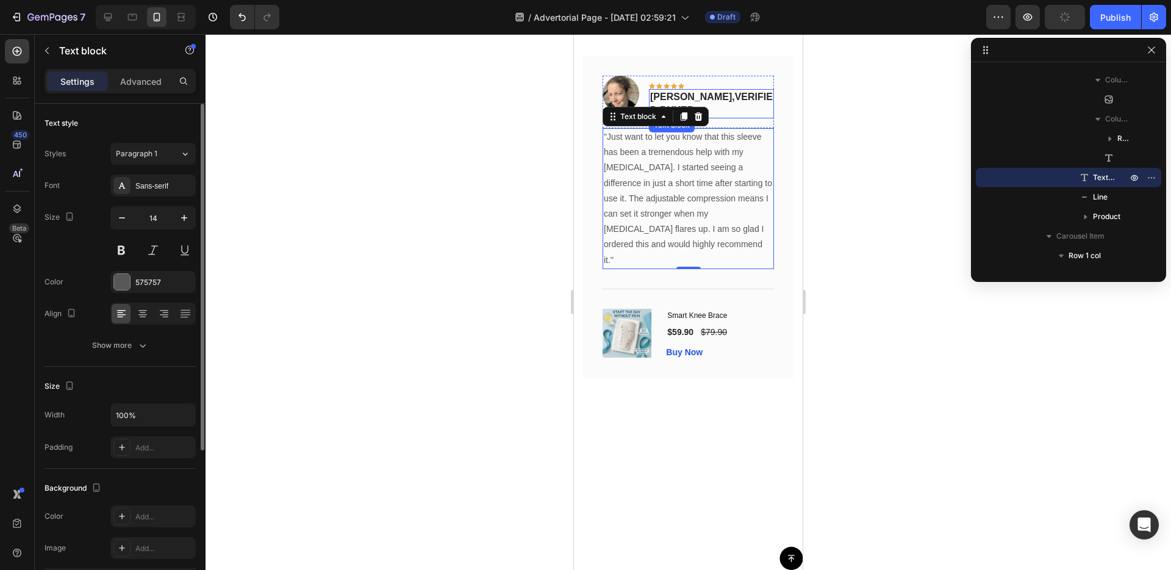
click at [695, 87] on div "Icon Icon Icon Icon Icon Row" at bounding box center [711, 86] width 125 height 6
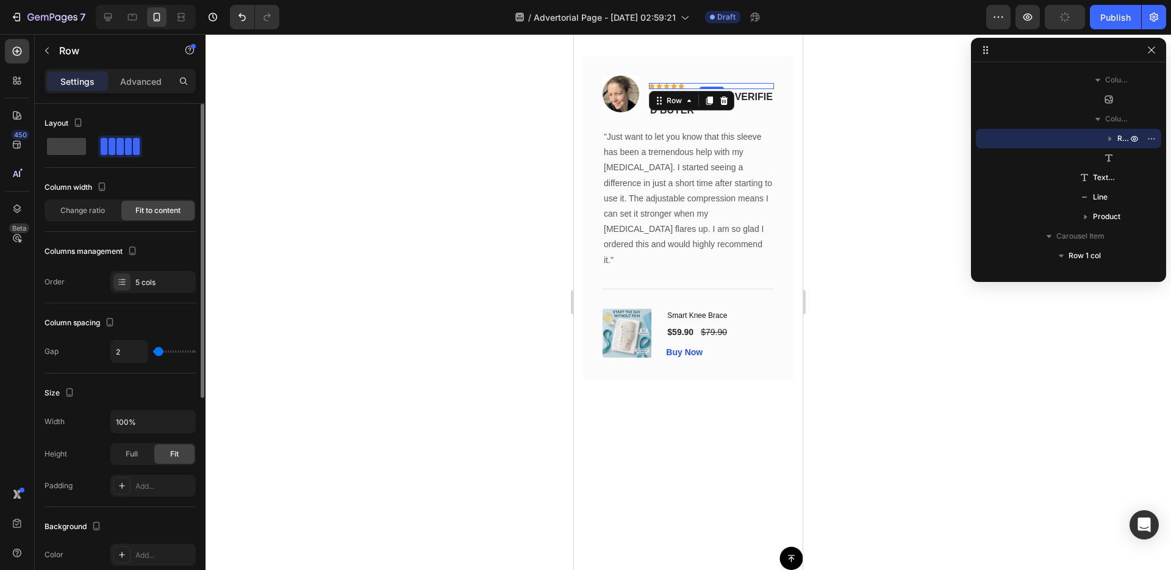
click at [722, 110] on div "Icon Icon Icon Icon Icon Row 0 Anna J., VERIFIED BUYER Text block" at bounding box center [711, 97] width 125 height 43
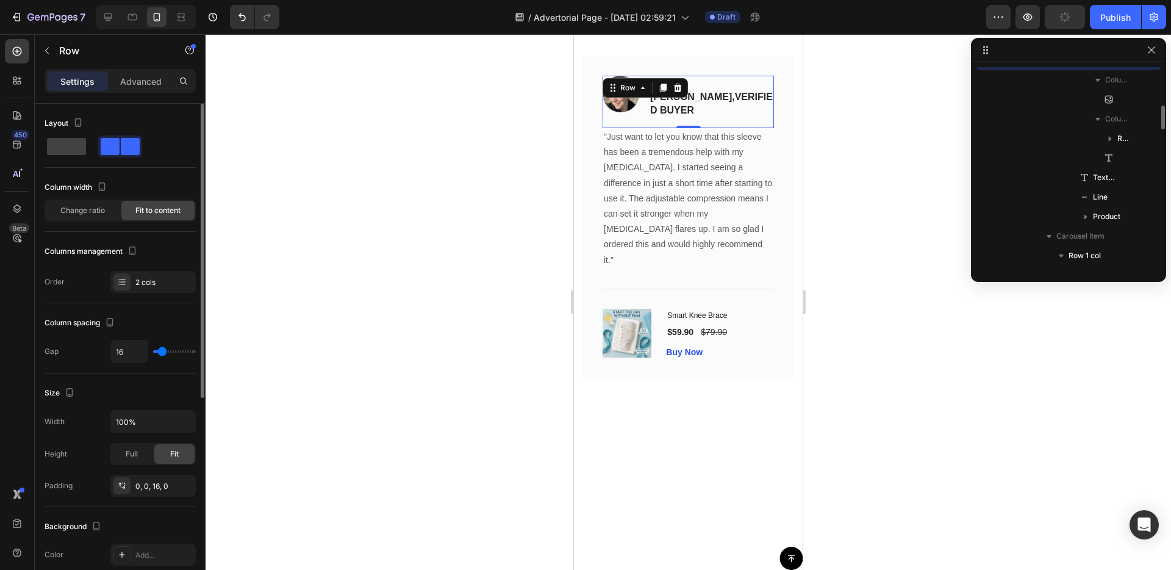
scroll to position [1148, 0]
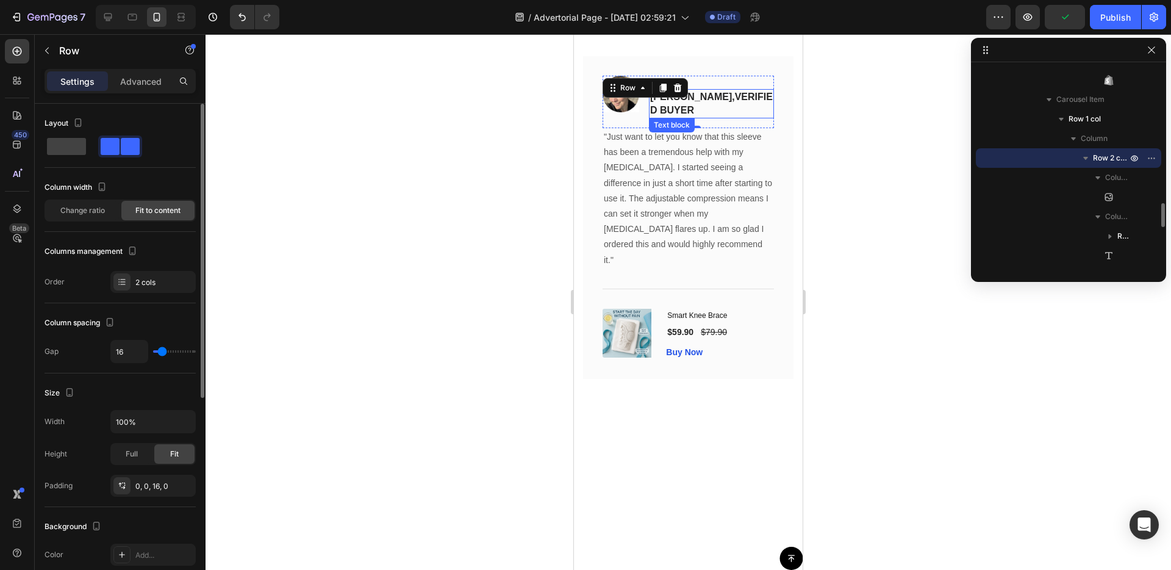
click at [687, 92] on strong "[PERSON_NAME]," at bounding box center [692, 96] width 85 height 10
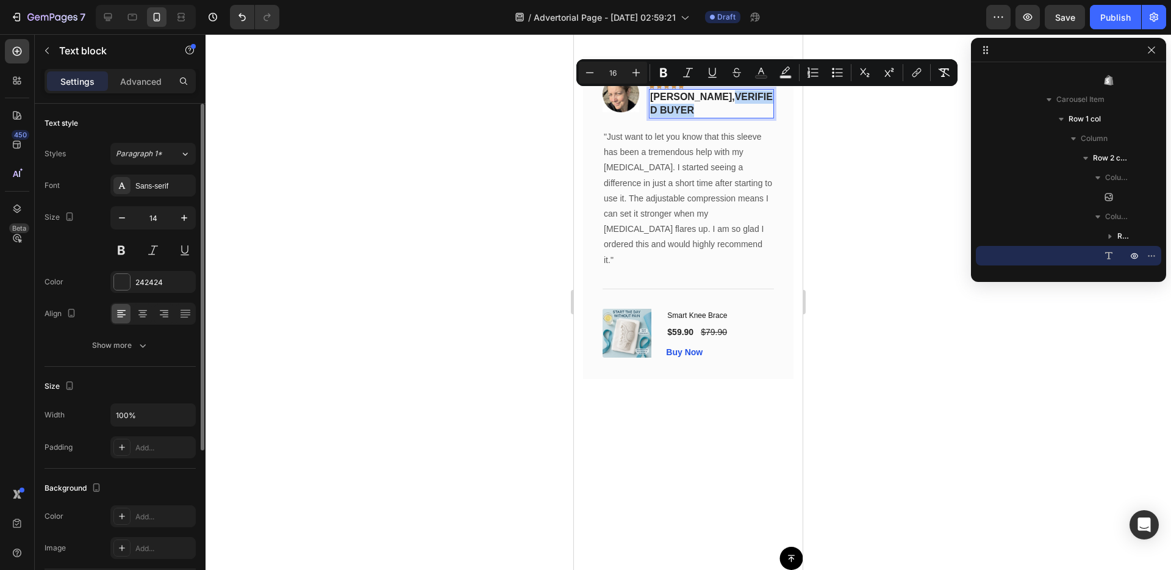
drag, startPoint x: 692, startPoint y: 95, endPoint x: 772, endPoint y: 99, distance: 79.4
click at [660, 71] on icon "Editor contextual toolbar" at bounding box center [663, 72] width 12 height 12
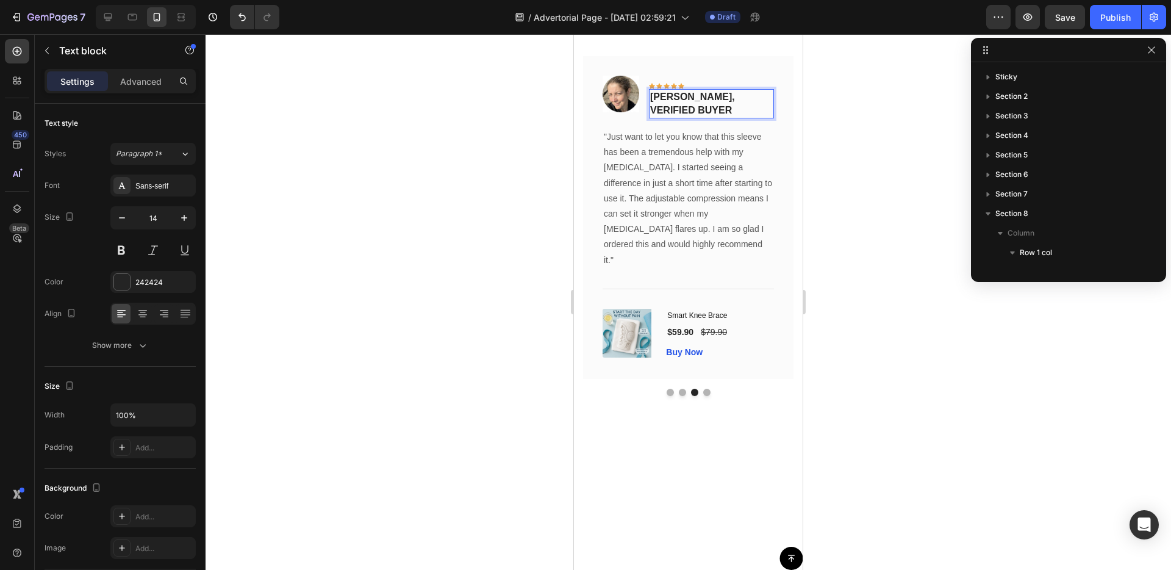
scroll to position [1148, 0]
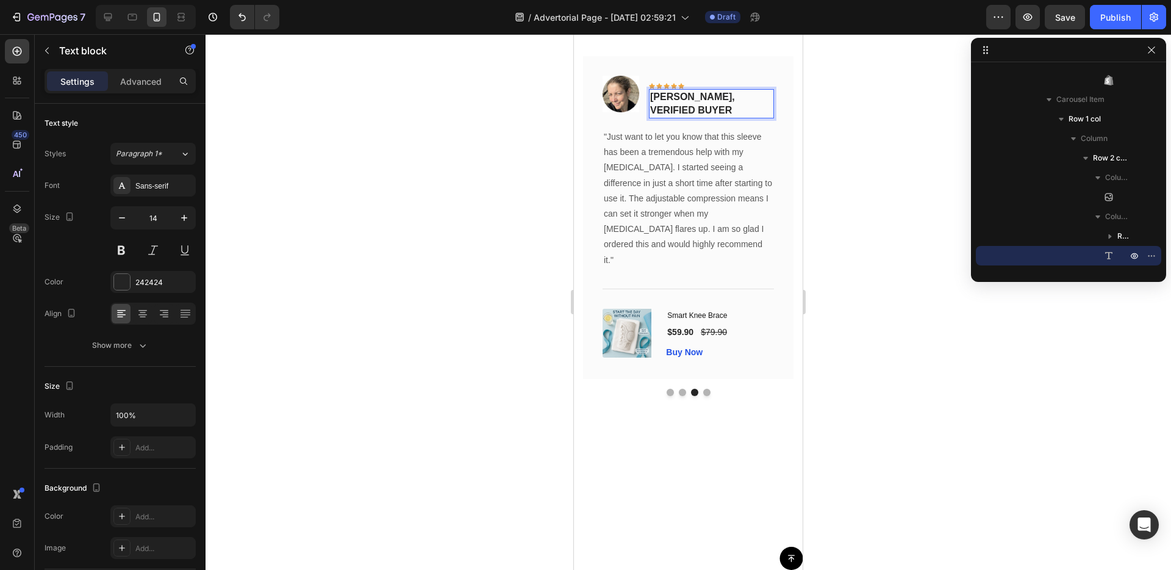
click at [694, 97] on strong "[PERSON_NAME], VERIFIED BUYER" at bounding box center [692, 103] width 85 height 24
click at [700, 174] on p ""Just want to let you know that this sleeve has been a tremendous help with my …" at bounding box center [688, 198] width 169 height 138
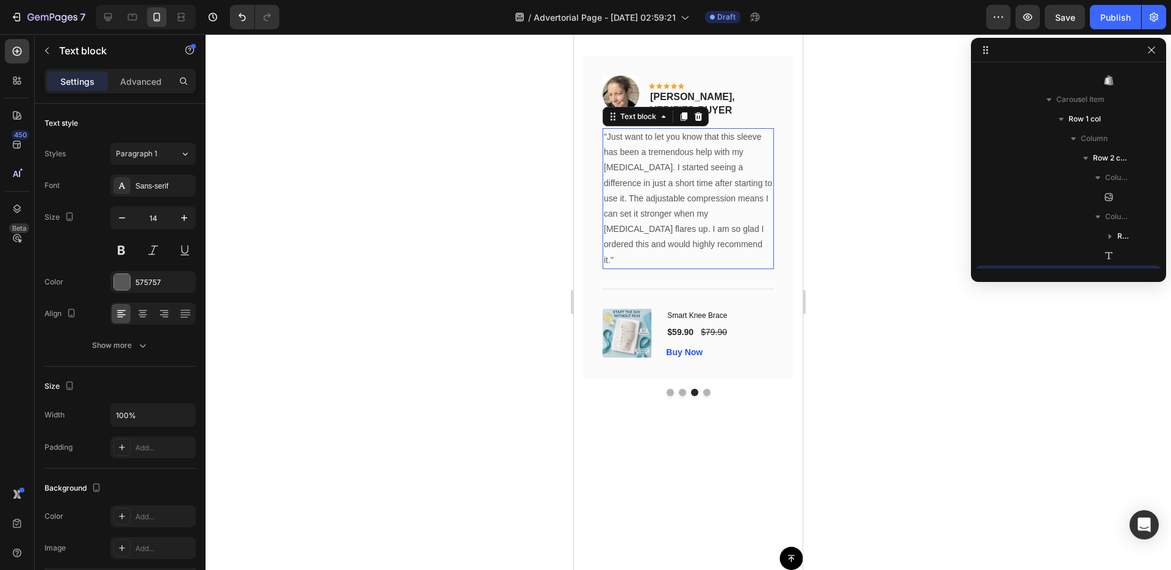
scroll to position [1266, 0]
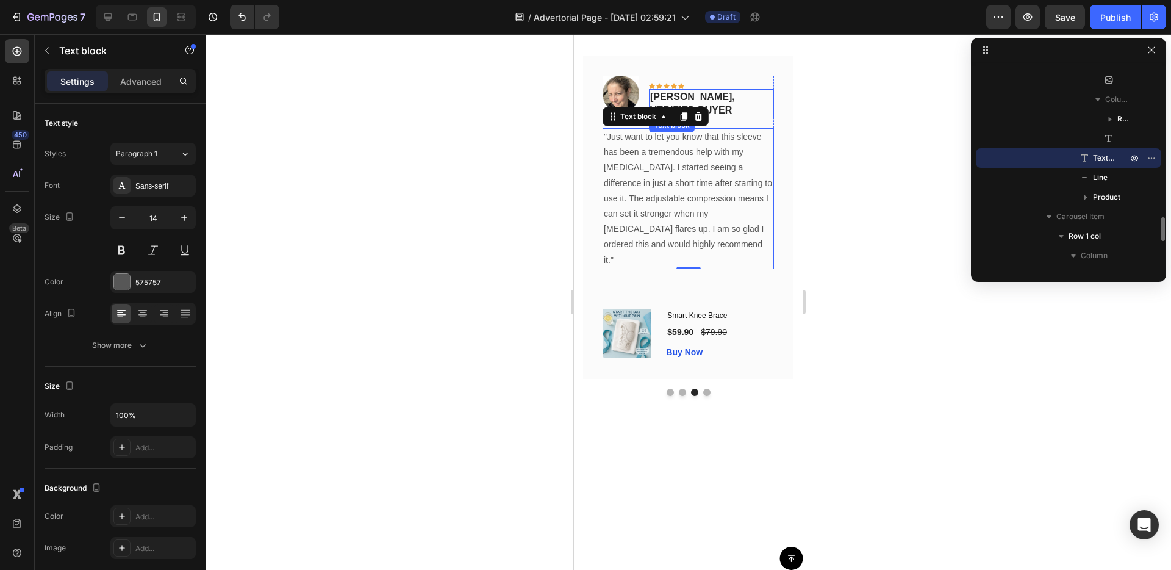
click at [735, 101] on strong "[PERSON_NAME], VERIFIED BUYER" at bounding box center [692, 103] width 85 height 24
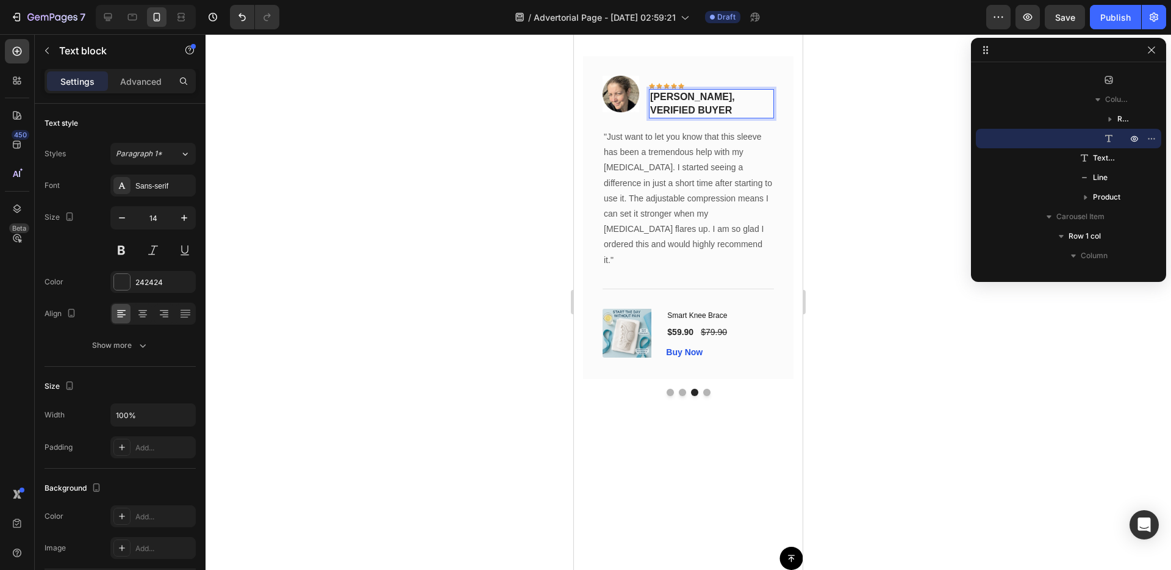
drag, startPoint x: 694, startPoint y: 95, endPoint x: 702, endPoint y: 96, distance: 8.0
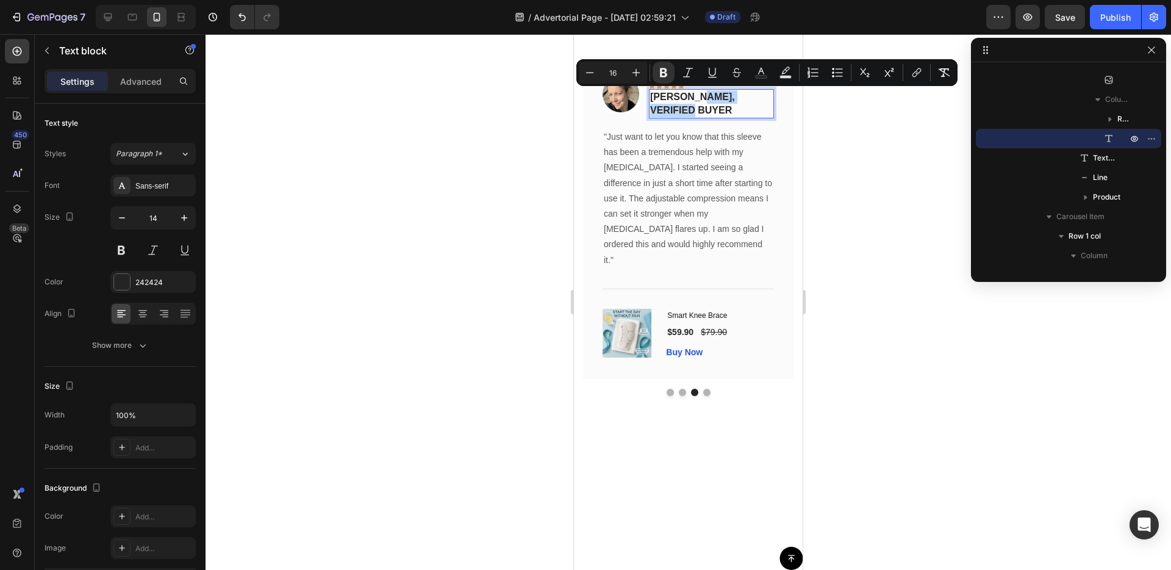
drag, startPoint x: 693, startPoint y: 95, endPoint x: 771, endPoint y: 95, distance: 78.1
click at [735, 95] on strong "[PERSON_NAME], VERIFIED BUYER" at bounding box center [692, 103] width 85 height 24
click at [130, 251] on button at bounding box center [121, 250] width 22 height 22
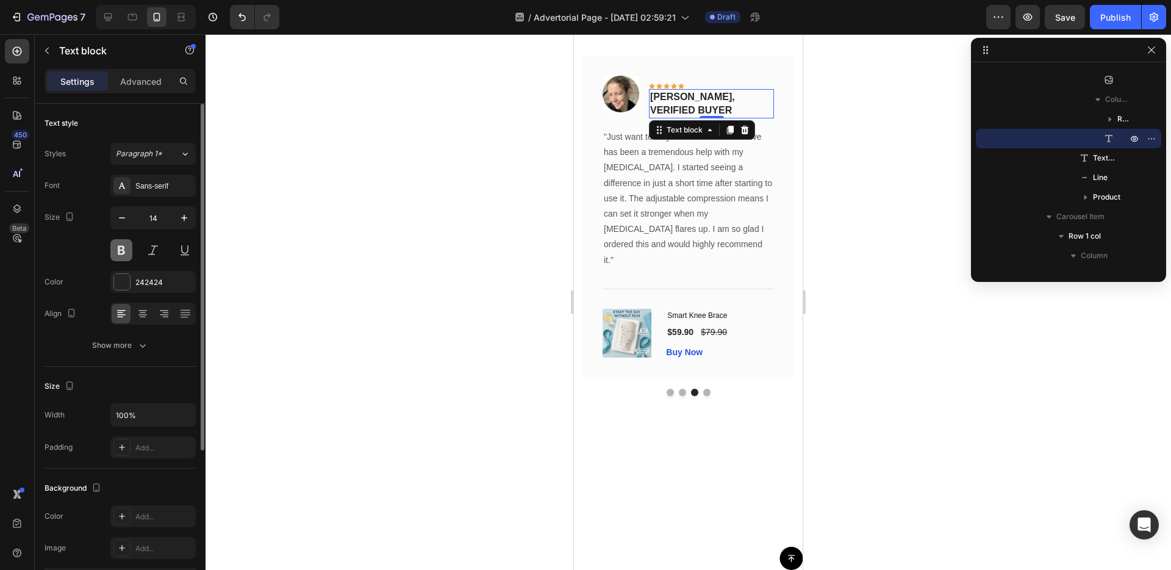
click at [130, 251] on button at bounding box center [121, 250] width 22 height 22
click at [708, 91] on strong "[PERSON_NAME], VERIFIED BUYER" at bounding box center [692, 103] width 85 height 24
drag, startPoint x: 694, startPoint y: 99, endPoint x: 742, endPoint y: 97, distance: 47.6
click at [735, 97] on strong "[PERSON_NAME], VERIFIED BUYER" at bounding box center [692, 103] width 85 height 24
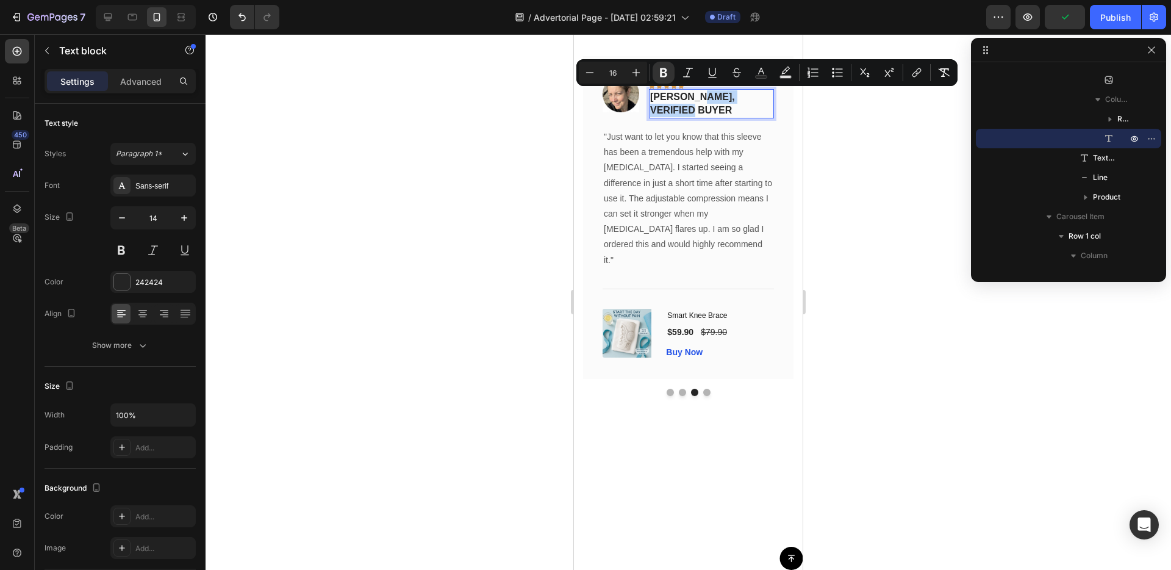
drag, startPoint x: 691, startPoint y: 97, endPoint x: 770, endPoint y: 98, distance: 79.3
click at [735, 98] on strong "[PERSON_NAME], VERIFIED BUYER" at bounding box center [692, 103] width 85 height 24
click at [662, 76] on icon "Editor contextual toolbar" at bounding box center [663, 72] width 7 height 9
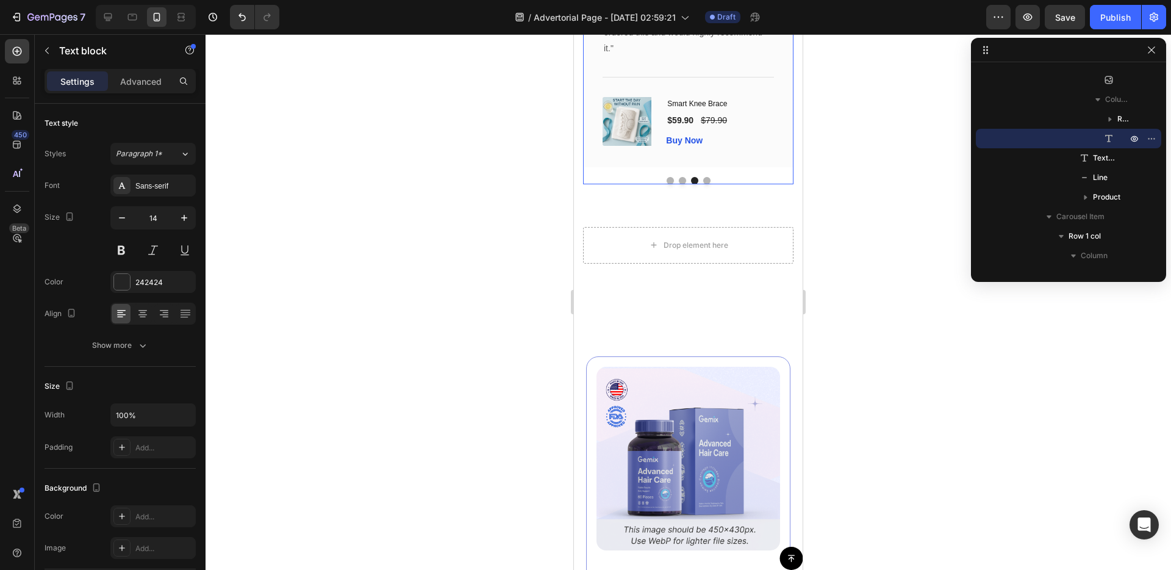
scroll to position [6491, 0]
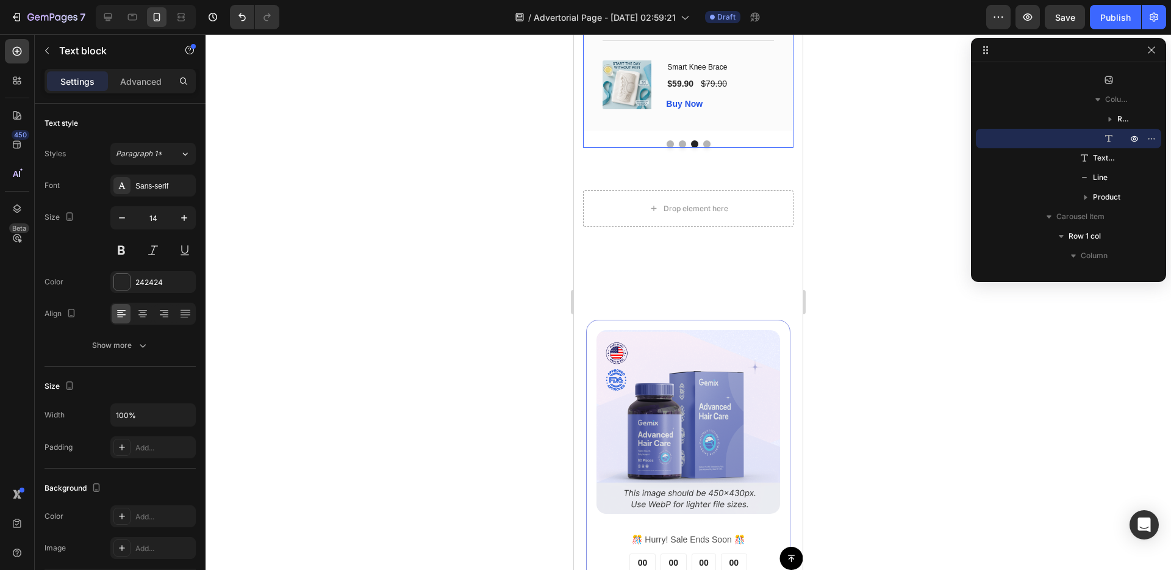
click at [681, 148] on button "Dot" at bounding box center [682, 143] width 7 height 7
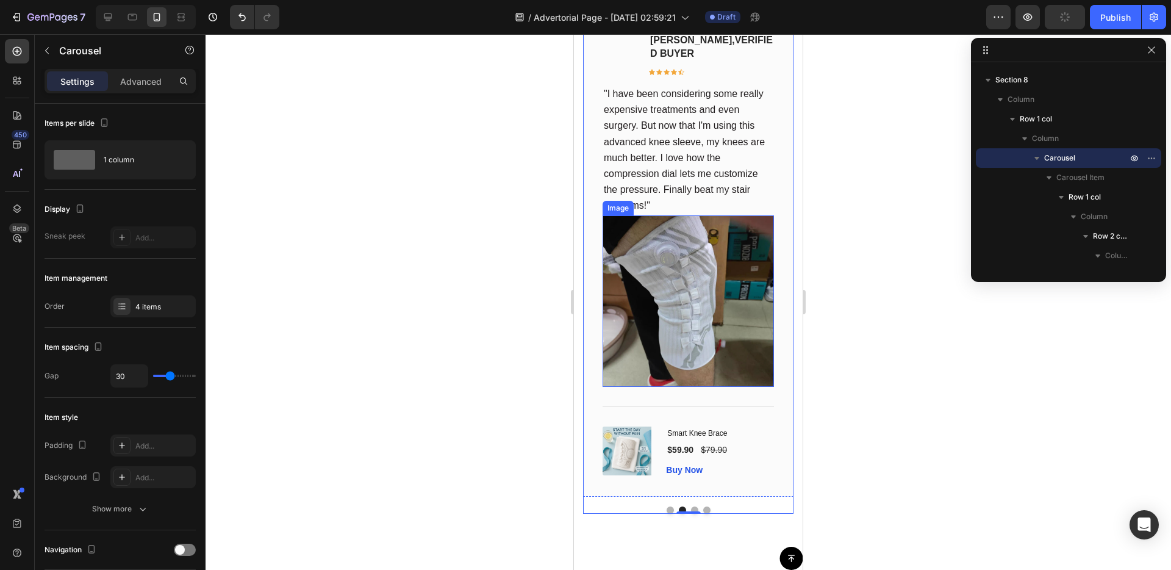
scroll to position [6286, 0]
click at [679, 71] on icon at bounding box center [681, 70] width 6 height 5
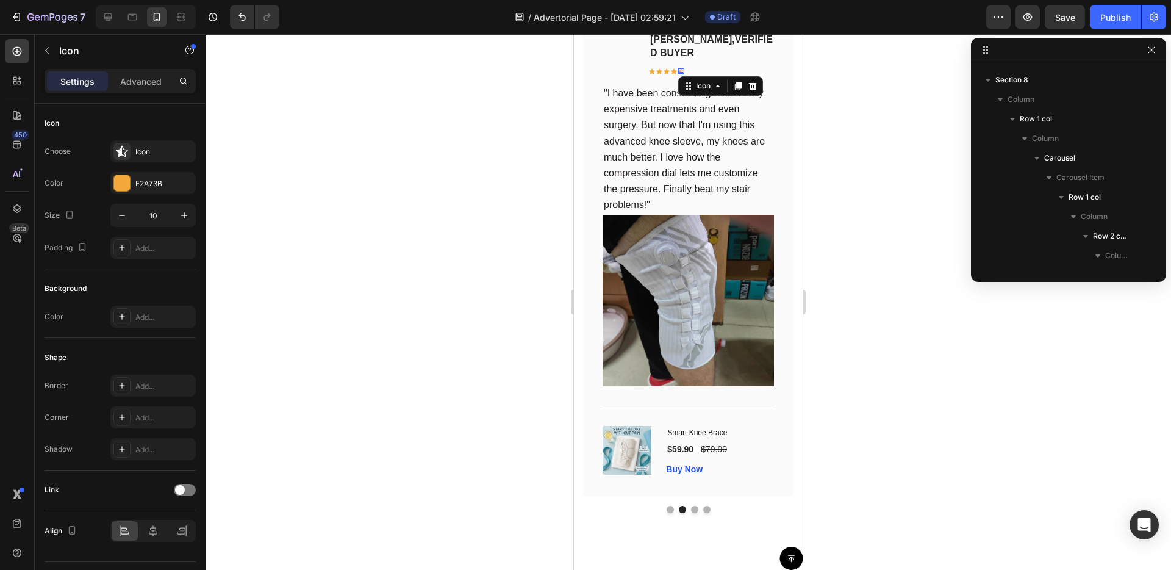
scroll to position [1070, 0]
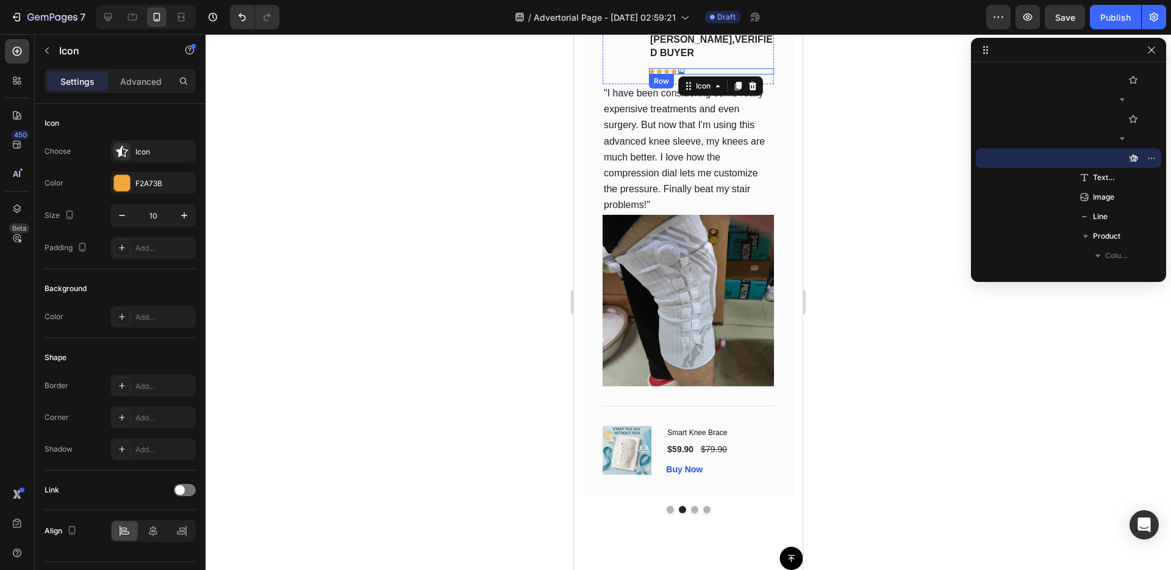
click at [701, 68] on div "Icon Icon Icon Icon Icon 0 Row" at bounding box center [711, 71] width 125 height 6
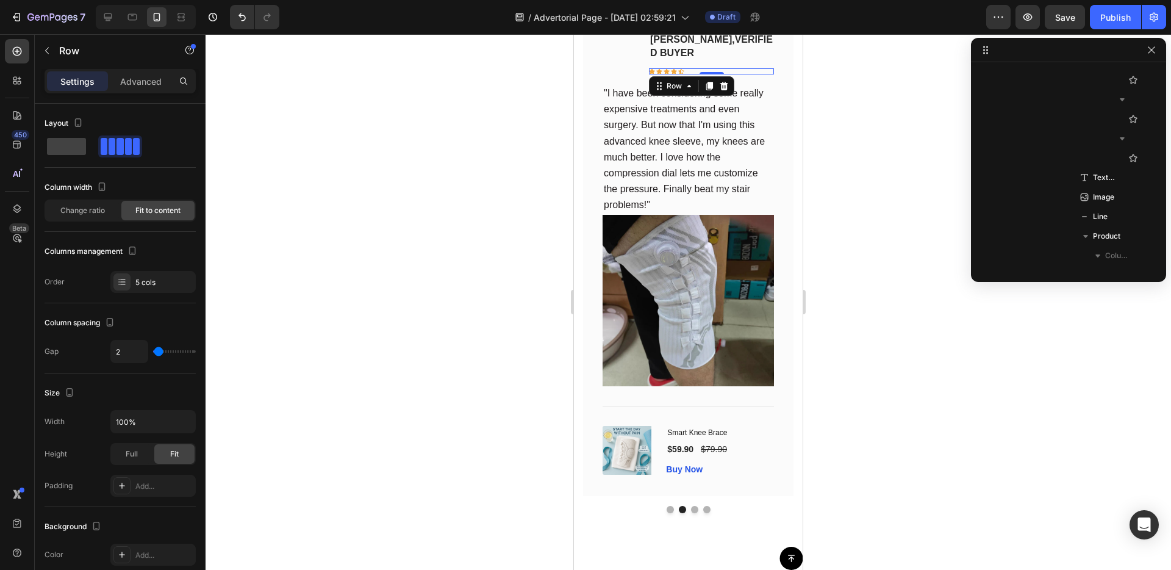
scroll to position [875, 0]
click at [138, 80] on p "Advanced" at bounding box center [140, 81] width 41 height 13
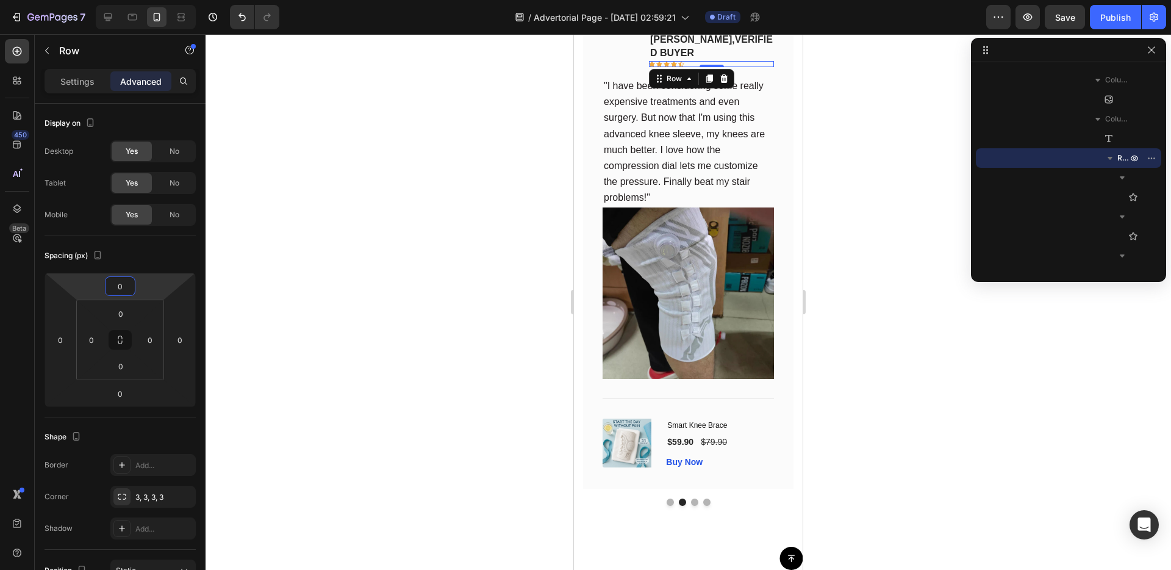
type input "-2"
click at [155, 0] on html "7 / Advertorial Page - [DATE] 02:59:21 Draft Preview Save Publish 450 Beta Sect…" at bounding box center [585, 0] width 1171 height 0
click at [578, 302] on div "Image [PERSON_NAME], verified buyer Text block Icon Icon Icon Icon Icon Row Row…" at bounding box center [688, 279] width 229 height 535
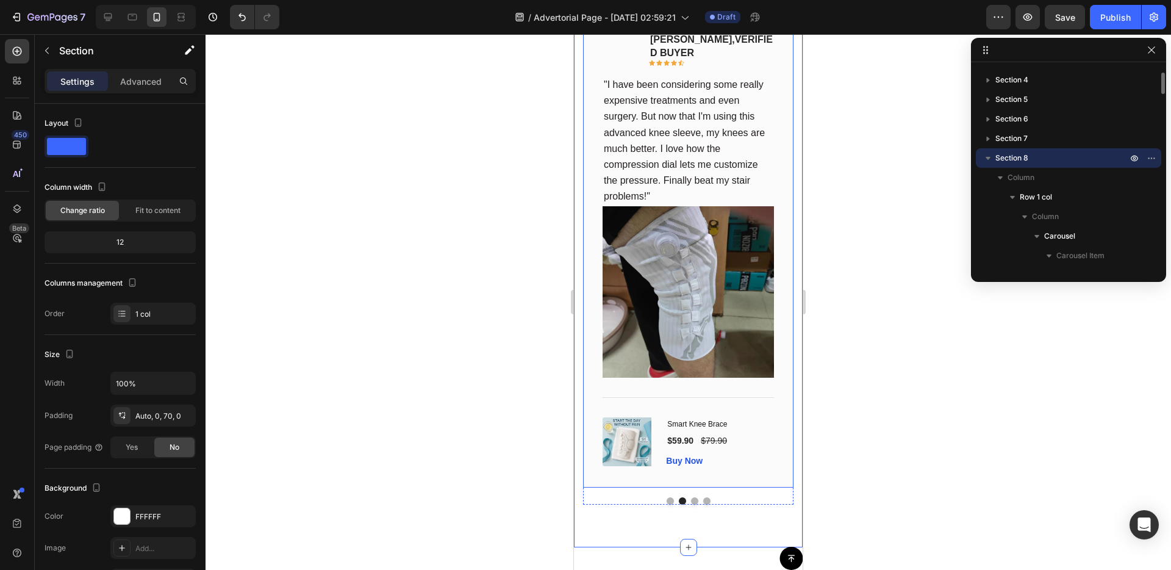
click at [587, 300] on div "Image [PERSON_NAME], VERIFIED BUYER Text block Icon Icon Icon Icon Icon Row Row…" at bounding box center [688, 249] width 210 height 475
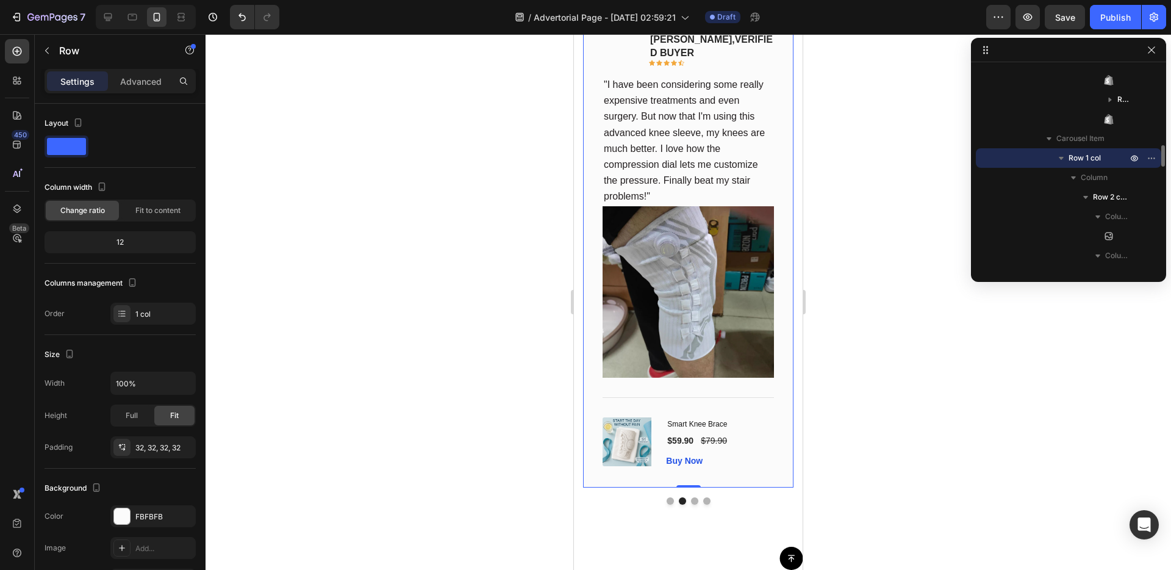
scroll to position [6156, 0]
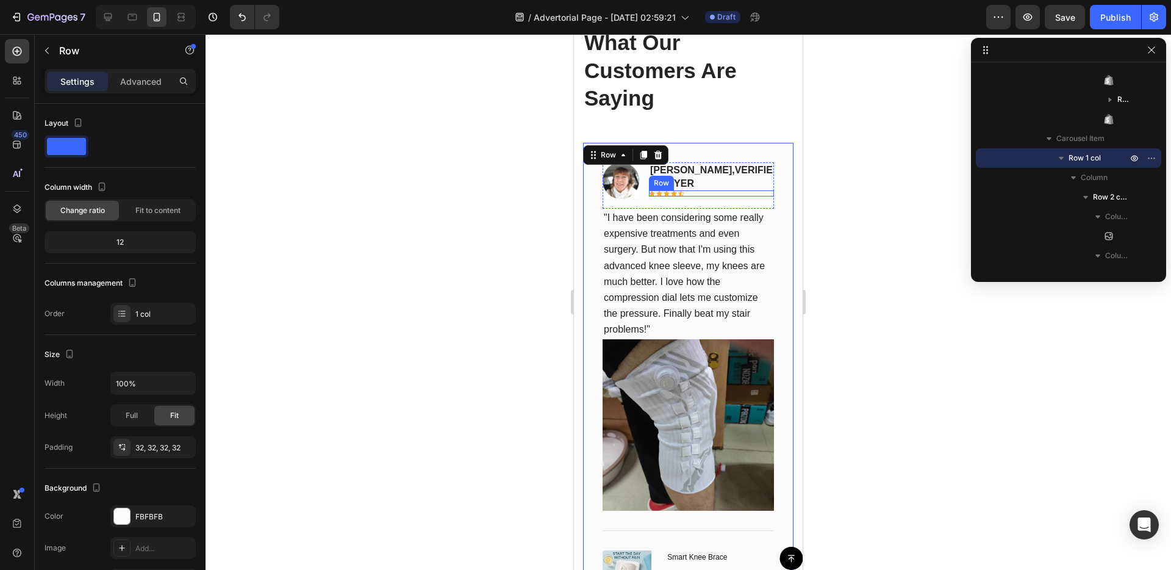
click at [700, 192] on div "Icon Icon Icon Icon Icon Row" at bounding box center [711, 193] width 125 height 6
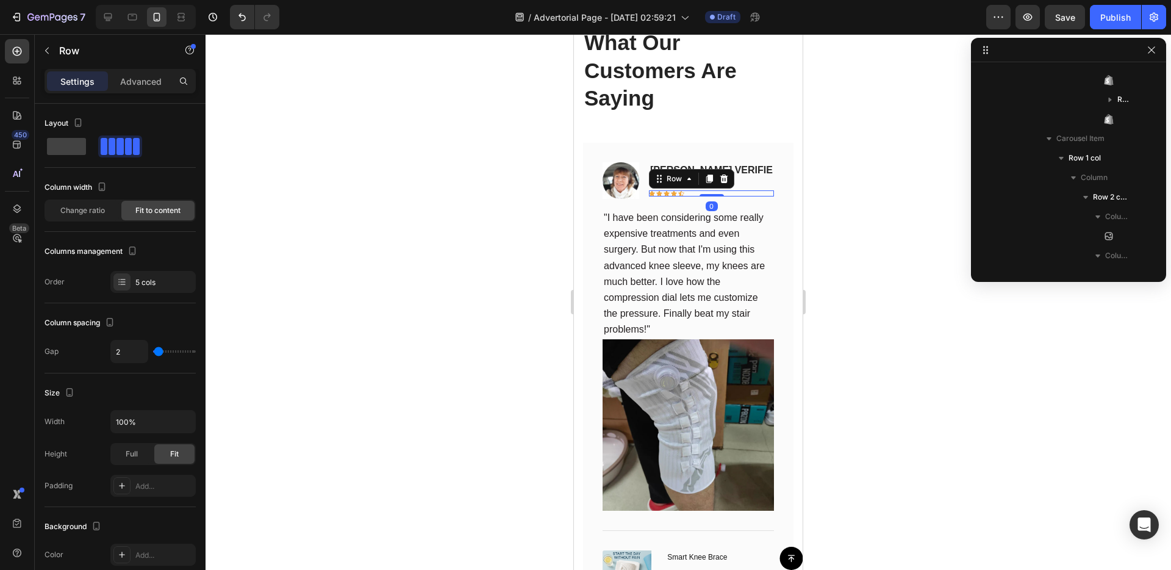
scroll to position [875, 0]
click at [147, 83] on p "Advanced" at bounding box center [140, 81] width 41 height 13
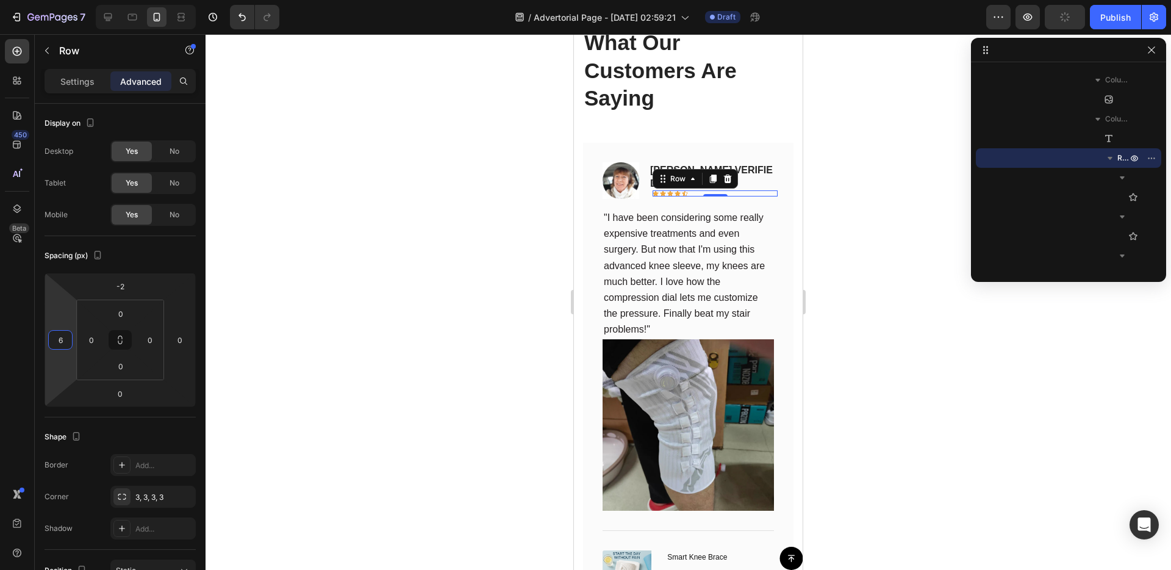
type input "4"
click at [72, 0] on html "7 / Advertorial Page - [DATE] 02:59:21 Draft Preview Save Publish 450 Beta Sect…" at bounding box center [585, 0] width 1171 height 0
click at [581, 313] on div "Image [PERSON_NAME], verified buyer Text block Icon Icon Icon Icon Icon Row Row…" at bounding box center [688, 411] width 229 height 537
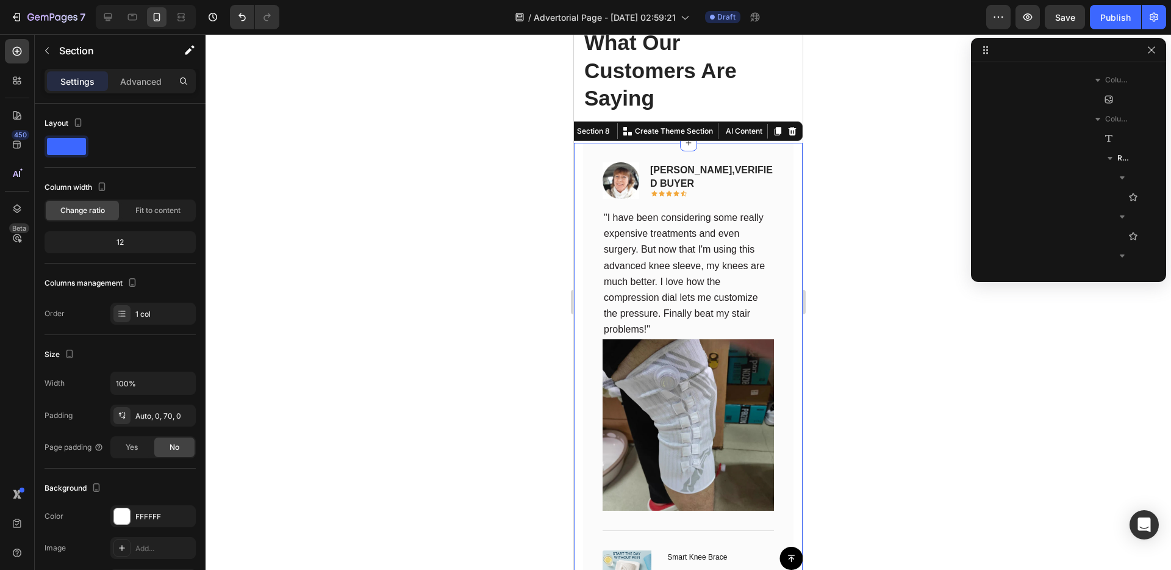
scroll to position [56, 0]
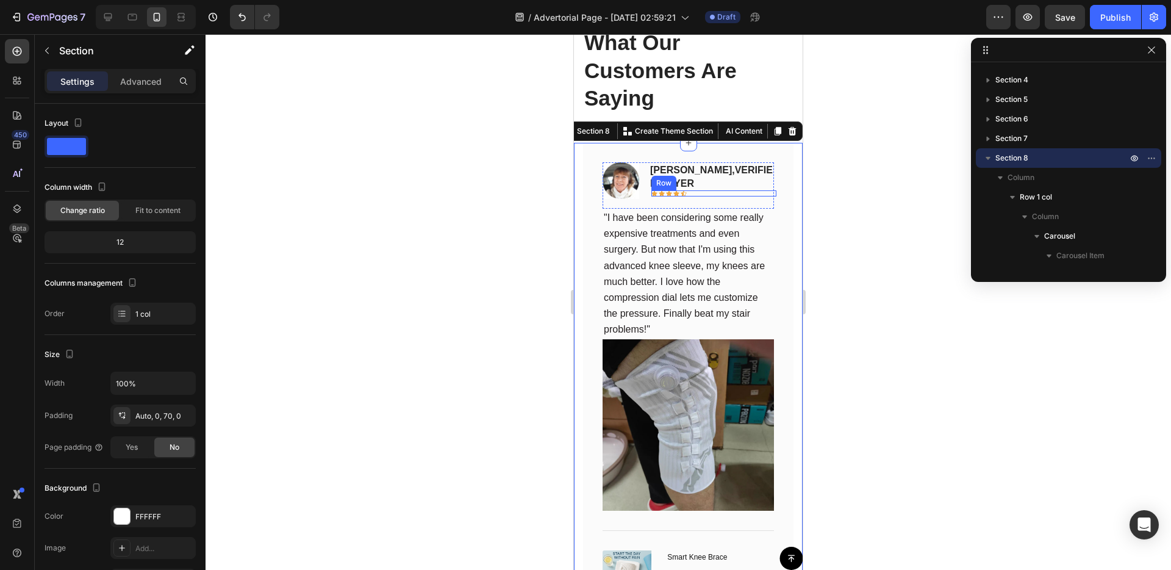
click at [721, 192] on div "Icon Icon Icon Icon Icon Row" at bounding box center [713, 193] width 125 height 6
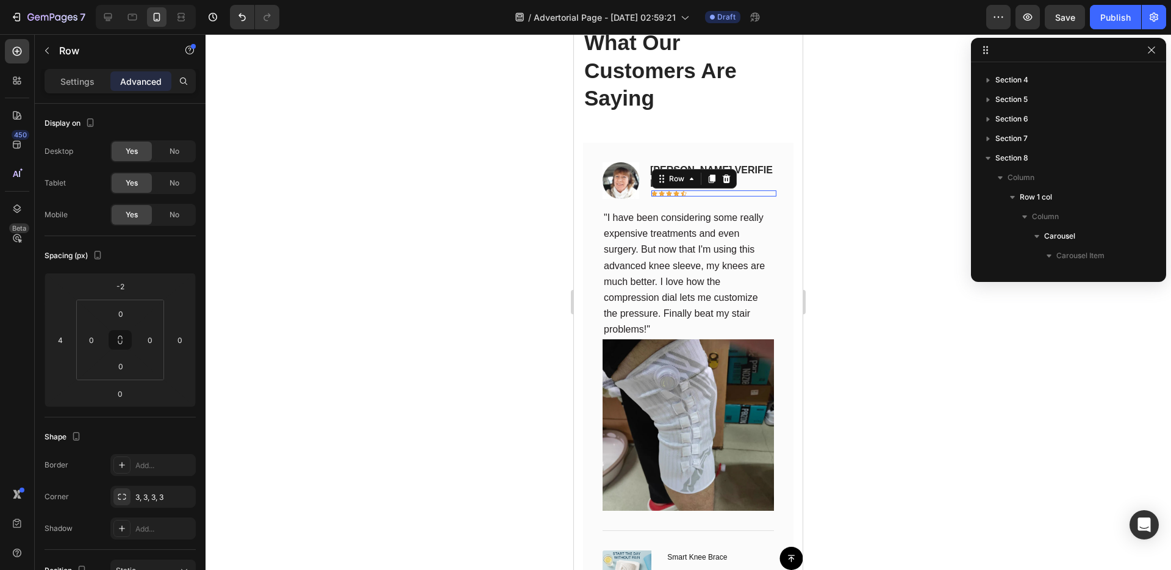
scroll to position [875, 0]
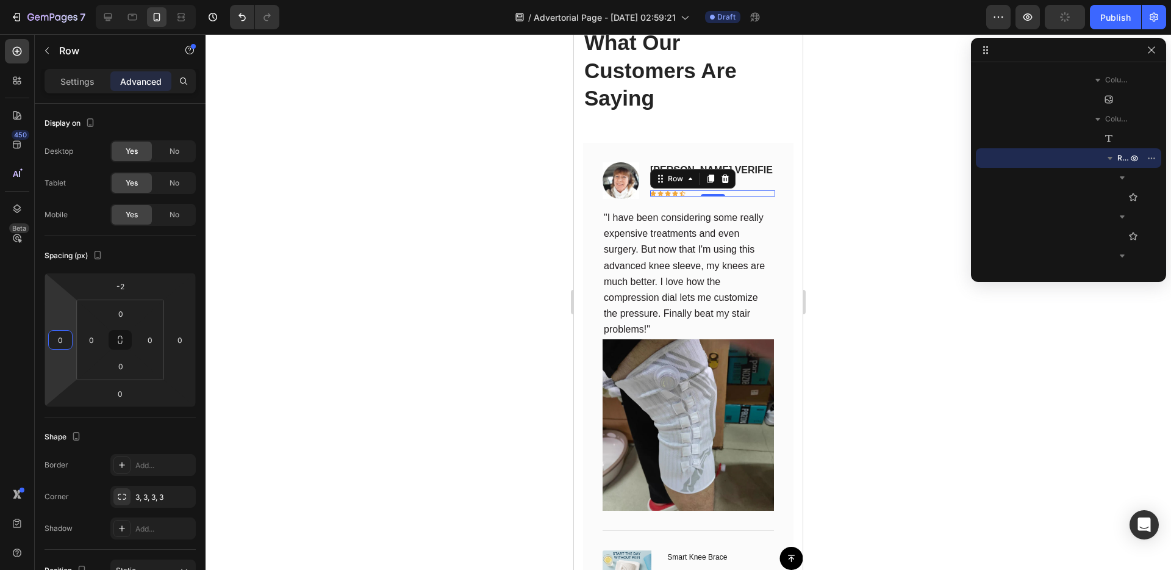
click at [60, 0] on html "7 / Advertorial Page - [DATE] 02:59:21 Draft Preview Publish 450 Beta Sections(…" at bounding box center [585, 0] width 1171 height 0
click at [59, 342] on input "0" at bounding box center [60, 340] width 18 height 18
click at [169, 249] on div "Spacing (px)" at bounding box center [120, 256] width 151 height 20
click at [56, 338] on input "1" at bounding box center [60, 340] width 18 height 18
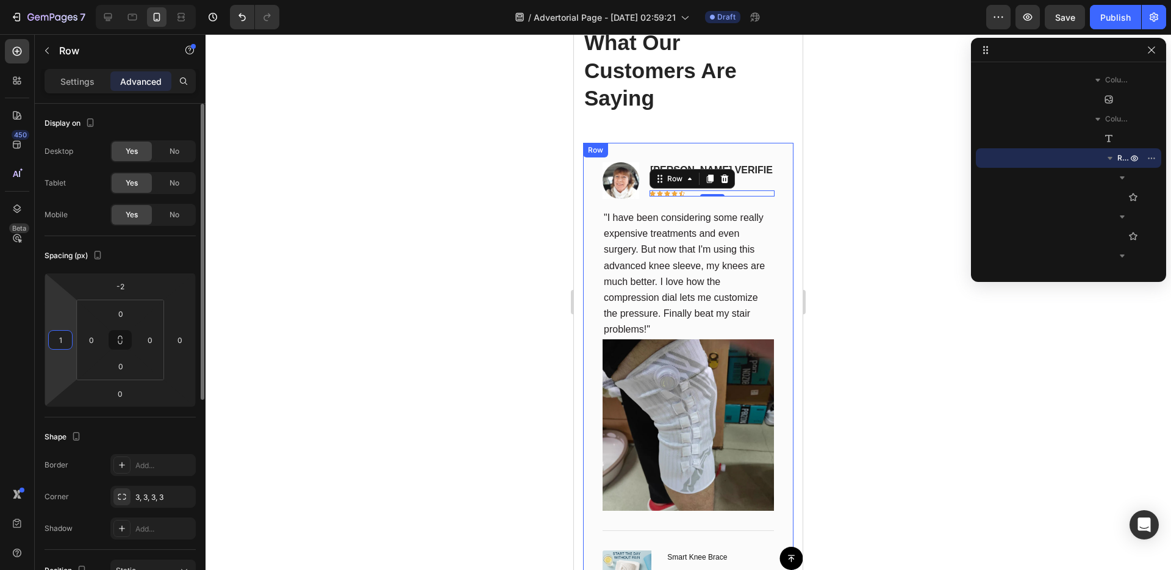
click at [56, 338] on input "1" at bounding box center [60, 340] width 18 height 18
type input "2"
click at [36, 300] on div "Display on Desktop Yes No Tablet Yes No Mobile Yes No Spacing (px) -2 2 0 0 0 0…" at bounding box center [120, 527] width 171 height 847
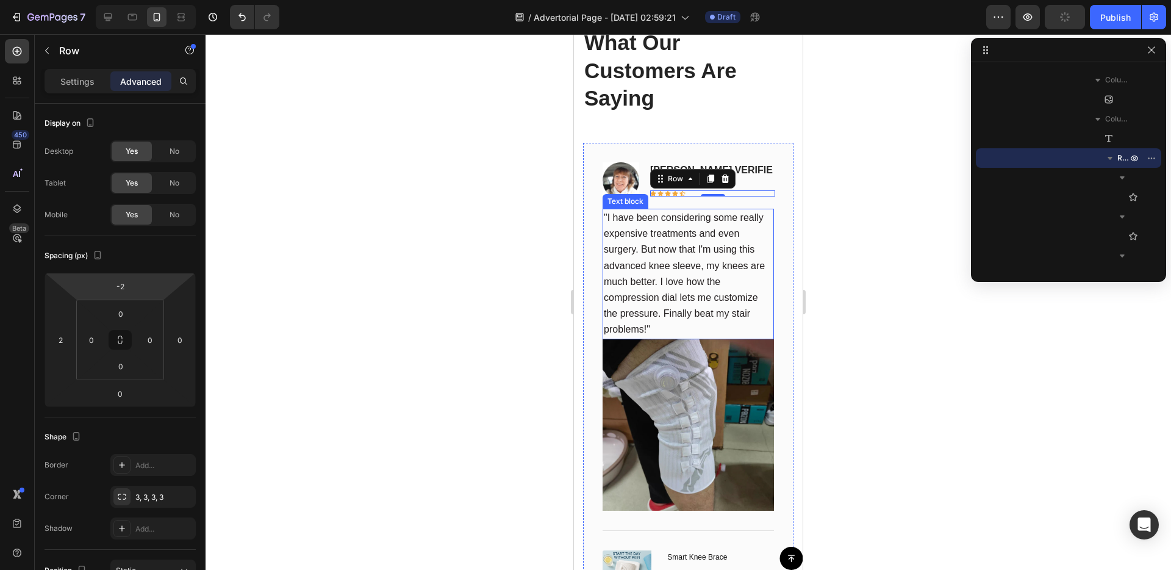
click at [598, 332] on div "Image [PERSON_NAME], VERIFIED BUYER Text block Icon Icon Icon Icon Icon Row 0 R…" at bounding box center [688, 382] width 210 height 478
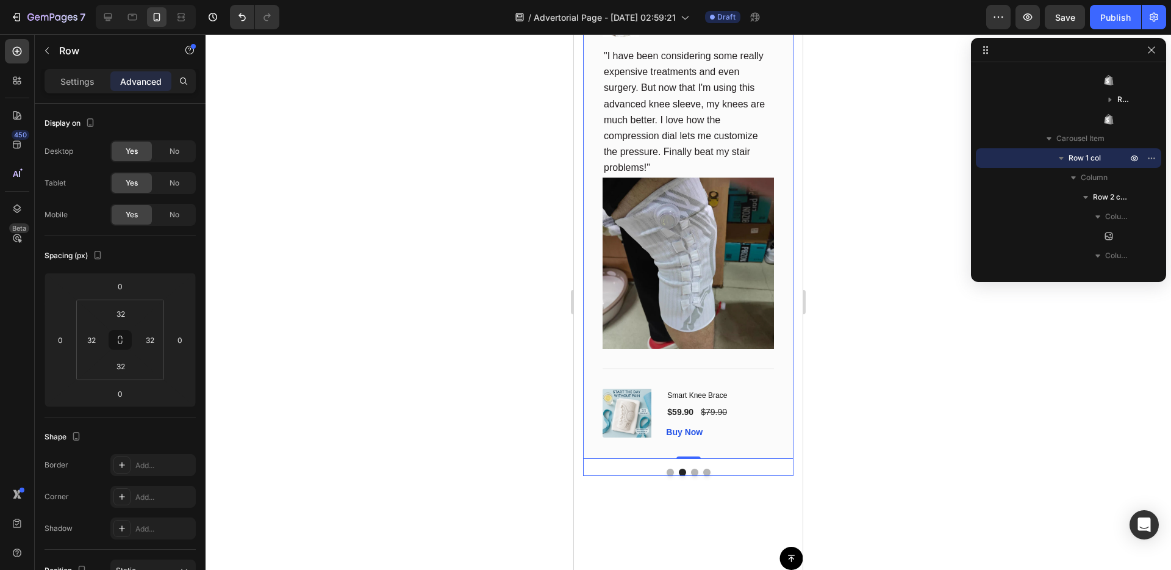
scroll to position [6377, 0]
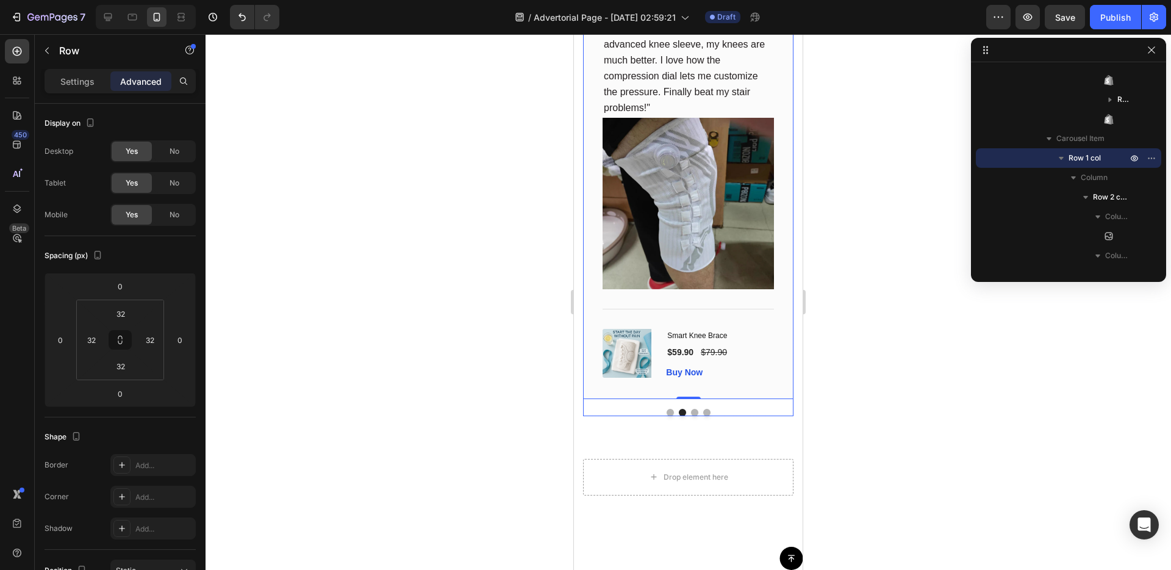
click at [670, 416] on button "Dot" at bounding box center [670, 412] width 7 height 7
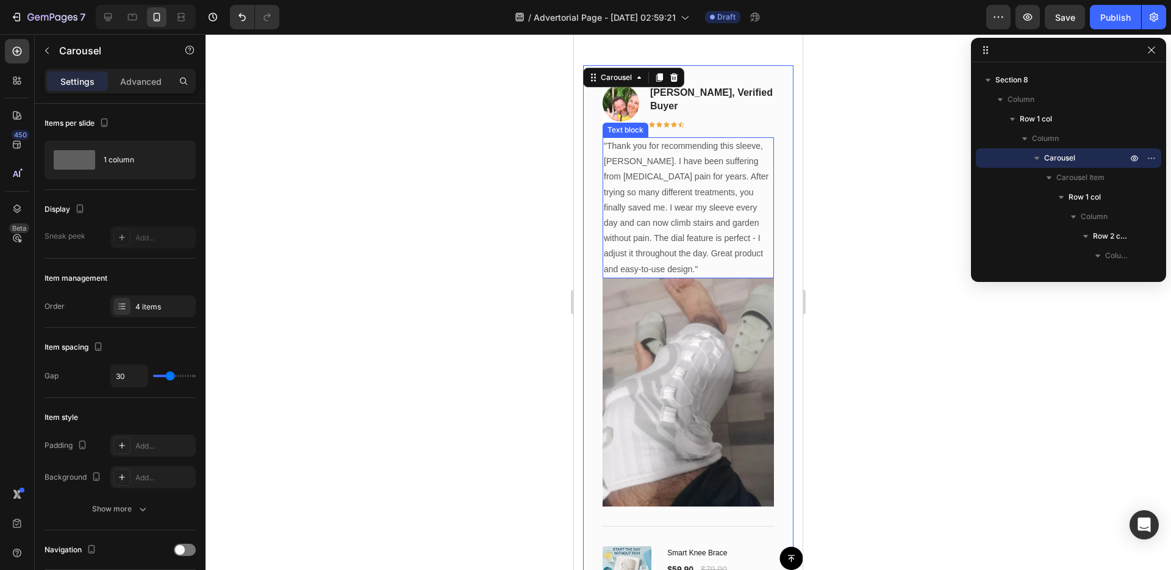
scroll to position [6229, 0]
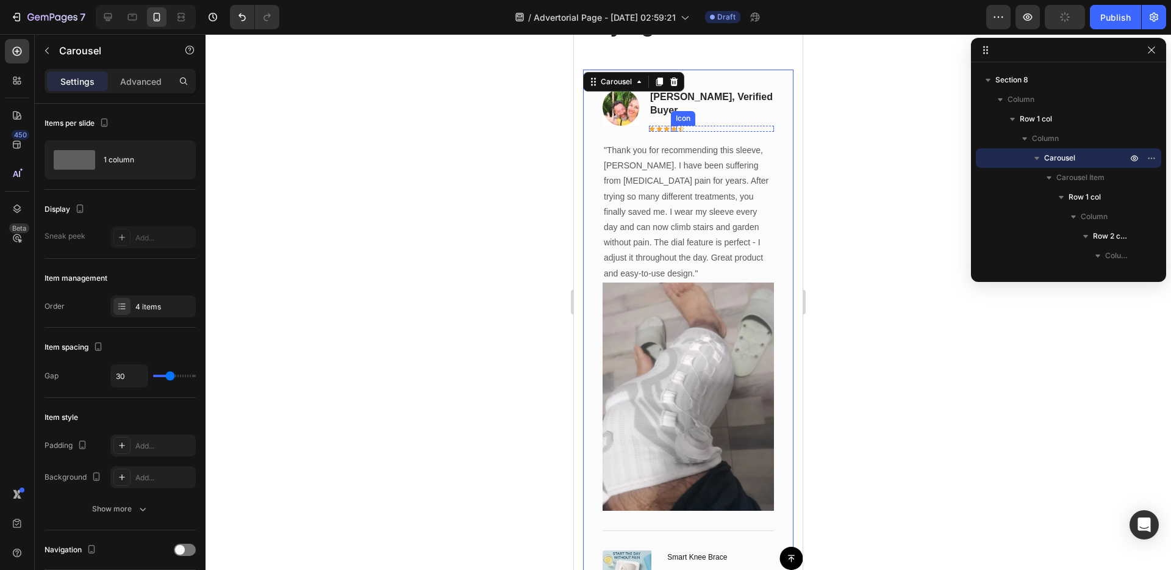
click at [675, 126] on icon at bounding box center [674, 128] width 6 height 5
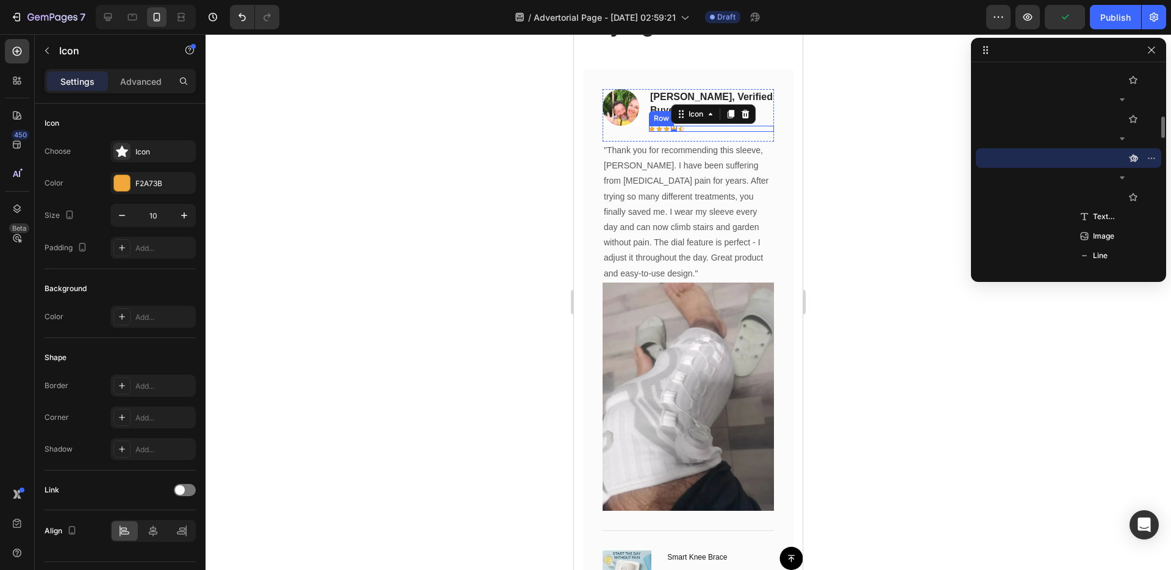
click at [712, 126] on div "Icon Icon Icon Icon 0 Icon Row" at bounding box center [711, 129] width 125 height 6
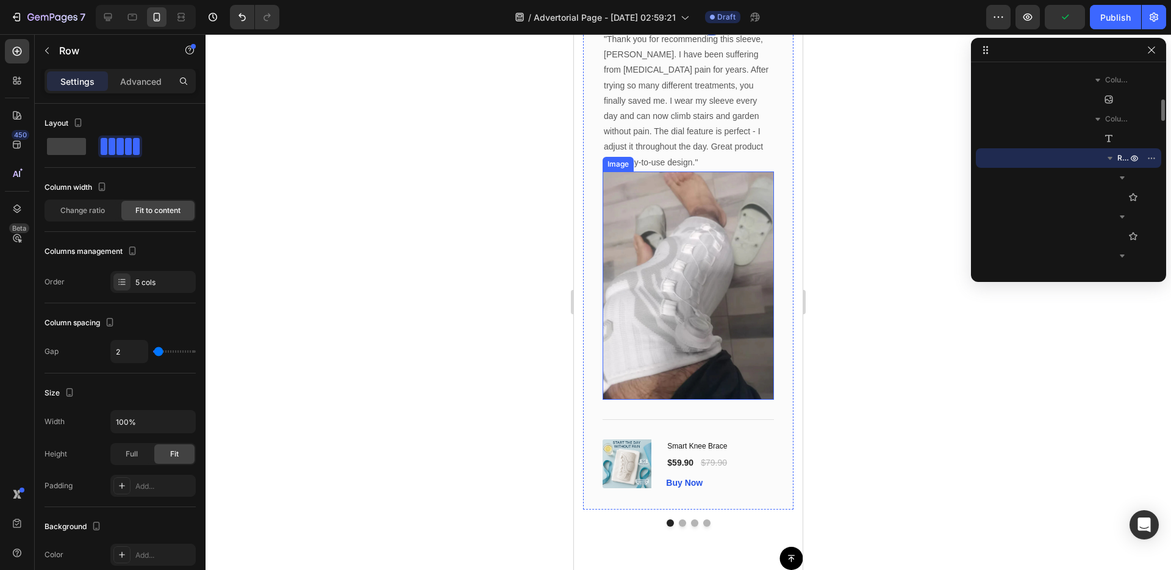
scroll to position [6415, 0]
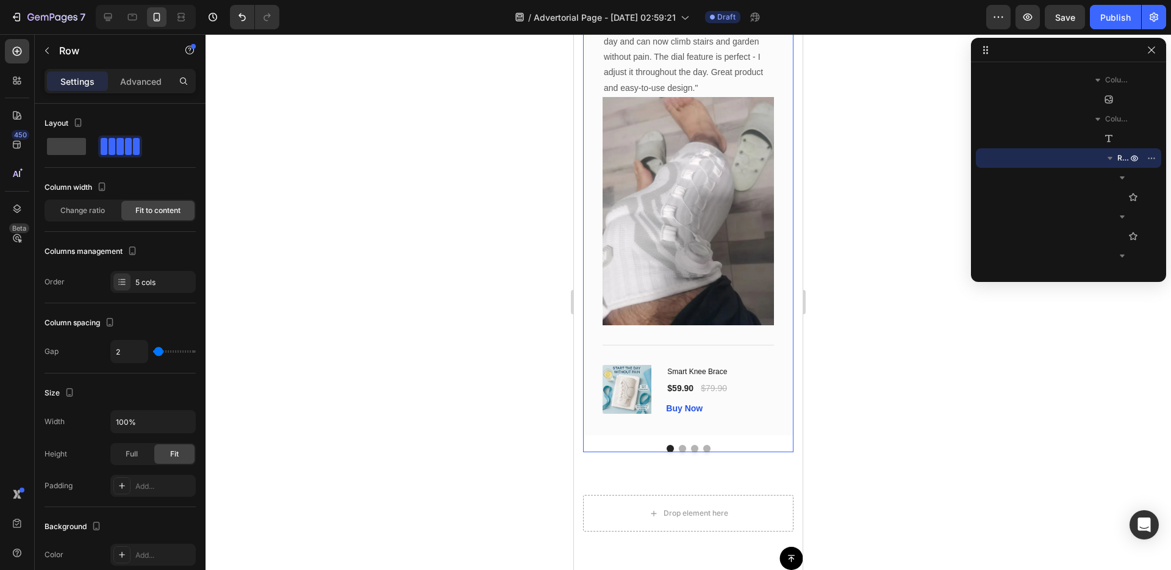
click at [684, 445] on button "Dot" at bounding box center [682, 448] width 7 height 7
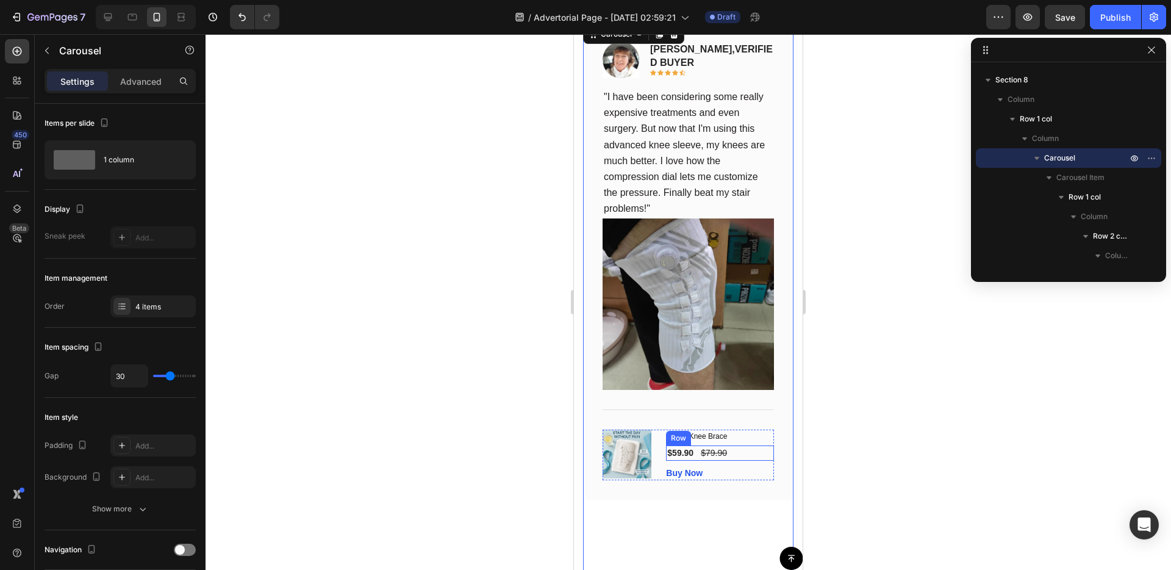
scroll to position [6274, 0]
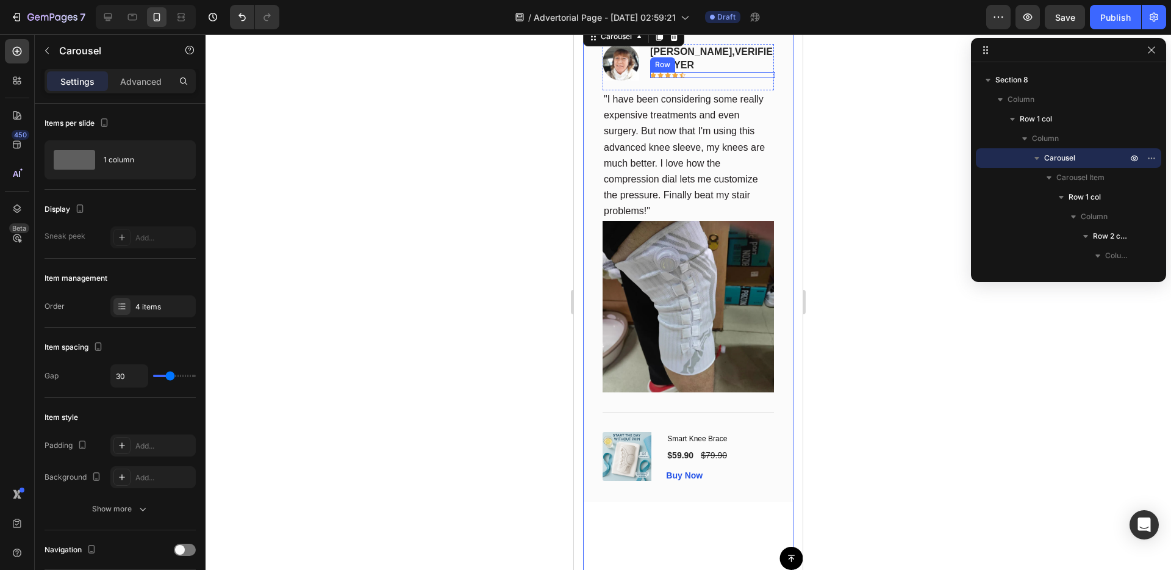
click at [709, 74] on div "Icon Icon Icon Icon Icon Row" at bounding box center [712, 75] width 125 height 6
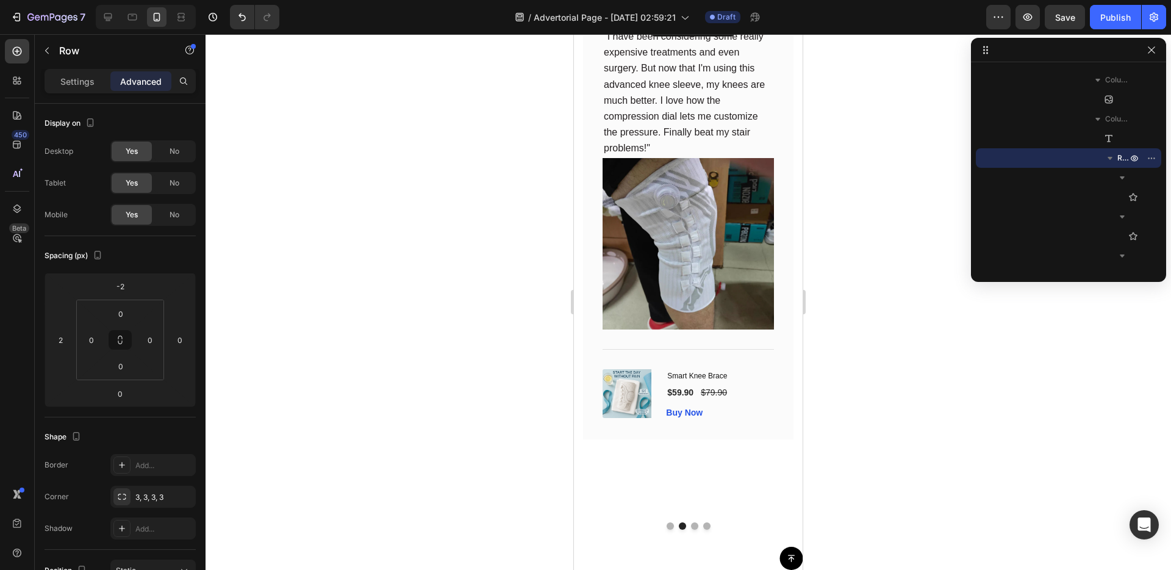
scroll to position [6343, 0]
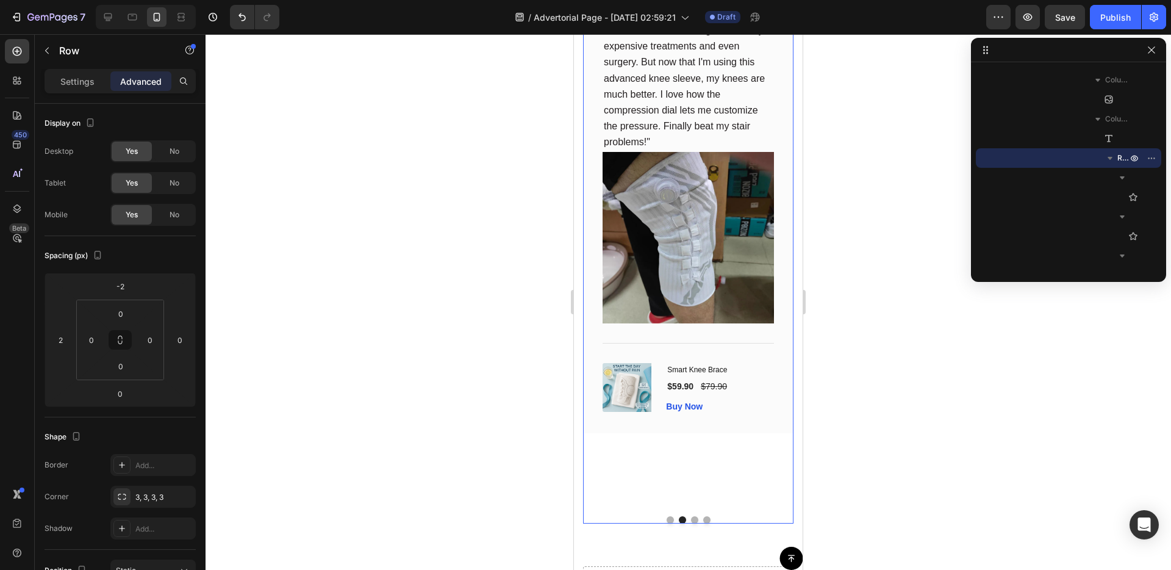
click at [671, 516] on button "Dot" at bounding box center [670, 519] width 7 height 7
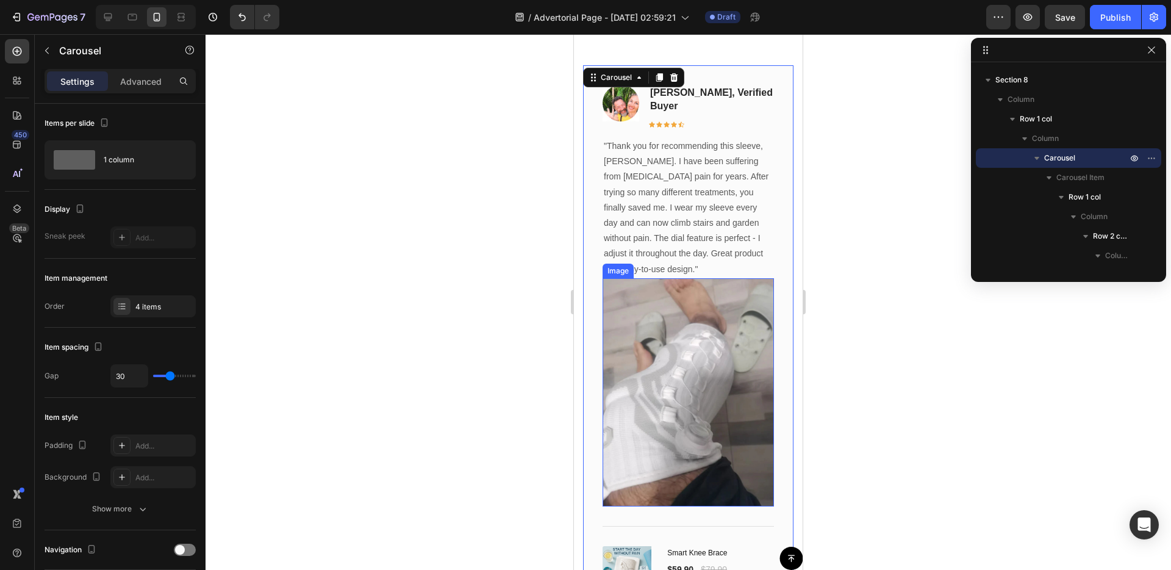
scroll to position [6189, 0]
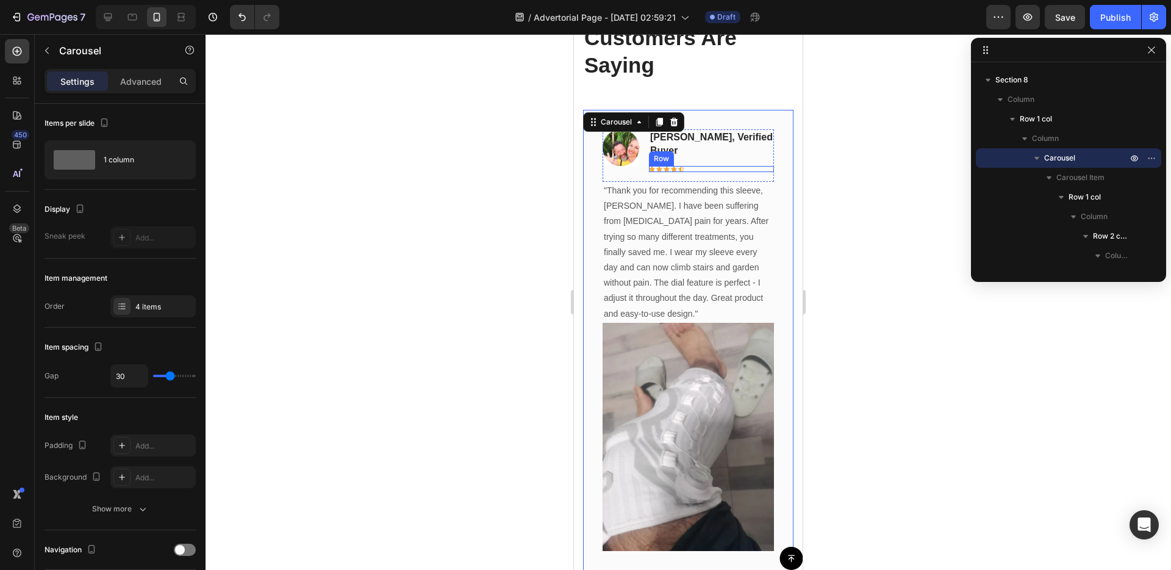
click at [734, 166] on div "Icon Icon Icon Icon Icon Row" at bounding box center [711, 169] width 125 height 6
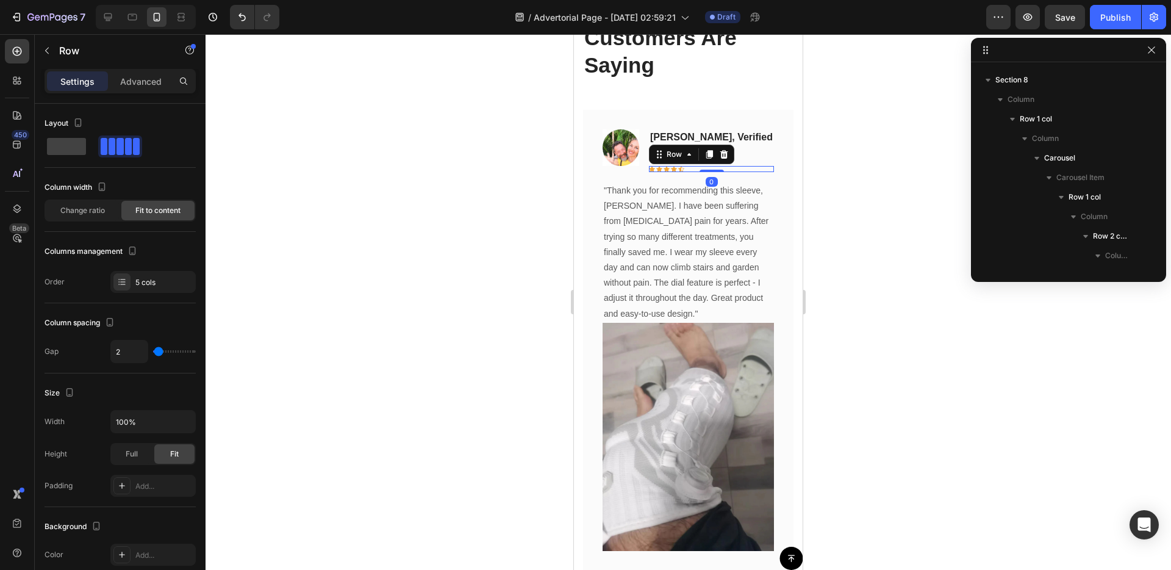
scroll to position [309, 0]
click at [134, 75] on p "Advanced" at bounding box center [140, 81] width 41 height 13
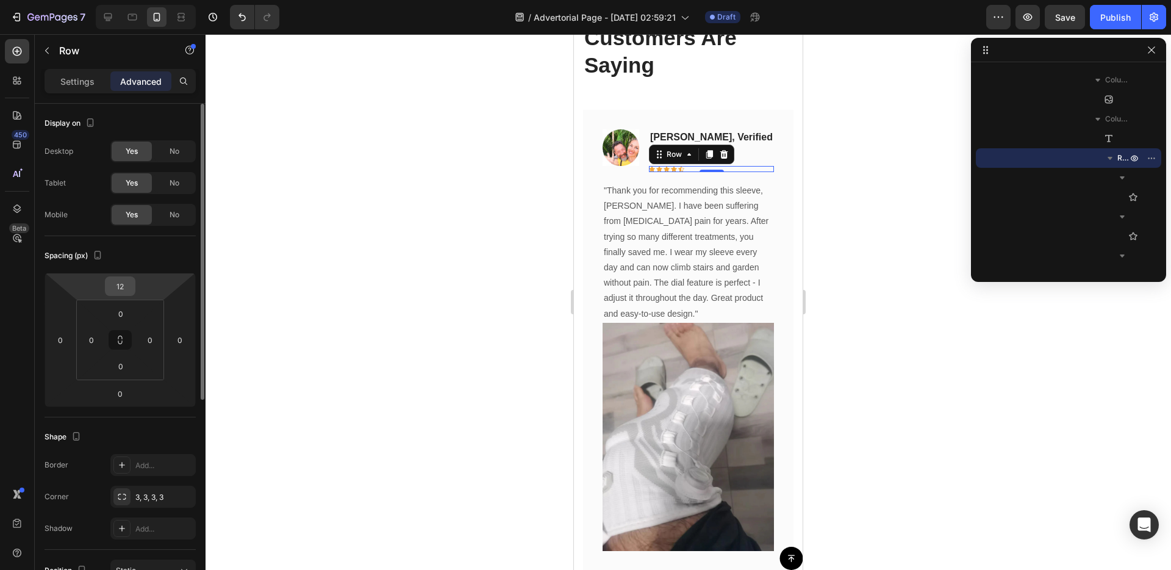
click at [128, 290] on input "12" at bounding box center [120, 286] width 24 height 18
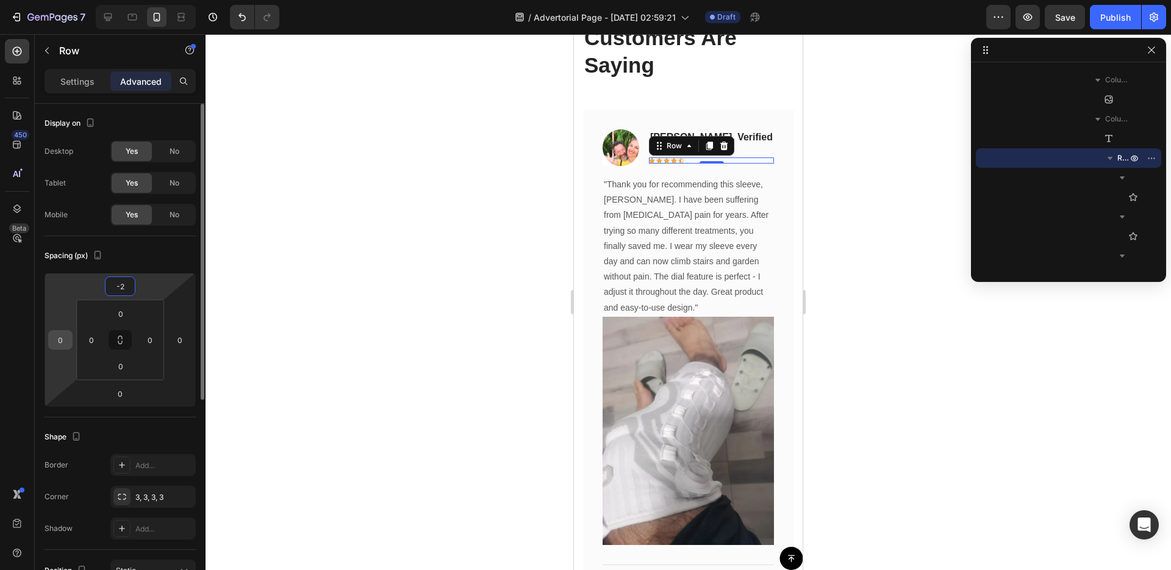
type input "-2"
click at [54, 338] on input "0" at bounding box center [60, 340] width 18 height 18
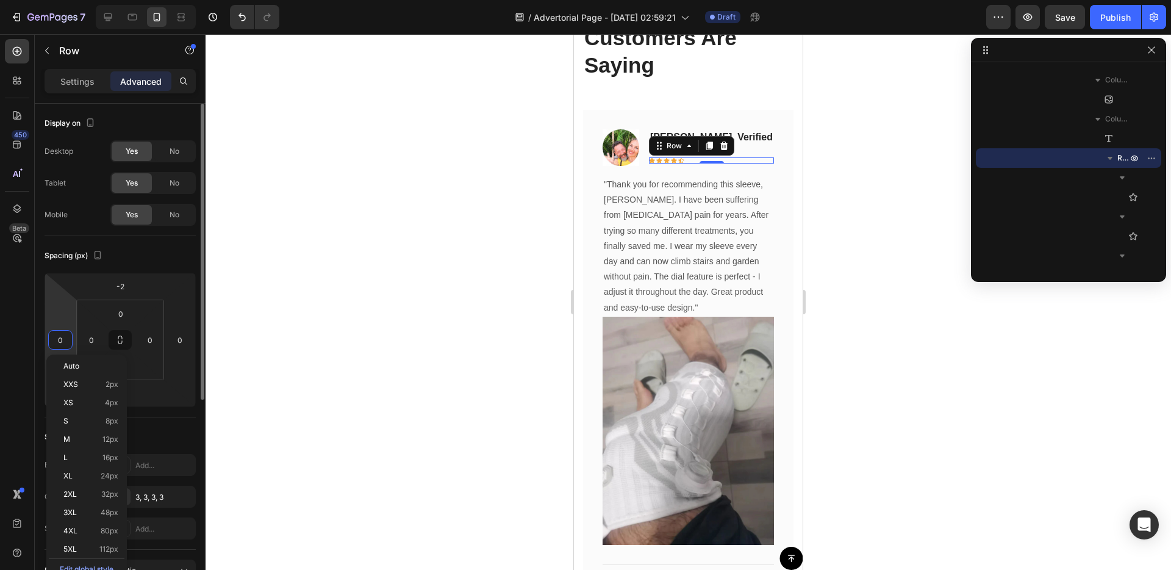
type input "2"
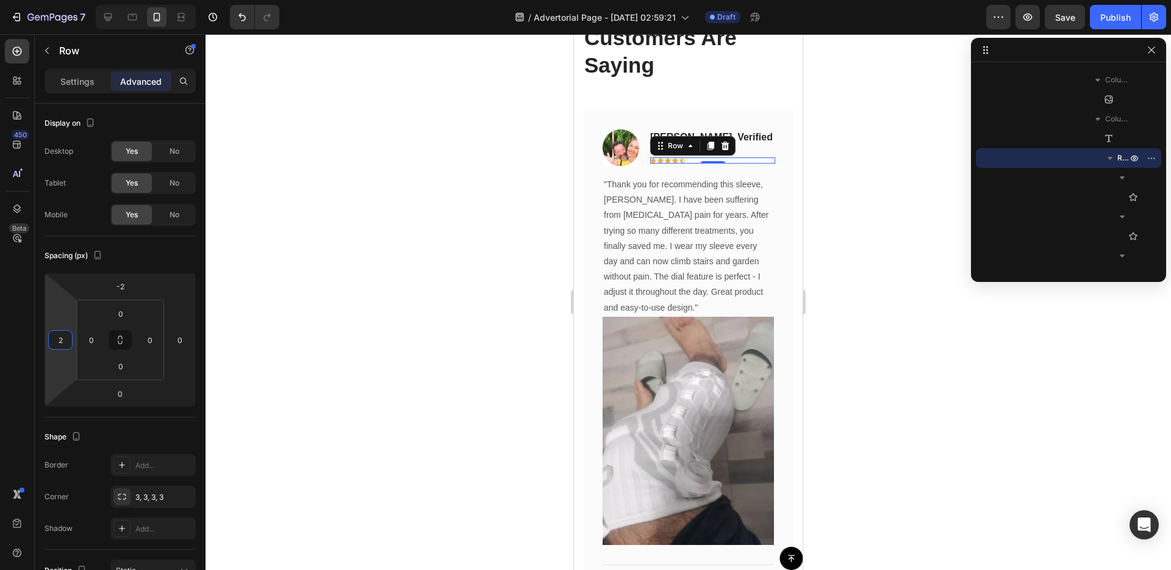
click at [395, 314] on div at bounding box center [689, 302] width 966 height 536
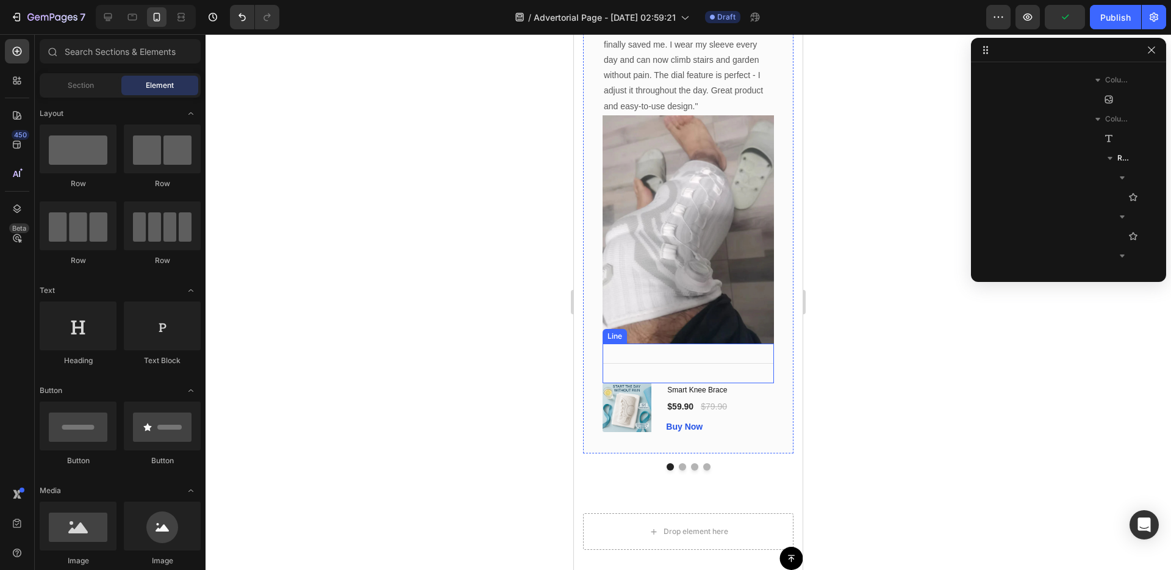
scroll to position [6493, 0]
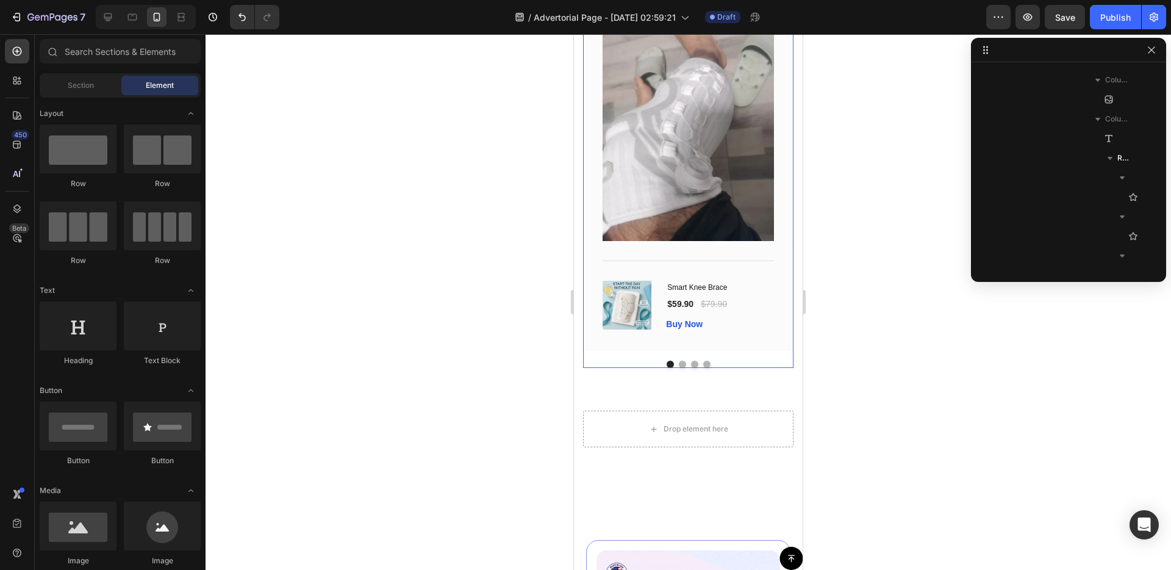
click at [684, 365] on button "Dot" at bounding box center [682, 363] width 7 height 7
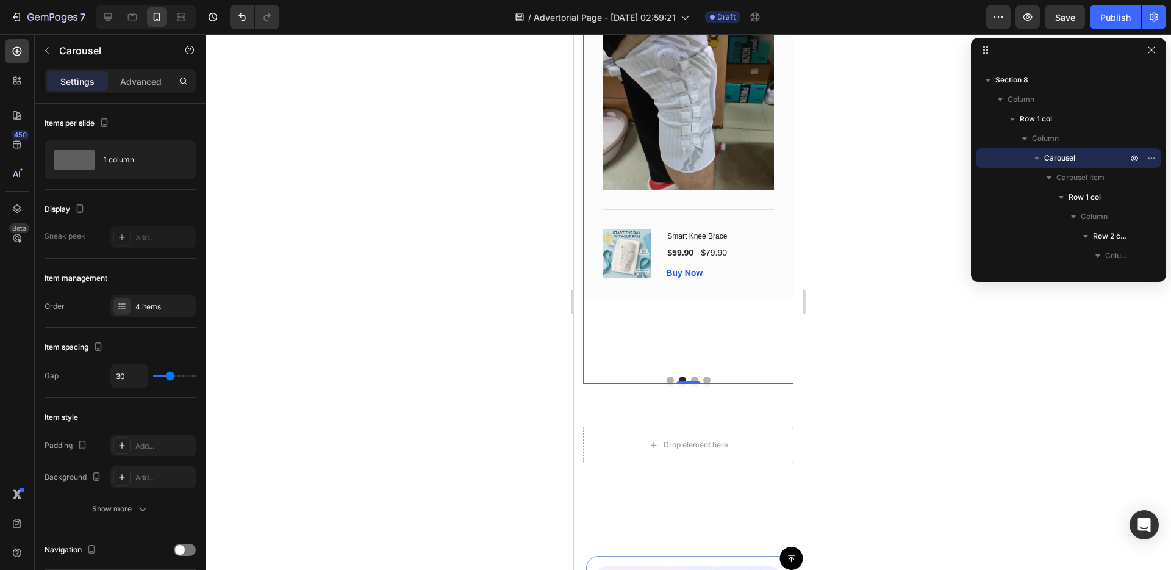
scroll to position [6471, 0]
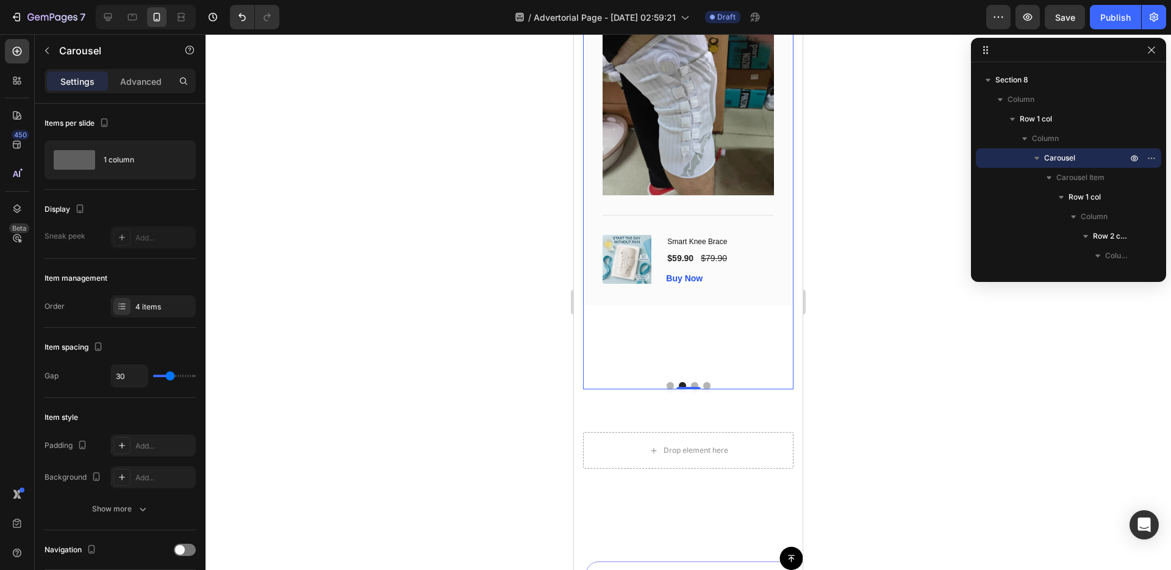
click at [696, 385] on button "Dot" at bounding box center [694, 385] width 7 height 7
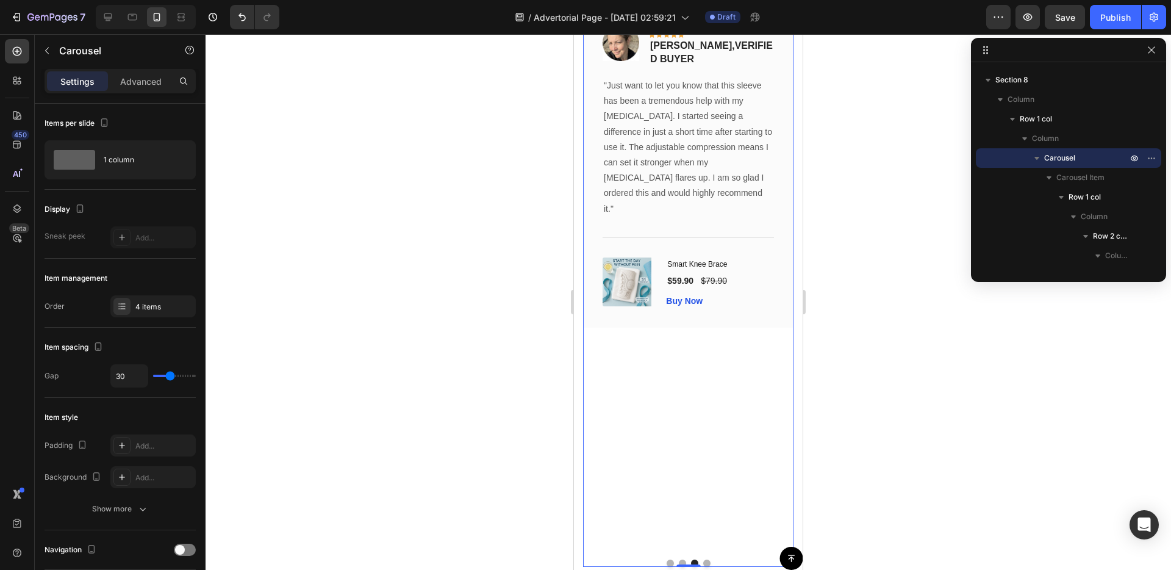
scroll to position [6472, 0]
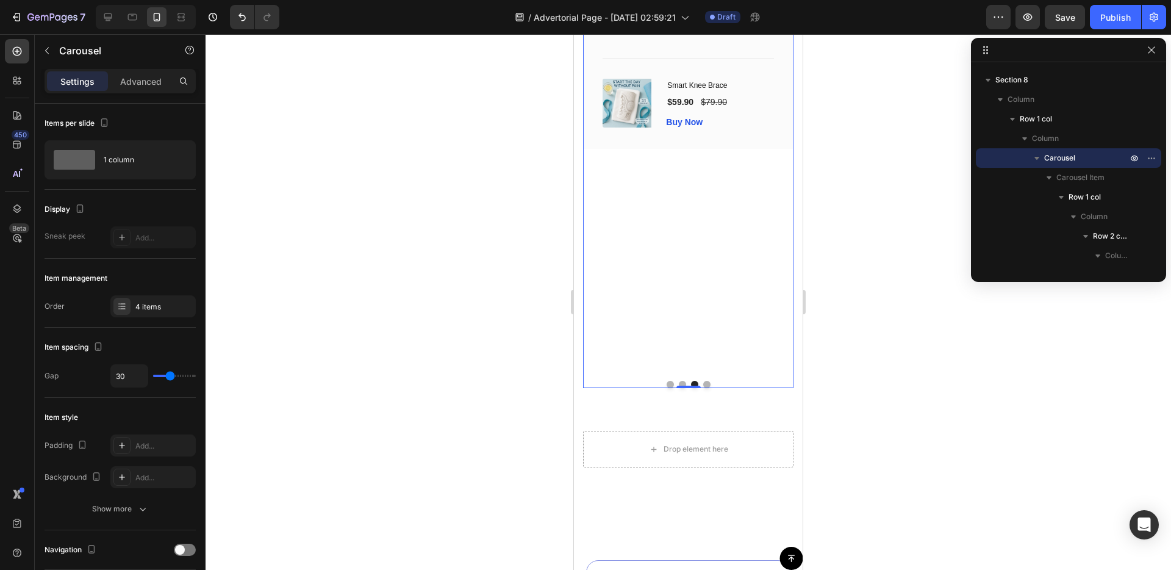
click at [679, 382] on button "Dot" at bounding box center [682, 384] width 7 height 7
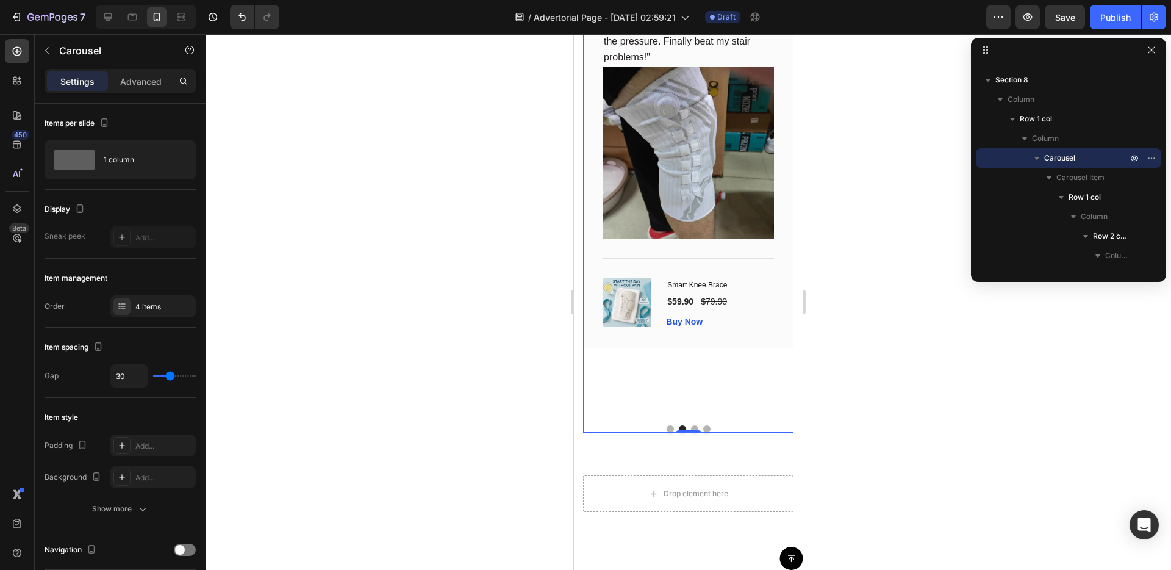
scroll to position [6372, 0]
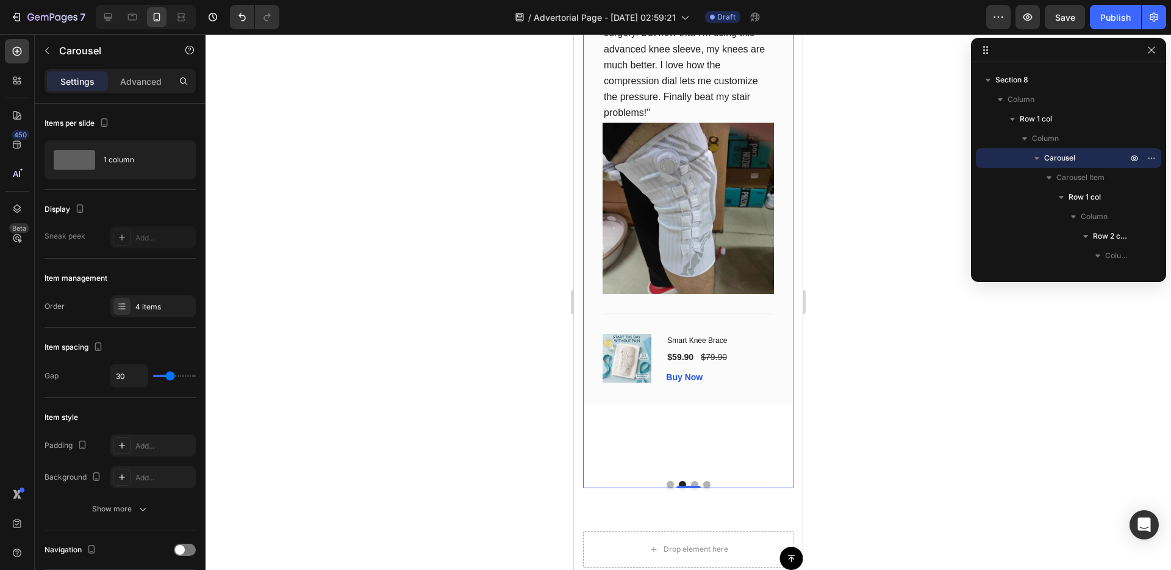
click at [695, 484] on button "Dot" at bounding box center [694, 484] width 7 height 7
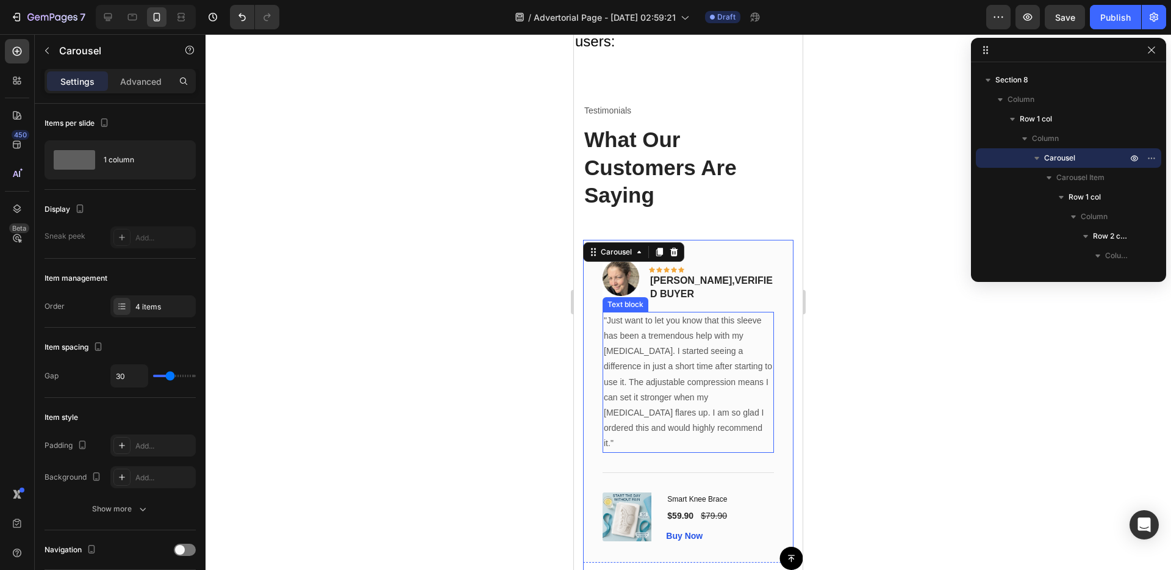
scroll to position [6075, 0]
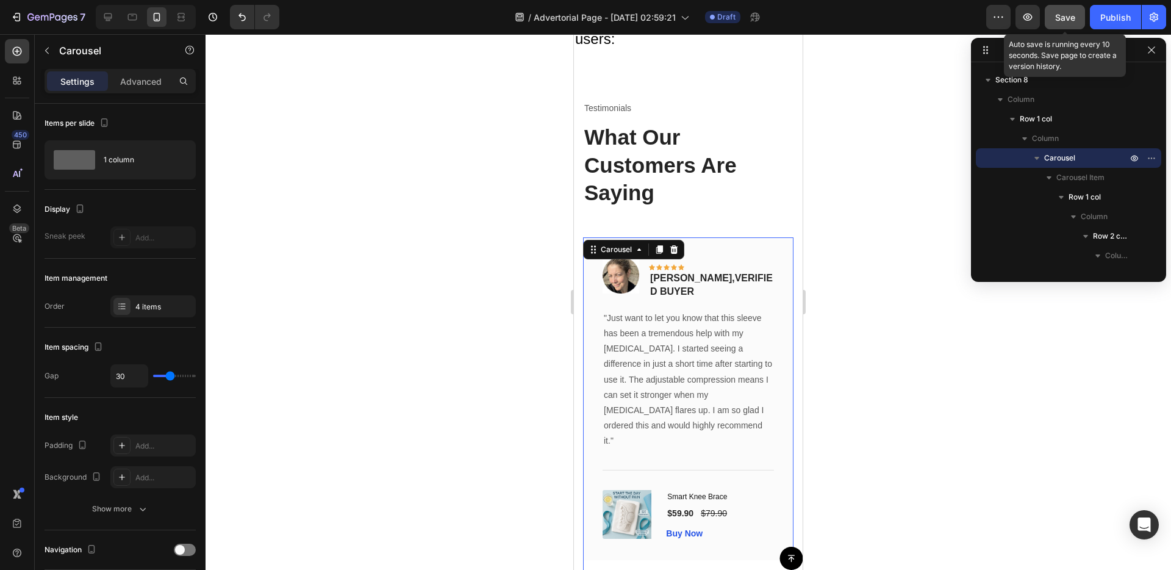
click at [1075, 11] on div "Save" at bounding box center [1065, 17] width 20 height 13
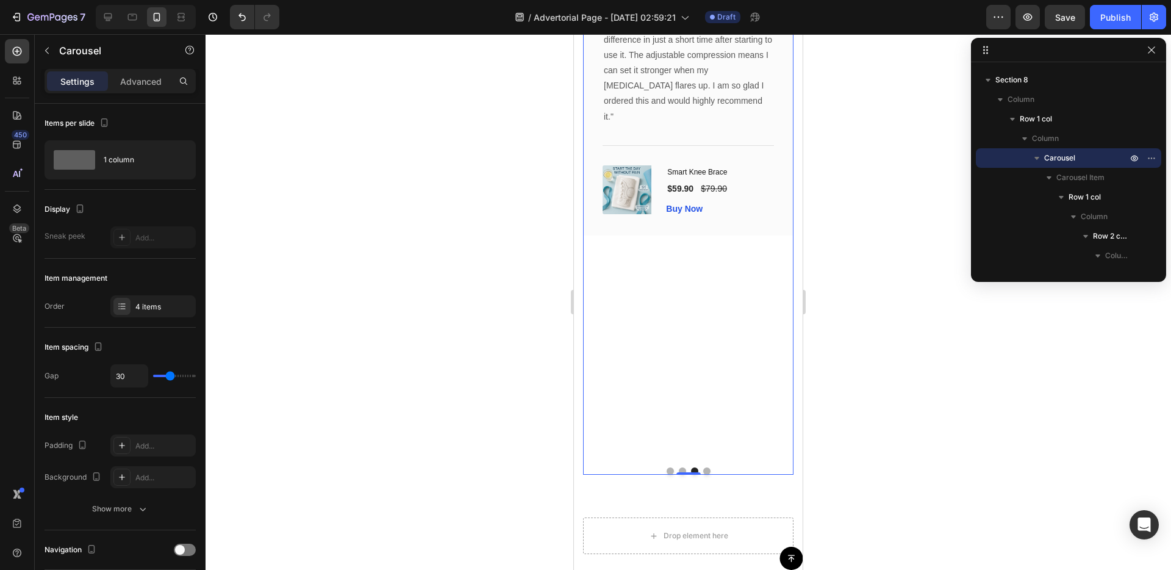
scroll to position [6386, 0]
click at [706, 470] on button "Dot" at bounding box center [706, 470] width 7 height 7
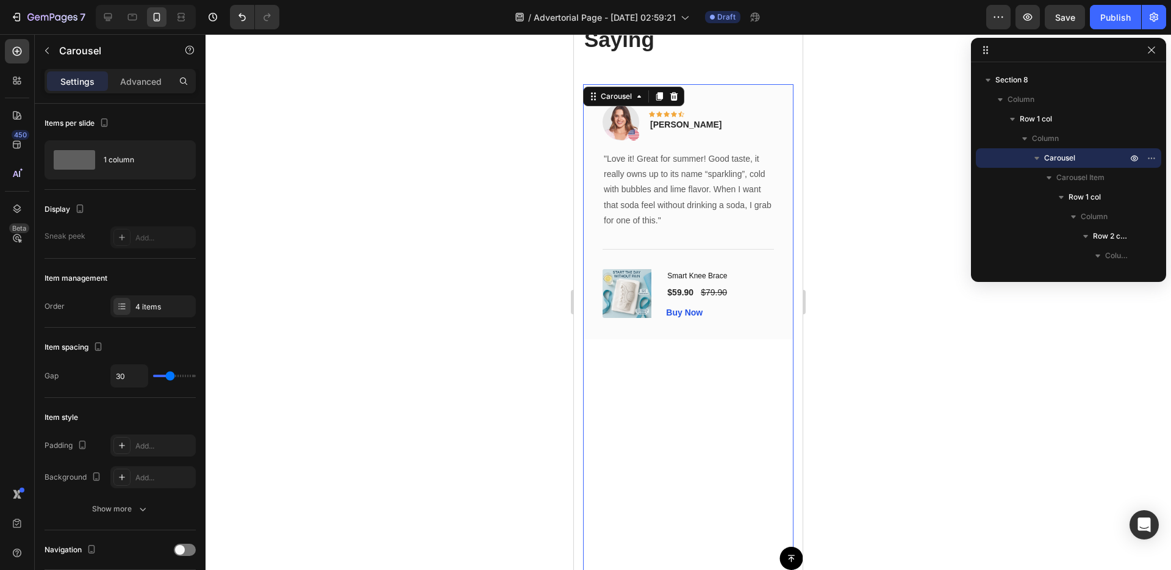
scroll to position [6172, 0]
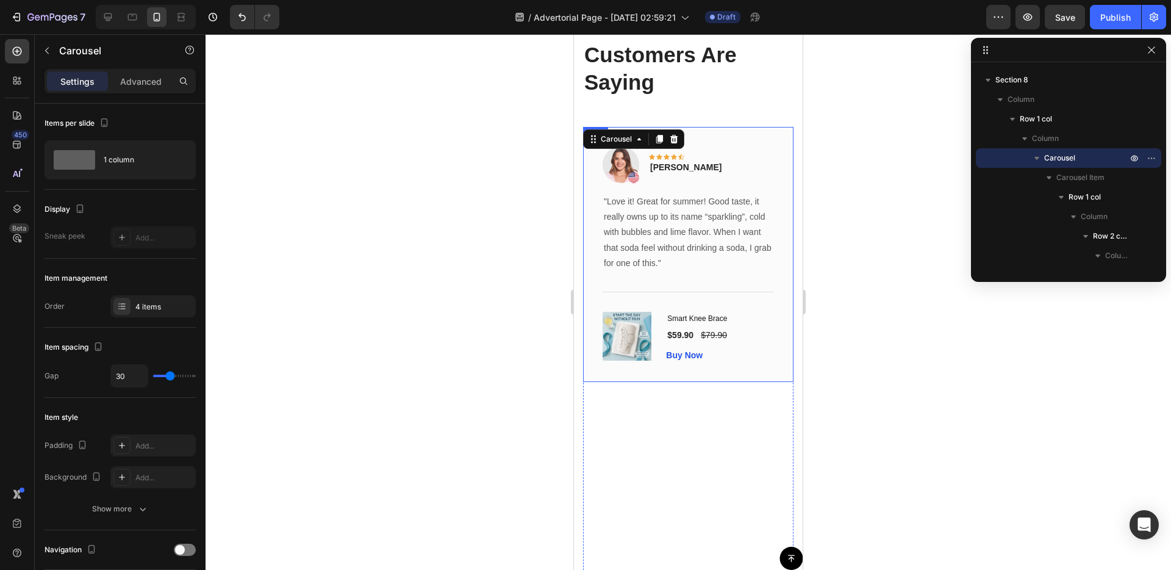
click at [751, 378] on div "Image Icon Icon Icon Icon Icon Row [PERSON_NAME] Text block Row "Love it! Great…" at bounding box center [688, 254] width 210 height 255
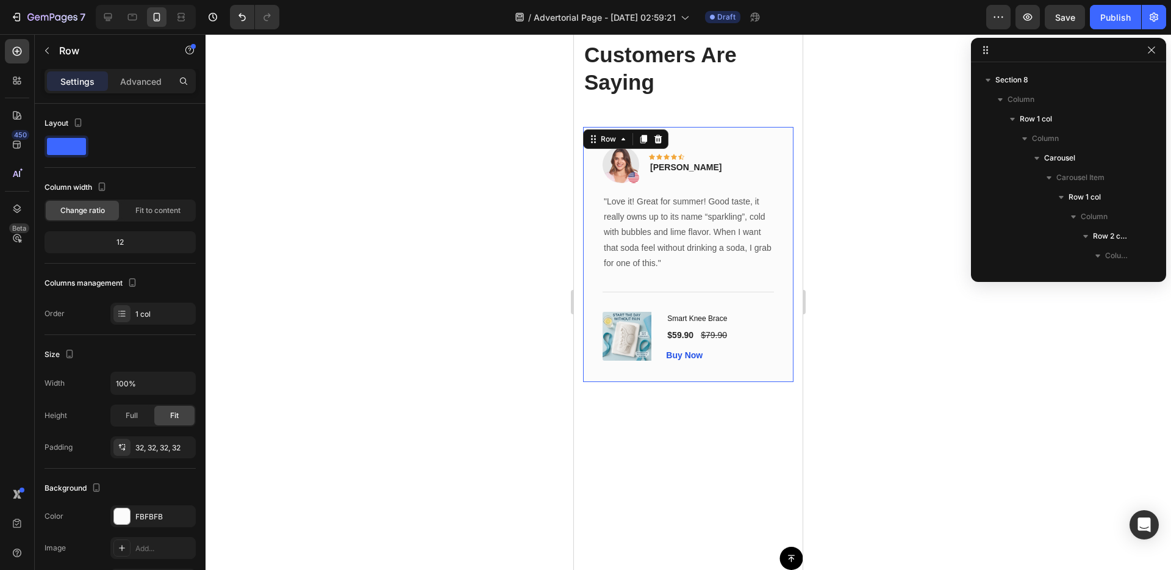
scroll to position [2007, 0]
click at [662, 140] on icon at bounding box center [658, 139] width 10 height 10
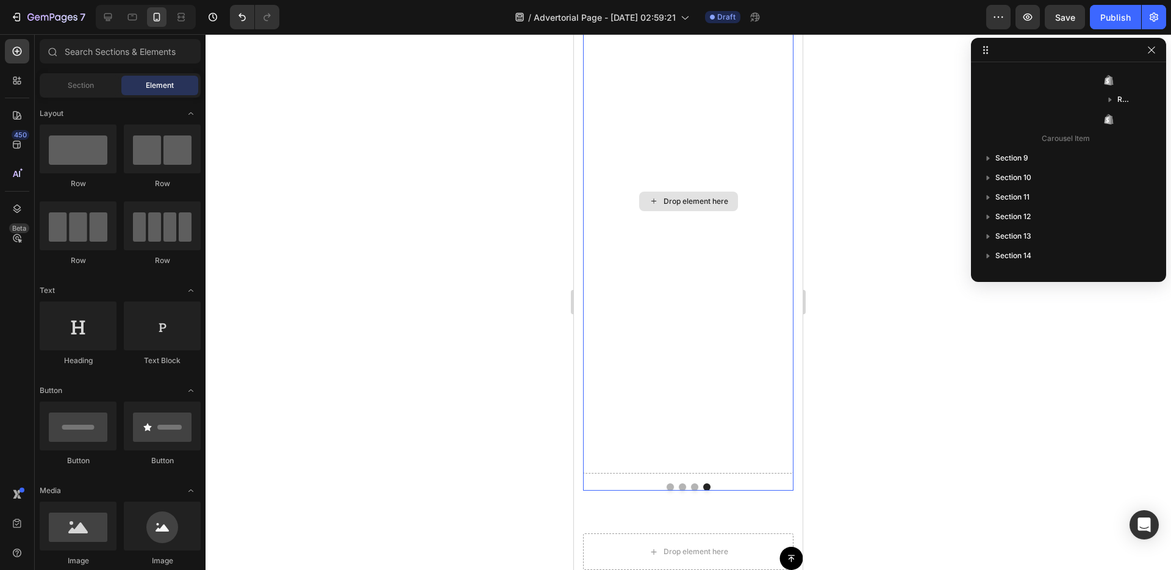
scroll to position [6497, 0]
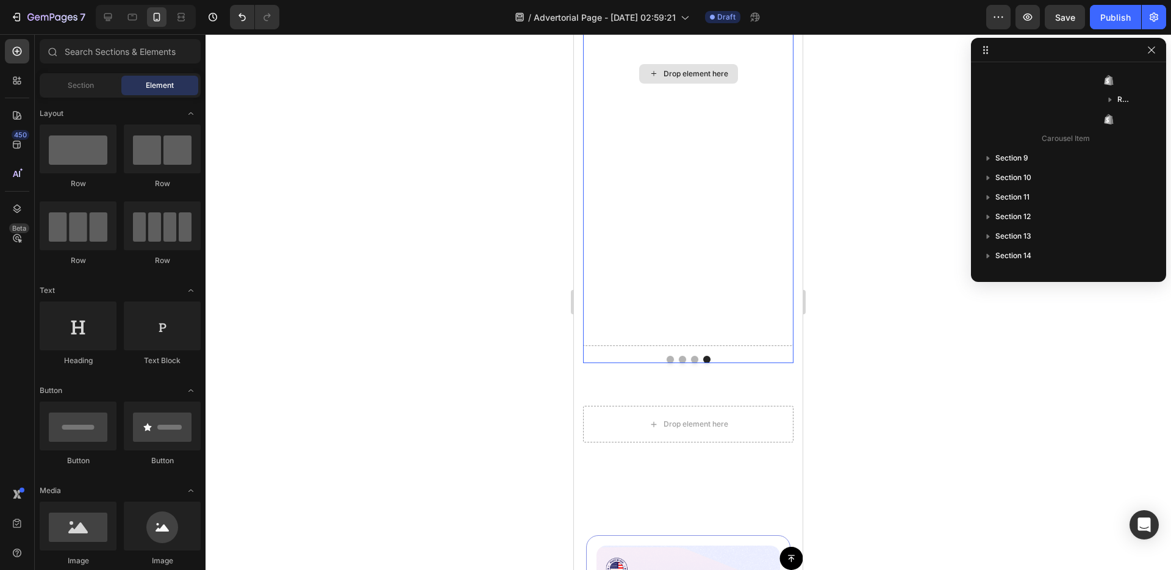
click at [666, 228] on div "Drop element here" at bounding box center [688, 73] width 210 height 545
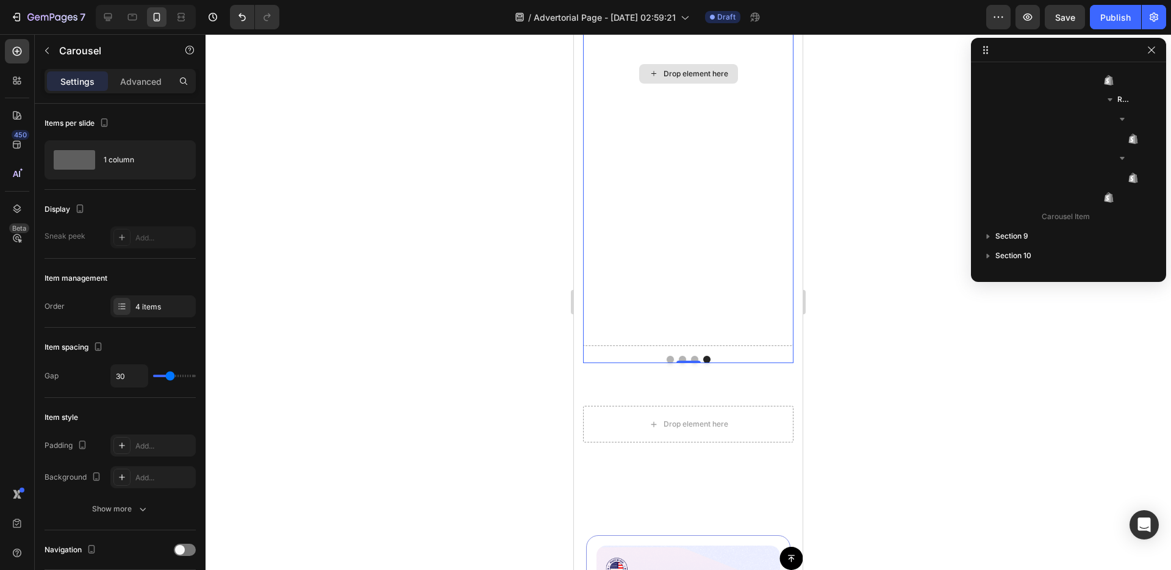
scroll to position [134, 0]
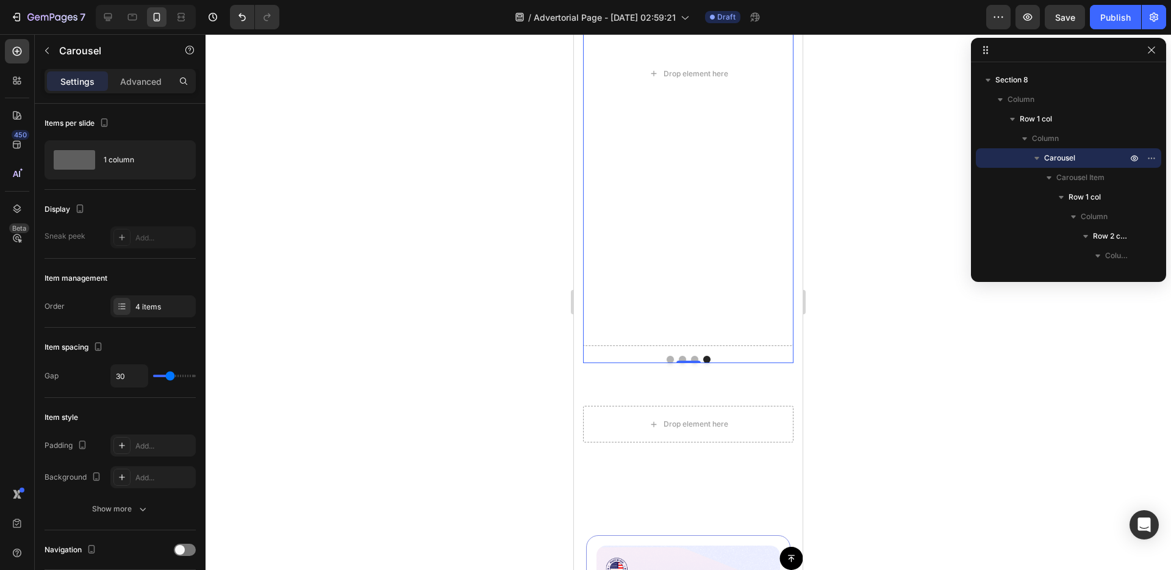
click at [695, 359] on button "Dot" at bounding box center [694, 359] width 7 height 7
click at [707, 359] on button "Dot" at bounding box center [706, 359] width 7 height 7
click at [697, 359] on button "Dot" at bounding box center [694, 359] width 7 height 7
click at [708, 359] on button "Dot" at bounding box center [706, 359] width 7 height 7
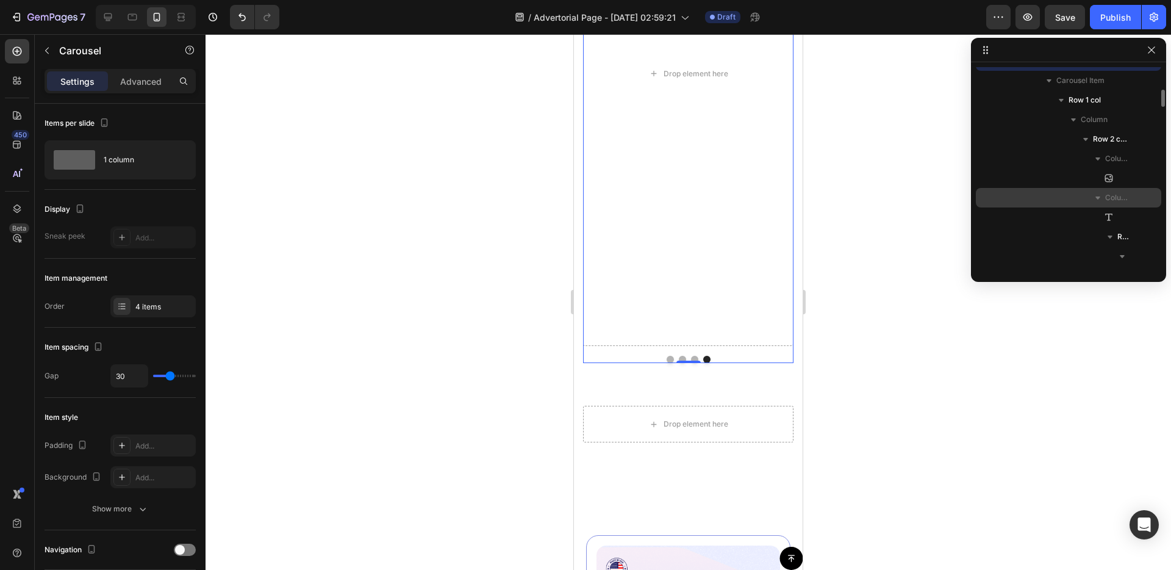
scroll to position [233, 0]
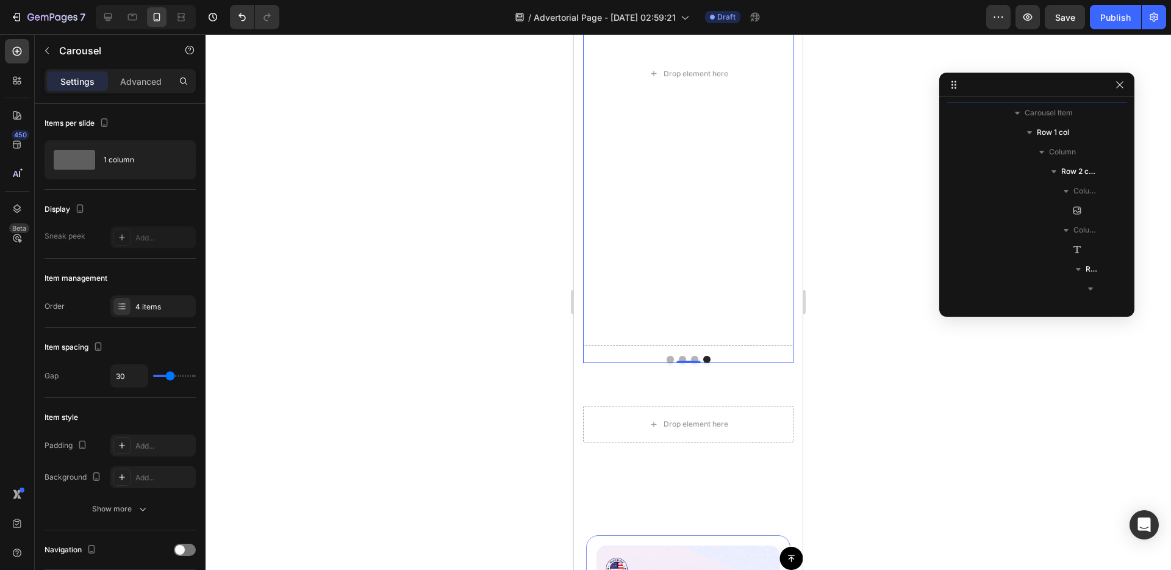
drag, startPoint x: 986, startPoint y: 52, endPoint x: 947, endPoint y: 98, distance: 60.1
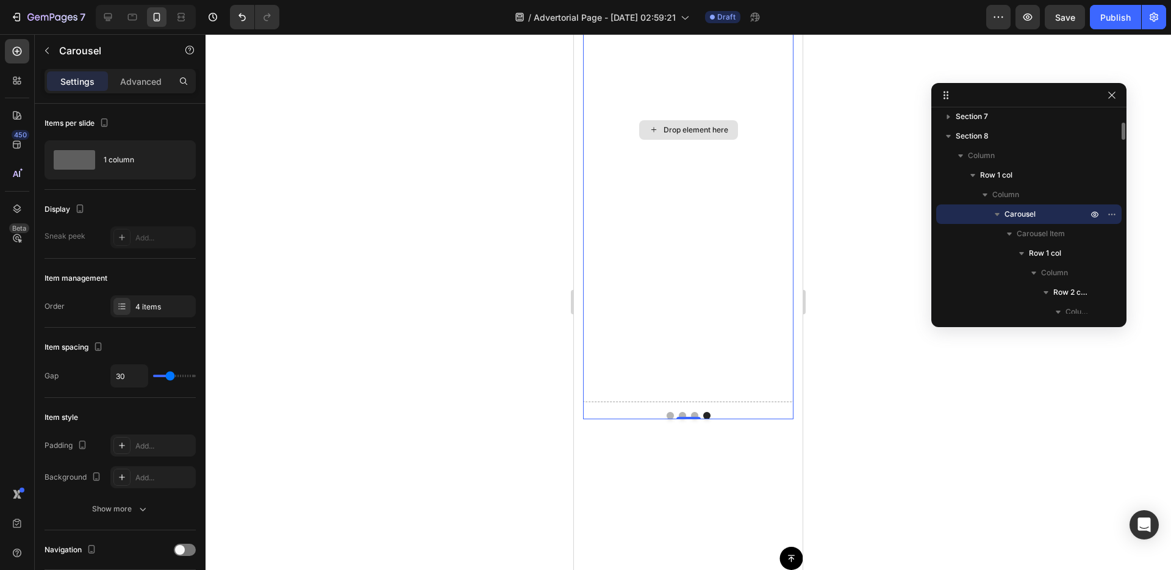
scroll to position [6219, 0]
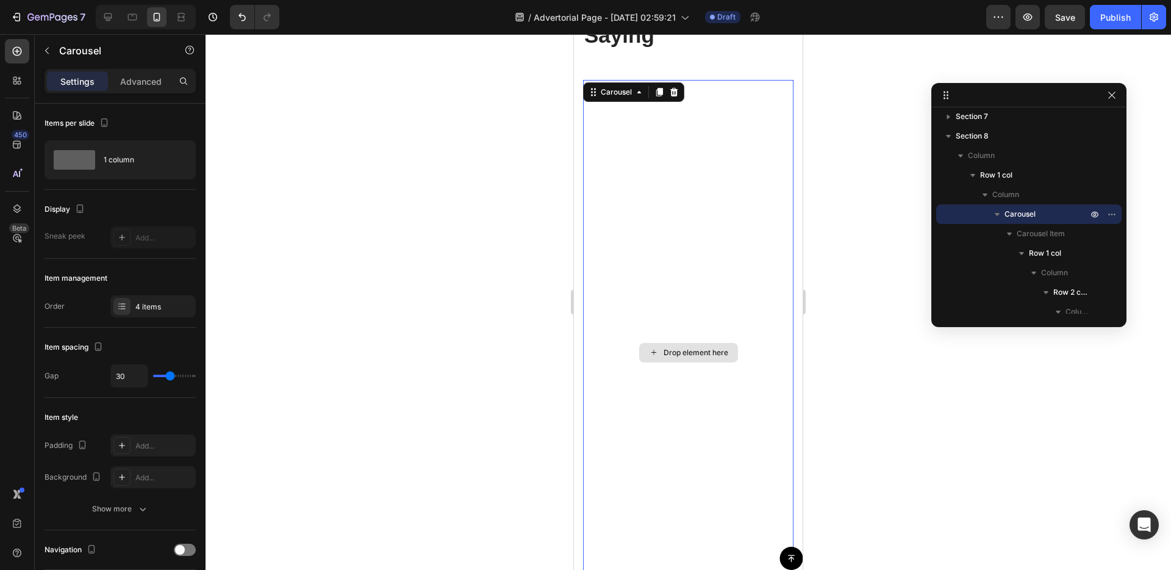
click at [743, 219] on div "Drop element here" at bounding box center [688, 352] width 210 height 545
click at [676, 91] on icon at bounding box center [674, 92] width 8 height 9
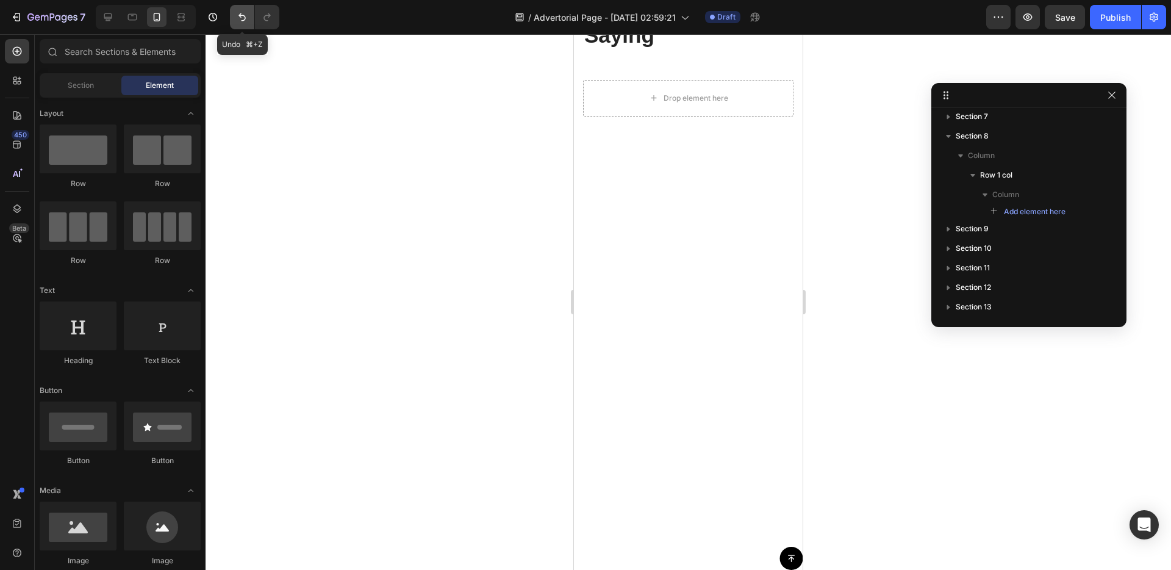
click at [233, 17] on button "Undo/Redo" at bounding box center [242, 17] width 24 height 24
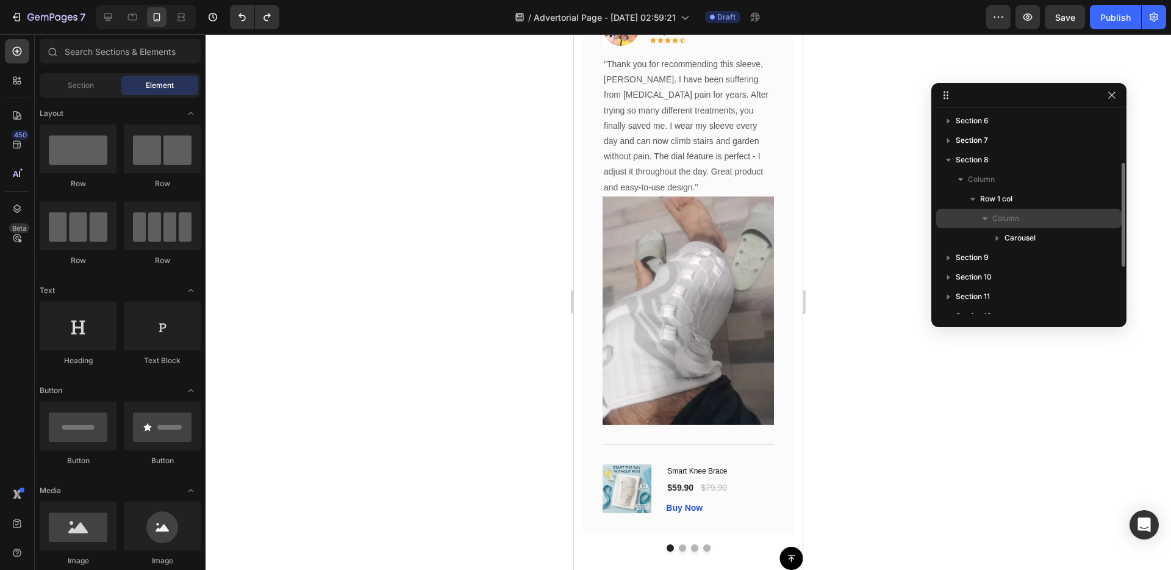
scroll to position [96, 0]
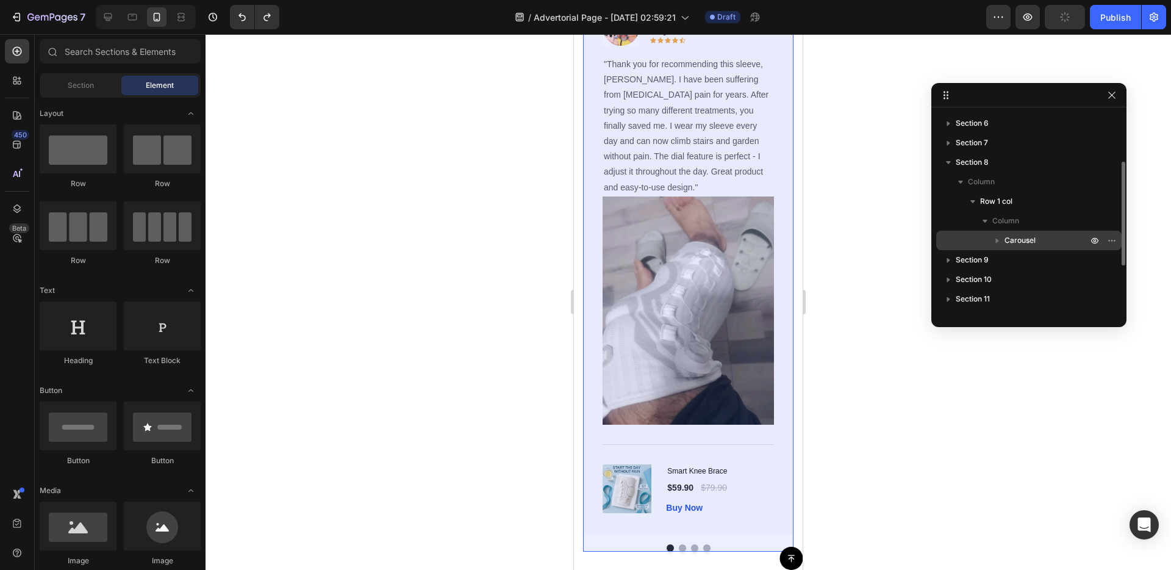
click at [997, 240] on icon "button" at bounding box center [997, 240] width 3 height 5
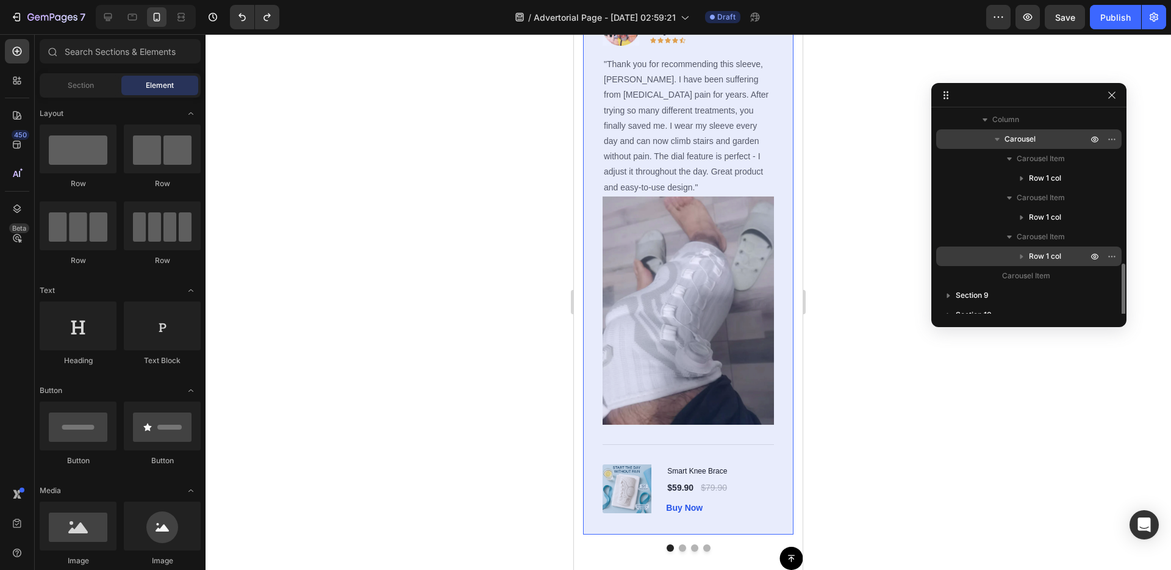
scroll to position [253, 0]
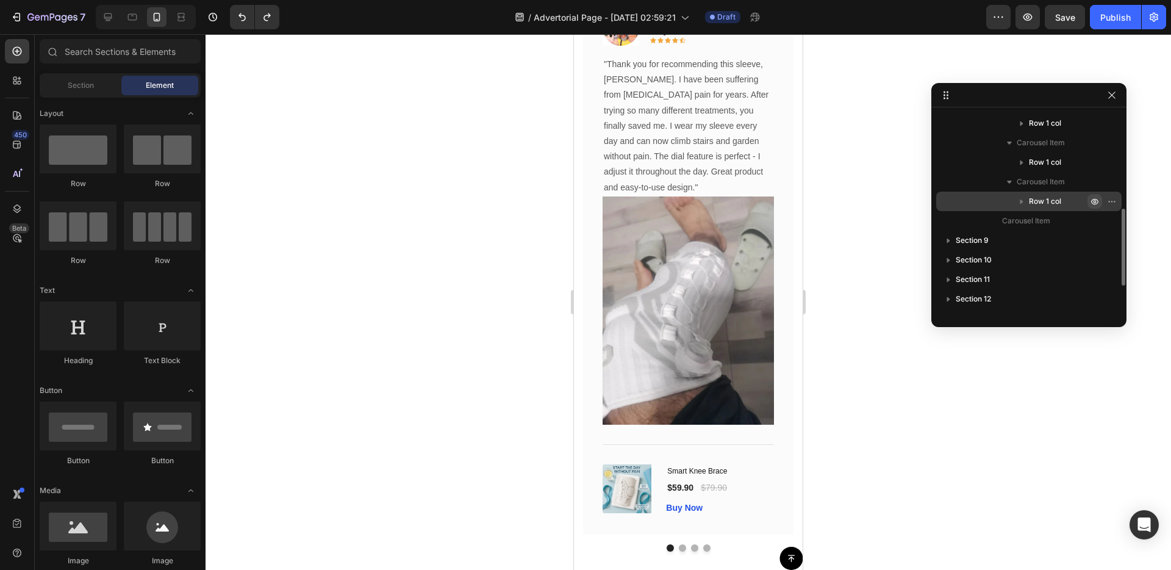
click at [1114, 202] on icon "button" at bounding box center [1114, 201] width 1 height 1
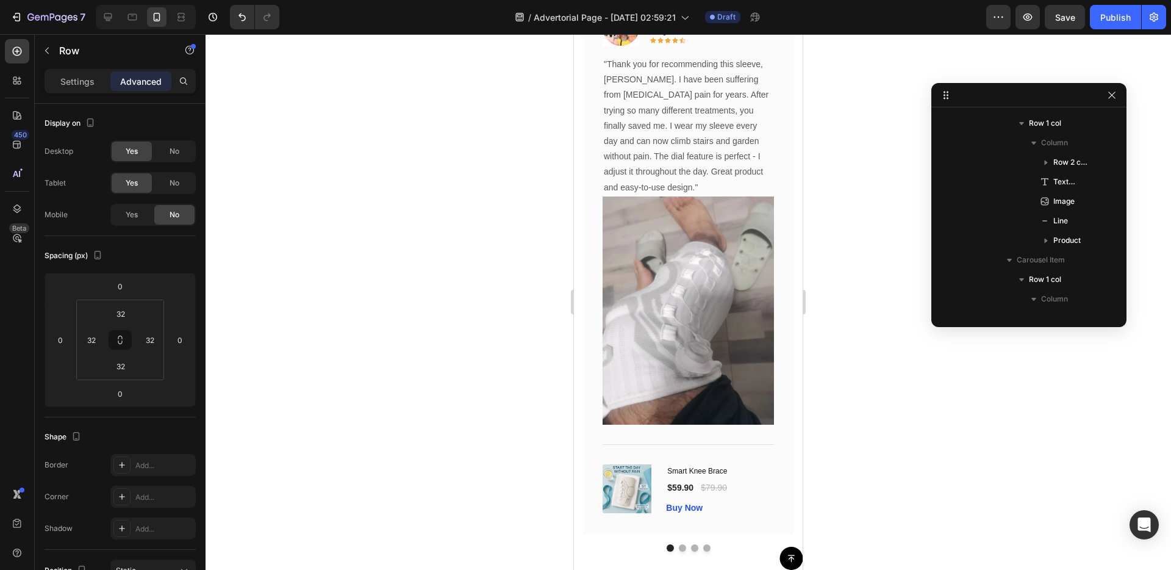
click at [1096, 431] on icon "button" at bounding box center [1095, 436] width 10 height 10
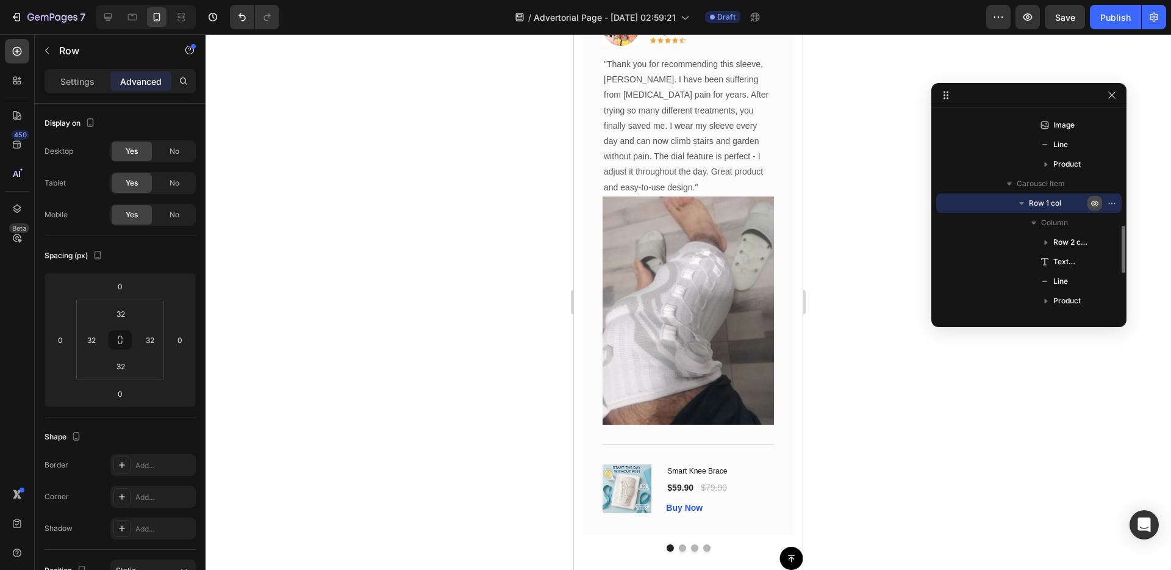
click at [1096, 199] on icon "button" at bounding box center [1095, 203] width 10 height 10
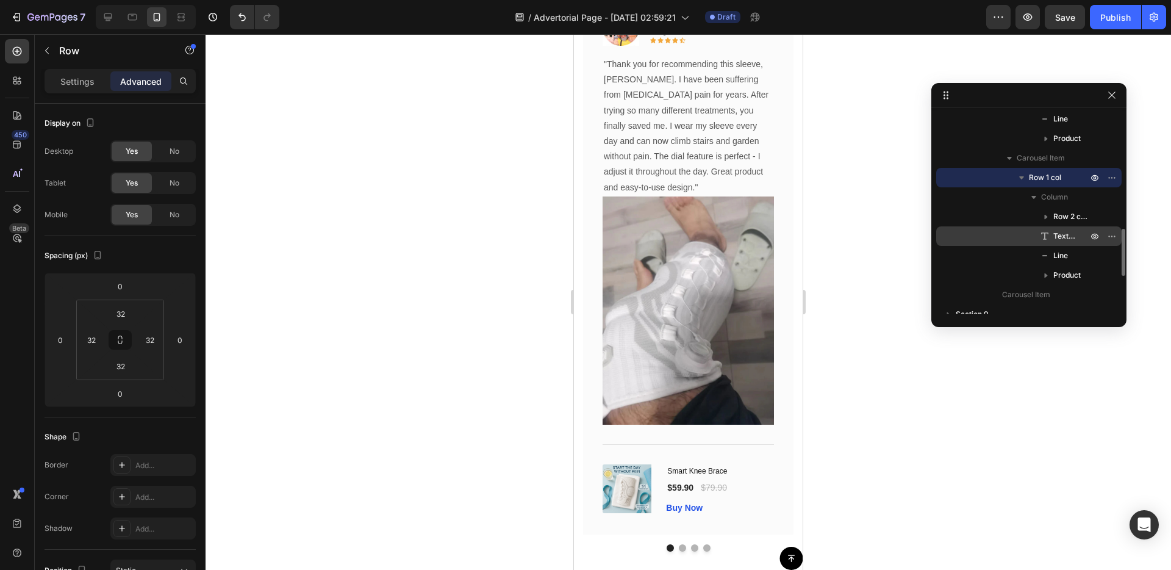
scroll to position [524, 0]
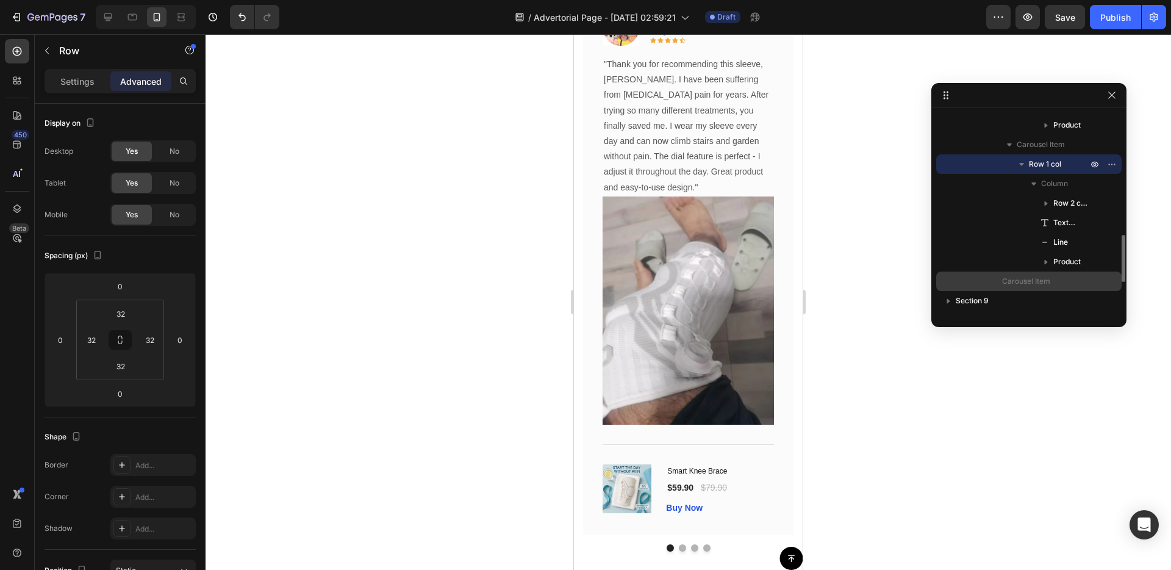
click at [1047, 281] on span "Carousel Item" at bounding box center [1026, 281] width 48 height 12
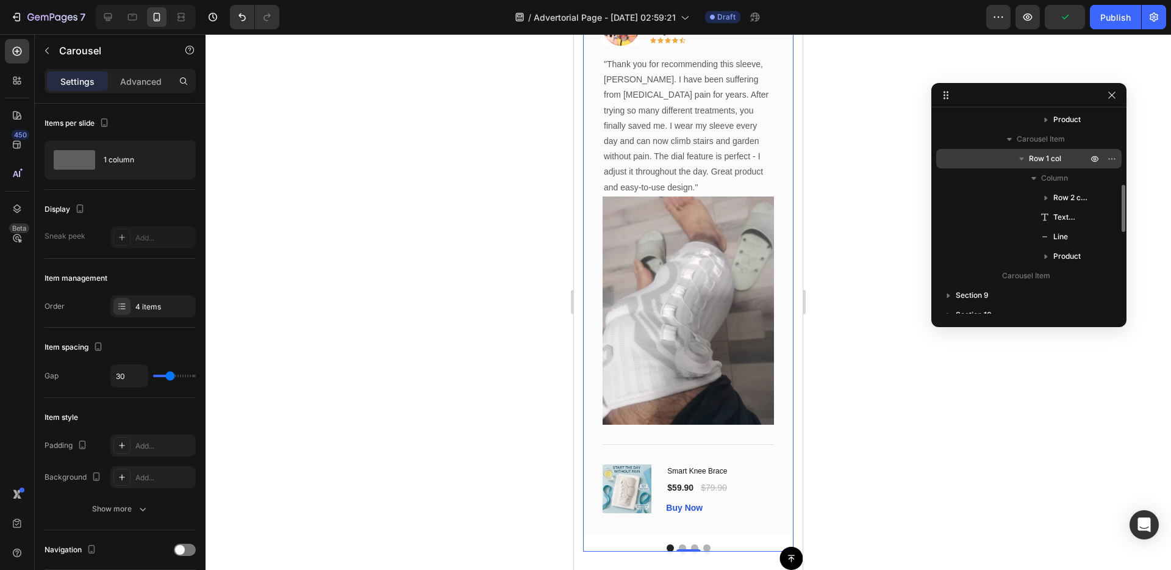
scroll to position [488, 0]
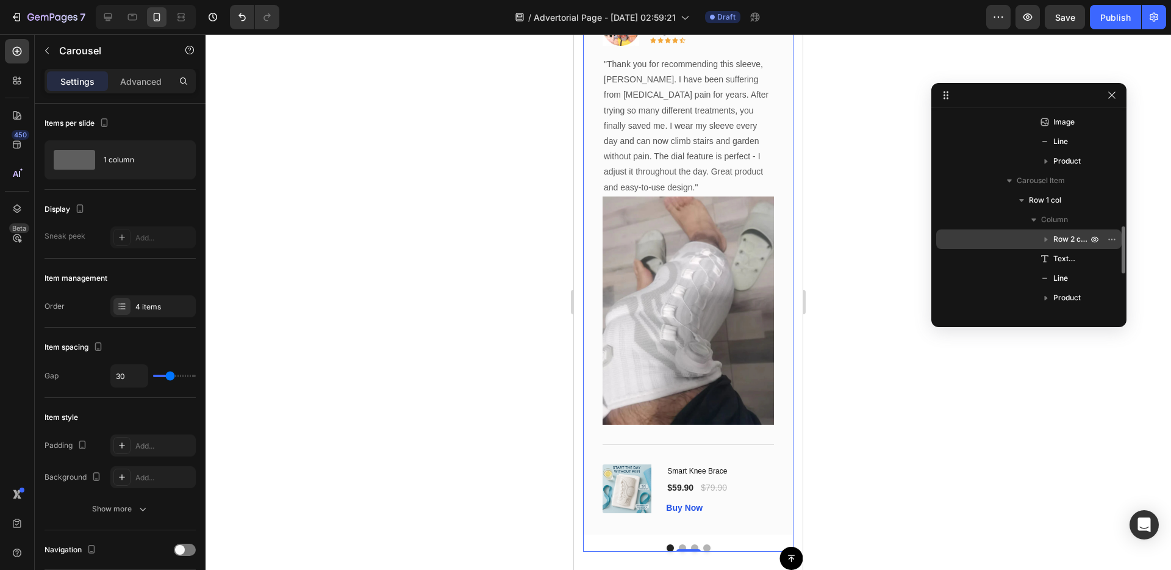
click at [1047, 240] on icon "button" at bounding box center [1046, 239] width 12 height 12
click at [1041, 233] on div "Image" at bounding box center [1029, 231] width 176 height 20
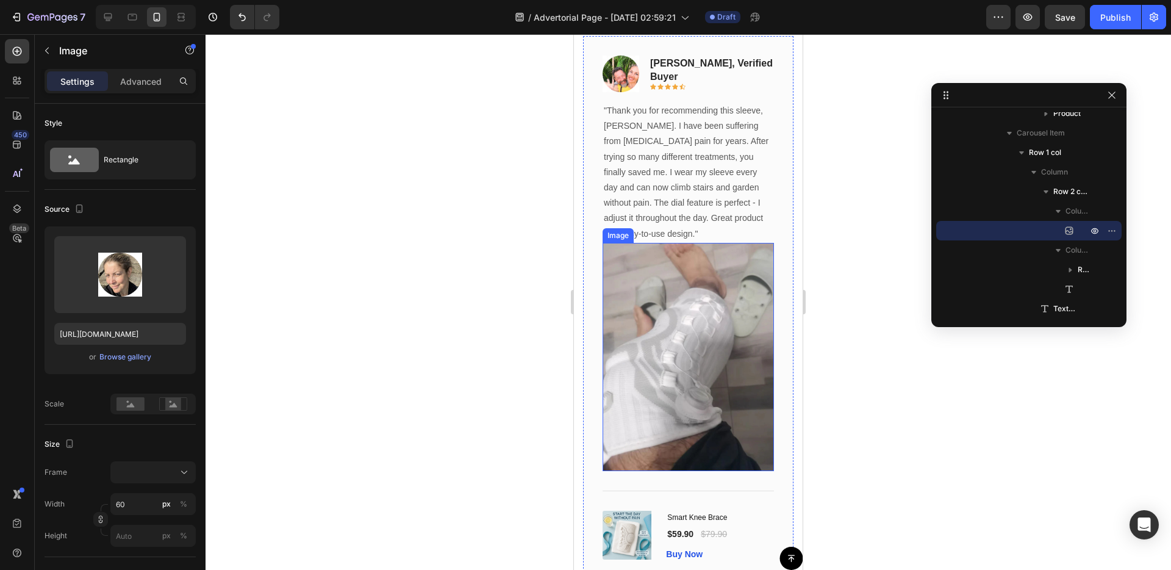
scroll to position [6264, 0]
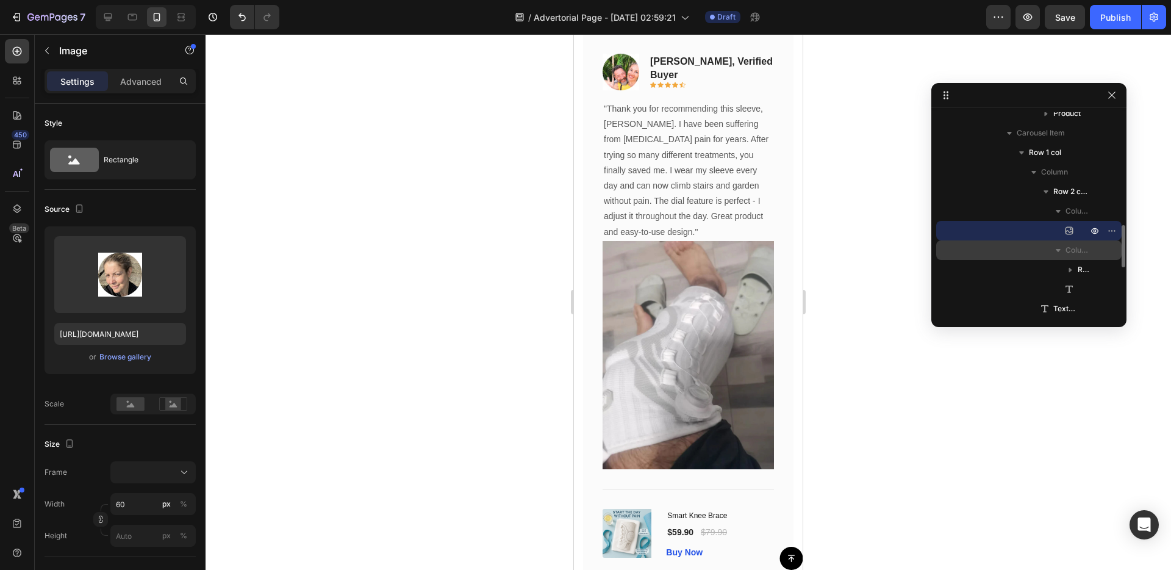
click at [1058, 245] on icon "button" at bounding box center [1058, 250] width 12 height 12
click at [1059, 246] on icon "button" at bounding box center [1058, 250] width 12 height 12
click at [1062, 247] on icon "button" at bounding box center [1058, 250] width 12 height 12
click at [1062, 248] on icon "button" at bounding box center [1058, 250] width 12 height 12
click at [1073, 248] on span "Column 2" at bounding box center [1078, 250] width 24 height 12
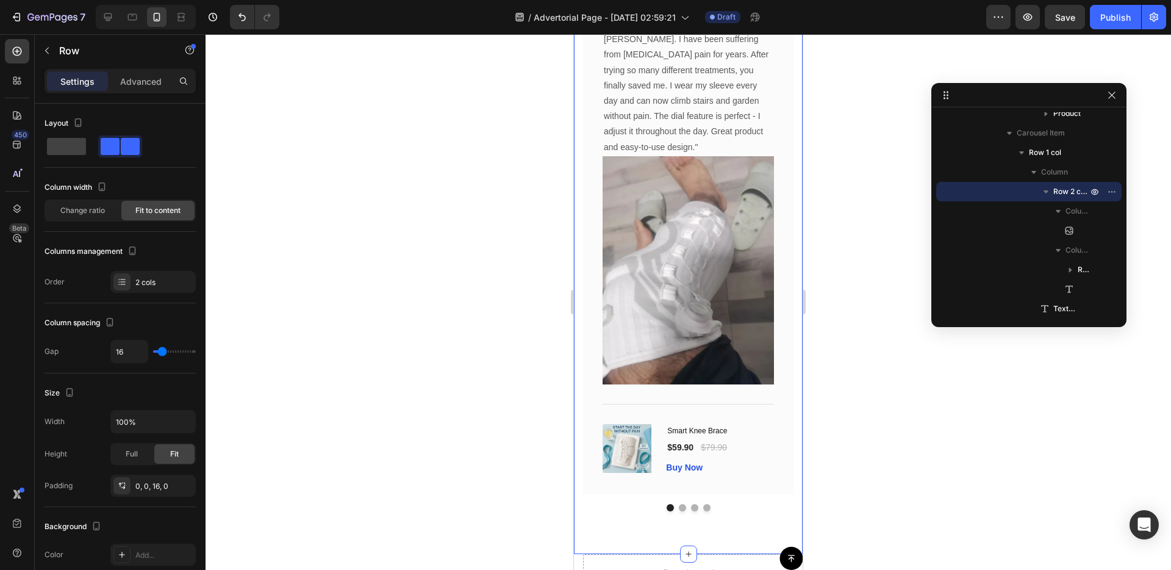
scroll to position [6463, 0]
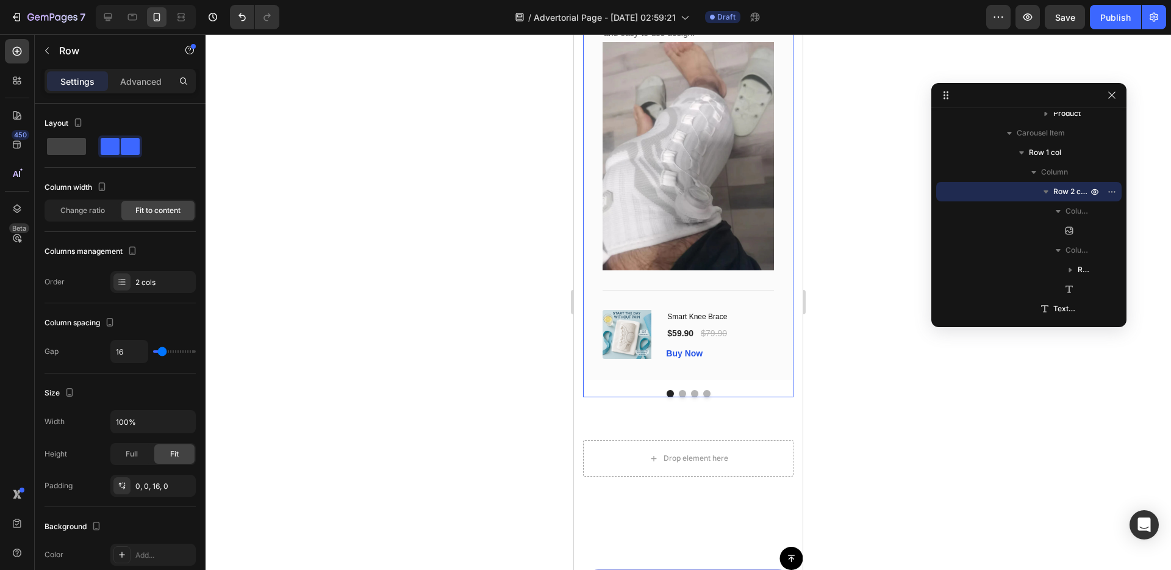
click at [704, 394] on button "Dot" at bounding box center [706, 393] width 7 height 7
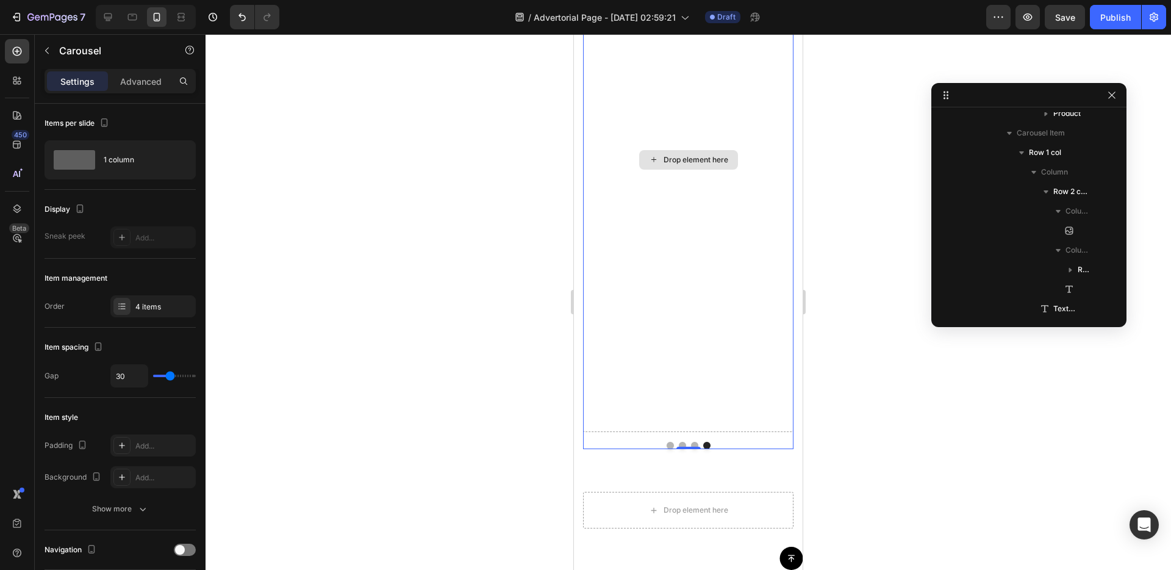
scroll to position [6401, 0]
click at [137, 301] on div "4 items" at bounding box center [163, 306] width 57 height 11
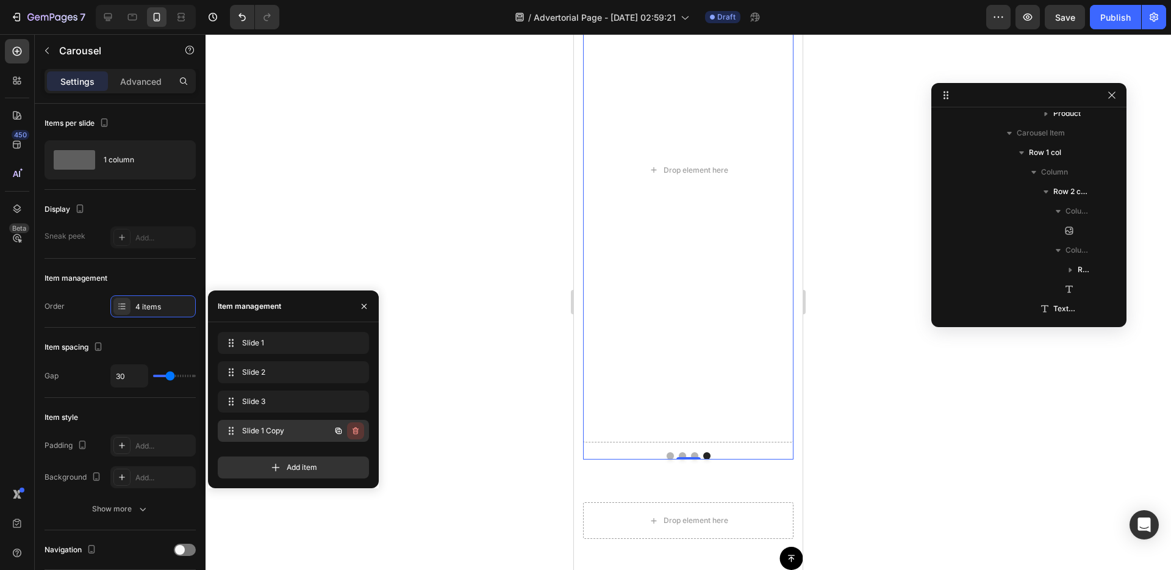
click at [353, 432] on icon "button" at bounding box center [356, 430] width 6 height 7
click at [339, 428] on div "Delete" at bounding box center [347, 430] width 23 height 11
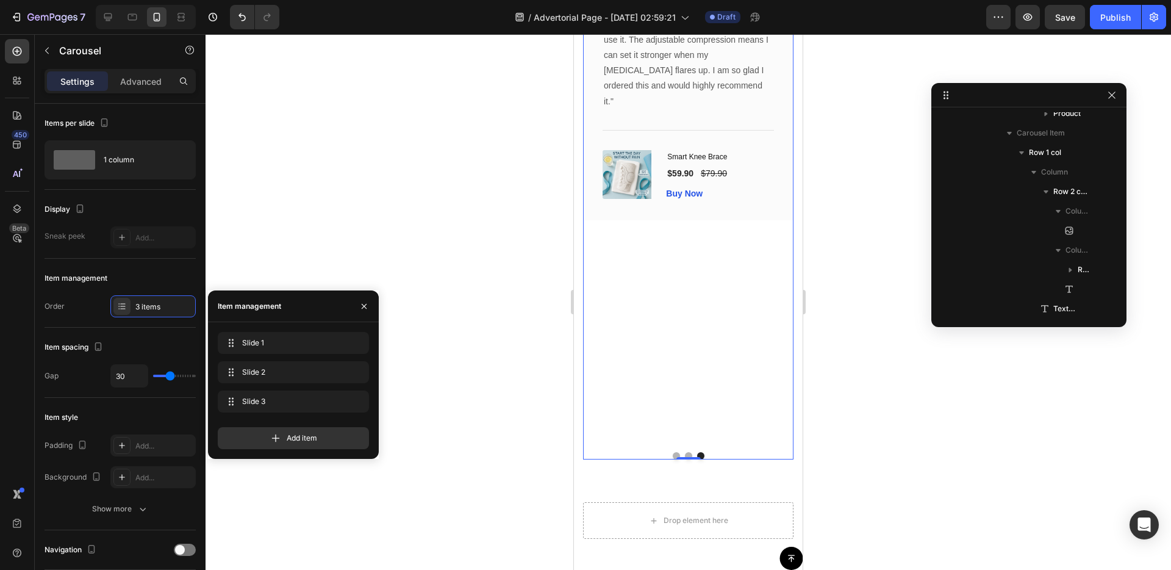
drag, startPoint x: 339, startPoint y: 428, endPoint x: 485, endPoint y: 393, distance: 151.2
click at [482, 0] on div "7 / Advertorial Page - [DATE] 02:59:21 Draft Preview Save Publish 450 Beta Sect…" at bounding box center [585, 0] width 1171 height 0
click at [676, 454] on button "Dot" at bounding box center [676, 457] width 7 height 7
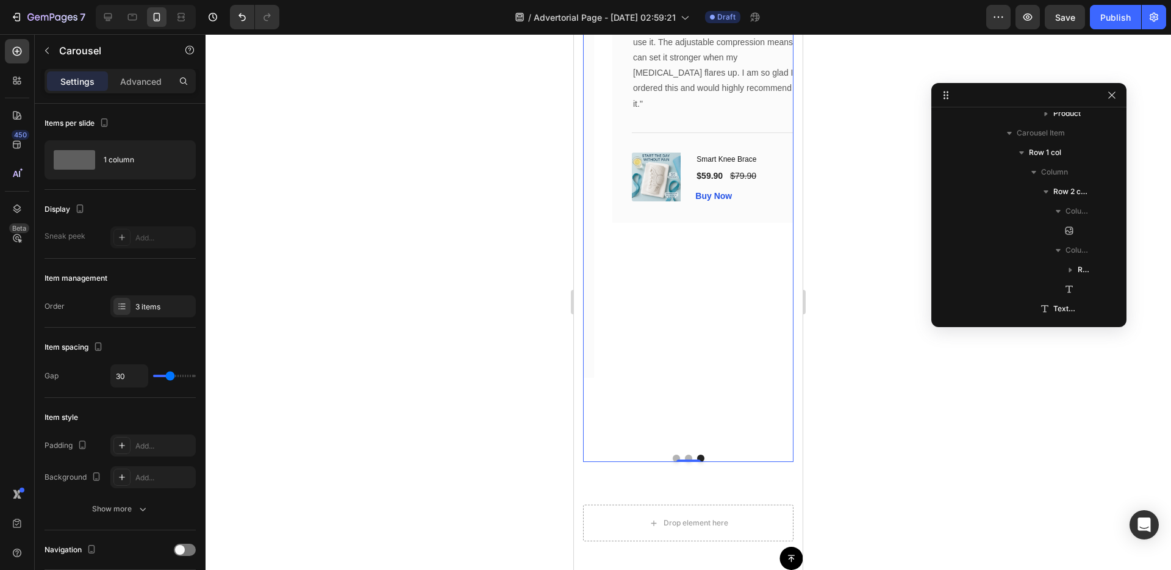
click at [676, 456] on button "Dot" at bounding box center [676, 457] width 7 height 7
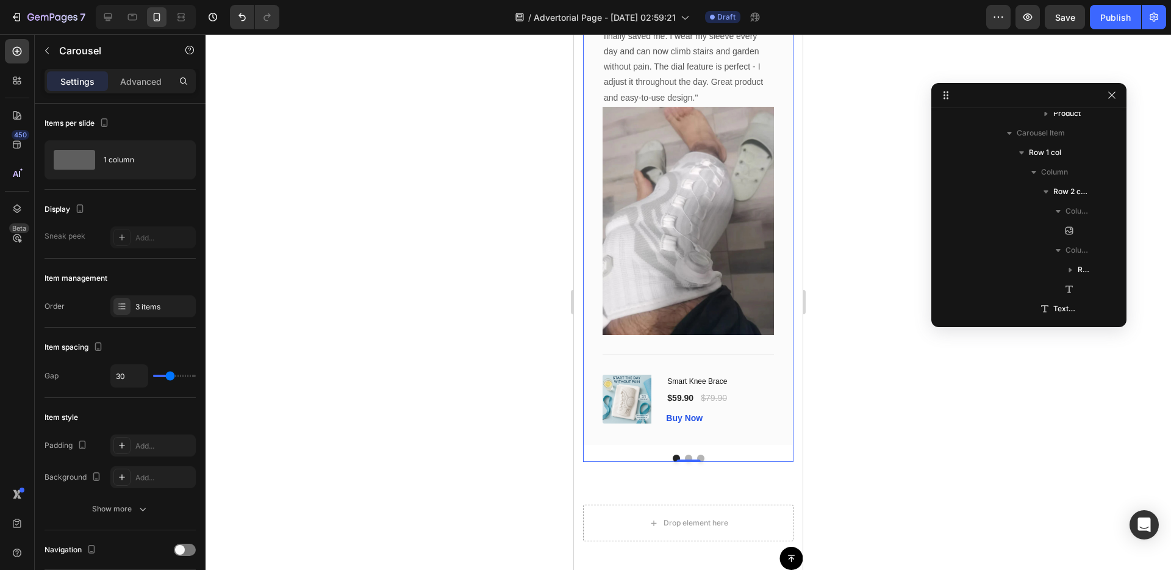
click at [689, 457] on div "0" at bounding box center [688, 462] width 12 height 10
click at [689, 455] on button "Dot" at bounding box center [688, 457] width 7 height 7
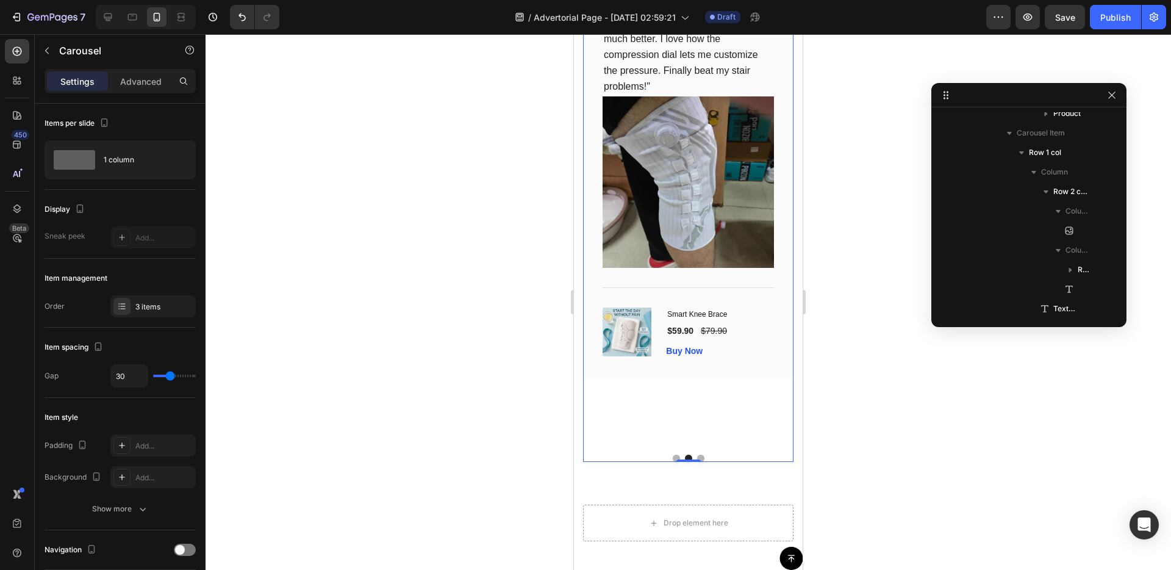
click at [699, 457] on button "Dot" at bounding box center [700, 457] width 7 height 7
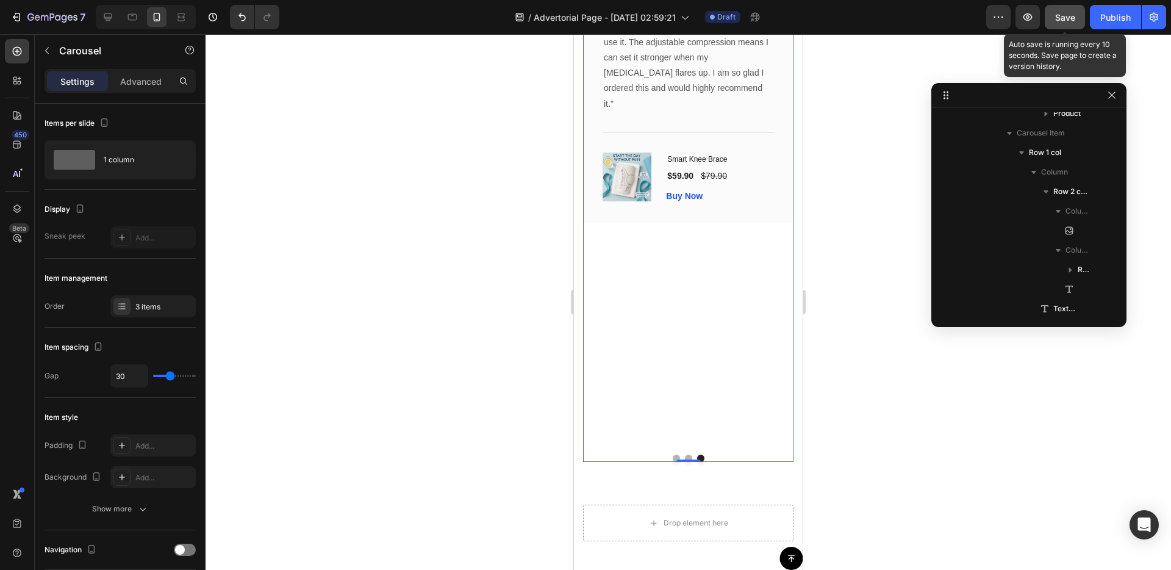
drag, startPoint x: 1065, startPoint y: 10, endPoint x: 1062, endPoint y: 25, distance: 15.5
click at [1064, 11] on div "Save" at bounding box center [1065, 17] width 20 height 13
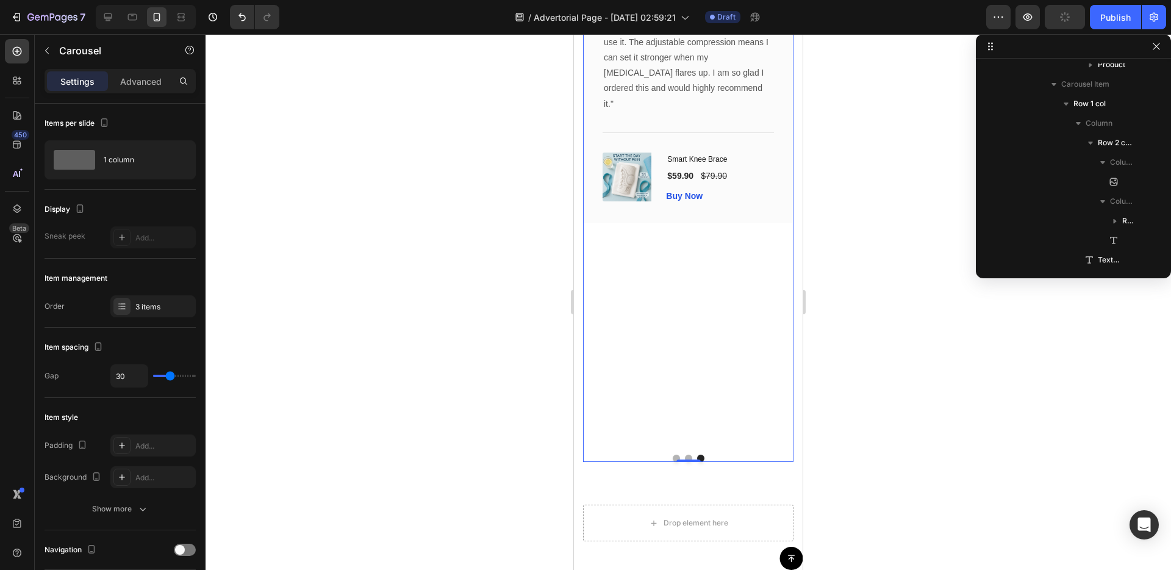
drag, startPoint x: 945, startPoint y: 95, endPoint x: 1033, endPoint y: 45, distance: 100.8
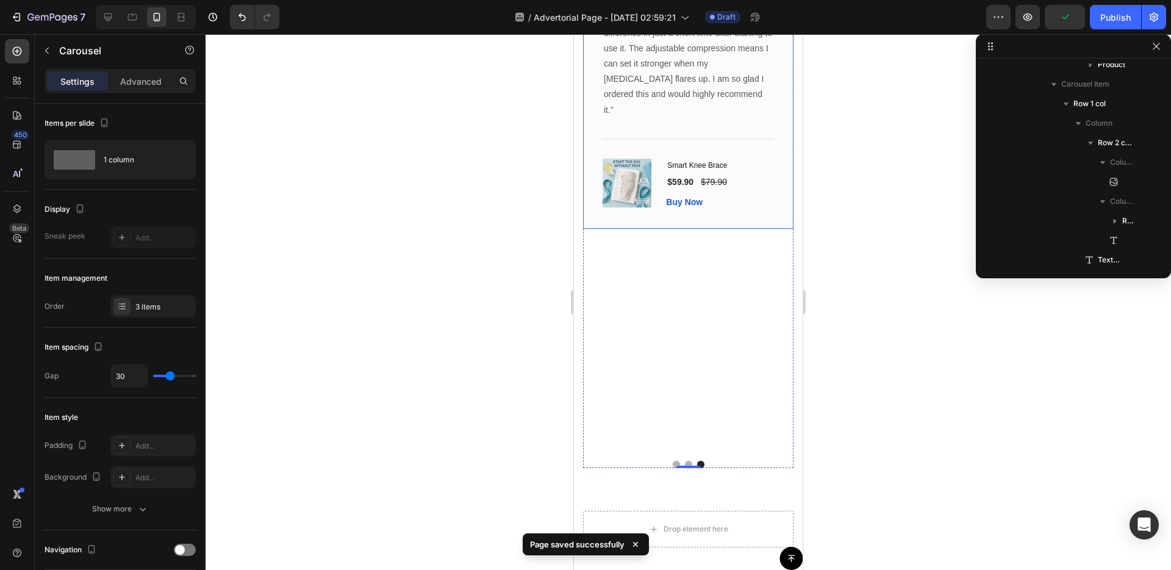
scroll to position [6383, 0]
click at [714, 445] on div "Image Icon Icon Icon Icon Icon Row [PERSON_NAME], VERIFIED BUYER Text block Row…" at bounding box center [688, 187] width 210 height 545
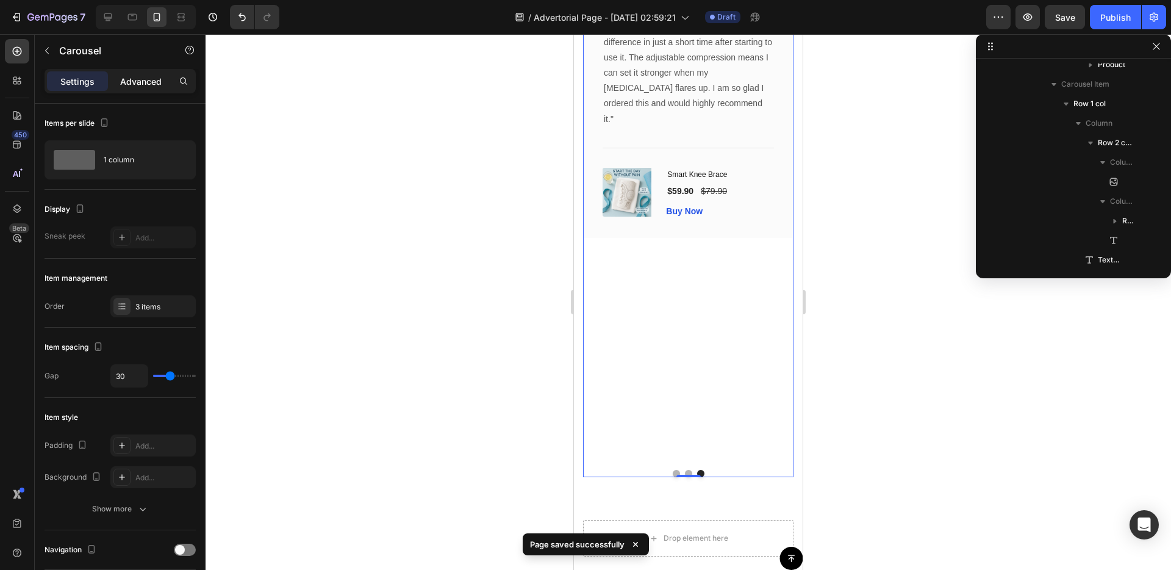
click at [141, 89] on div "Advanced" at bounding box center [140, 81] width 61 height 20
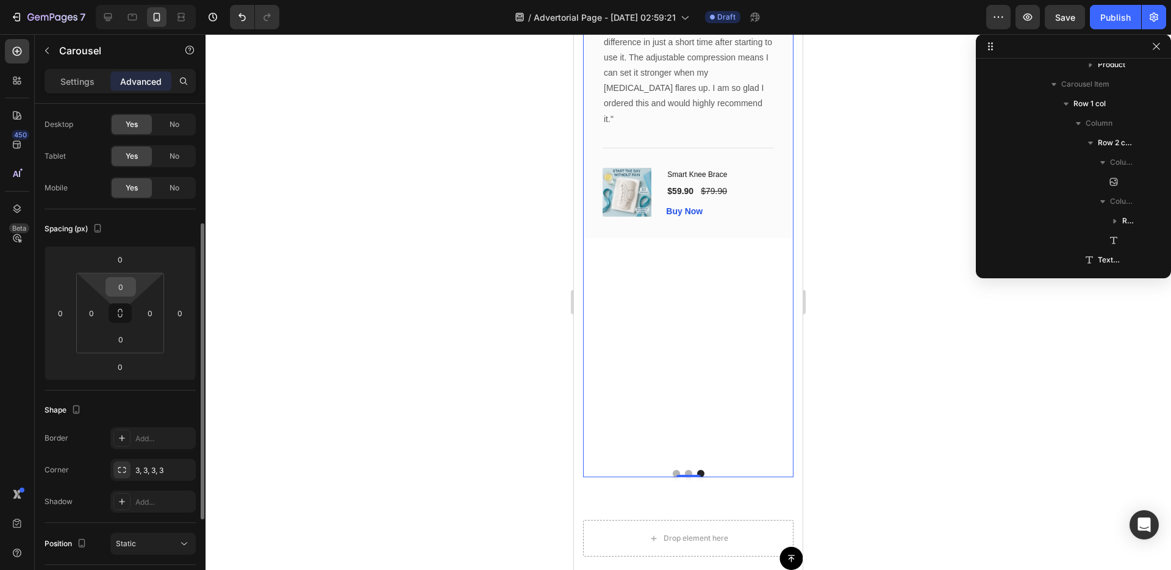
scroll to position [92, 0]
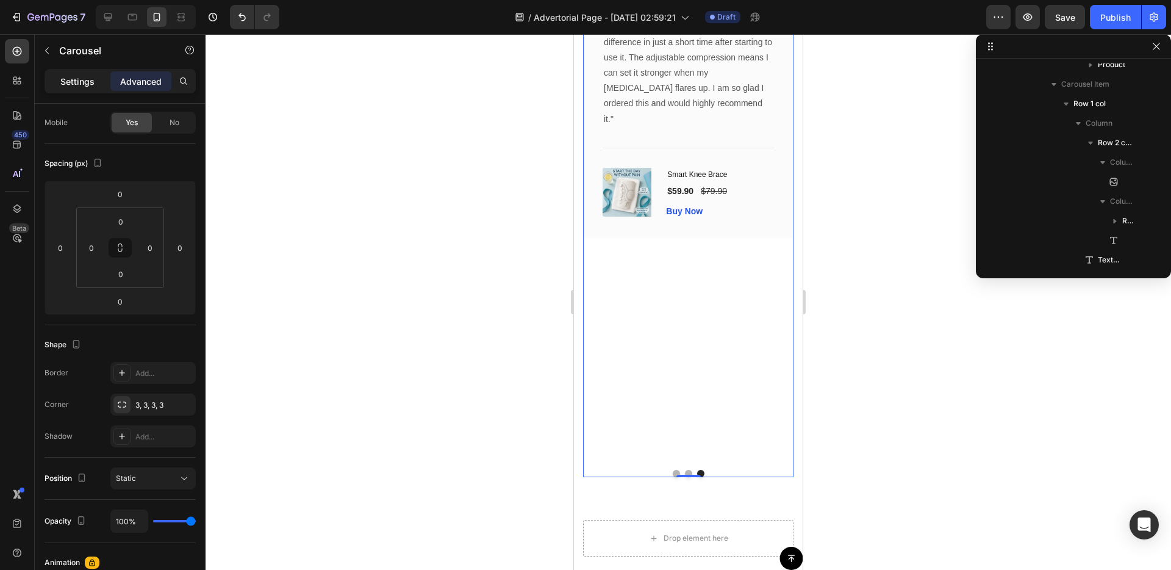
click at [91, 78] on p "Settings" at bounding box center [77, 81] width 34 height 13
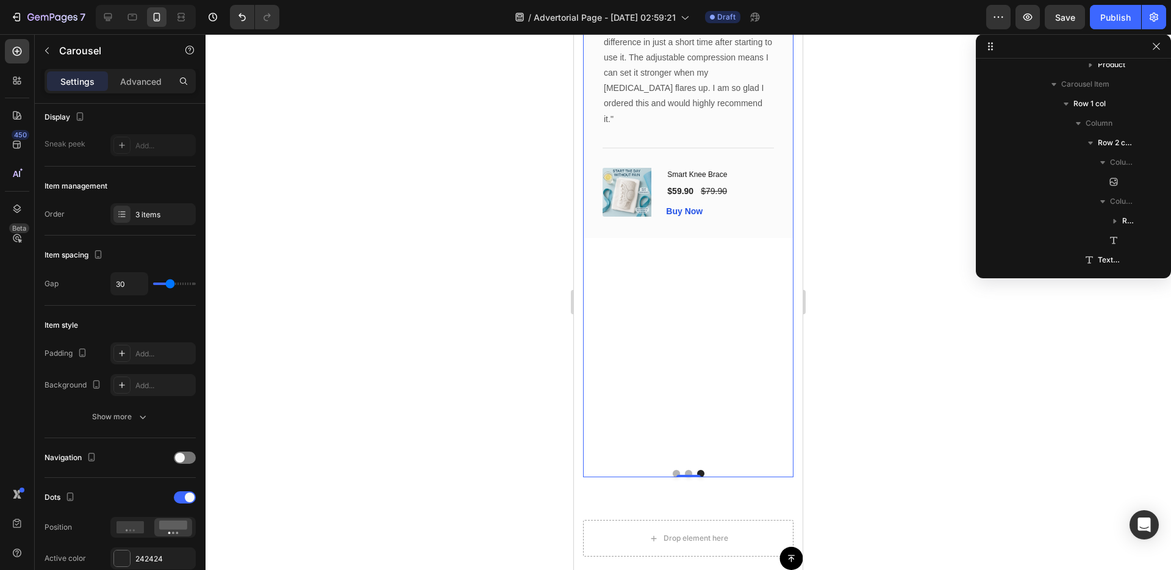
click at [87, 81] on p "Settings" at bounding box center [77, 81] width 34 height 13
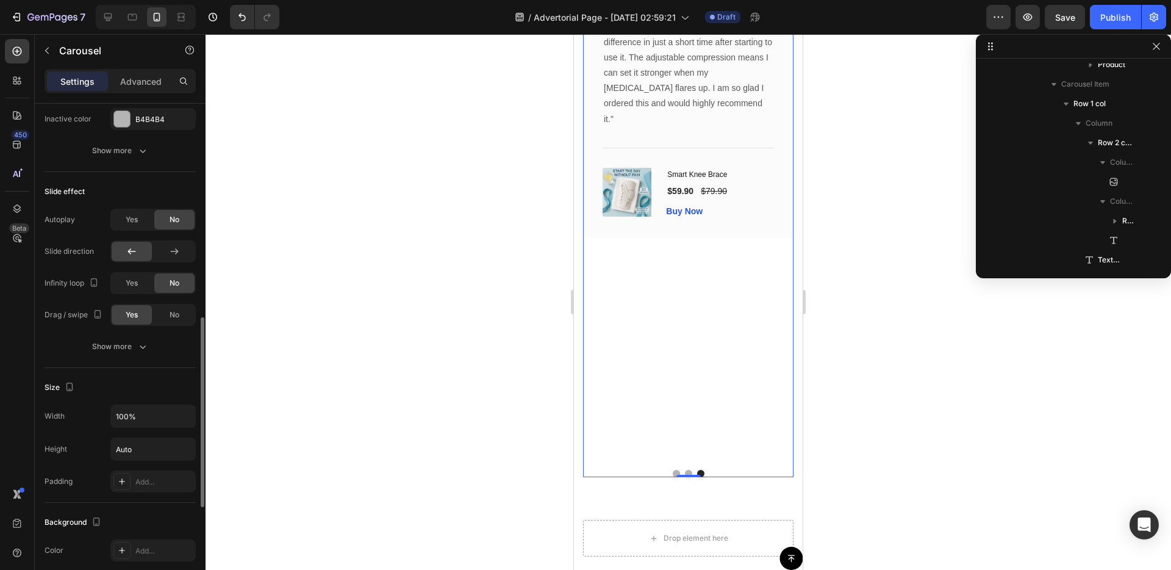
scroll to position [657, 0]
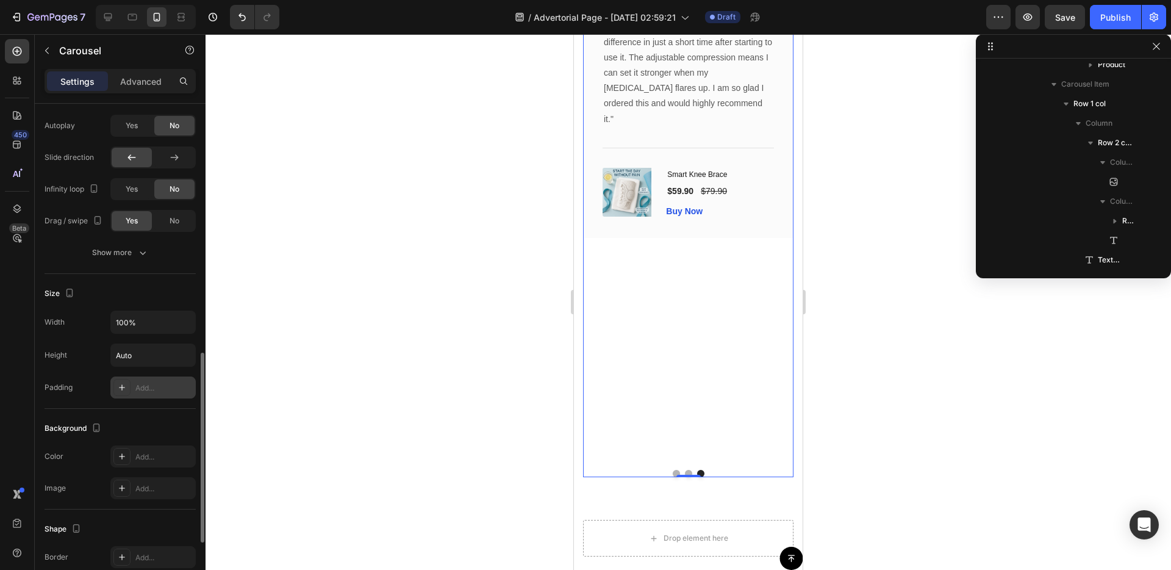
click at [147, 392] on div "Add..." at bounding box center [163, 387] width 57 height 11
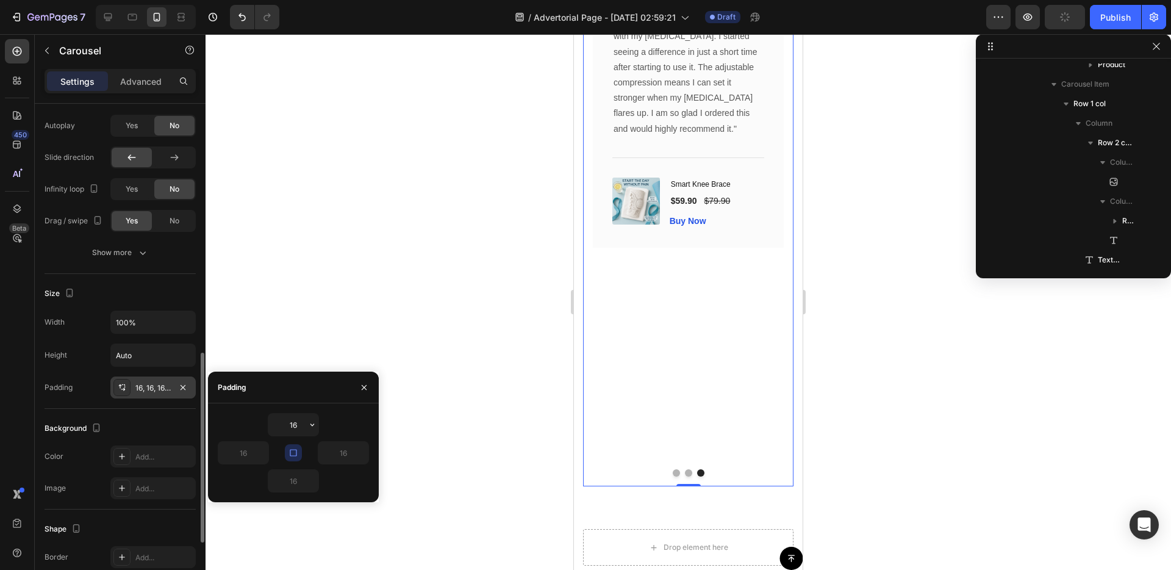
click at [662, 455] on div "Image Icon Icon Icon Icon Icon Row [PERSON_NAME], VERIFIED BUYER Text block Row…" at bounding box center [688, 192] width 191 height 534
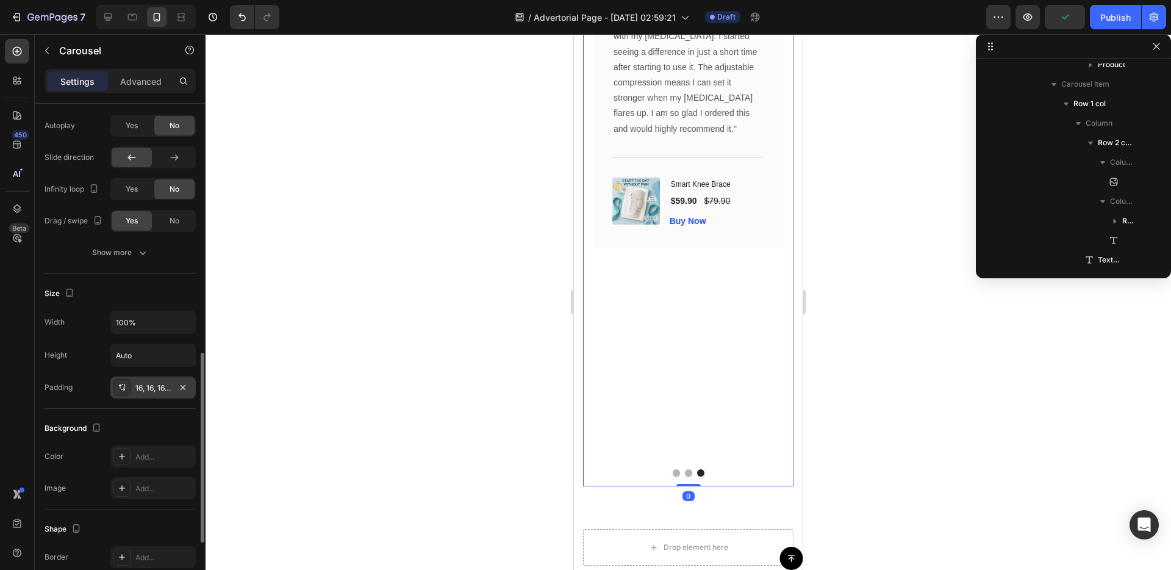
drag, startPoint x: 692, startPoint y: 484, endPoint x: 691, endPoint y: 446, distance: 37.8
click at [691, 446] on div "Image [PERSON_NAME], verified buyer Text block Icon Icon Icon Icon Icon Row Row…" at bounding box center [688, 200] width 210 height 571
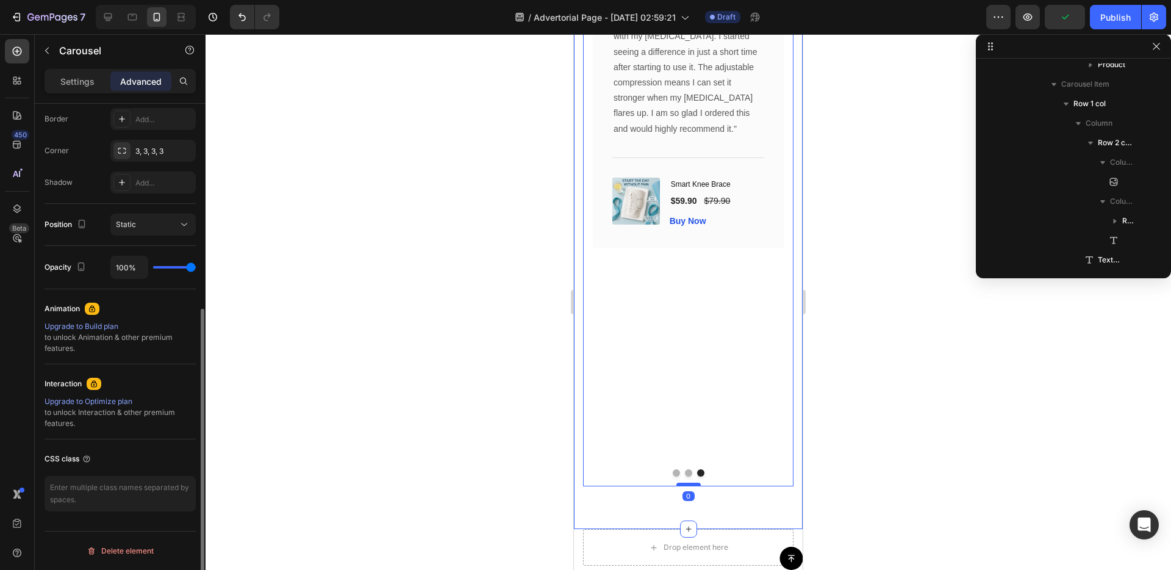
scroll to position [346, 0]
click at [693, 474] on div "Image [PERSON_NAME], verified buyer Text block Icon Icon Icon Icon Icon Row Row…" at bounding box center [688, 200] width 210 height 571
drag, startPoint x: 694, startPoint y: 484, endPoint x: 698, endPoint y: 521, distance: 37.4
click at [698, 521] on div at bounding box center [688, 522] width 24 height 4
drag, startPoint x: 698, startPoint y: 520, endPoint x: 701, endPoint y: 469, distance: 51.3
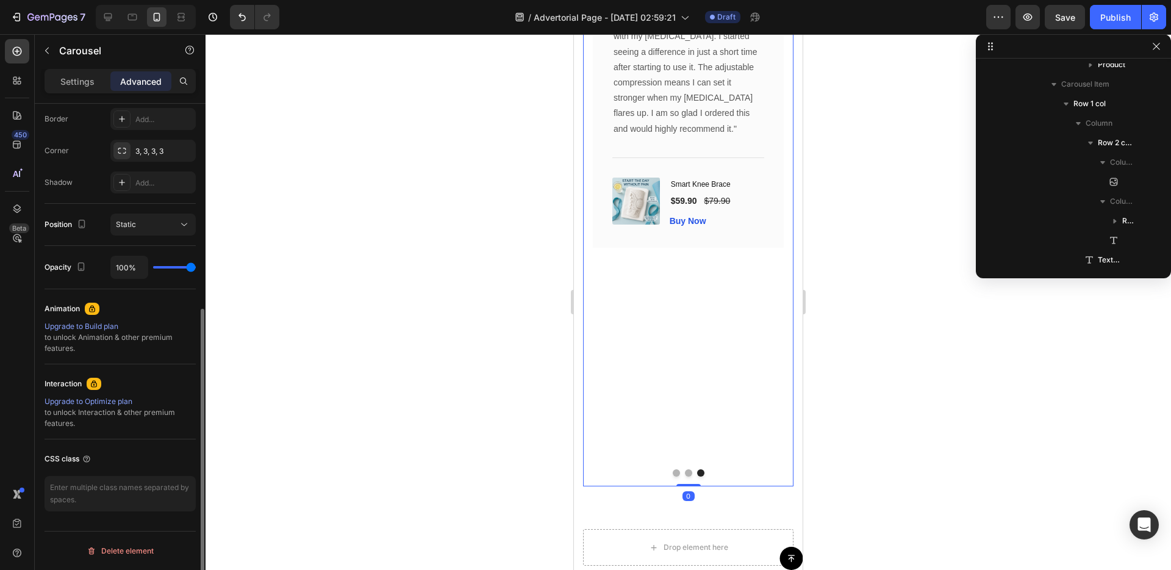
click at [701, 469] on div "Image [PERSON_NAME], verified buyer Text block Icon Icon Icon Icon Icon Row Row…" at bounding box center [688, 200] width 210 height 571
type input "0"
click at [742, 457] on div "Image Icon Icon Icon Icon Icon Row [PERSON_NAME], VERIFIED BUYER Text block Row…" at bounding box center [688, 192] width 191 height 534
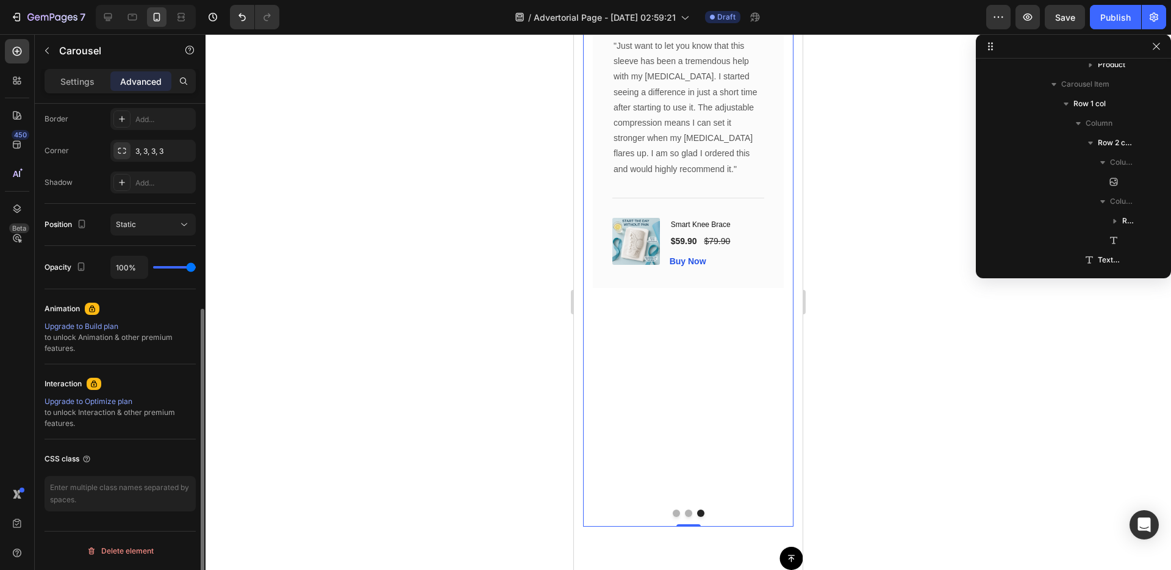
scroll to position [6318, 0]
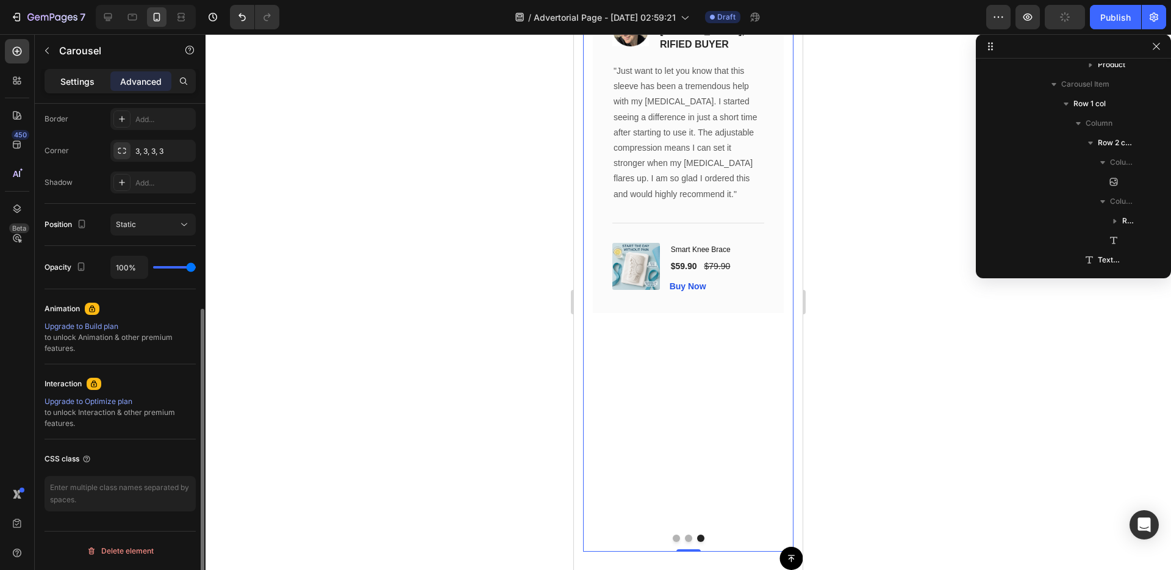
click at [98, 77] on div "Settings" at bounding box center [77, 81] width 61 height 20
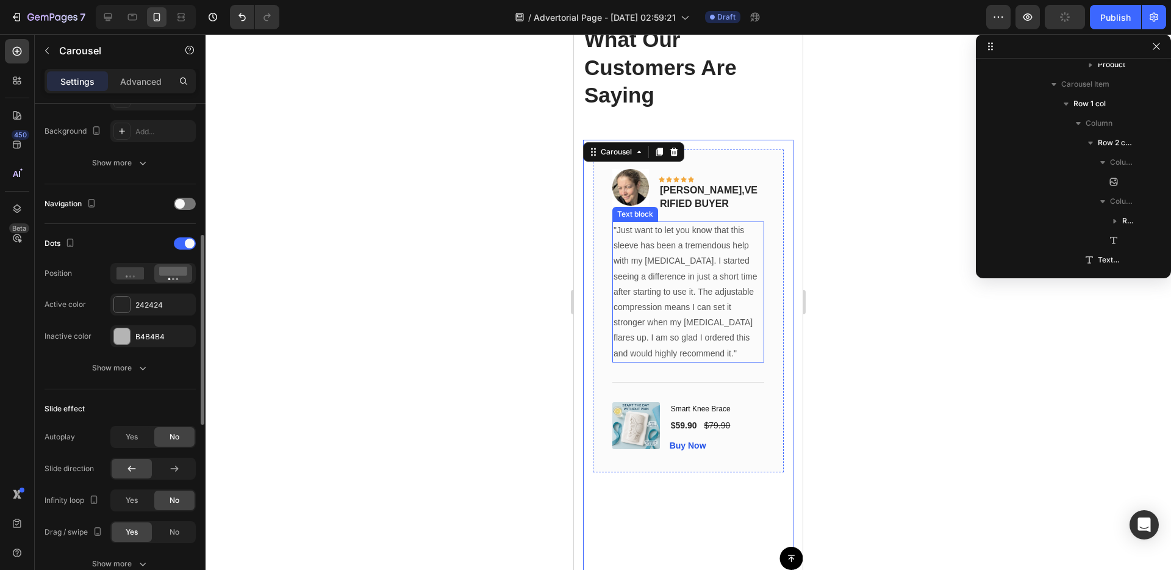
scroll to position [6153, 0]
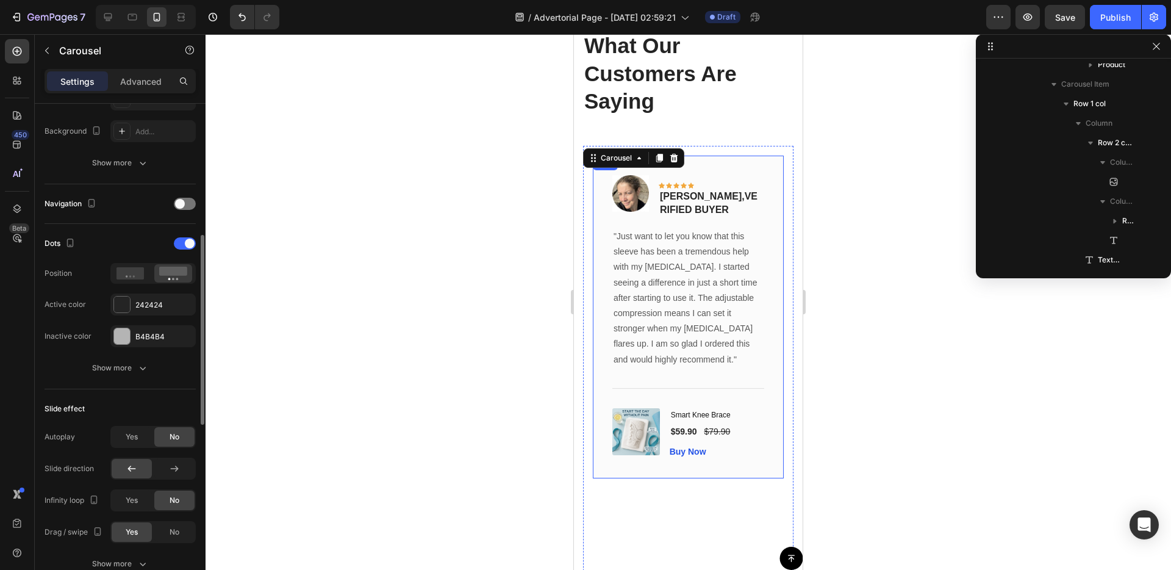
click at [772, 329] on div "Image Icon Icon Icon Icon Icon Row [PERSON_NAME], VERIFIED BUYER Text block Row…" at bounding box center [688, 317] width 191 height 323
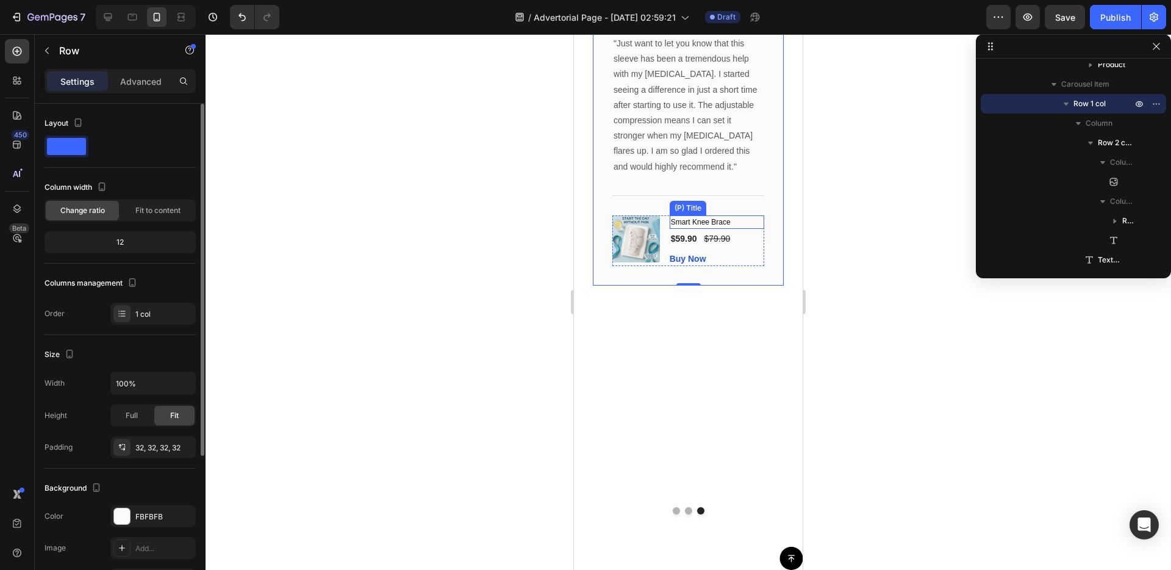
scroll to position [6430, 0]
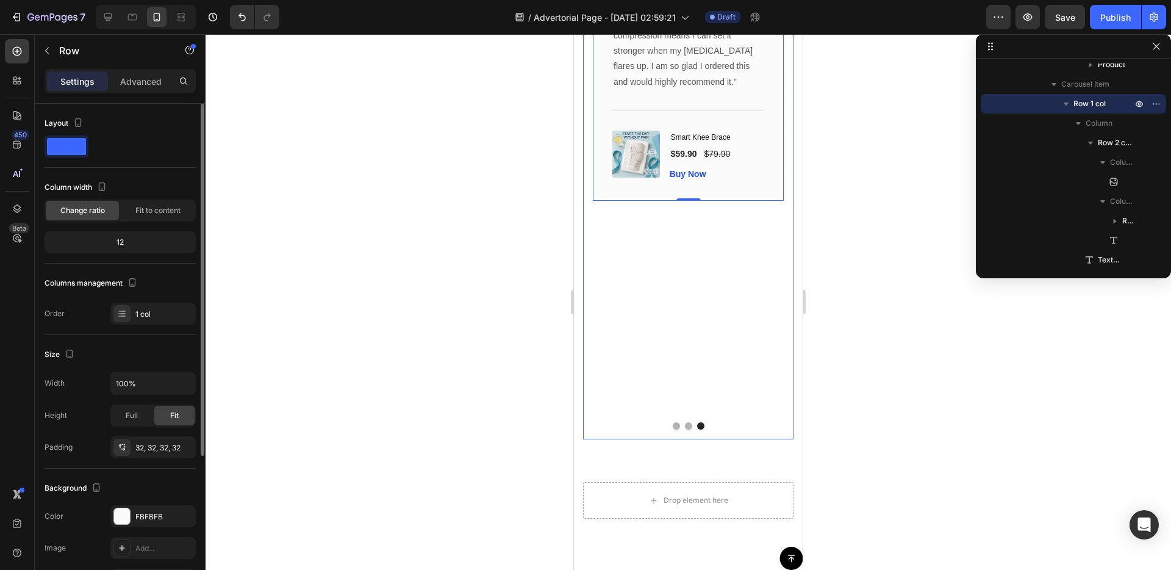
click at [678, 427] on button "Dot" at bounding box center [676, 425] width 7 height 7
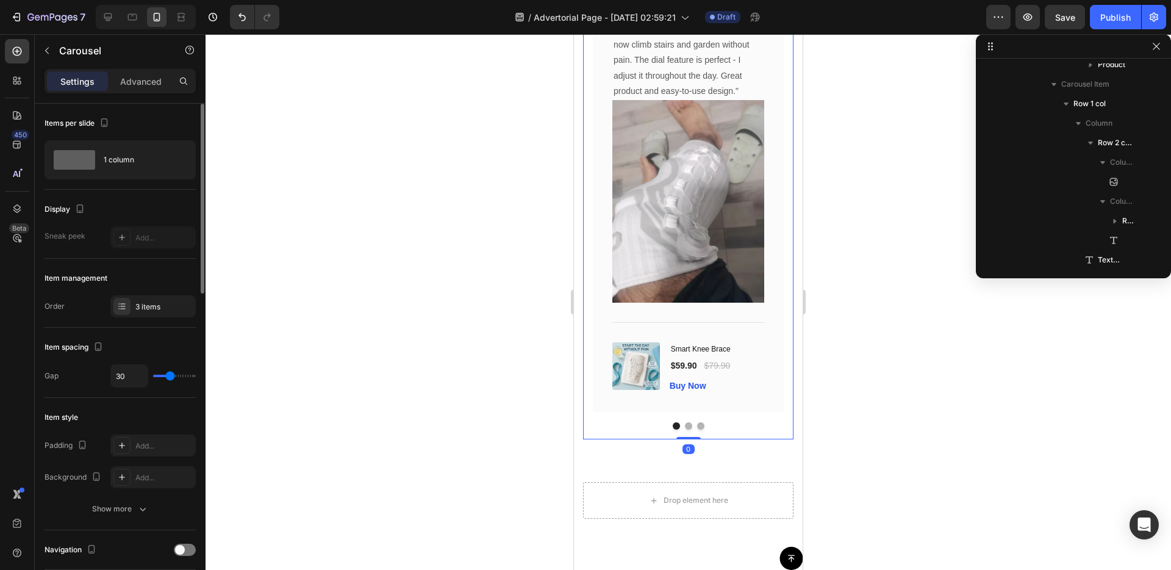
click at [689, 426] on button "Dot" at bounding box center [688, 425] width 7 height 7
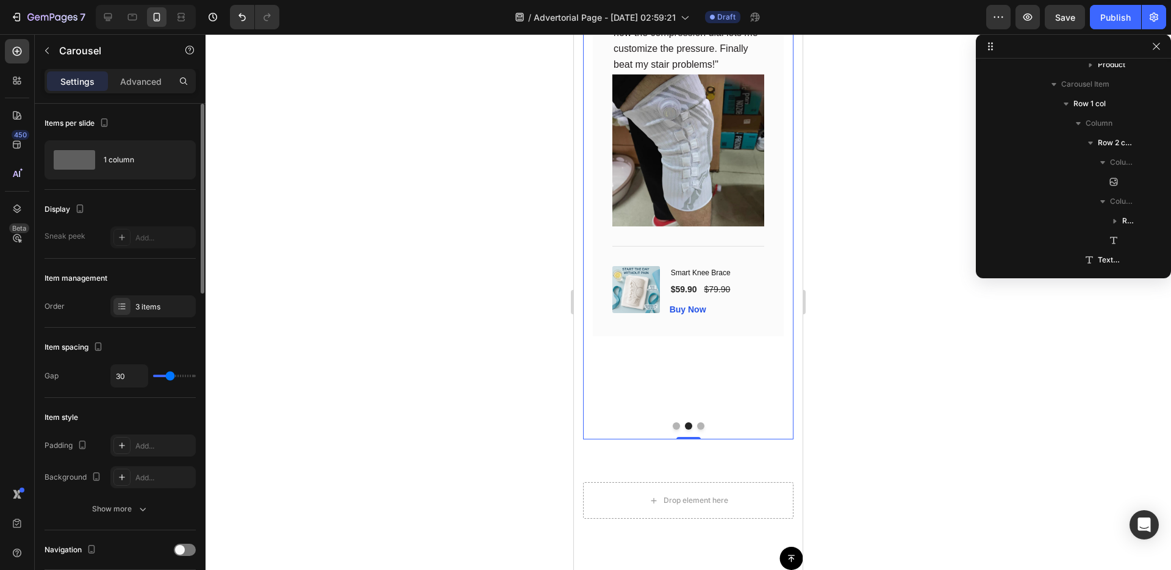
click at [675, 426] on button "Dot" at bounding box center [676, 425] width 7 height 7
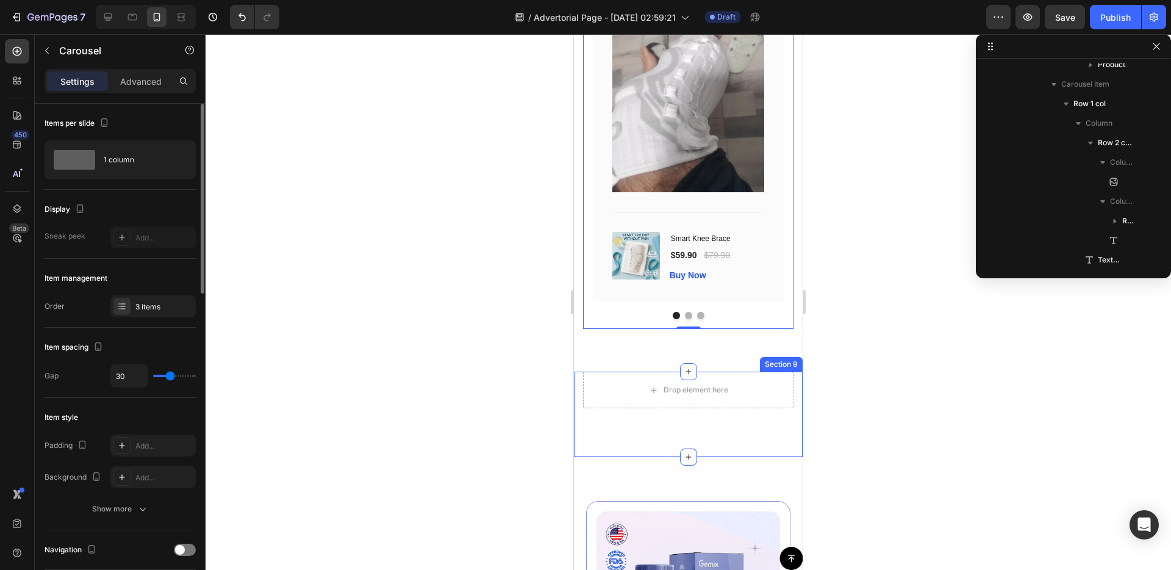
scroll to position [6558, 0]
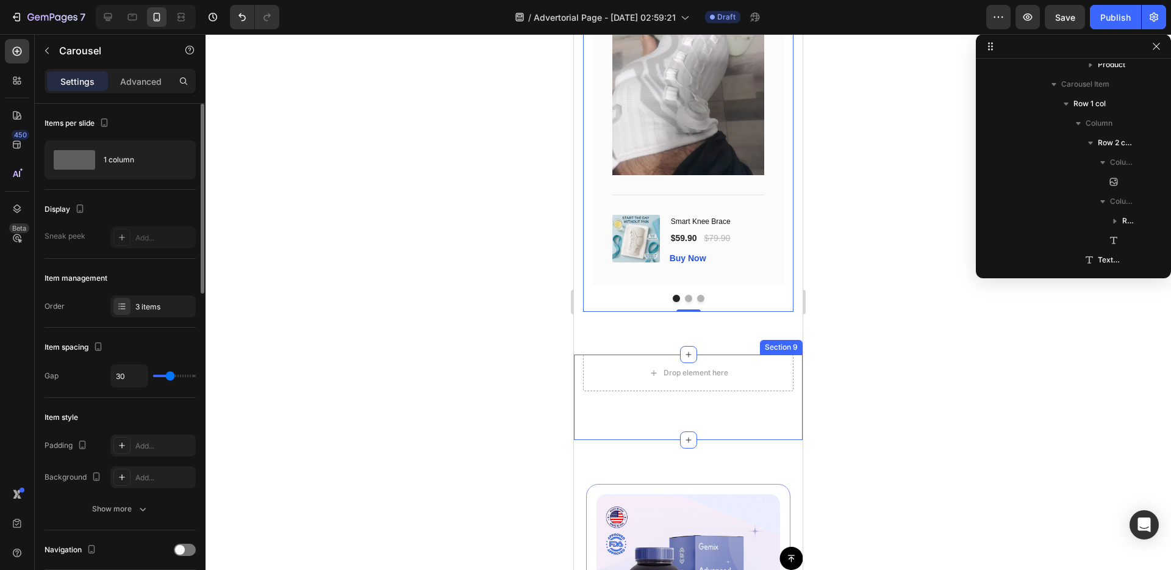
click at [730, 403] on div "Drop element here Row Section 9" at bounding box center [688, 396] width 229 height 85
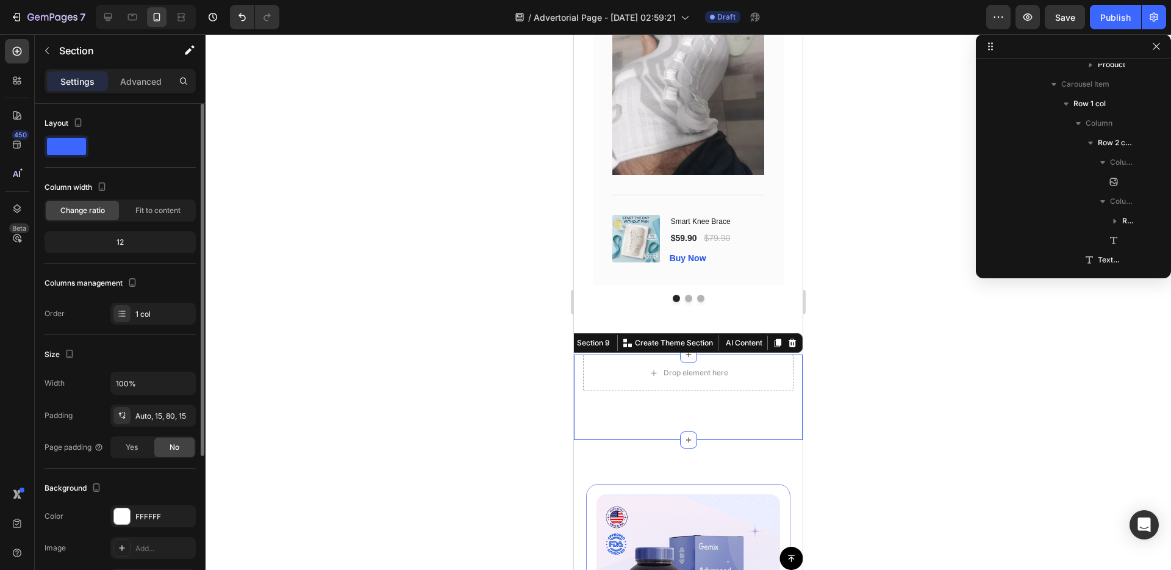
click at [797, 344] on div at bounding box center [792, 342] width 15 height 15
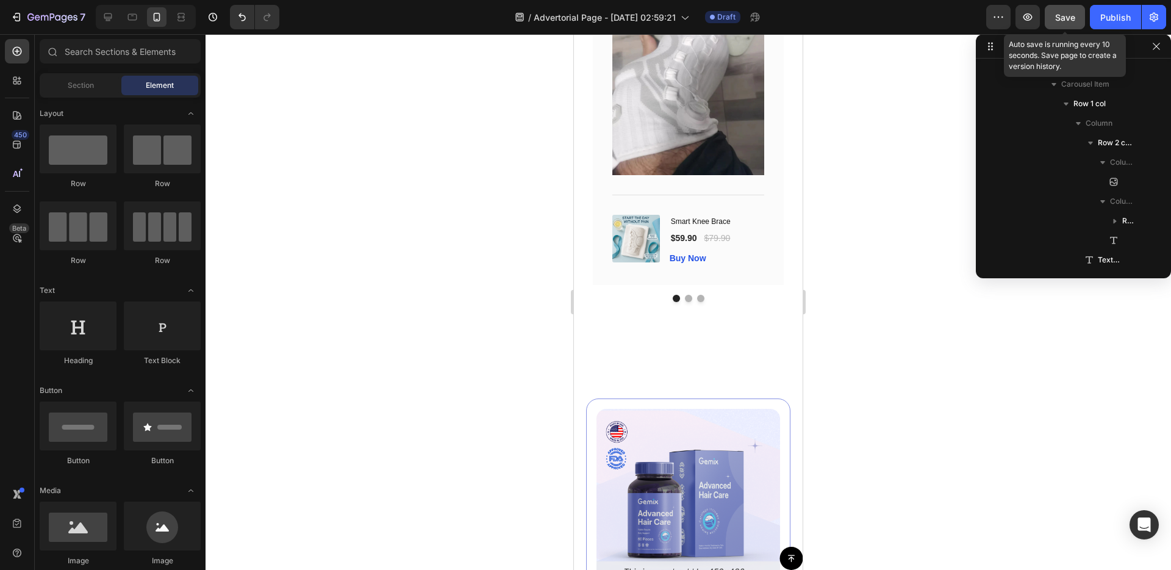
click at [1064, 27] on button "Save" at bounding box center [1065, 17] width 40 height 24
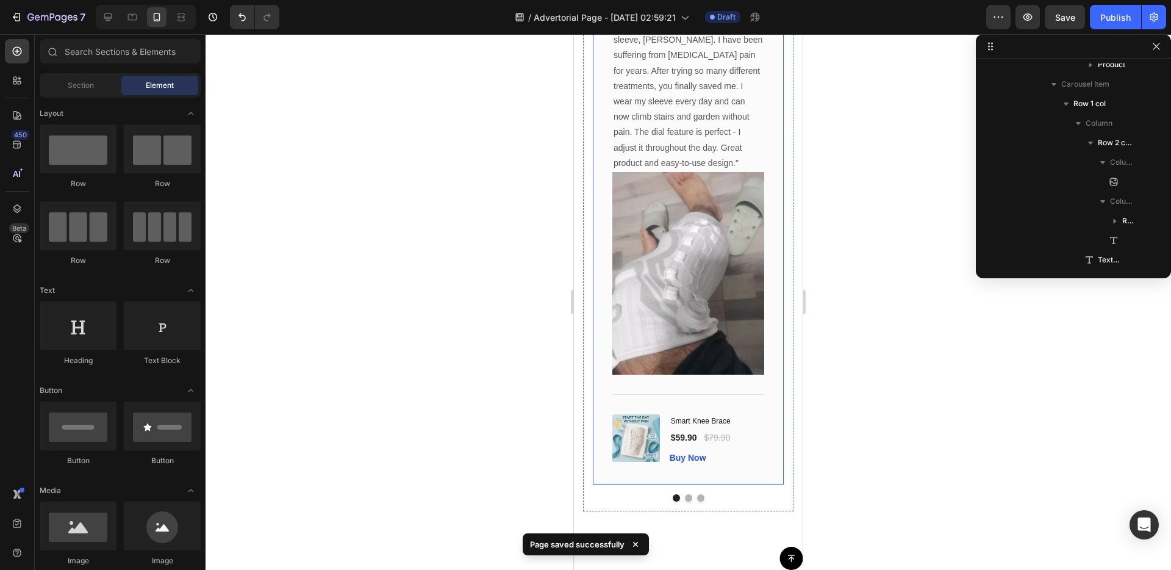
scroll to position [6419, 0]
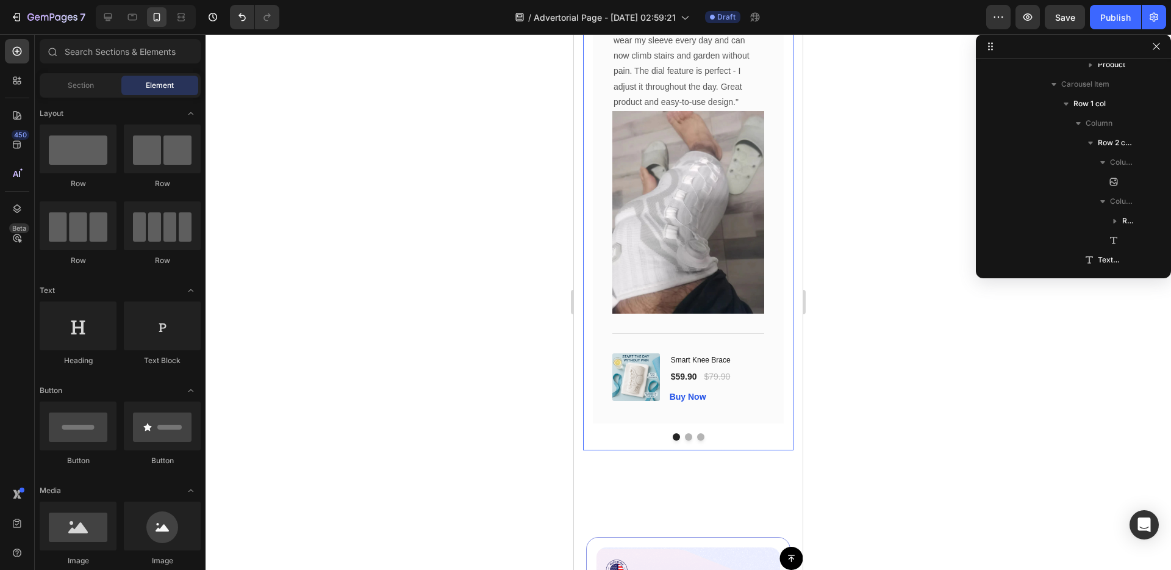
click at [687, 437] on button "Dot" at bounding box center [688, 436] width 7 height 7
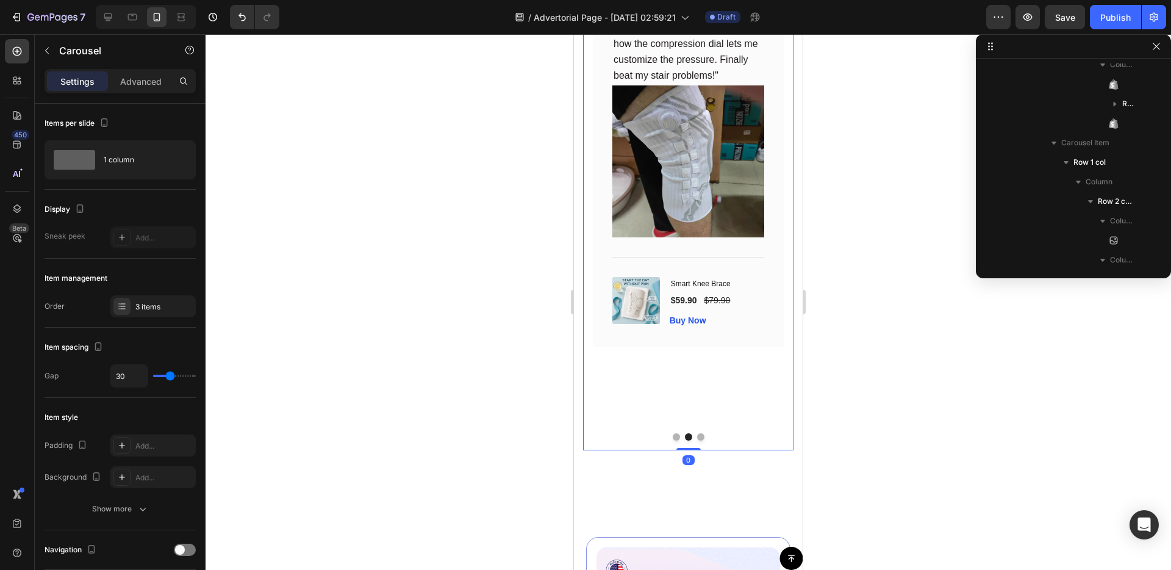
click at [699, 436] on button "Dot" at bounding box center [700, 436] width 7 height 7
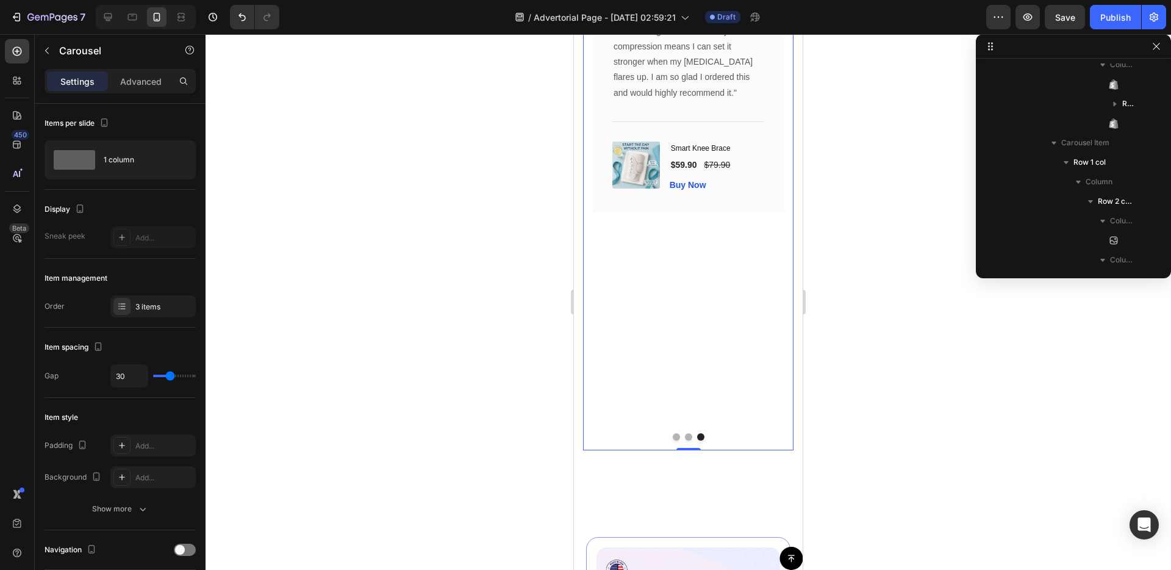
click at [675, 437] on button "Dot" at bounding box center [676, 436] width 7 height 7
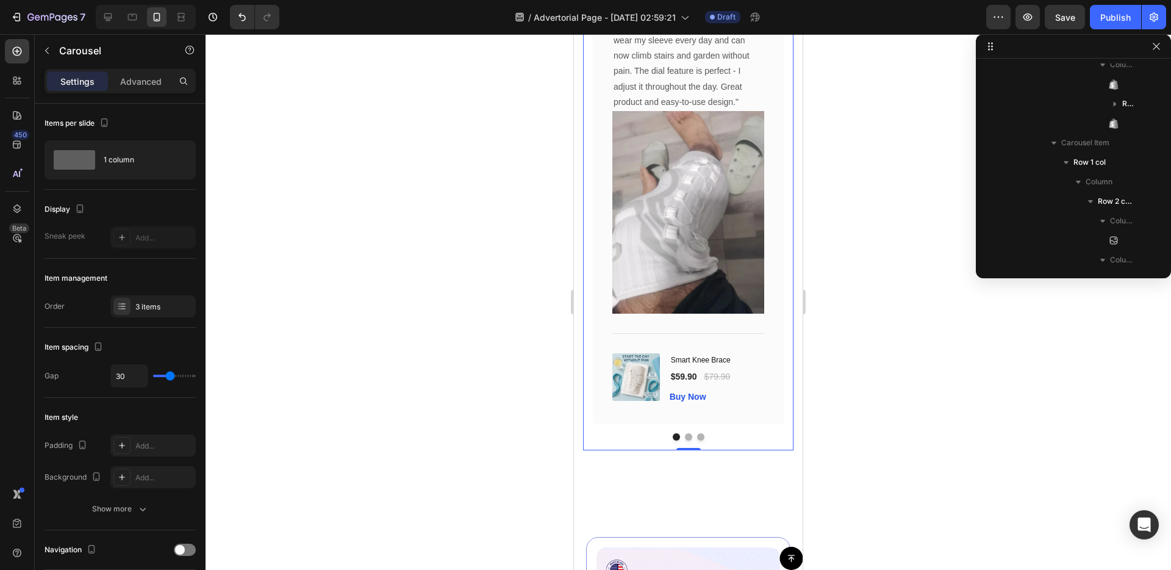
click at [689, 438] on button "Dot" at bounding box center [688, 436] width 7 height 7
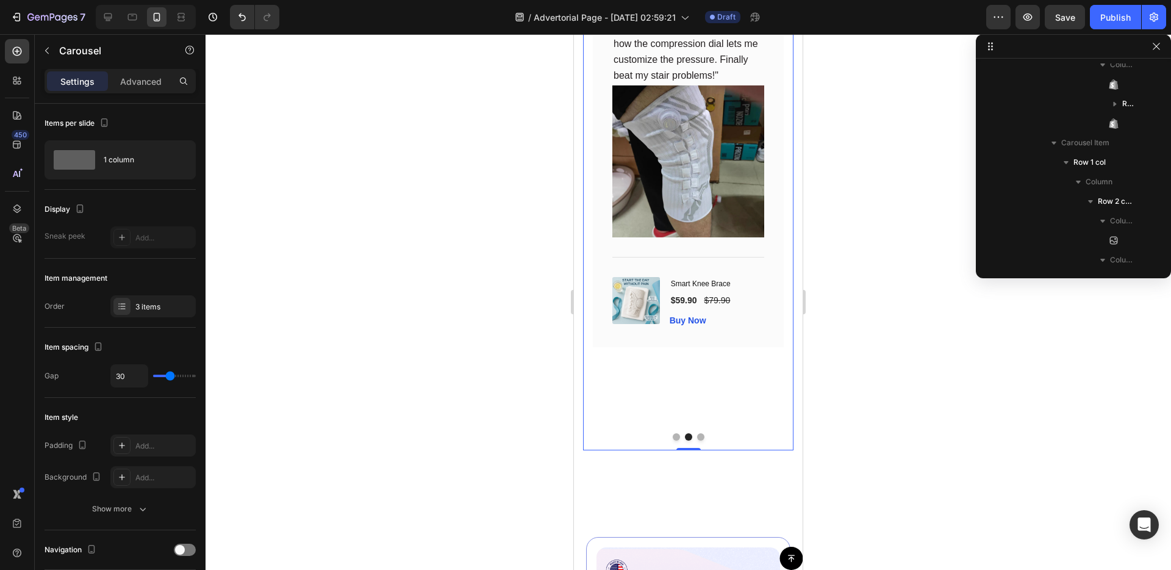
click at [674, 439] on button "Dot" at bounding box center [676, 436] width 7 height 7
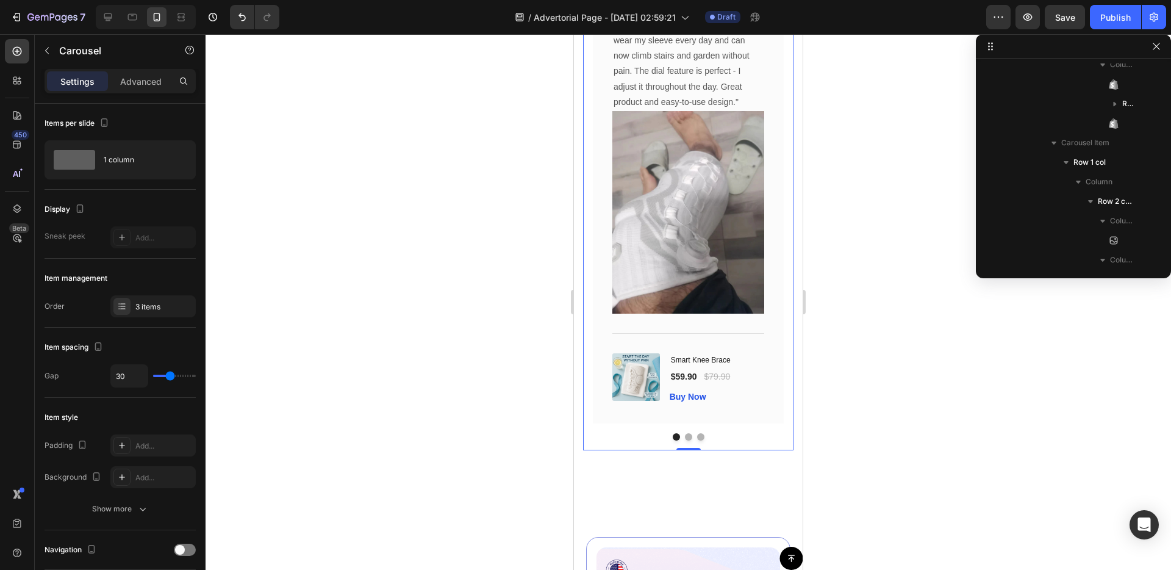
click at [685, 436] on button "Dot" at bounding box center [688, 436] width 7 height 7
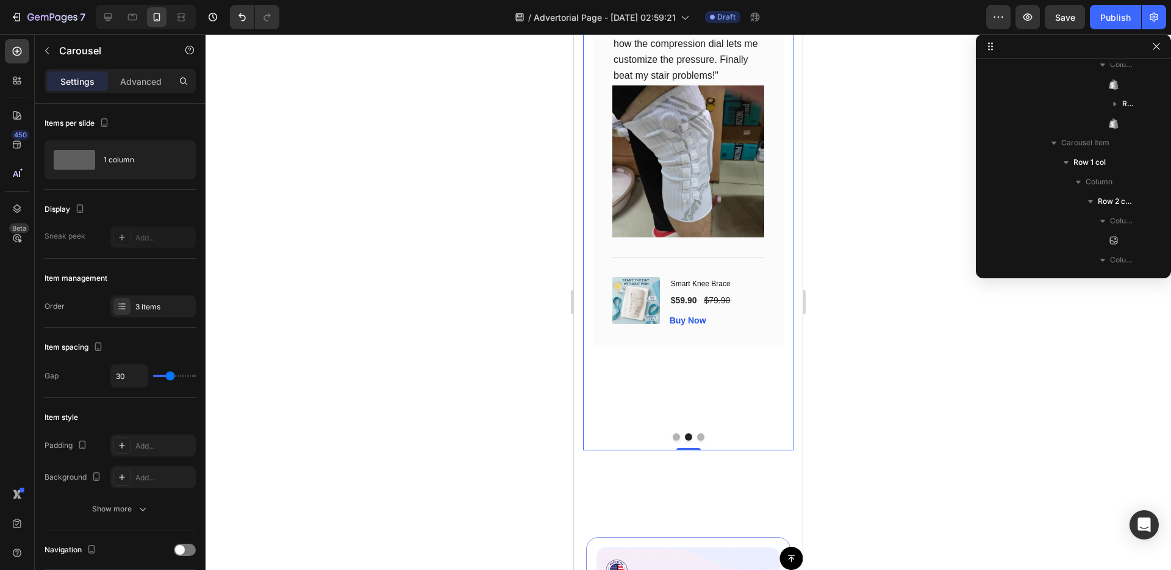
click at [678, 437] on button "Dot" at bounding box center [676, 436] width 7 height 7
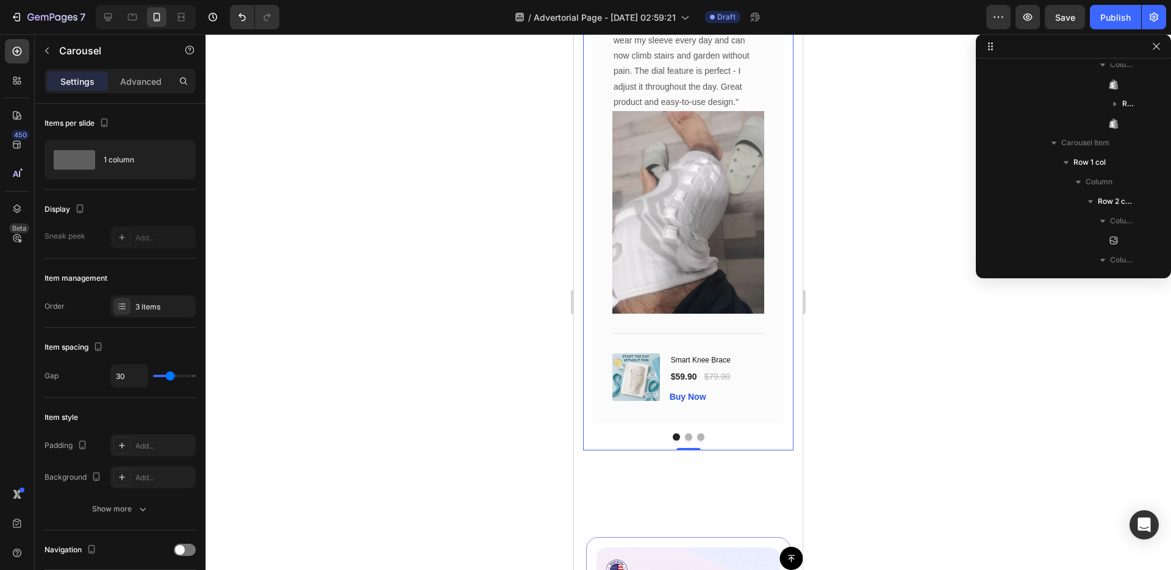
click at [686, 435] on button "Dot" at bounding box center [688, 436] width 7 height 7
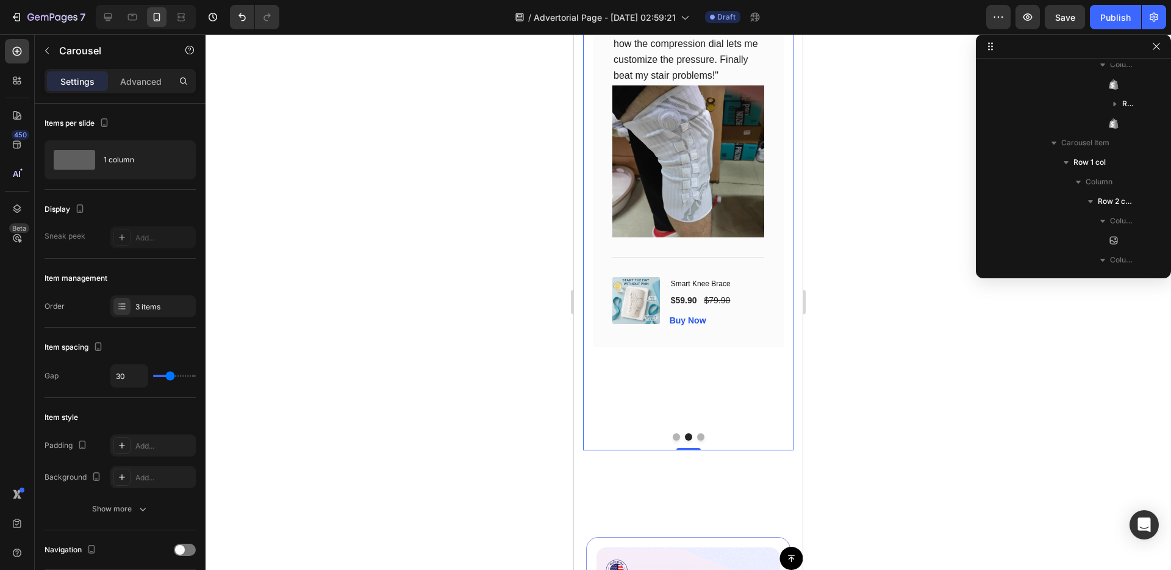
click at [701, 436] on button "Dot" at bounding box center [700, 436] width 7 height 7
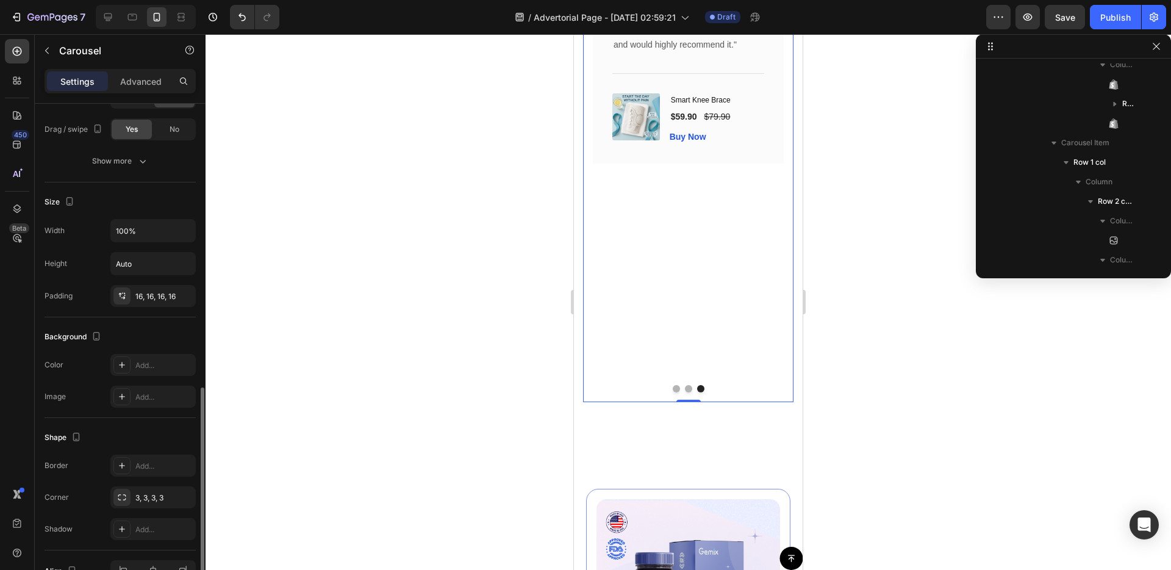
scroll to position [751, 0]
click at [160, 298] on div "16, 16, 16, 16" at bounding box center [152, 293] width 35 height 11
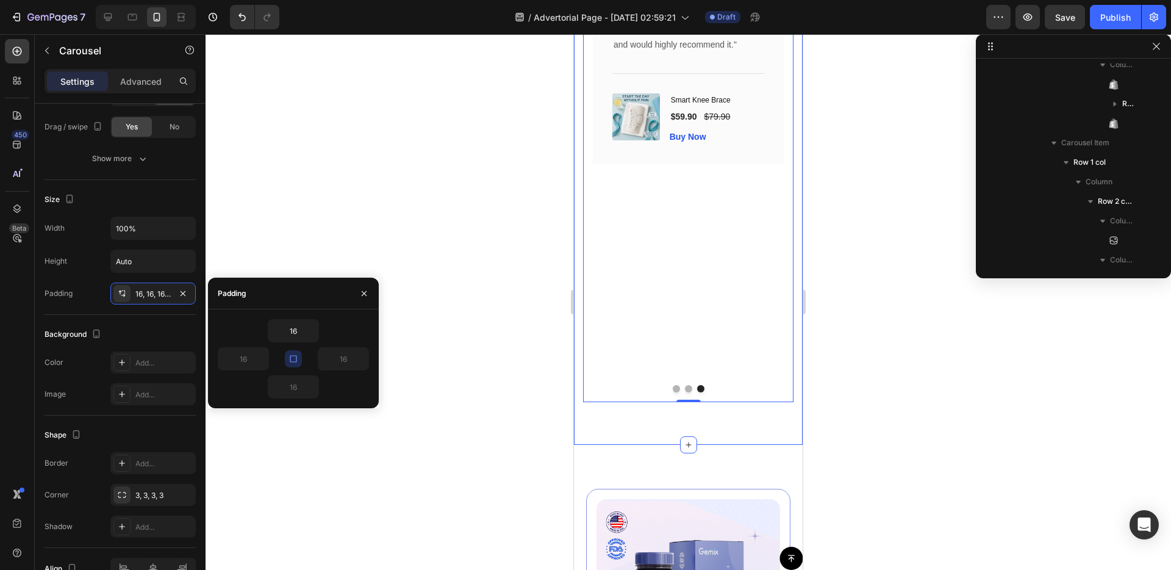
click at [578, 329] on div "Image [PERSON_NAME], verified buyer Text block Icon Icon Icon Icon Icon Row Row…" at bounding box center [688, 138] width 229 height 614
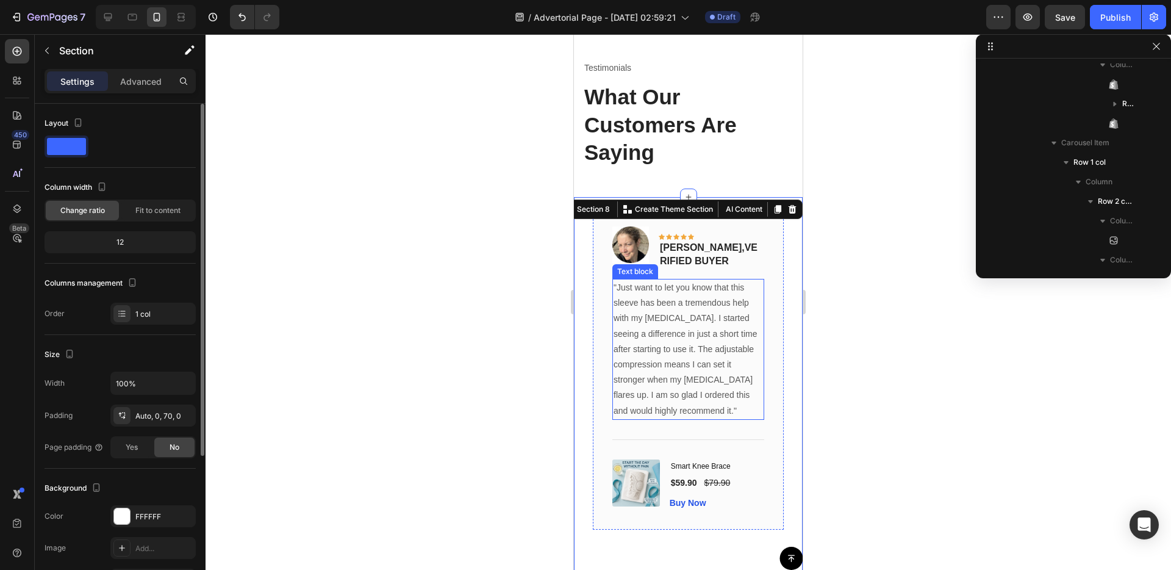
scroll to position [6092, 0]
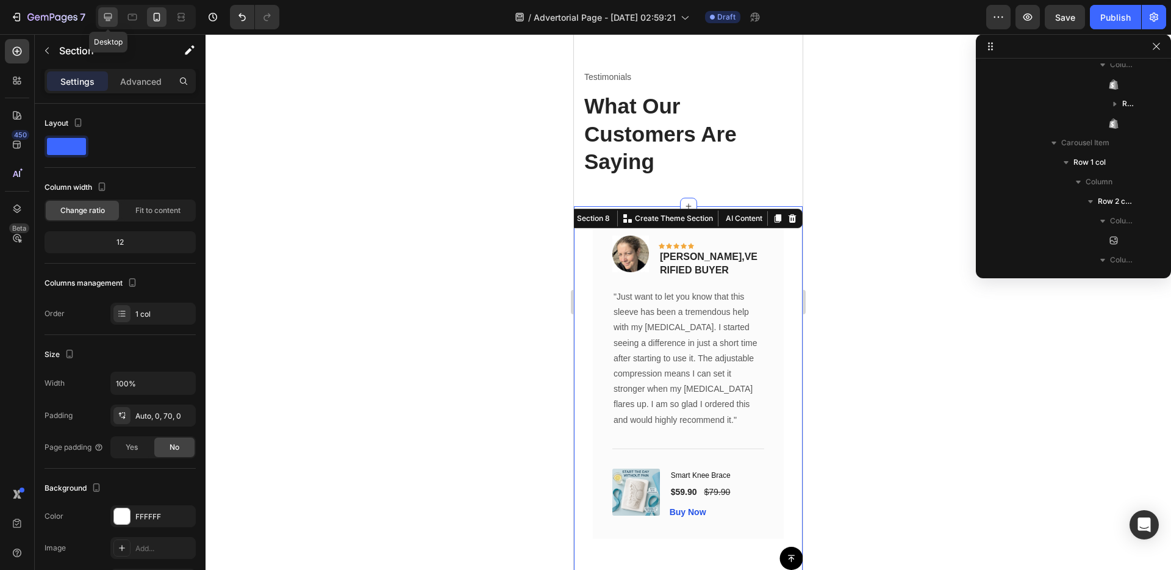
click at [116, 20] on div at bounding box center [108, 17] width 20 height 20
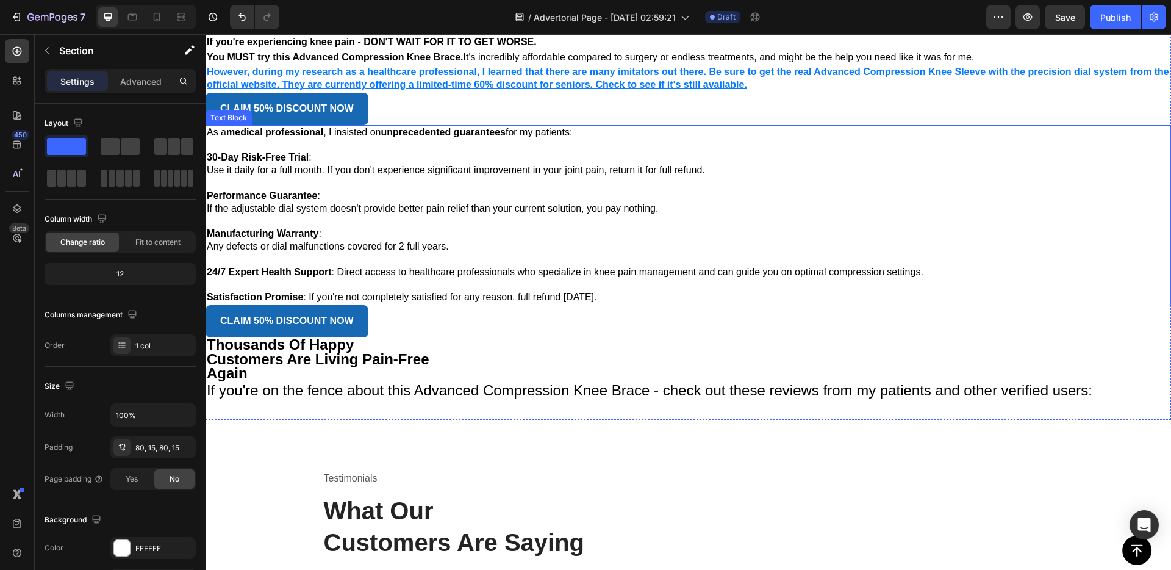
scroll to position [5639, 0]
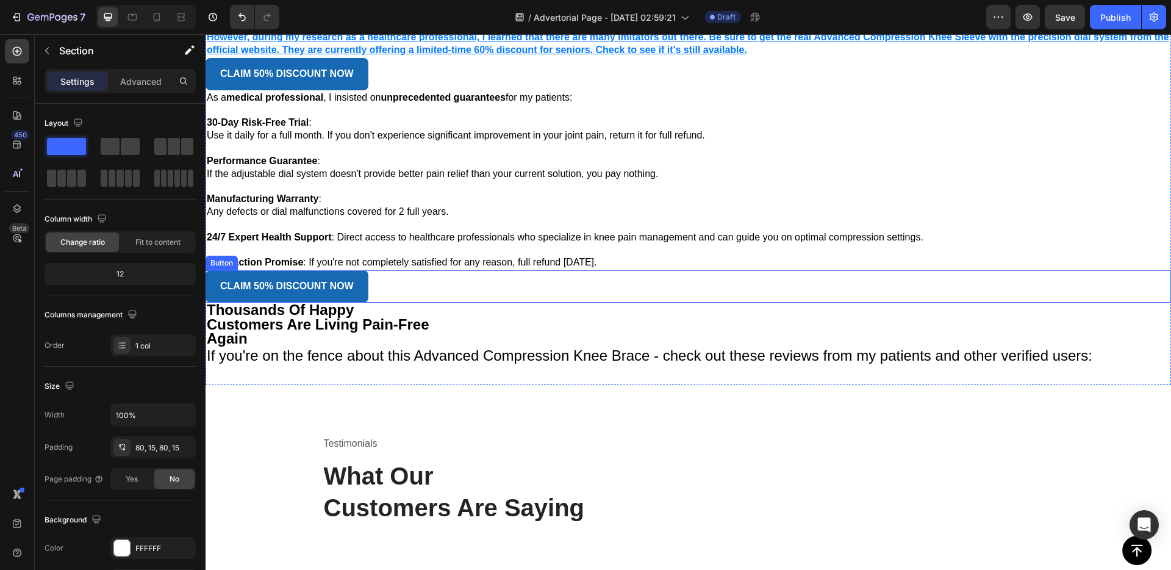
click at [465, 270] on div "CLAIM 50% DISCOUNT NOW Button" at bounding box center [689, 286] width 966 height 32
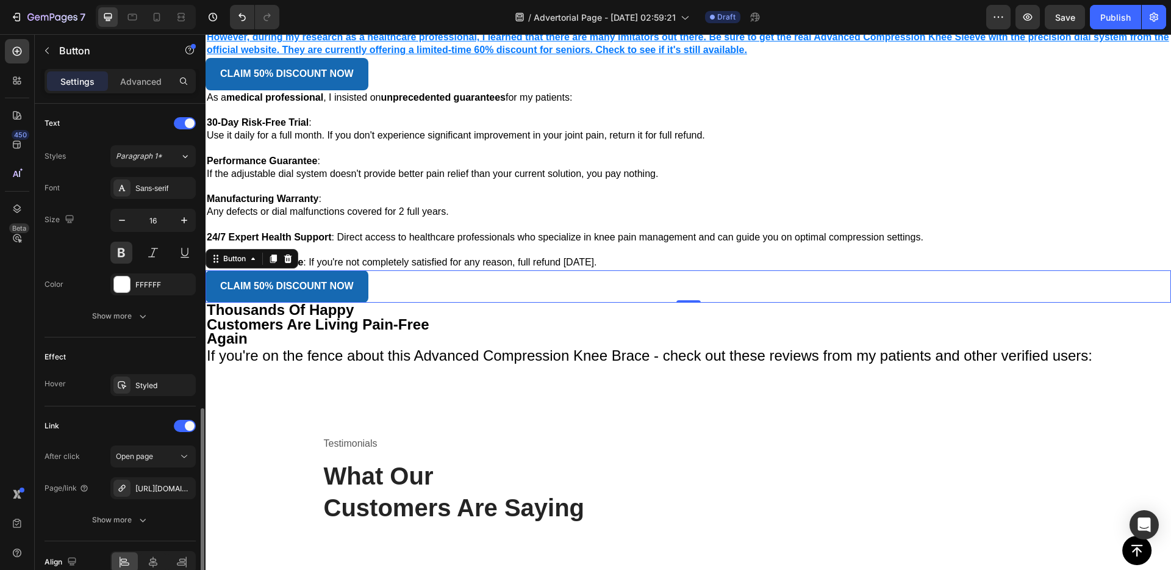
scroll to position [469, 0]
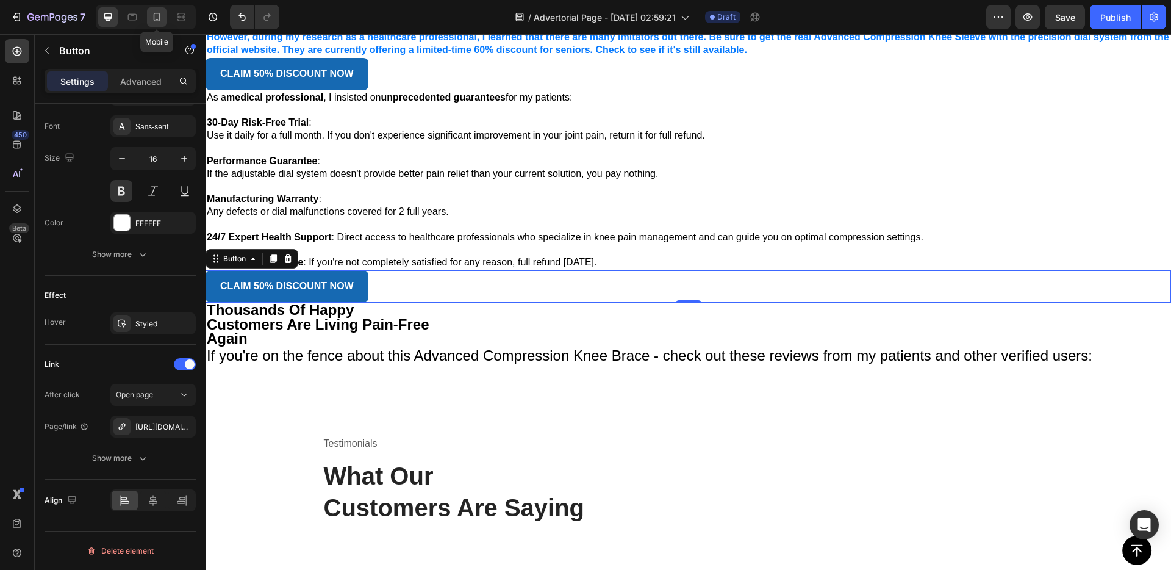
click at [161, 18] on icon at bounding box center [157, 17] width 12 height 12
type input "19"
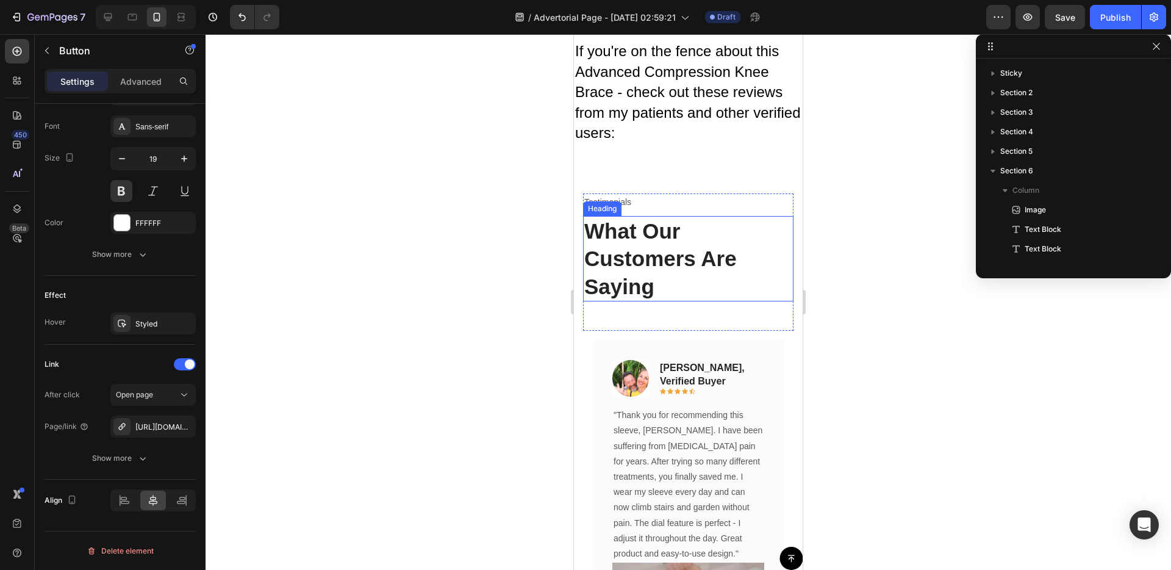
scroll to position [6557, 0]
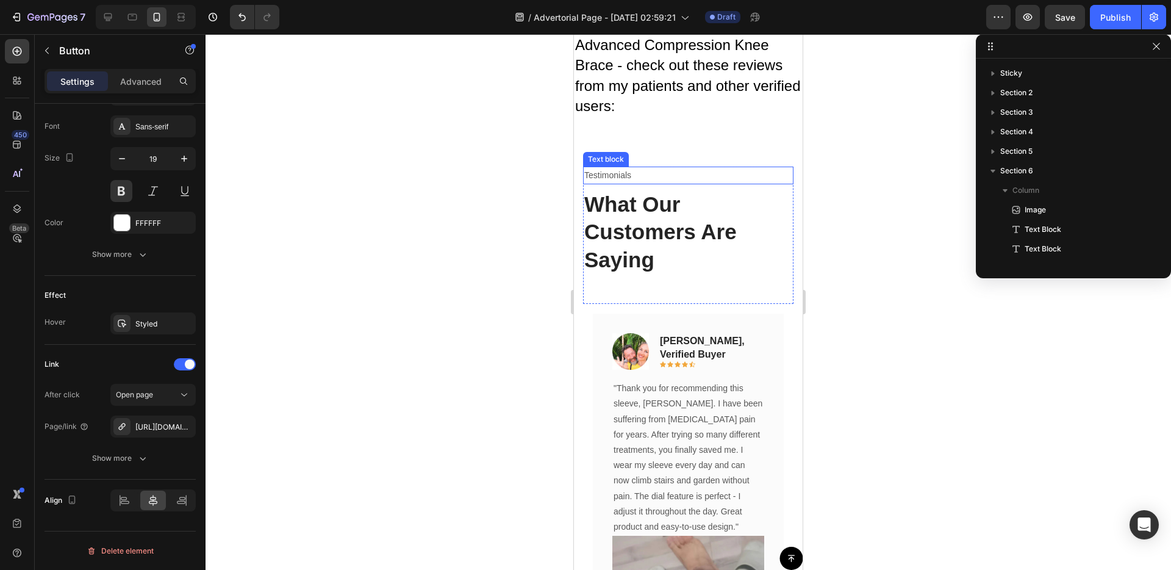
click at [651, 168] on p "Testimonials" at bounding box center [688, 175] width 208 height 15
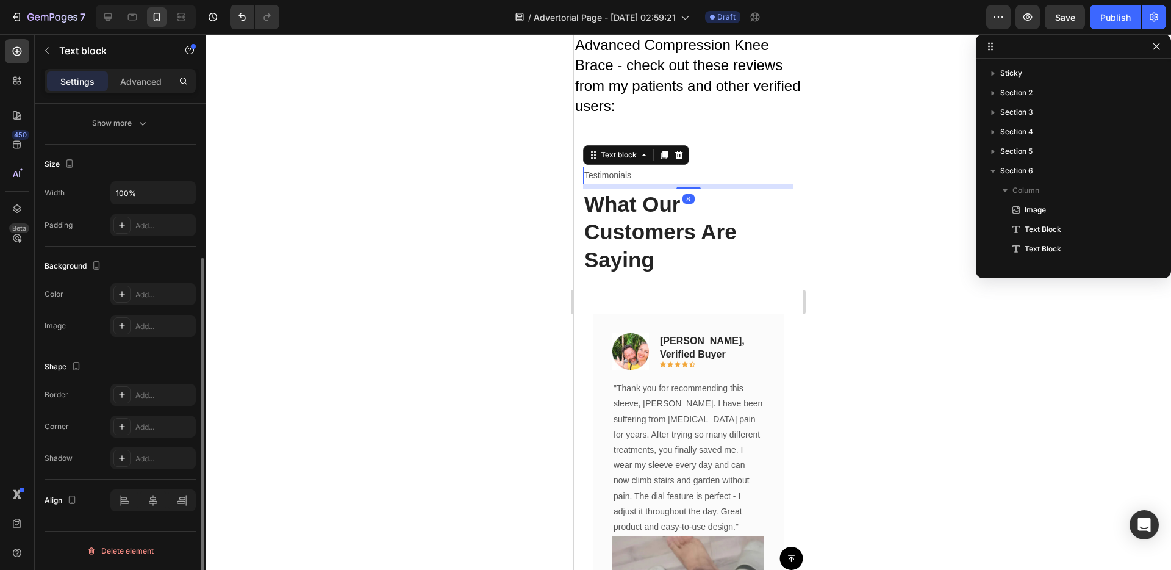
scroll to position [0, 0]
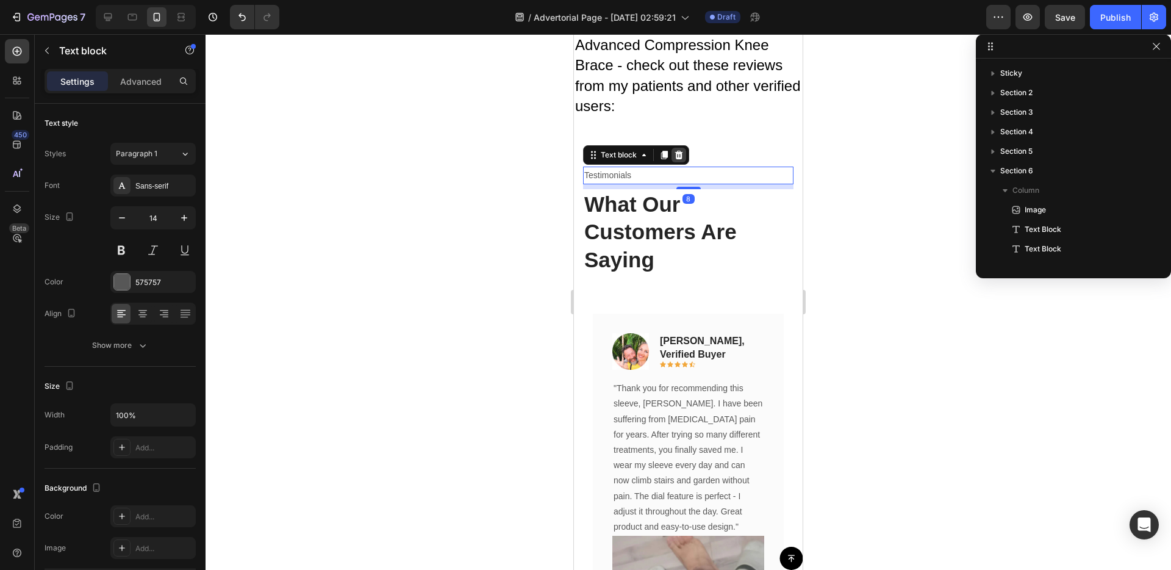
click at [675, 150] on icon at bounding box center [679, 155] width 10 height 10
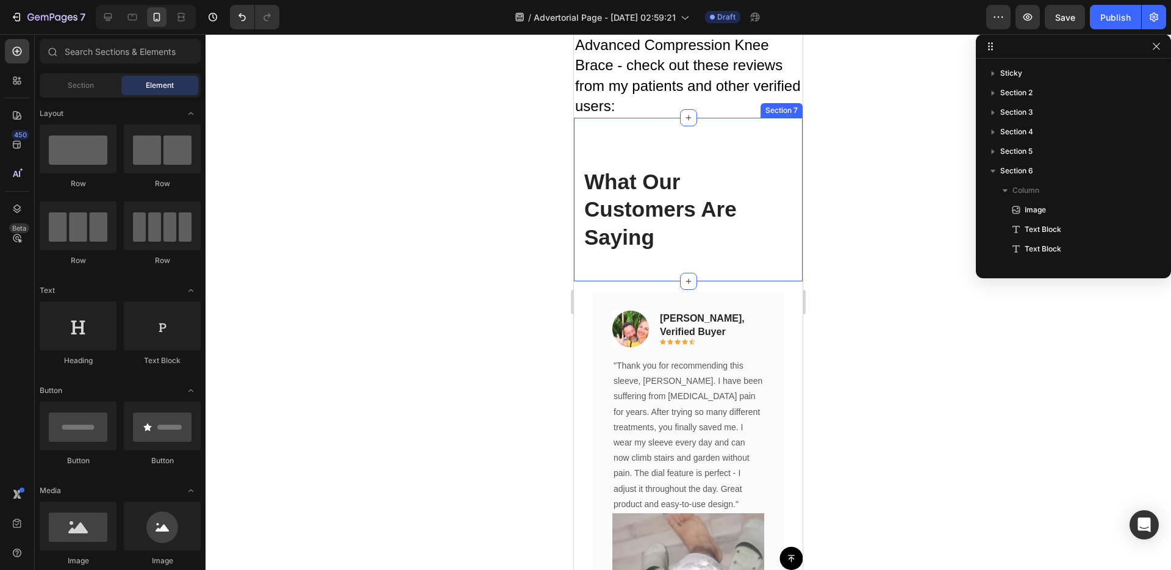
click at [657, 122] on div "What Our Customers Are Saying Heading Row Section 7" at bounding box center [688, 200] width 229 height 164
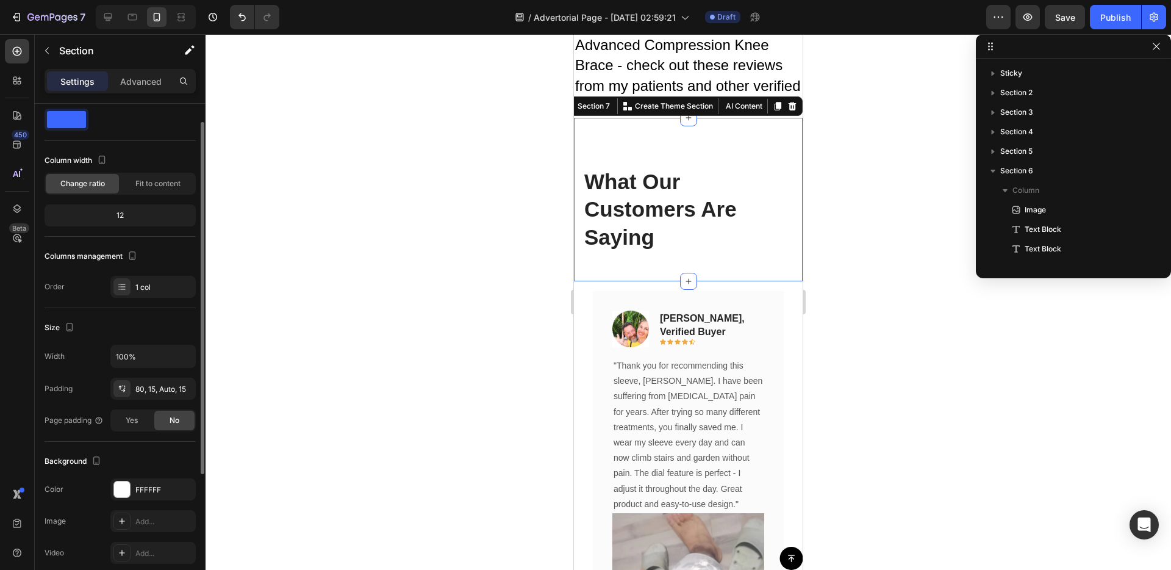
scroll to position [83, 0]
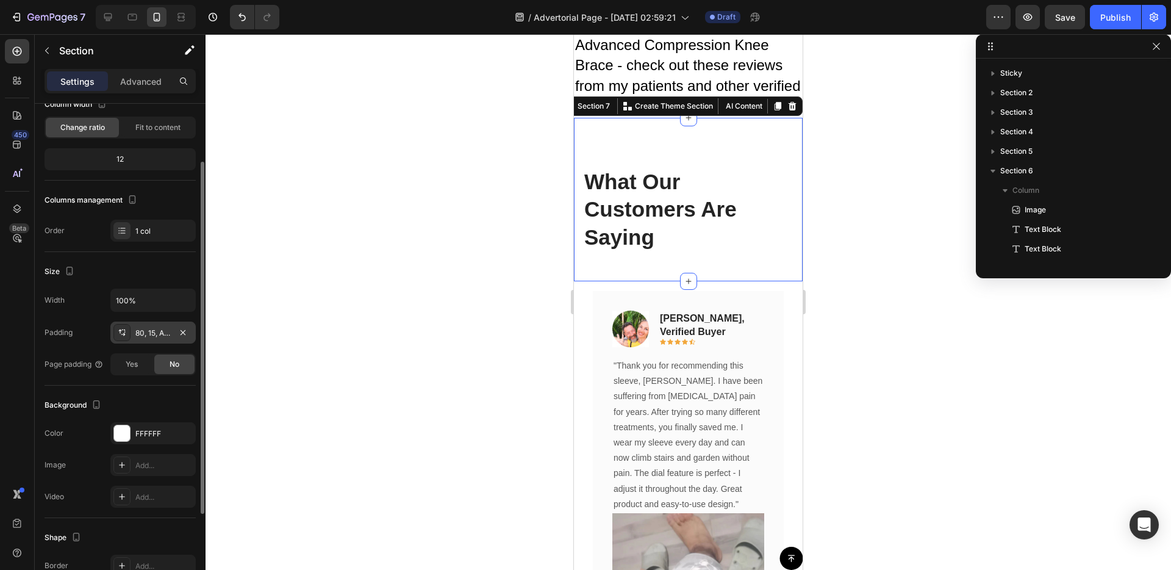
click at [154, 340] on div "80, 15, Auto, 15" at bounding box center [152, 332] width 85 height 22
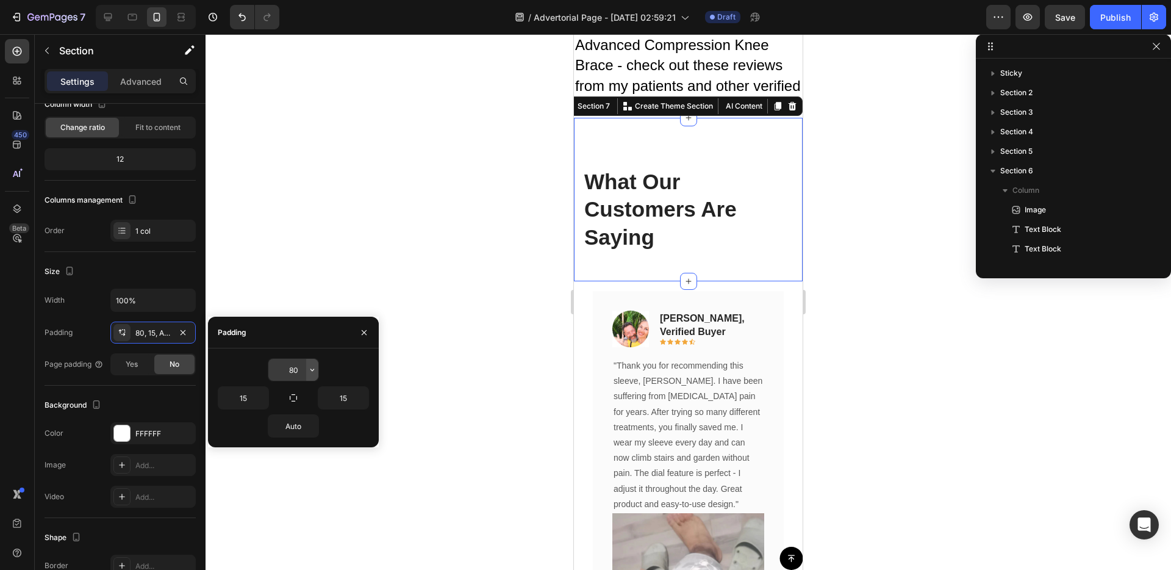
click at [309, 369] on icon "button" at bounding box center [312, 370] width 10 height 10
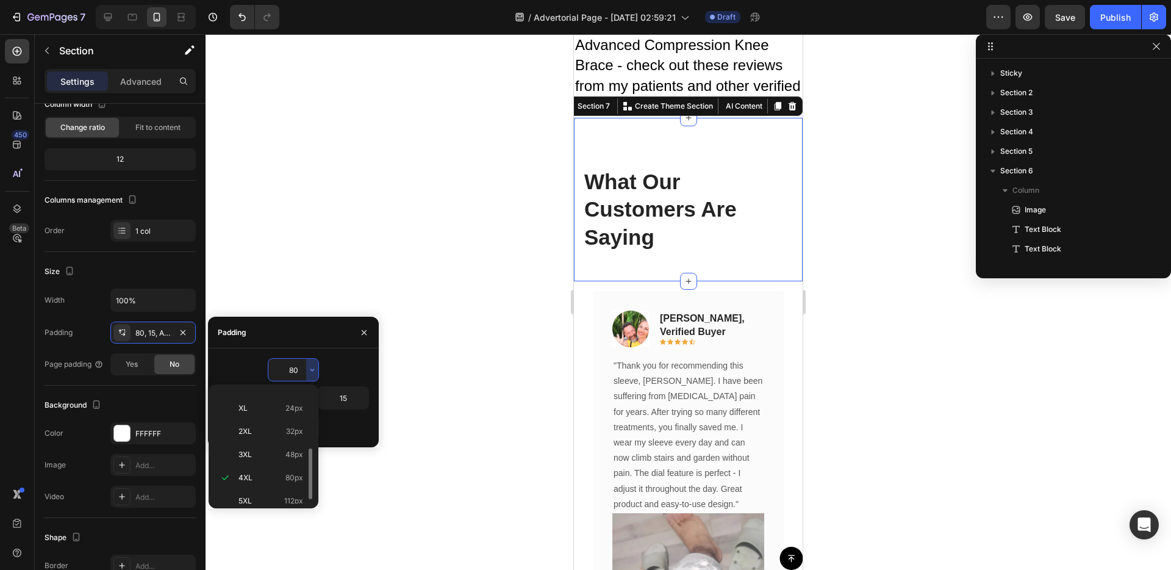
scroll to position [0, 0]
click at [273, 398] on p "Auto Auto" at bounding box center [270, 400] width 65 height 11
type input "Auto"
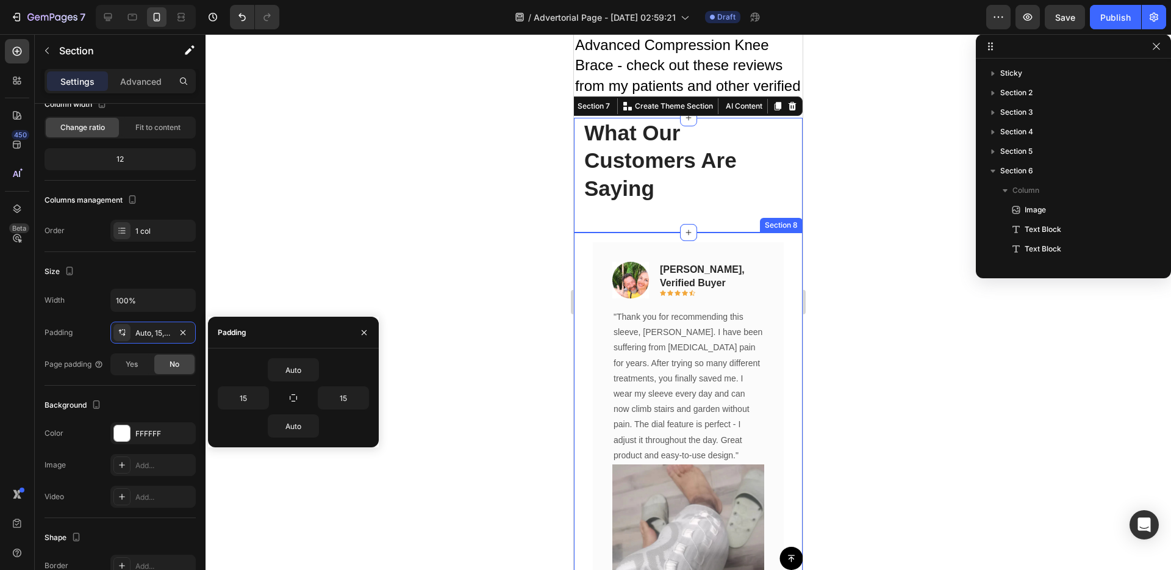
click at [579, 270] on div "Image [PERSON_NAME], verified buyer Text block Icon Icon Icon Icon Icon Row Row…" at bounding box center [688, 539] width 229 height 614
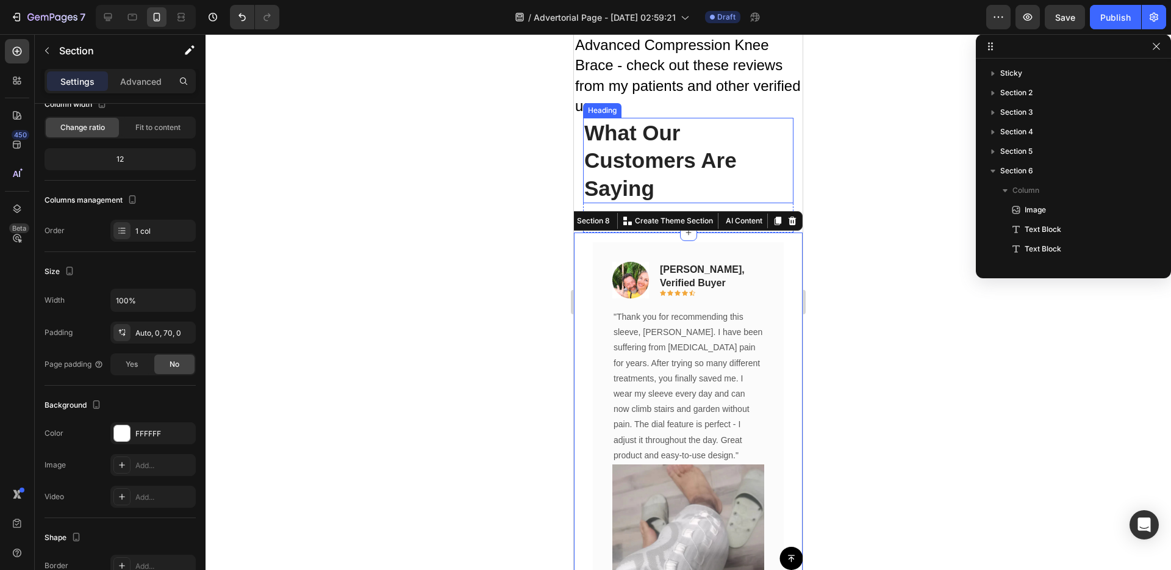
click at [654, 152] on p "What Our Customers Are Saying" at bounding box center [688, 161] width 208 height 84
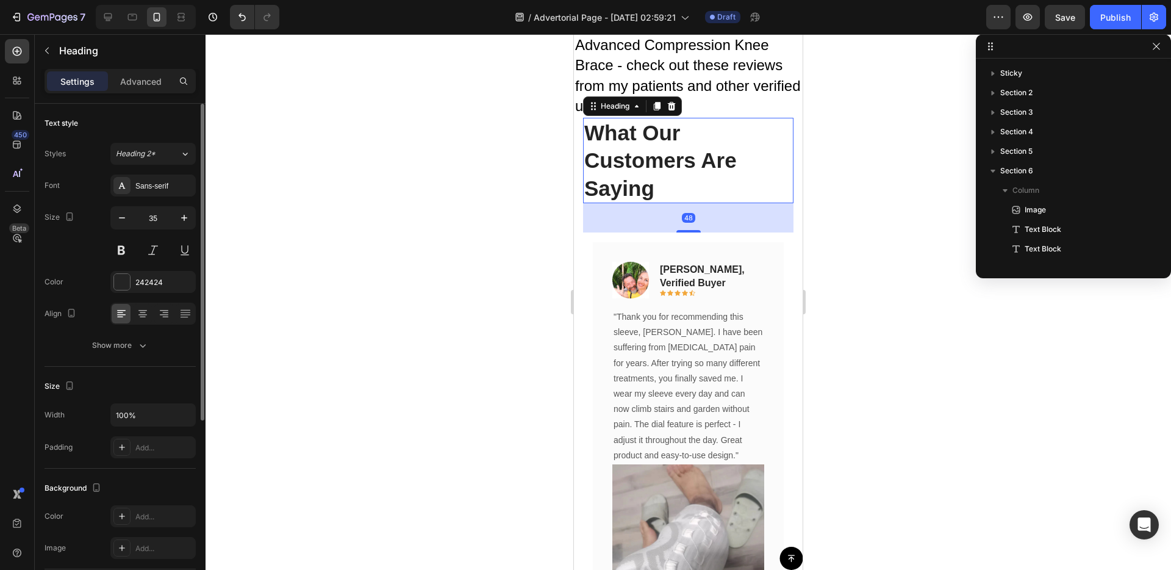
click at [654, 152] on p "What Our Customers Are Saying" at bounding box center [688, 161] width 208 height 84
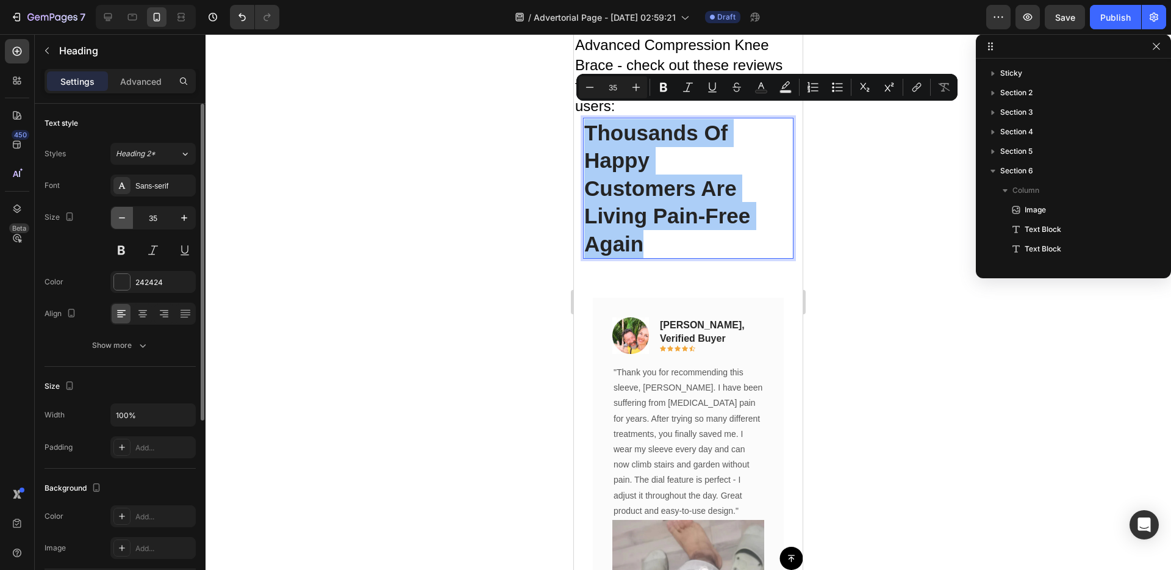
click at [121, 218] on icon "button" at bounding box center [122, 218] width 12 height 12
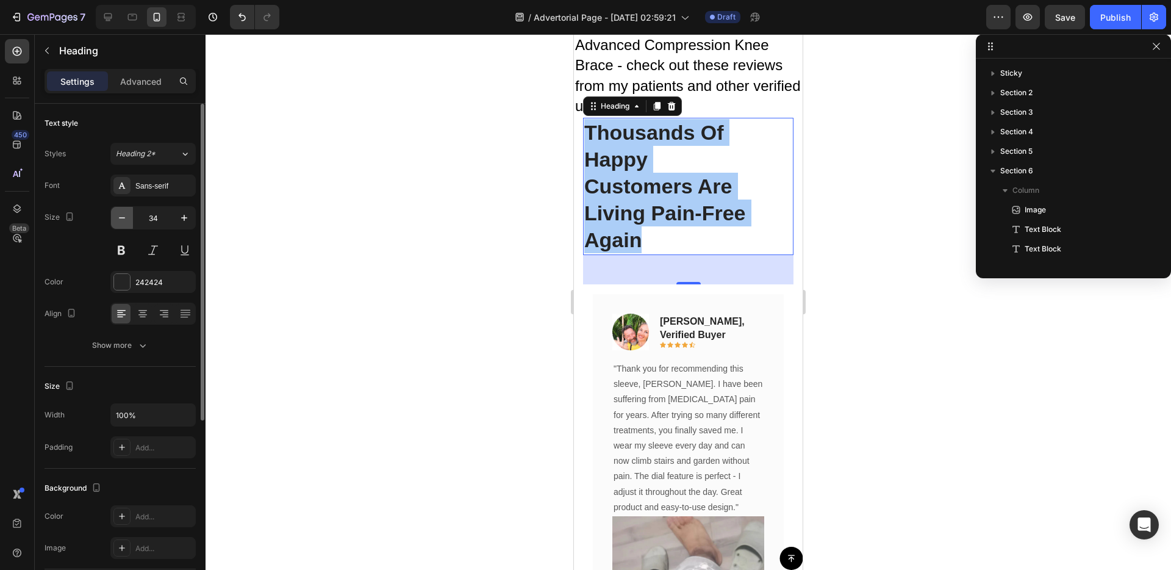
click at [121, 218] on icon "button" at bounding box center [122, 218] width 12 height 12
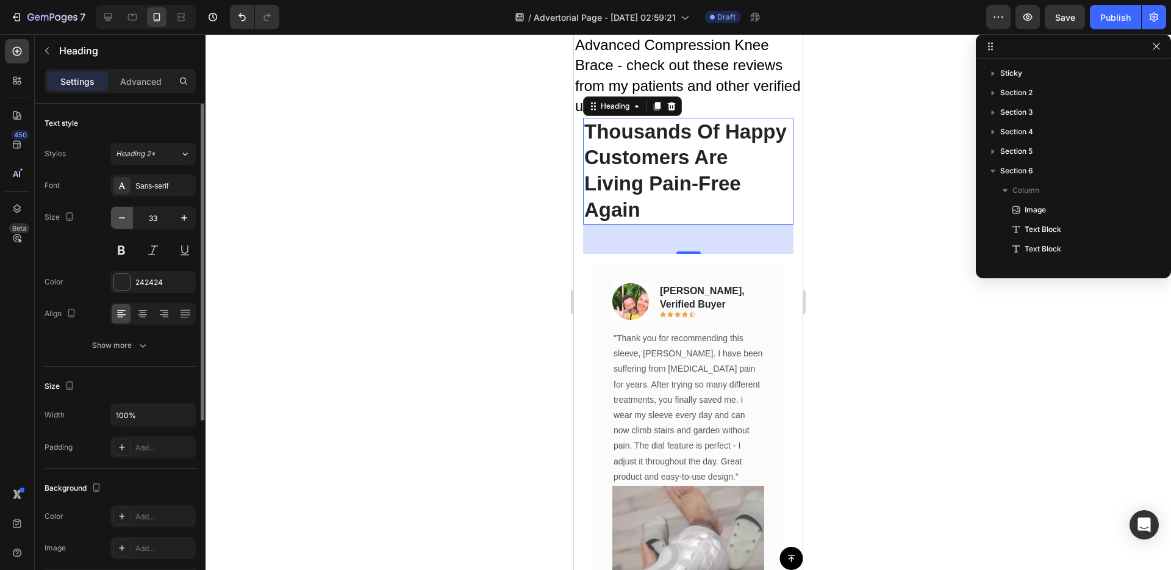
click at [121, 218] on icon "button" at bounding box center [122, 218] width 12 height 12
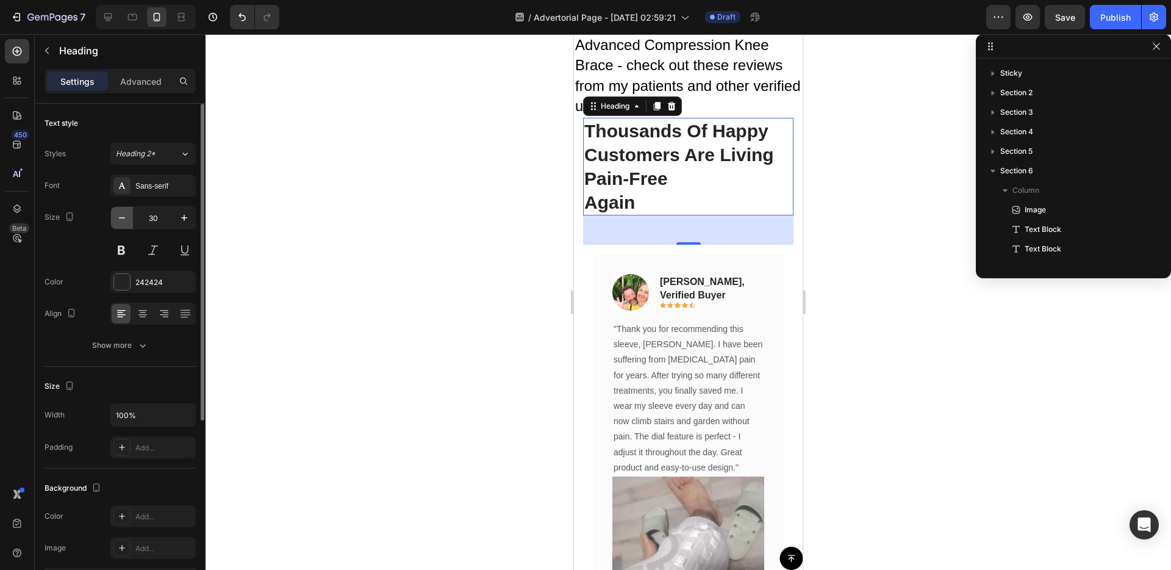
click at [121, 218] on icon "button" at bounding box center [122, 217] width 6 height 1
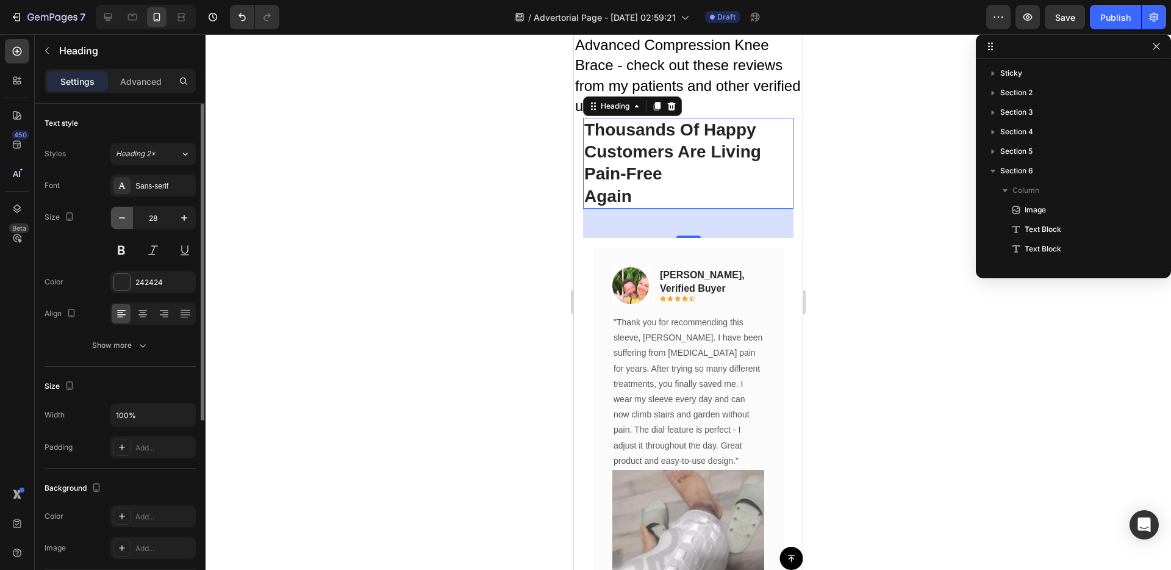
click at [121, 218] on icon "button" at bounding box center [122, 217] width 6 height 1
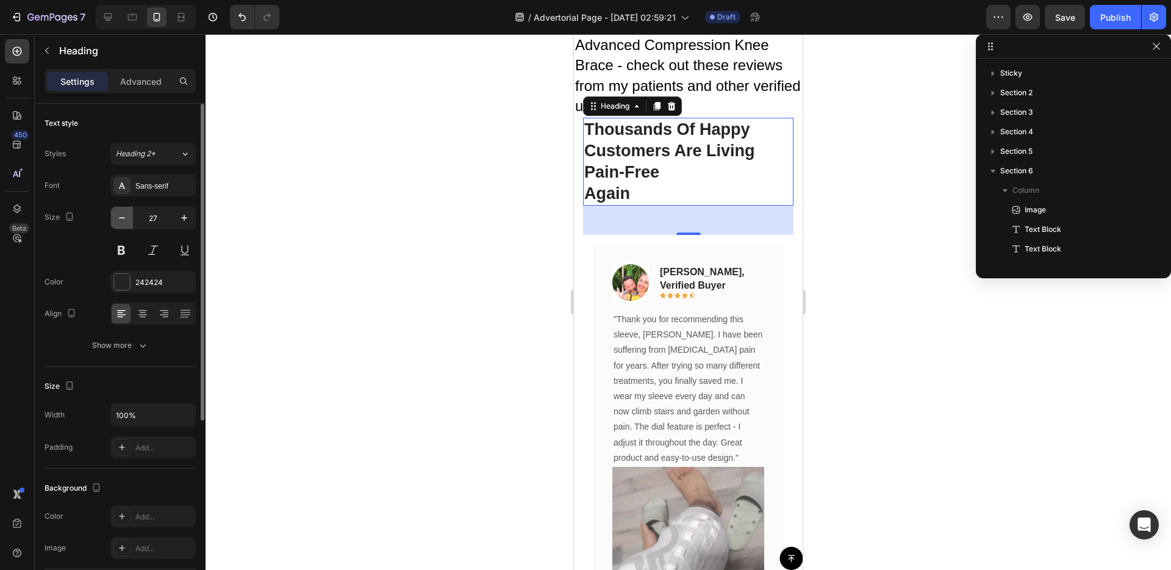
click at [112, 216] on button "button" at bounding box center [122, 218] width 22 height 22
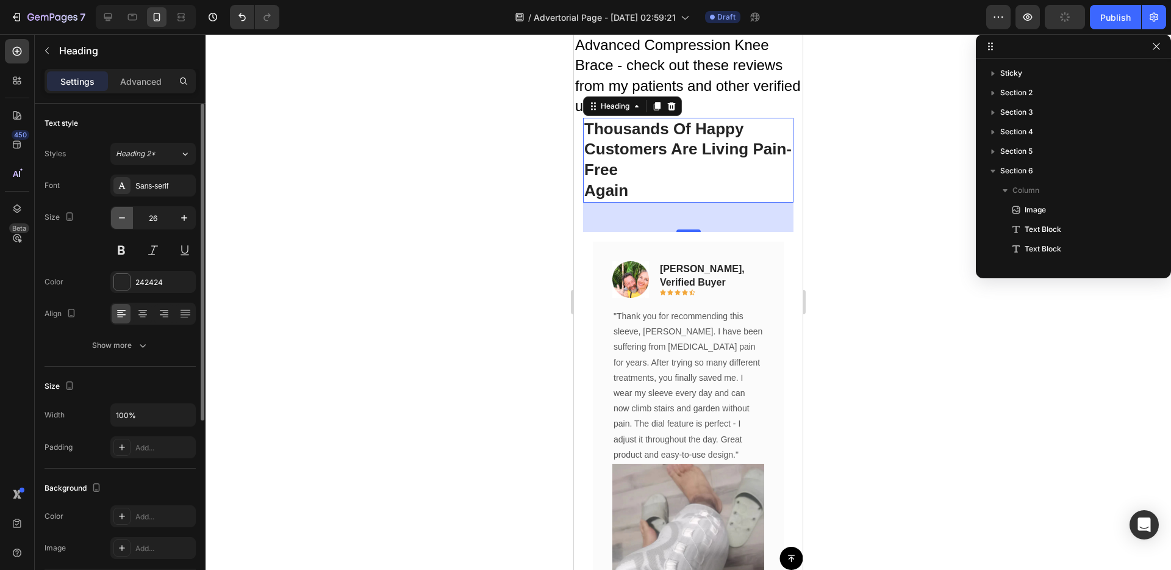
click at [112, 216] on button "button" at bounding box center [122, 218] width 22 height 22
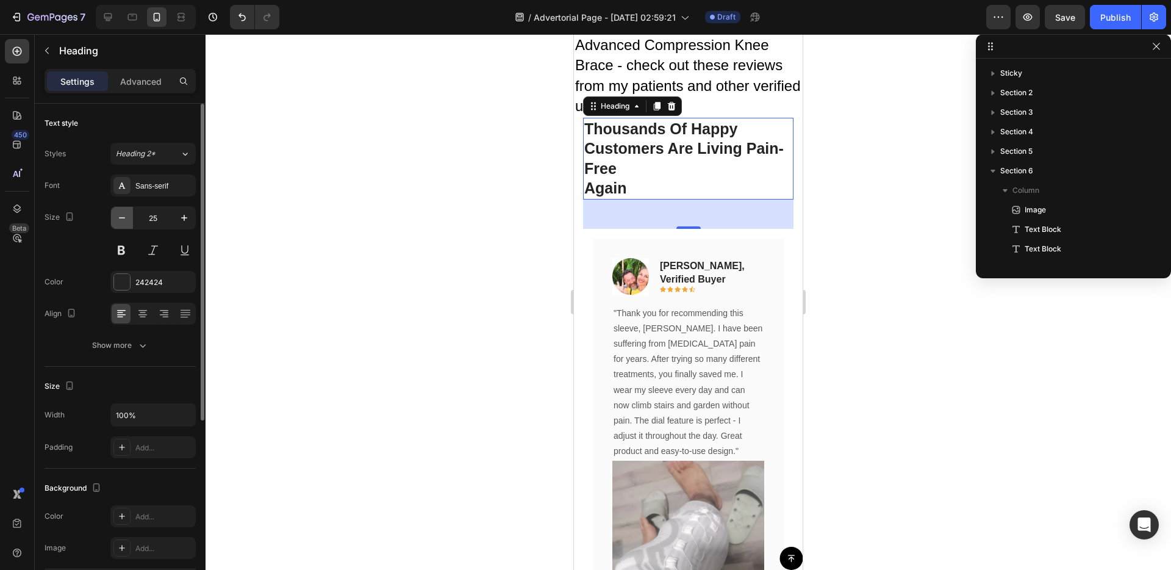
click at [112, 213] on button "button" at bounding box center [122, 218] width 22 height 22
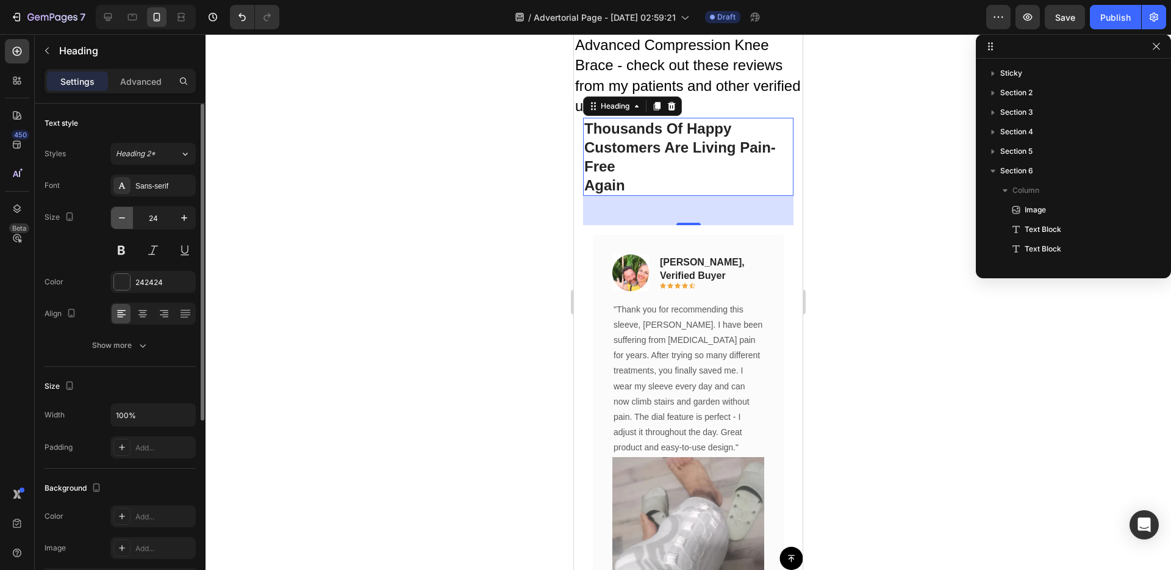
click at [113, 215] on button "button" at bounding box center [122, 218] width 22 height 22
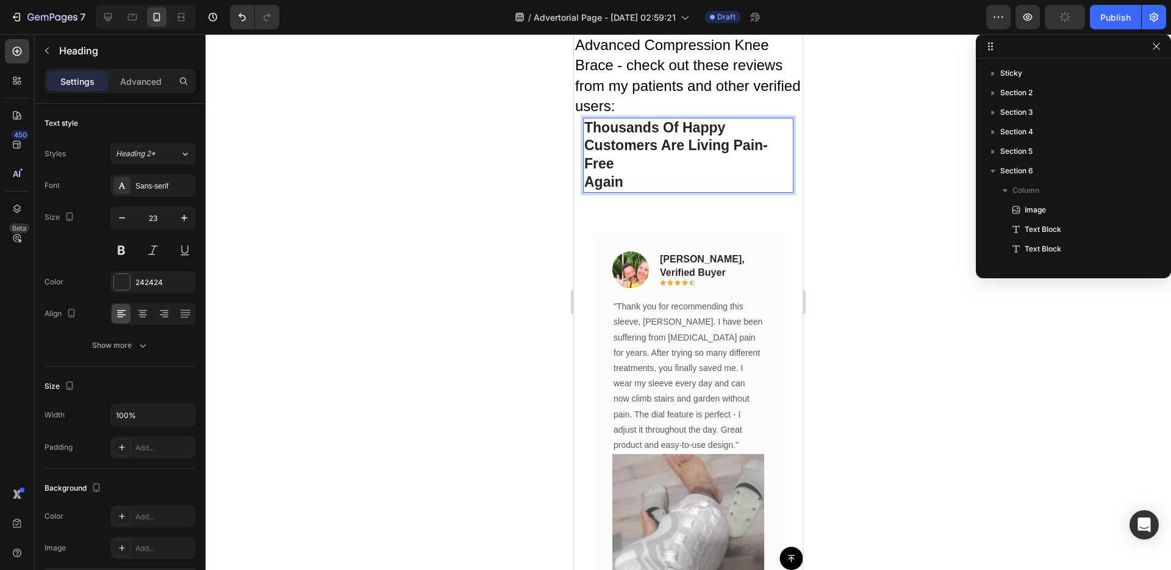
click at [586, 154] on p "Thousands Of Happy Customers Are Living Pain-Free Again" at bounding box center [688, 155] width 208 height 73
click at [127, 219] on icon "button" at bounding box center [122, 218] width 12 height 12
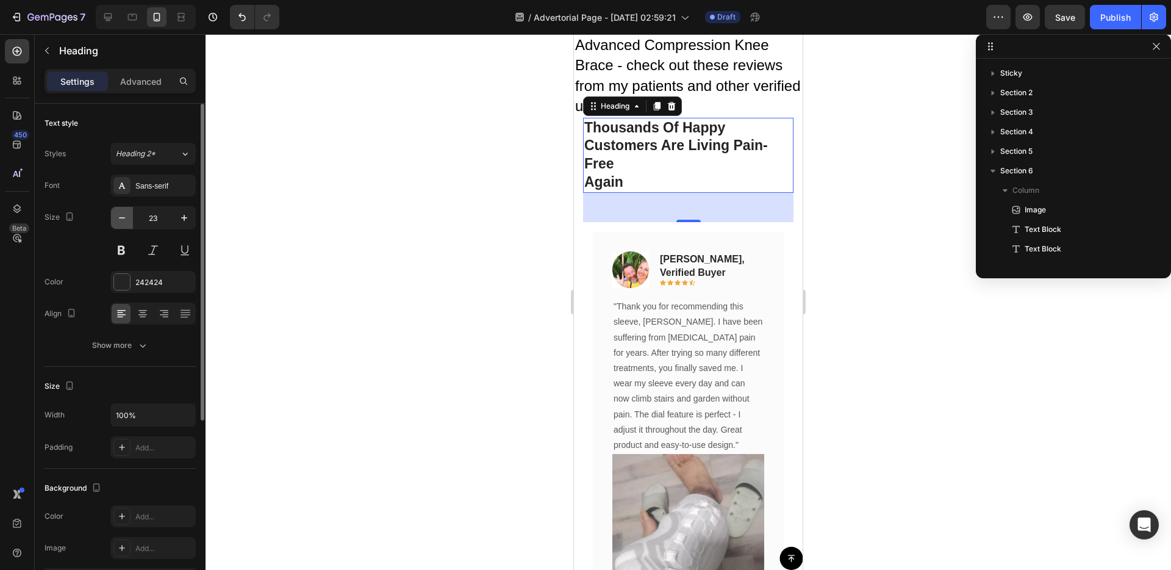
type input "22"
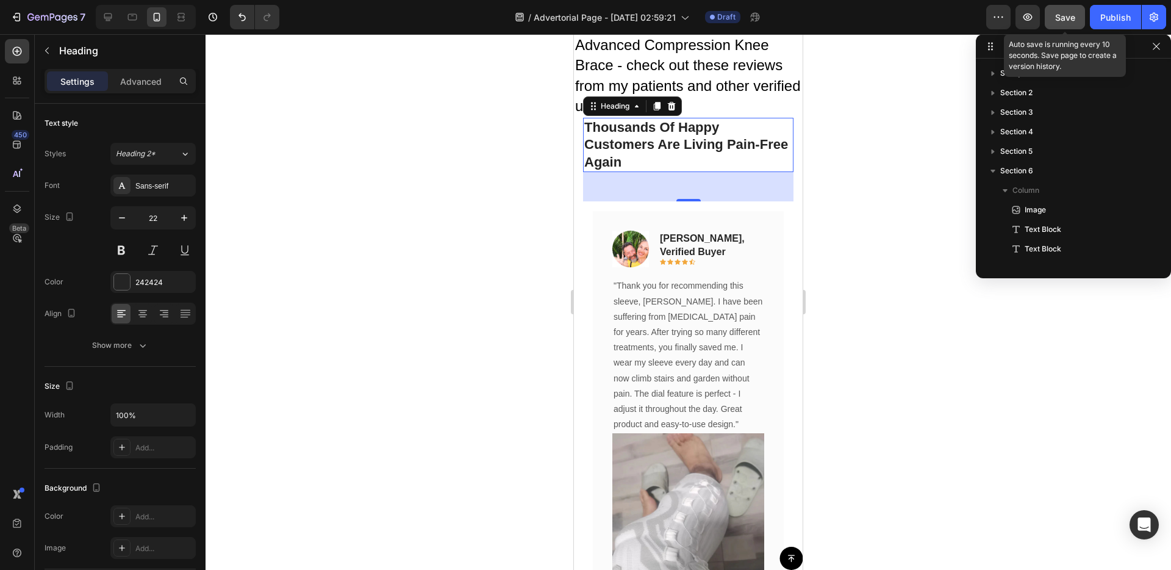
click at [1059, 12] on span "Save" at bounding box center [1065, 17] width 20 height 10
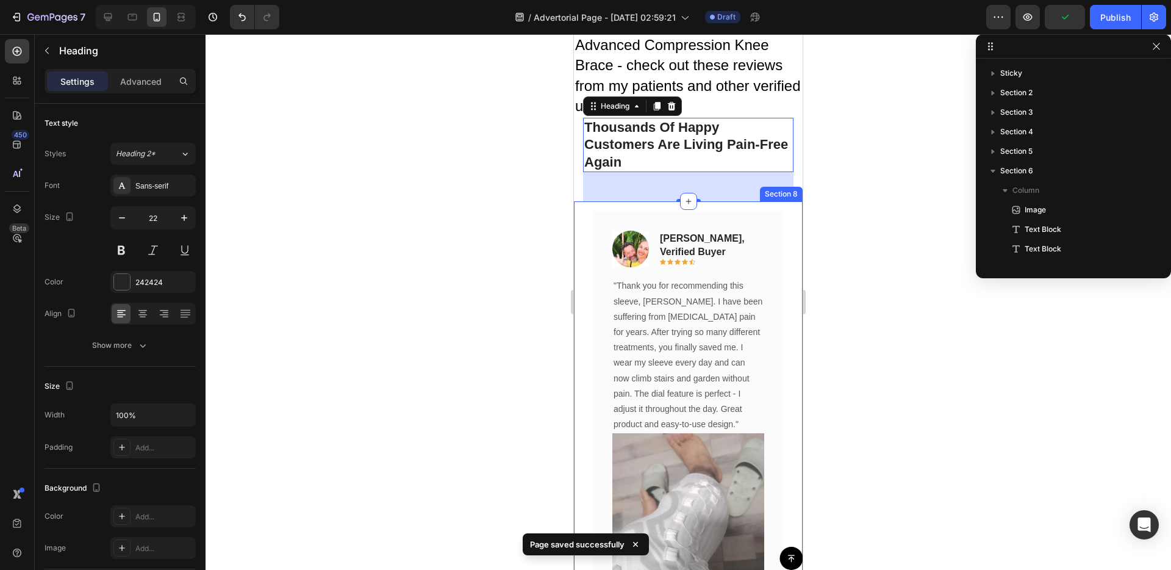
click at [581, 282] on div "Image [PERSON_NAME], verified buyer Text block Icon Icon Icon Icon Icon Row Row…" at bounding box center [688, 508] width 229 height 614
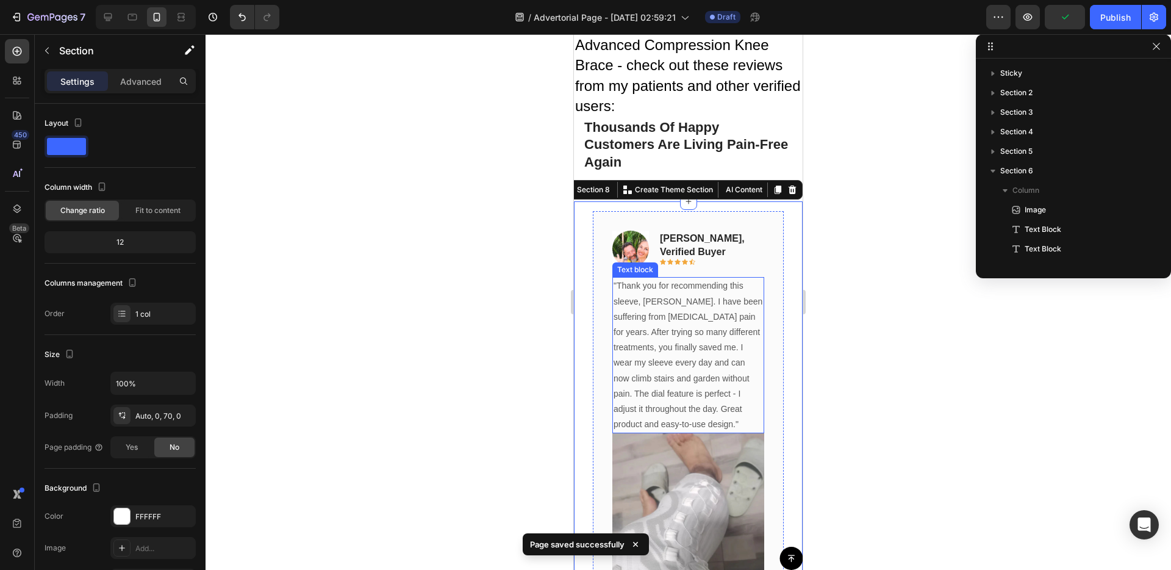
click at [689, 374] on p ""Thank you for recommending this sleeve, [PERSON_NAME]. I have been suffering f…" at bounding box center [688, 355] width 149 height 154
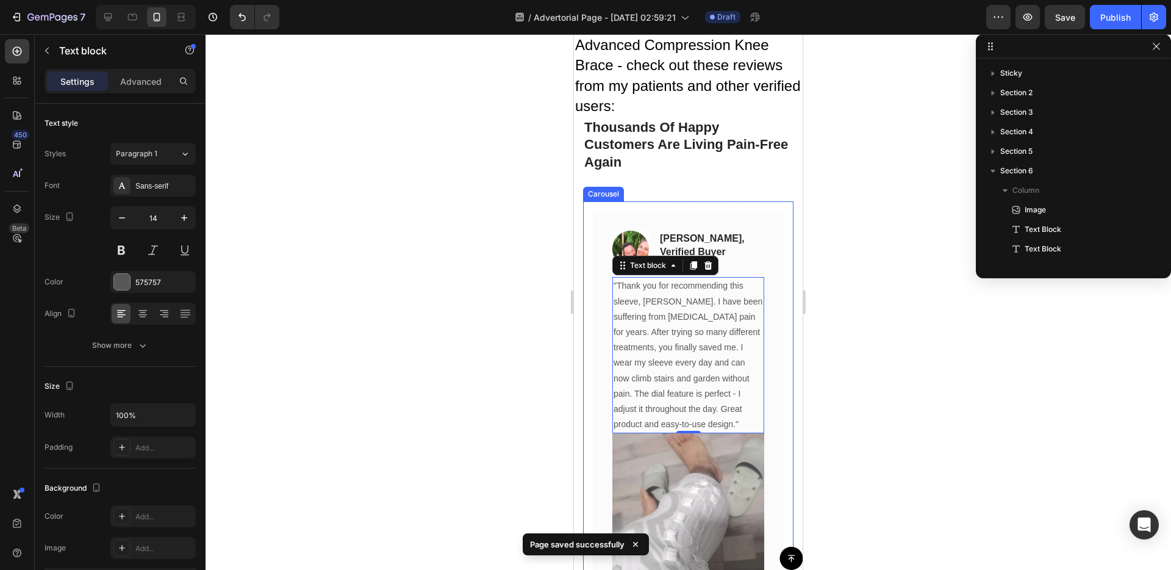
click at [664, 201] on div "Image [PERSON_NAME], verified buyer Text block Icon Icon Icon Icon Icon Row Row…" at bounding box center [688, 486] width 210 height 571
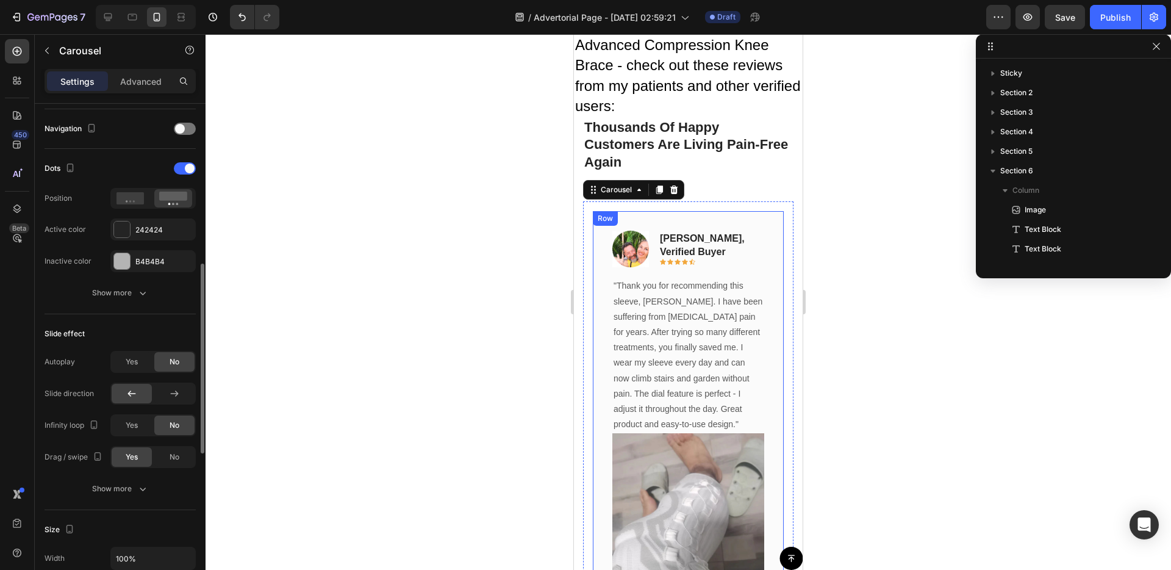
scroll to position [579, 0]
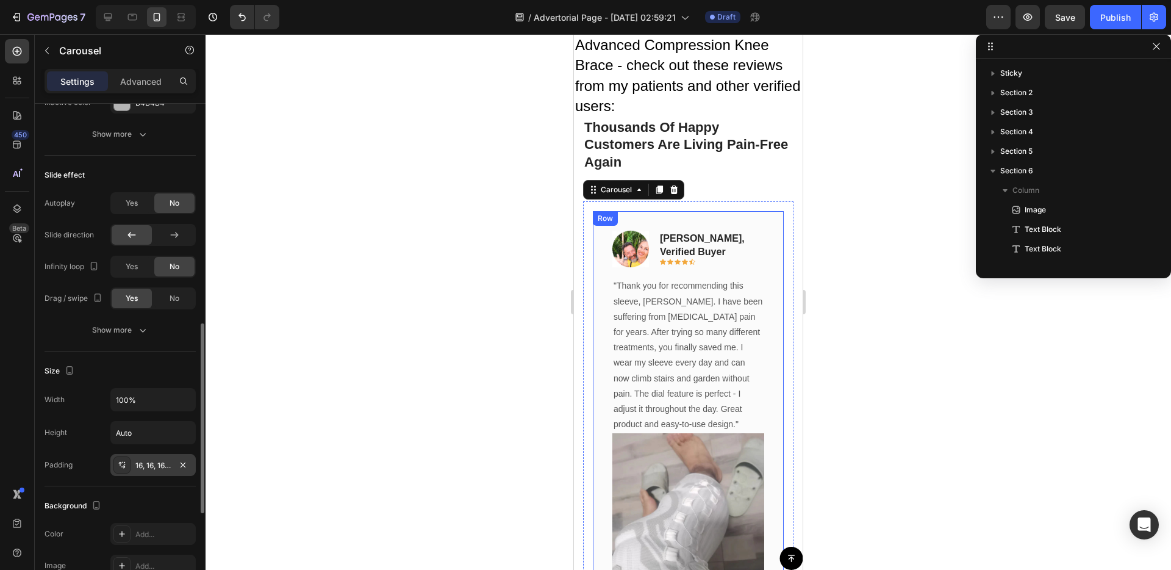
click at [169, 473] on div "16, 16, 16, 16" at bounding box center [152, 465] width 85 height 22
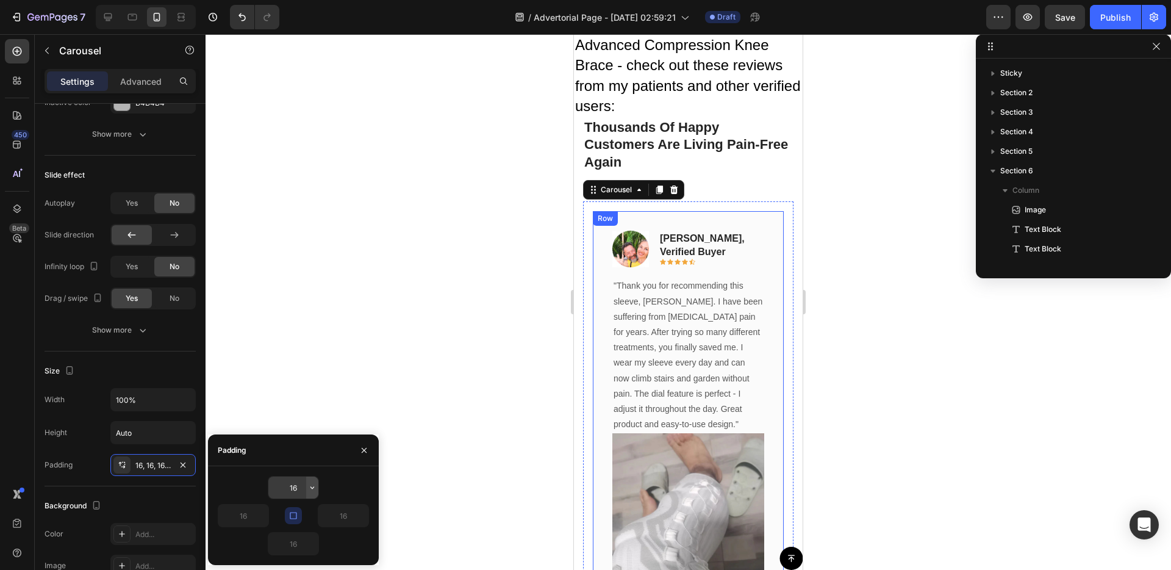
click at [313, 485] on icon "button" at bounding box center [312, 487] width 10 height 10
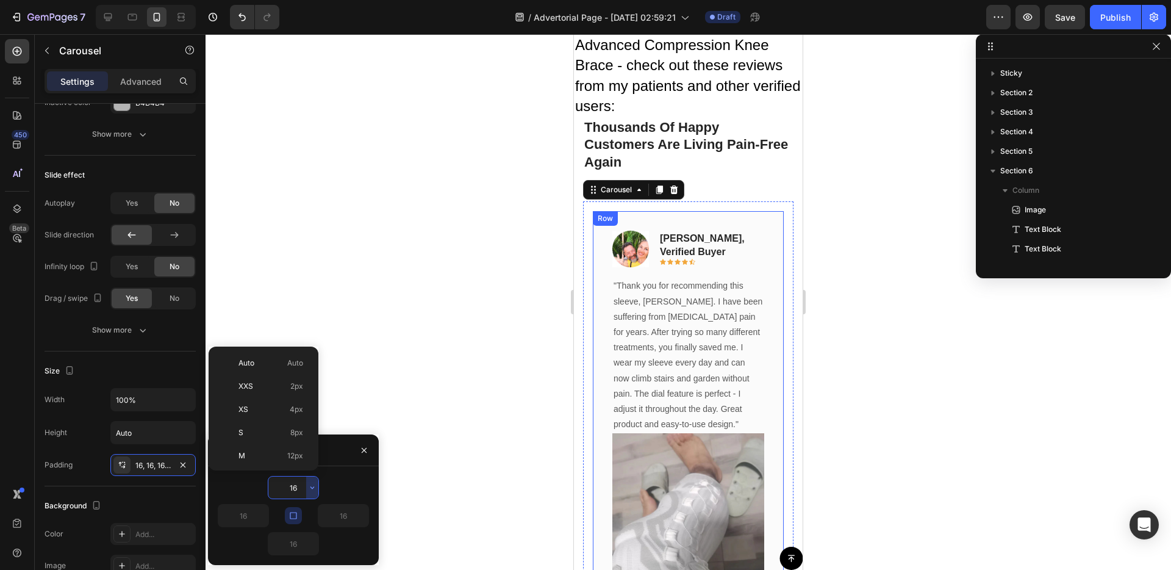
click at [274, 350] on div "Auto Auto XXS 2px XS 4px S 8px M 12px L 16px XL 24px 2XL 32px 3XL 48px 4XL 80px…" at bounding box center [264, 408] width 110 height 124
click at [240, 358] on span "Auto" at bounding box center [246, 362] width 16 height 11
type input "Auto"
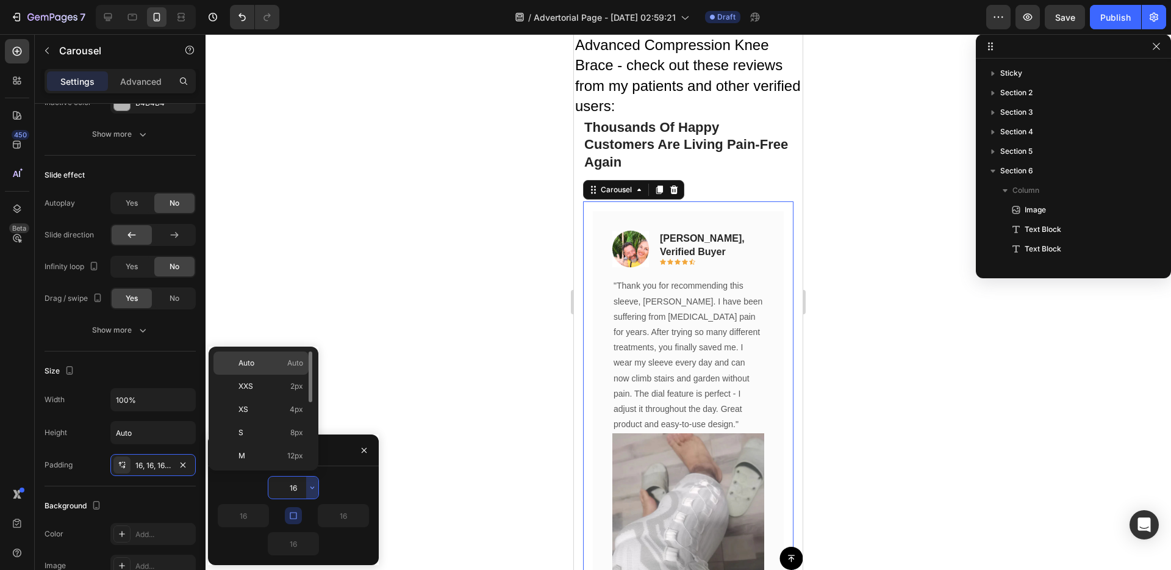
type input "Auto"
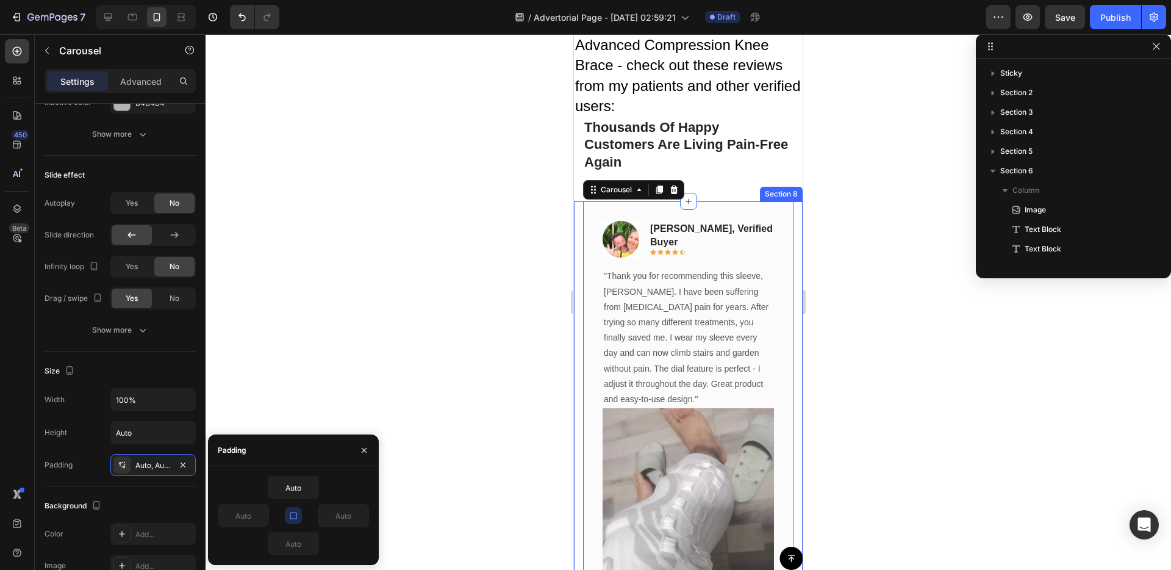
click at [579, 348] on div "Image [PERSON_NAME], verified buyer Text block Icon Icon Icon Icon Icon Row Row…" at bounding box center [688, 503] width 229 height 604
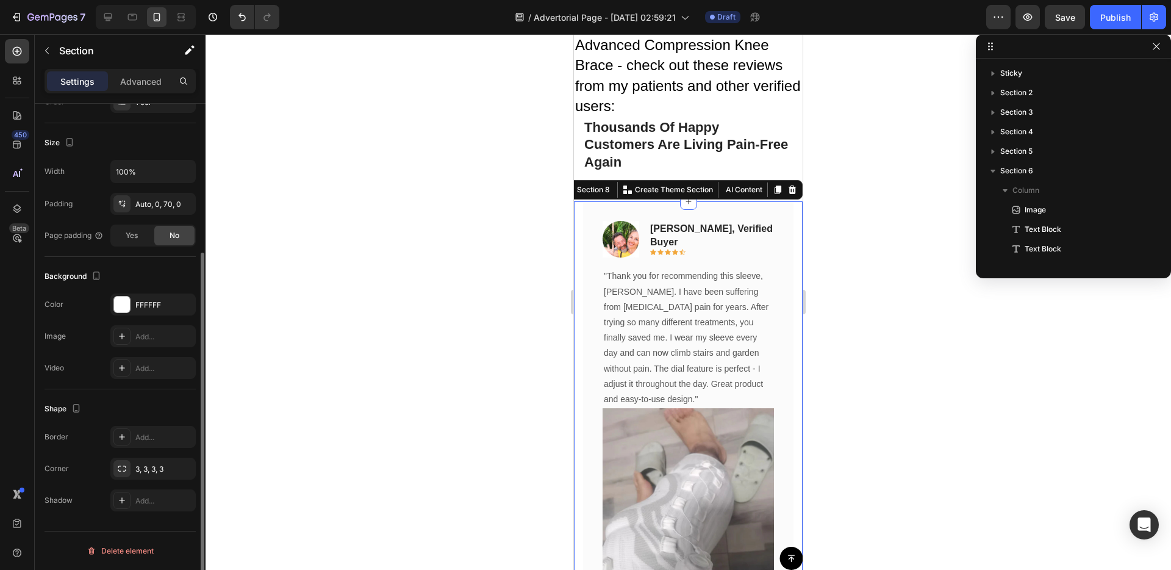
scroll to position [0, 0]
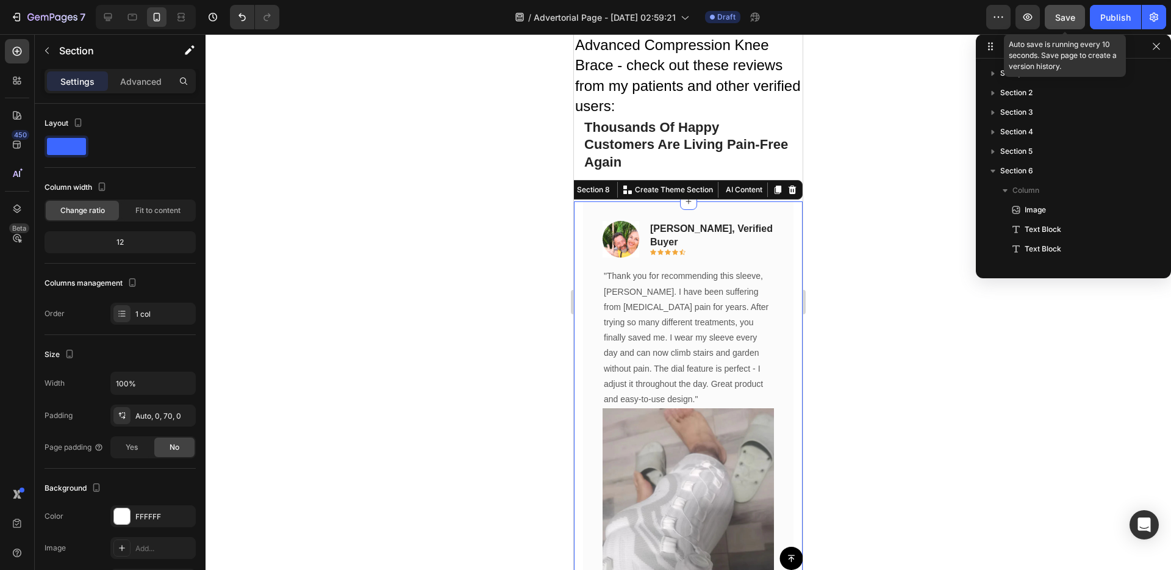
click at [1057, 21] on span "Save" at bounding box center [1065, 17] width 20 height 10
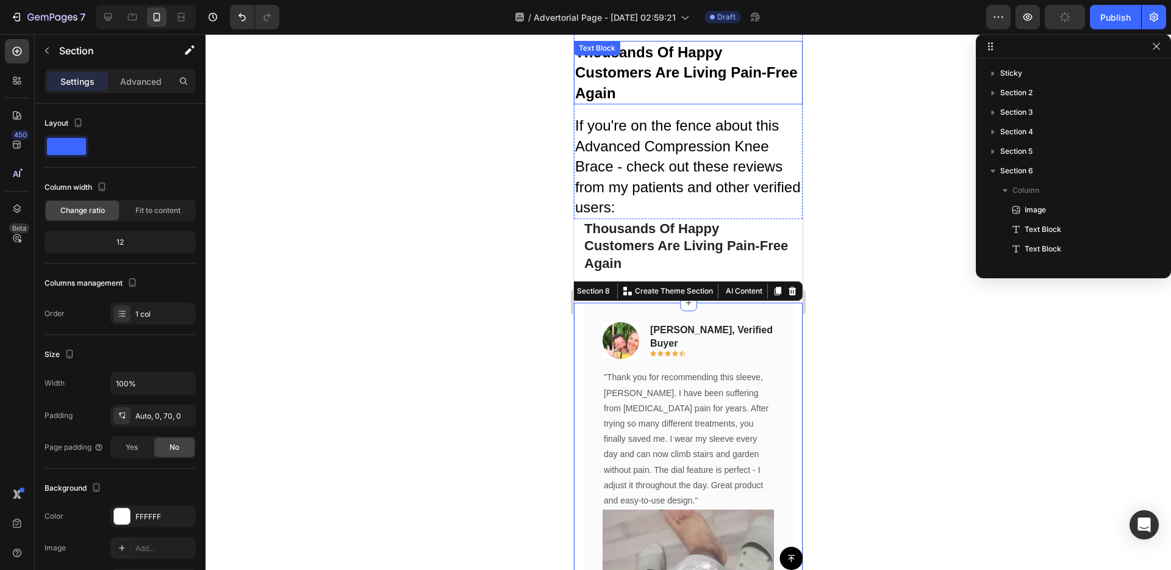
scroll to position [6432, 0]
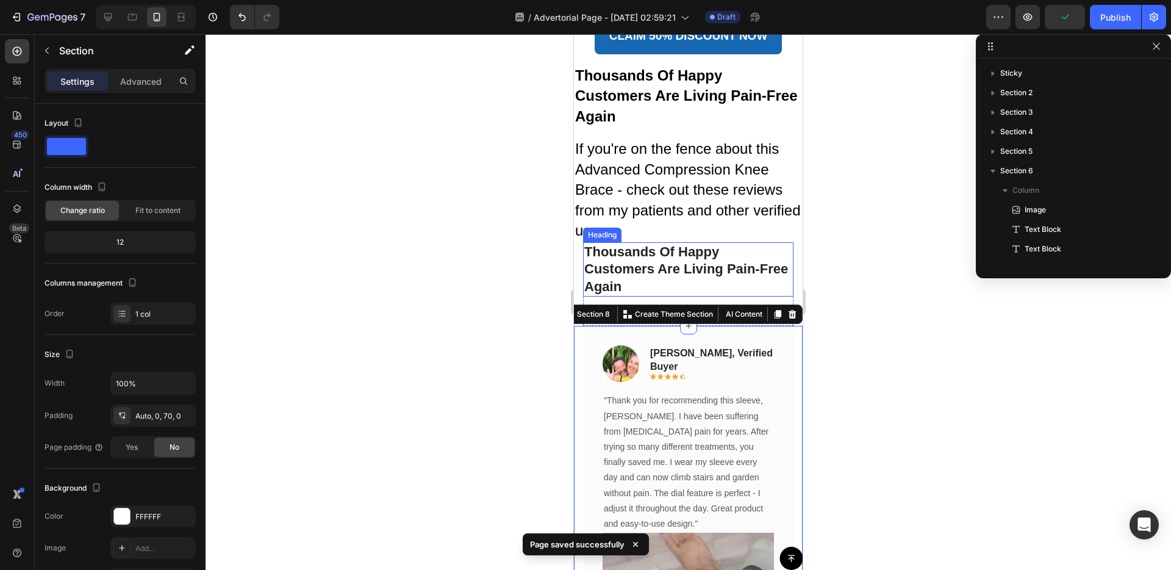
click at [680, 254] on p "Thousands Of Happy Customers Are Living Pain-Free Again" at bounding box center [688, 269] width 208 height 52
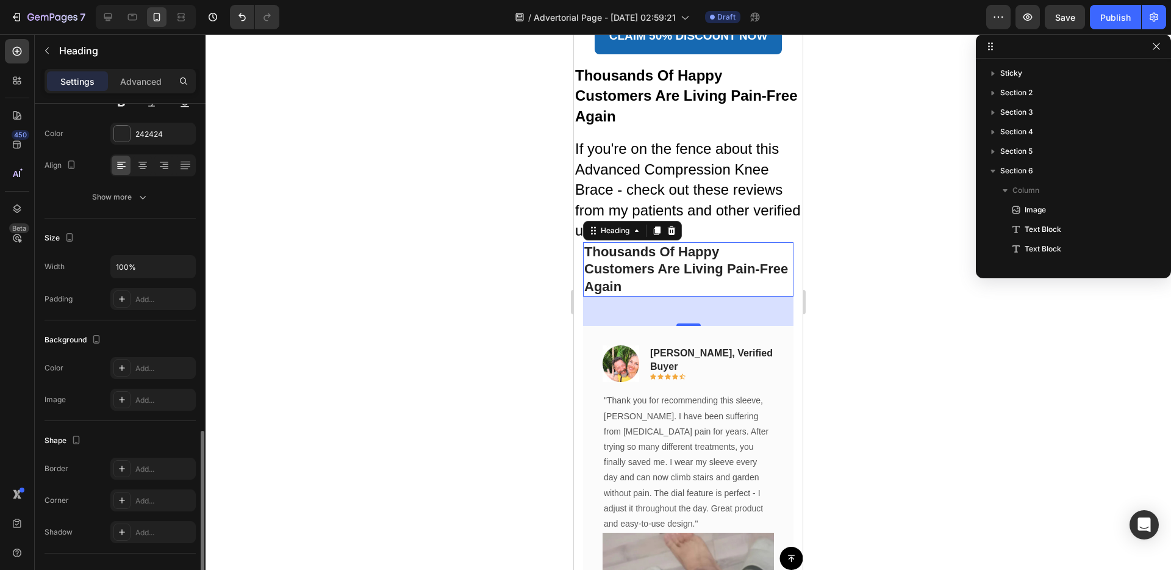
scroll to position [291, 0]
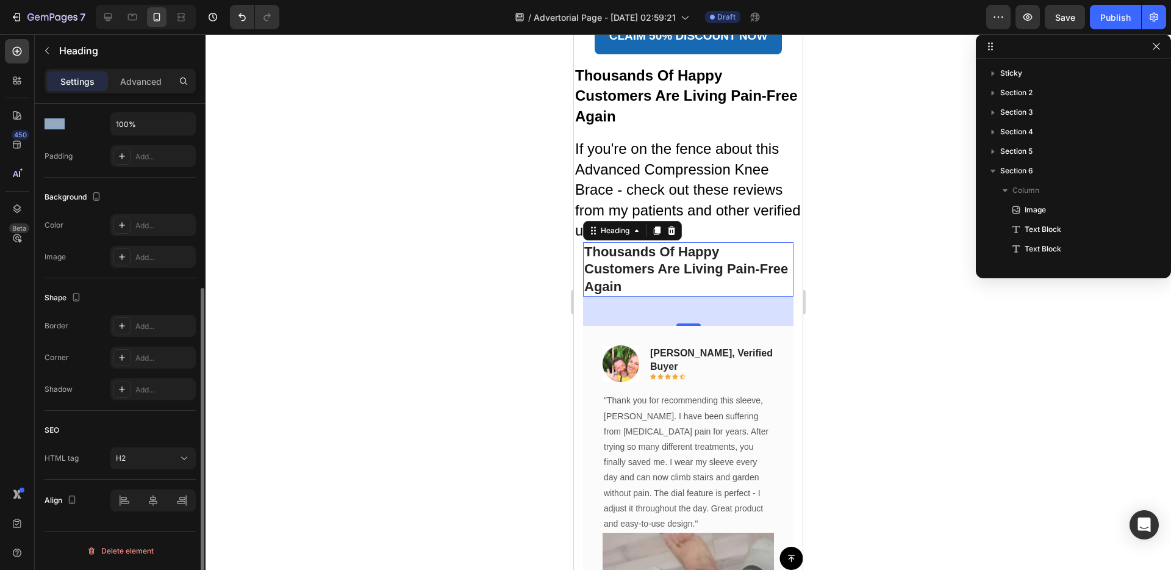
click at [55, 113] on div "Width 100%" at bounding box center [120, 123] width 151 height 23
click at [65, 104] on div "Size" at bounding box center [120, 95] width 151 height 20
click at [126, 88] on div "Advanced" at bounding box center [140, 81] width 61 height 20
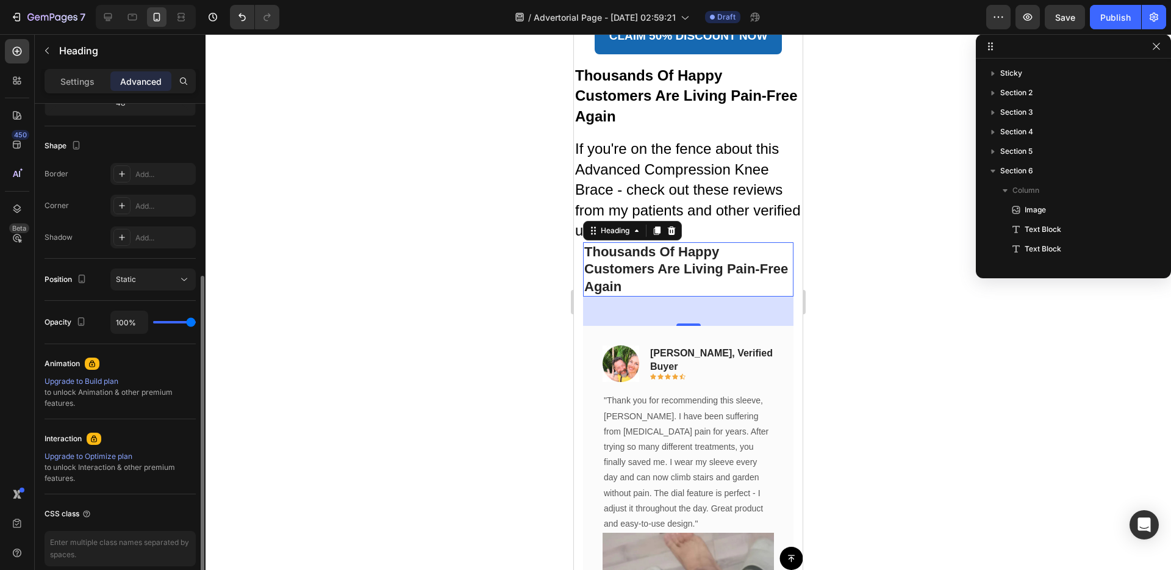
scroll to position [0, 0]
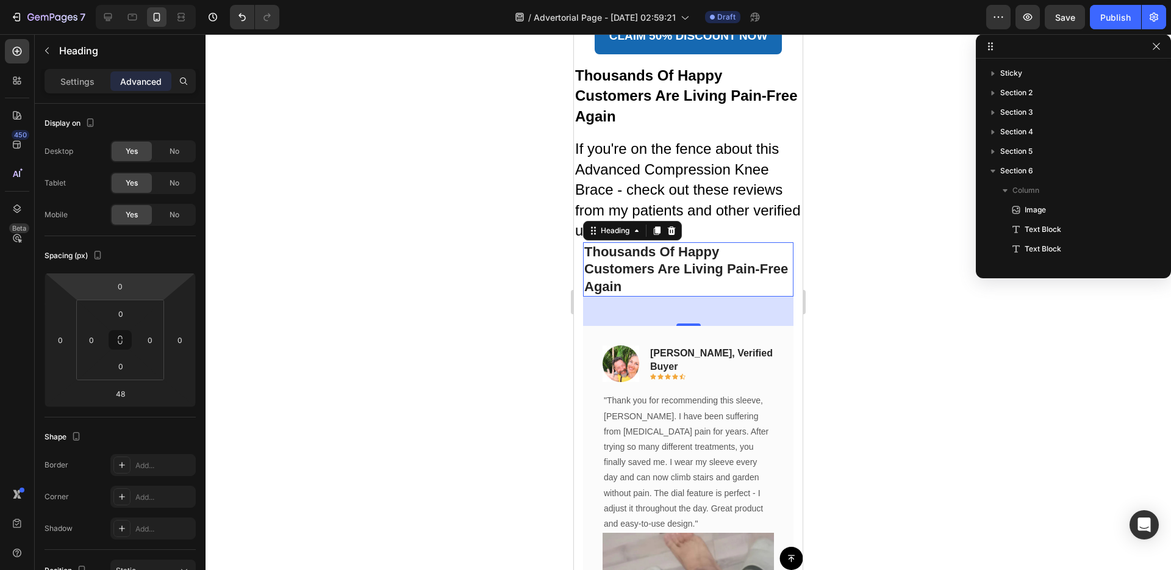
type input "10"
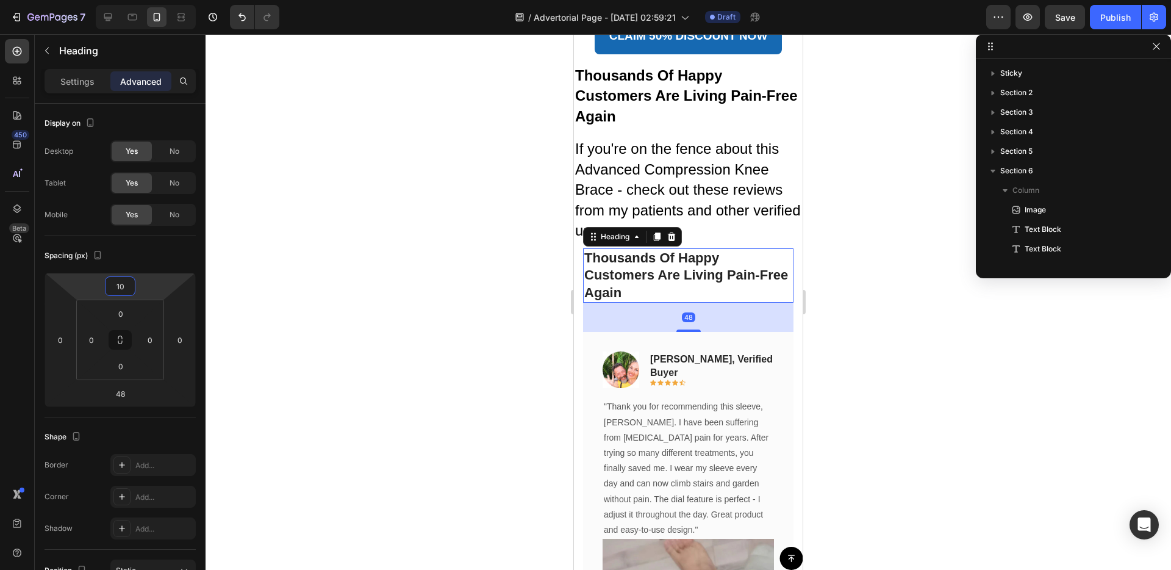
click at [142, 0] on html "7 / Advertorial Page - [DATE] 02:59:21 Draft Preview Save Publish 450 Beta Sect…" at bounding box center [585, 0] width 1171 height 0
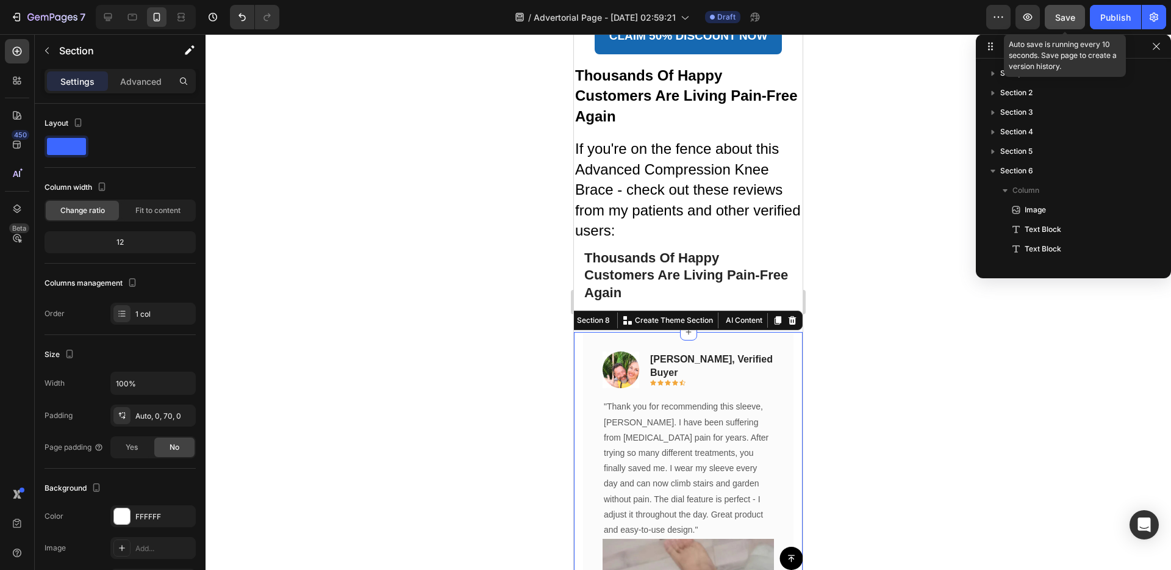
click at [1062, 23] on div "Save" at bounding box center [1065, 17] width 20 height 13
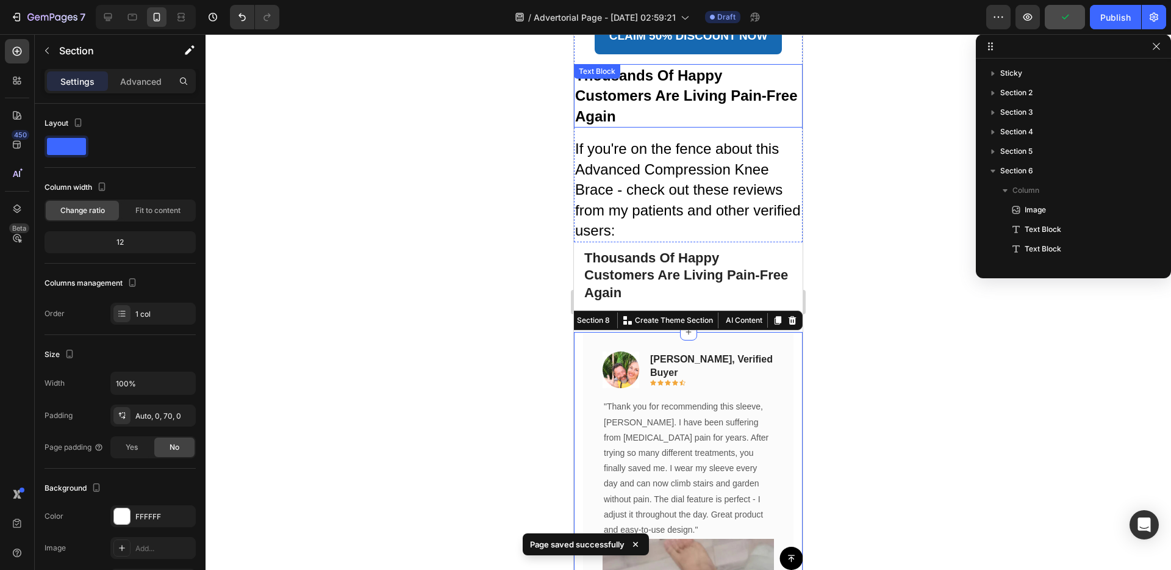
click at [680, 87] on strong "Customers Are Living Pain-Free" at bounding box center [686, 95] width 223 height 16
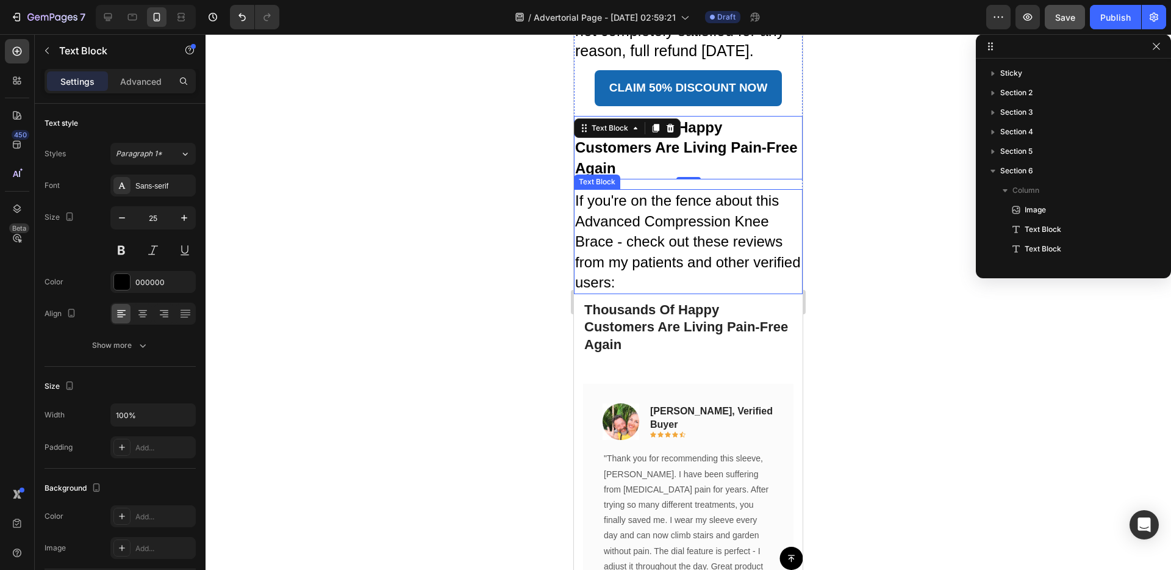
scroll to position [6378, 0]
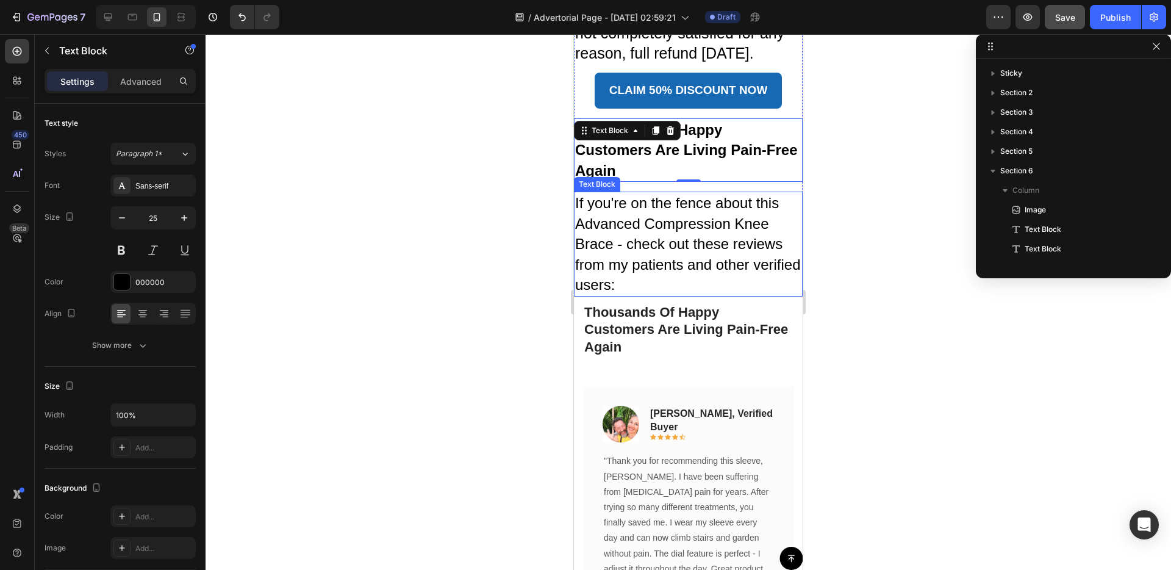
click at [750, 217] on span "If you're on the fence about this Advanced Compression Knee Brace - check out t…" at bounding box center [688, 244] width 226 height 98
